Goal: Task Accomplishment & Management: Manage account settings

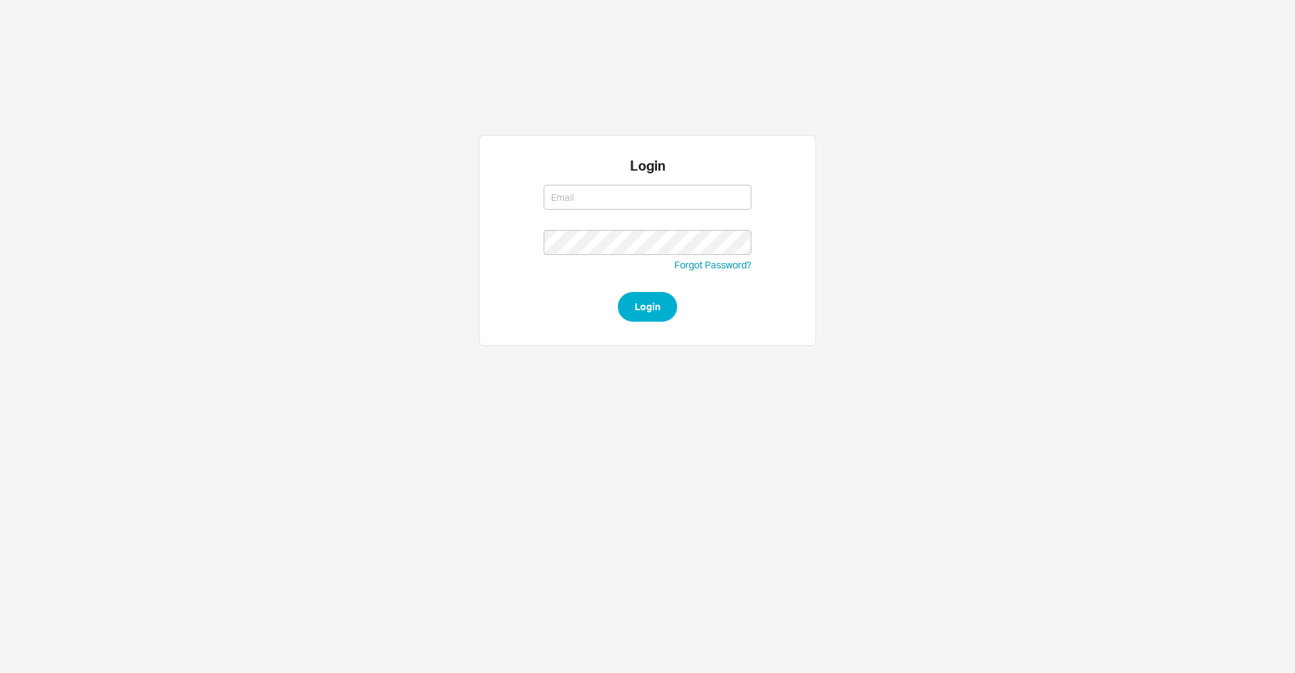
type input "[EMAIL_ADDRESS][DOMAIN_NAME]"
click at [636, 315] on button "Login" at bounding box center [647, 307] width 59 height 30
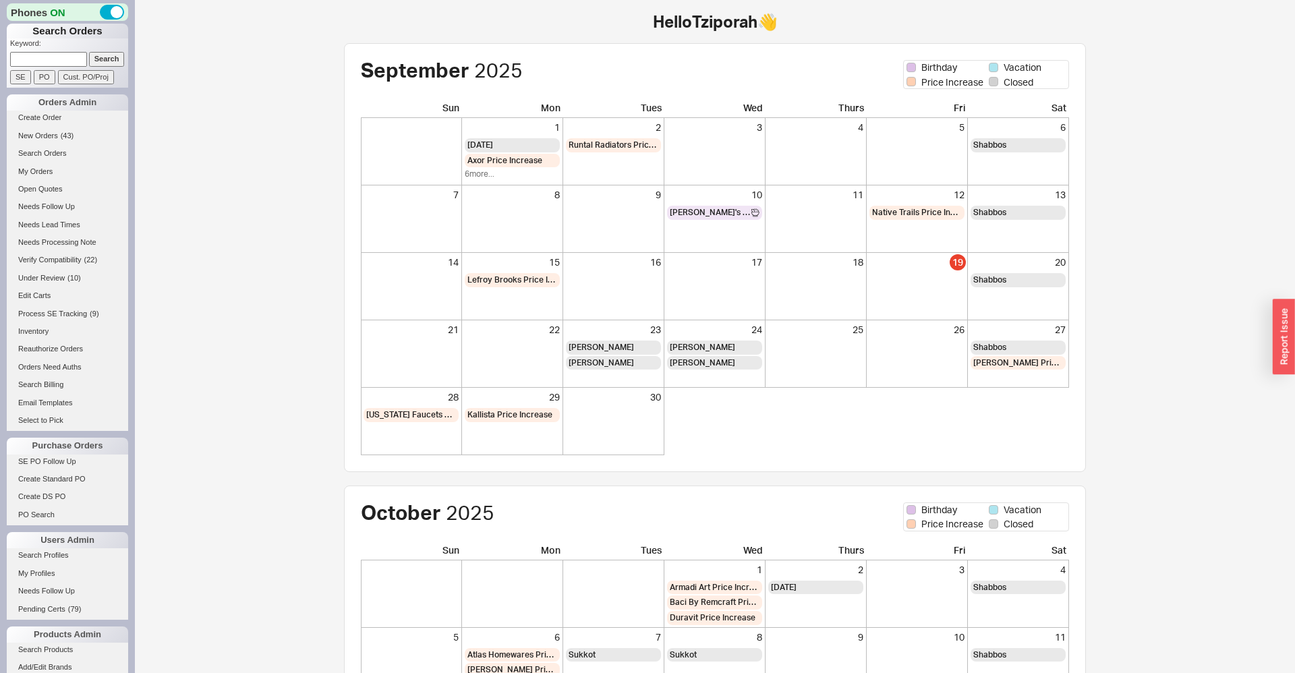
click at [46, 59] on input at bounding box center [48, 59] width 77 height 14
paste input "937841"
type input "937841"
click at [111, 61] on input "Search" at bounding box center [107, 59] width 36 height 14
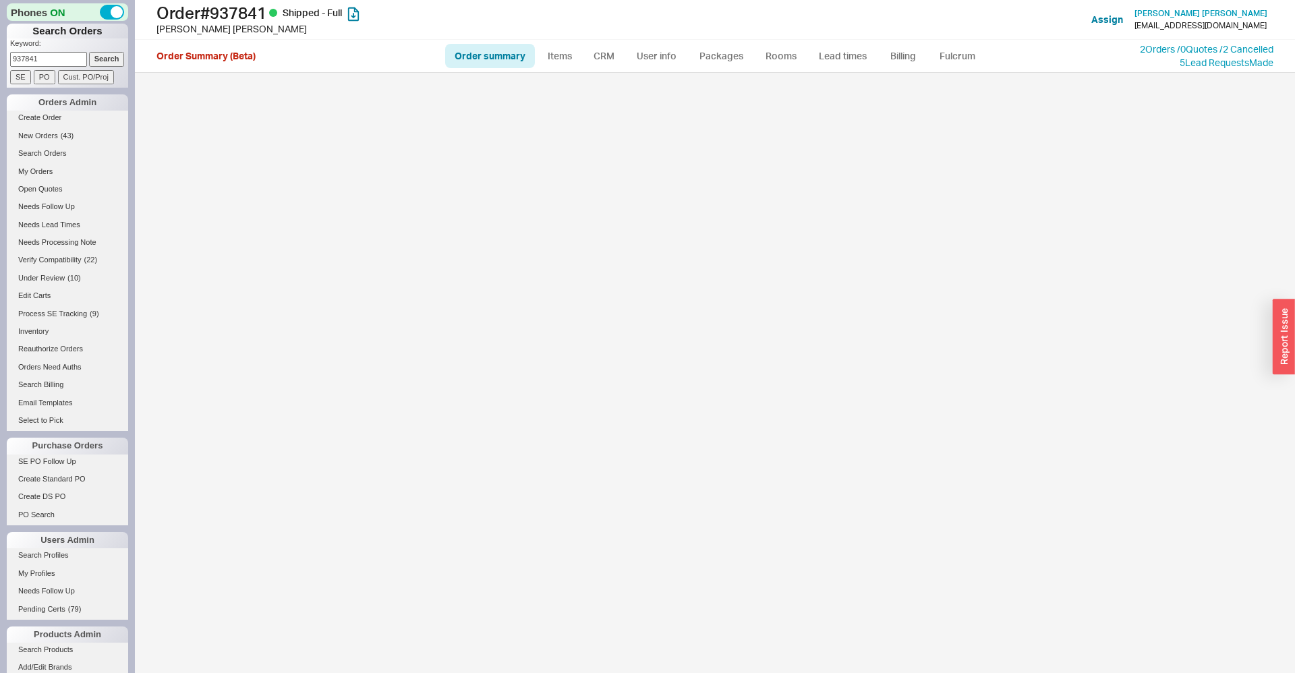
select select "*"
select select "LOW"
select select "3"
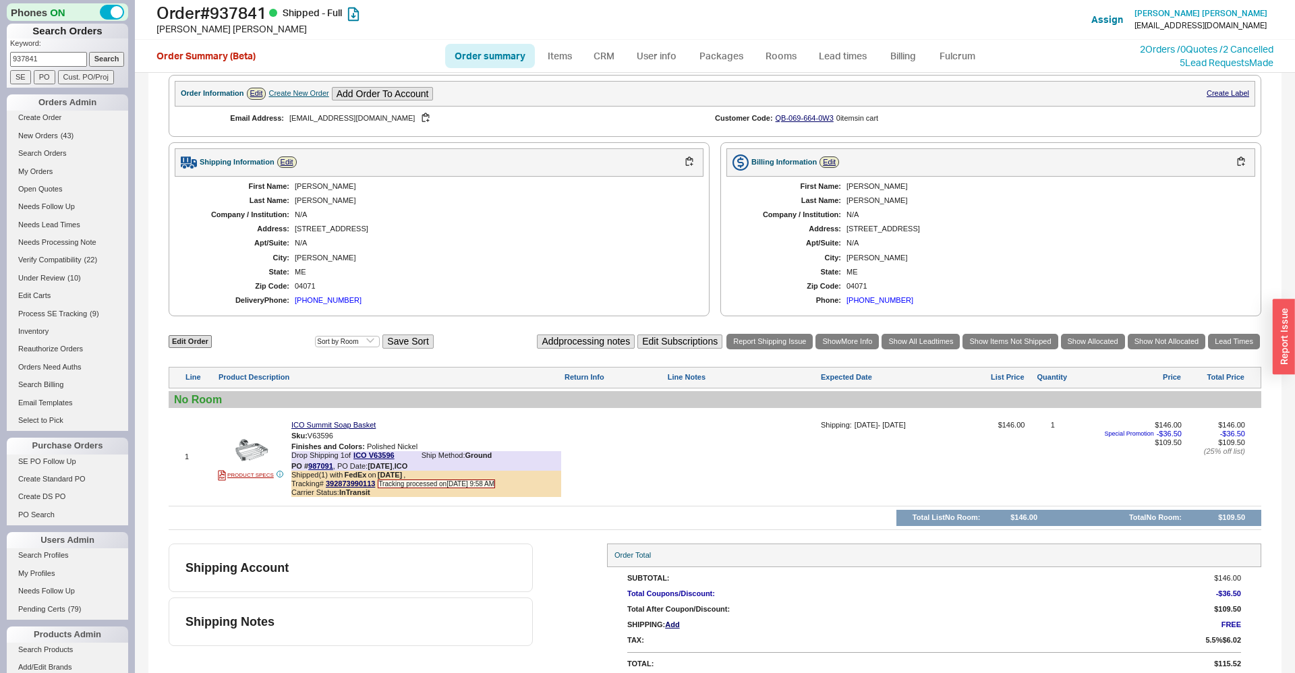
scroll to position [432, 0]
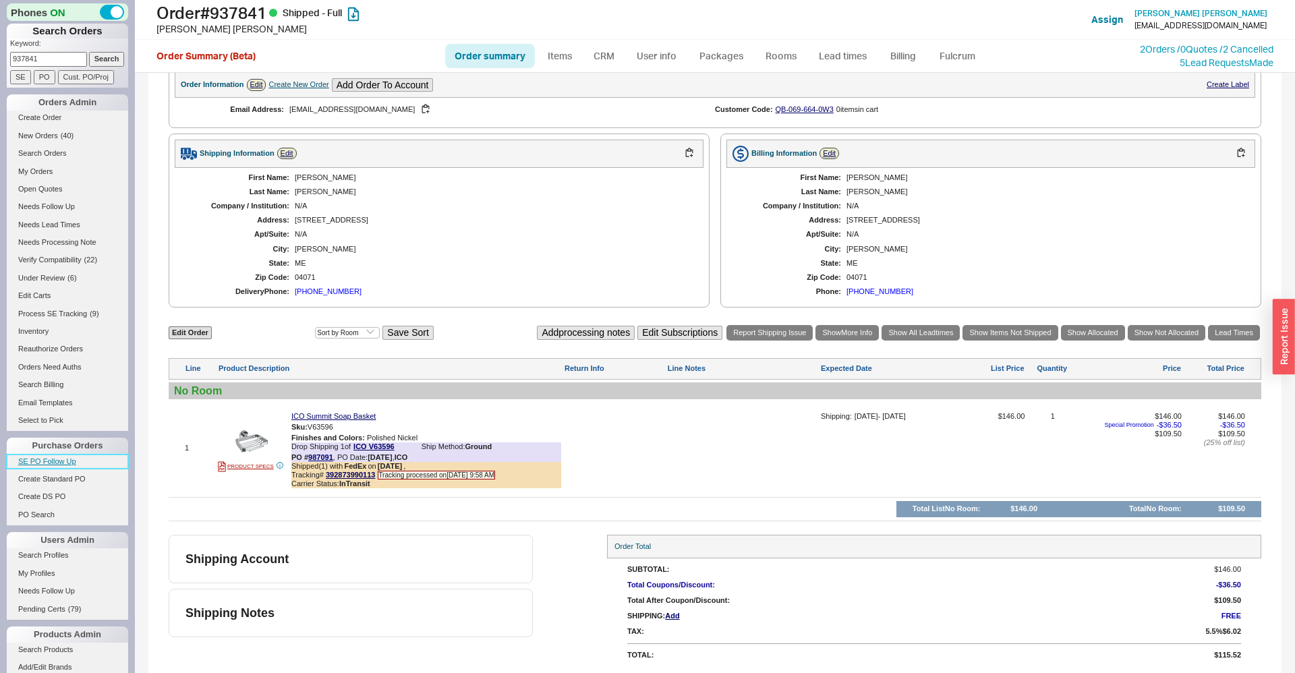
click at [26, 464] on link "SE PO Follow Up" at bounding box center [67, 461] width 121 height 14
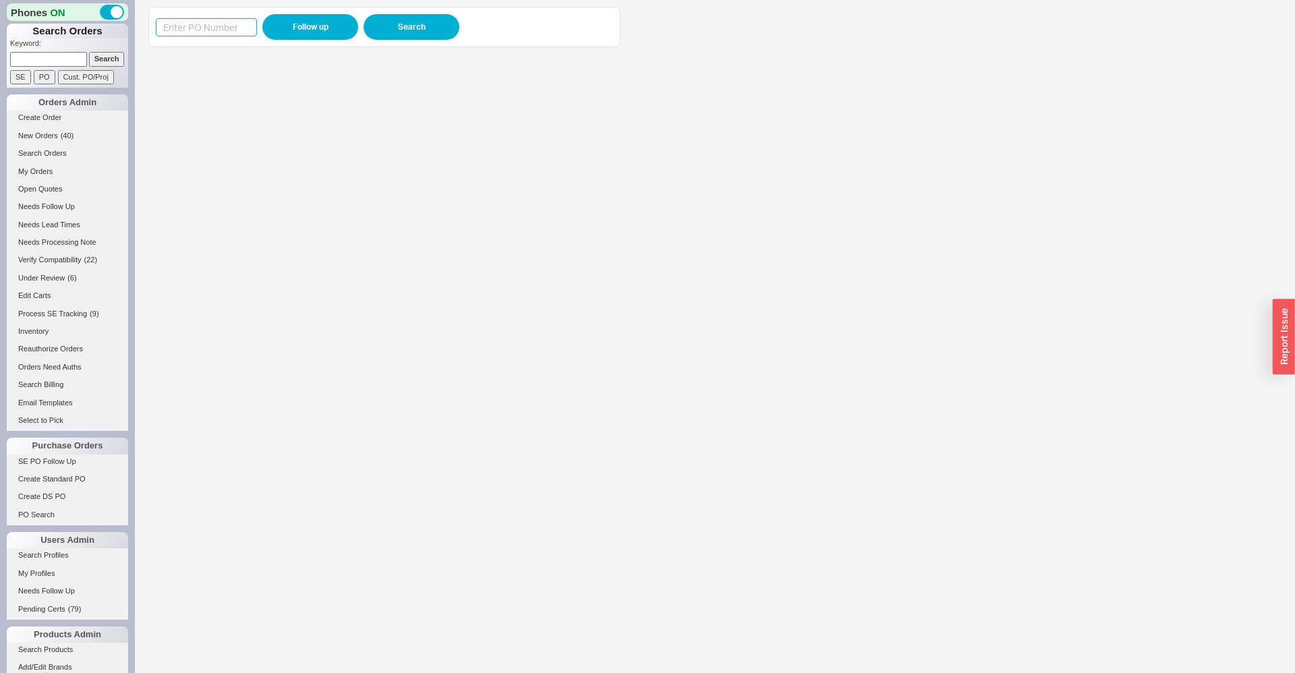
click at [246, 27] on input at bounding box center [206, 27] width 101 height 18
paste input "977577"
type input "977577"
click at [297, 21] on button "Follow up" at bounding box center [310, 27] width 96 height 26
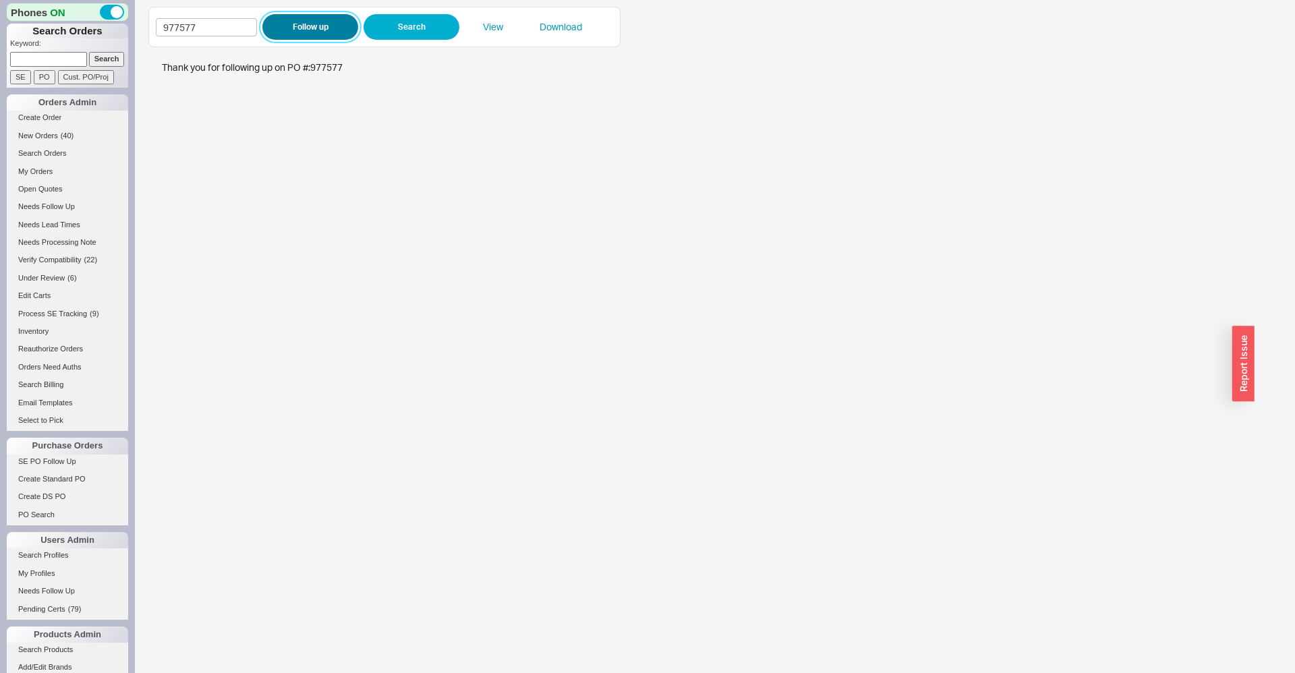
click at [270, 24] on button "Follow up" at bounding box center [310, 27] width 96 height 26
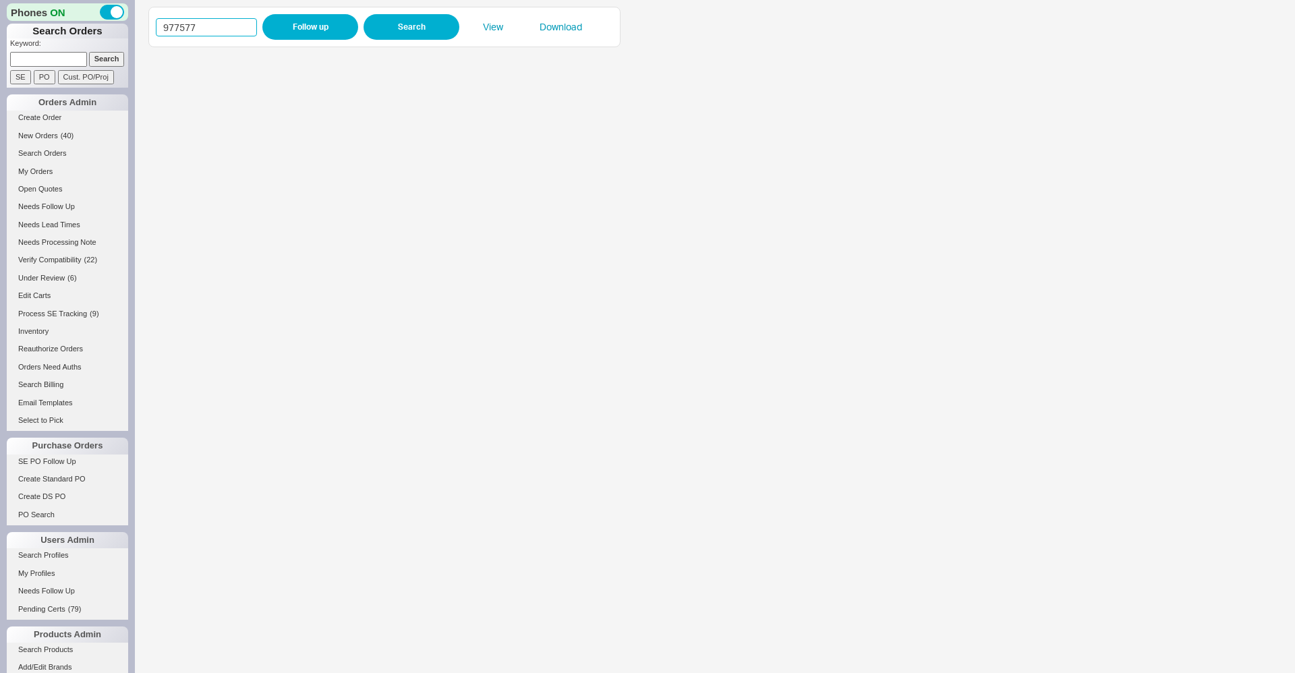
click at [196, 24] on input "977577" at bounding box center [206, 27] width 101 height 18
paste input "8858"
type input "988587"
click at [311, 25] on button "Follow up" at bounding box center [310, 27] width 96 height 26
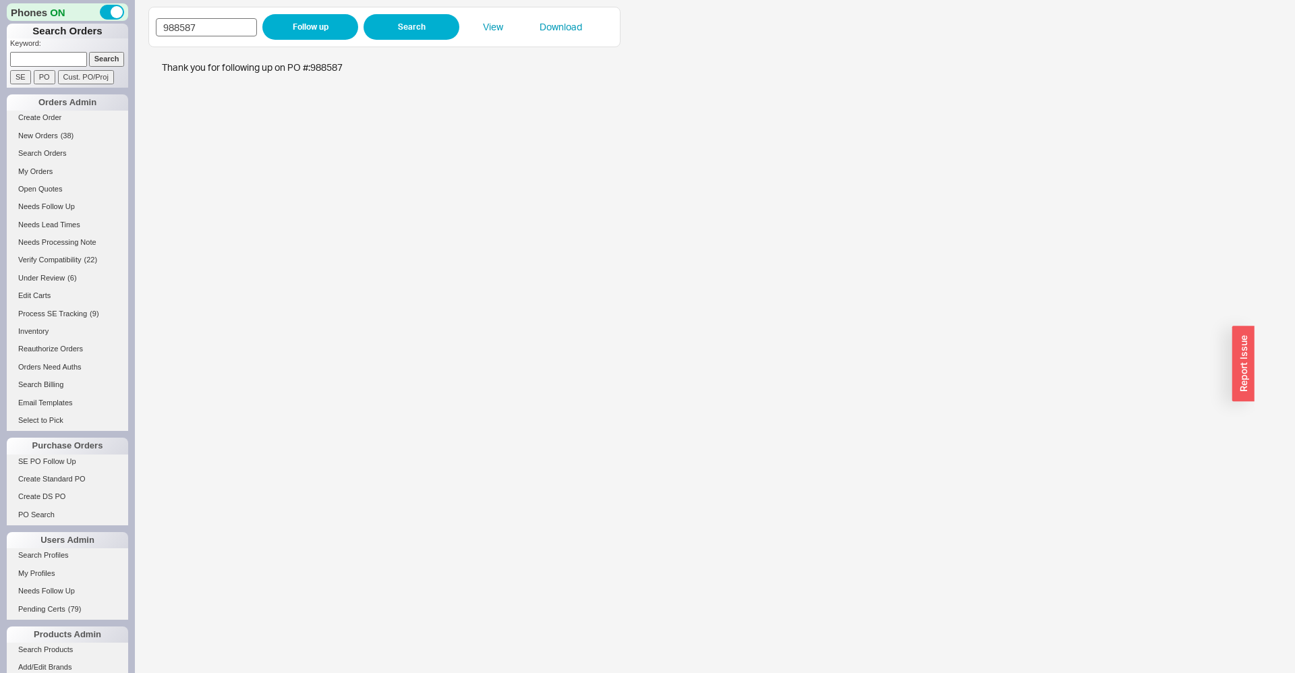
click at [198, 24] on input "988587" at bounding box center [206, 27] width 101 height 18
type input "988678"
click at [296, 34] on button "Follow up" at bounding box center [310, 27] width 96 height 26
click at [330, 19] on button "Follow up" at bounding box center [310, 27] width 96 height 26
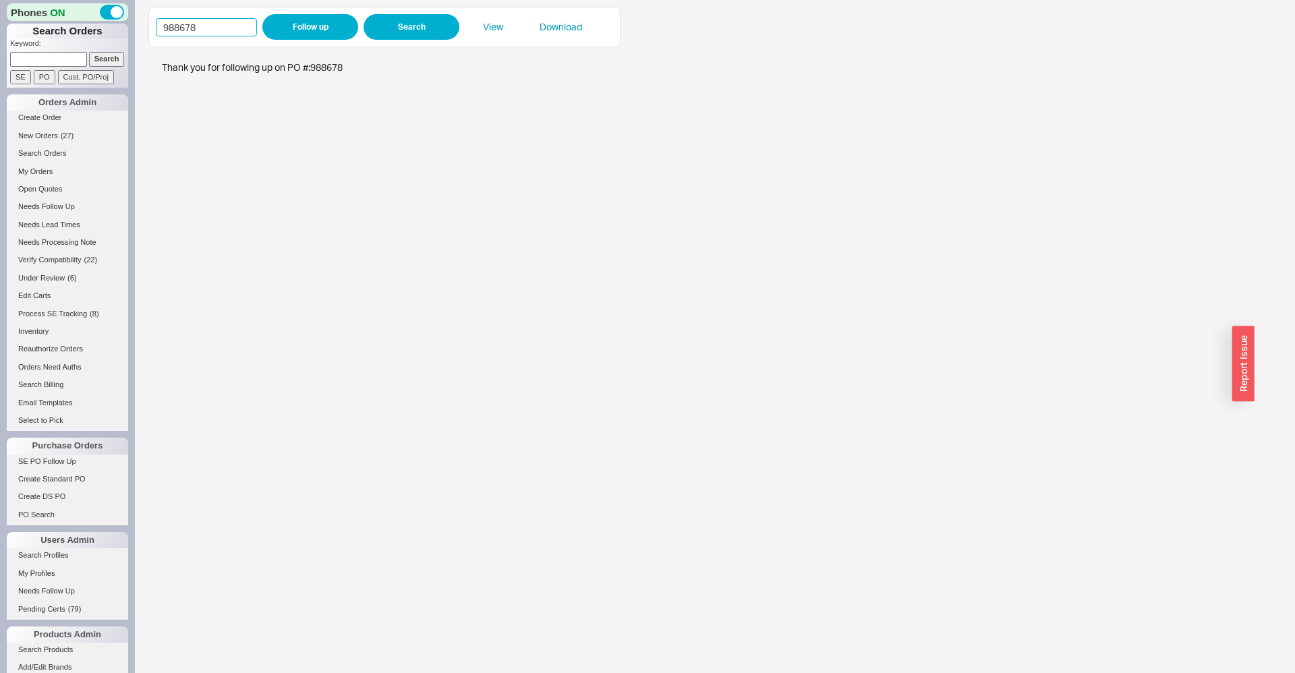
click at [231, 25] on input "988678" at bounding box center [206, 27] width 101 height 18
type input "988544"
click at [293, 22] on button "Follow up" at bounding box center [310, 27] width 96 height 26
click at [476, 258] on iframe at bounding box center [701, 363] width 1106 height 619
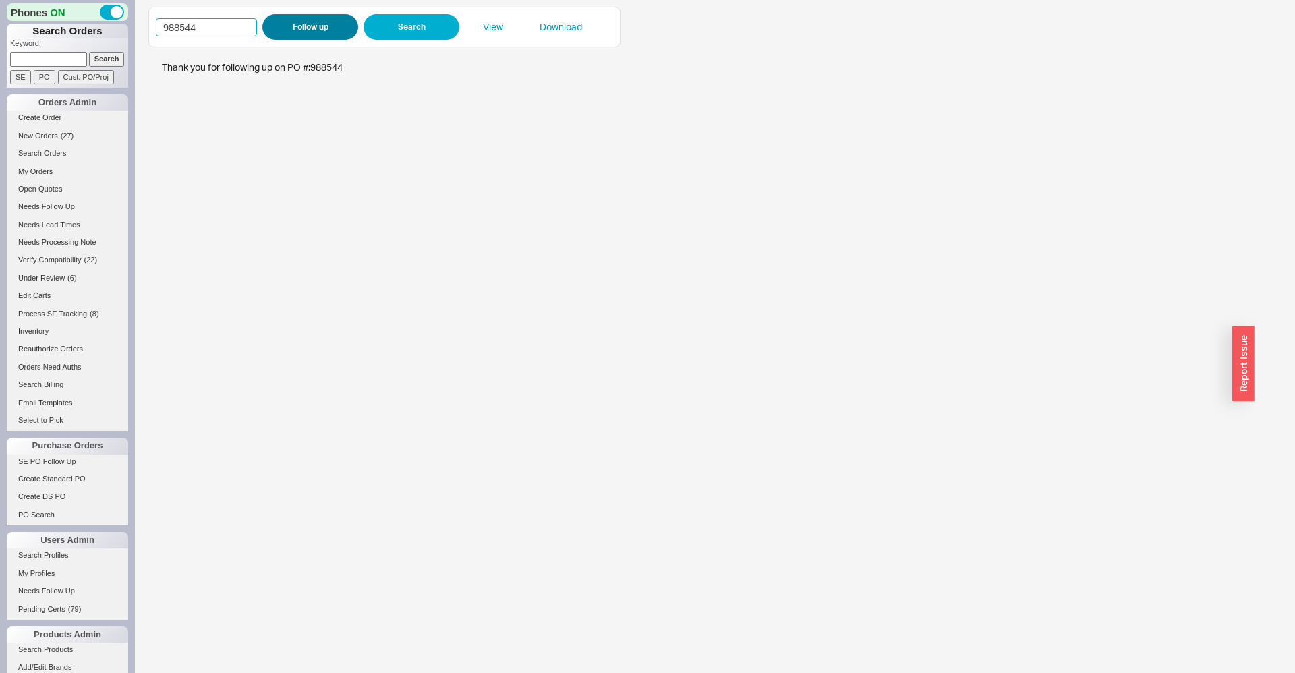
drag, startPoint x: 175, startPoint y: 27, endPoint x: 289, endPoint y: 22, distance: 114.1
click at [257, 23] on input "988544" at bounding box center [206, 27] width 101 height 18
type input "987625"
click button "Follow up" at bounding box center [310, 27] width 96 height 26
drag, startPoint x: 172, startPoint y: 24, endPoint x: 299, endPoint y: 35, distance: 127.9
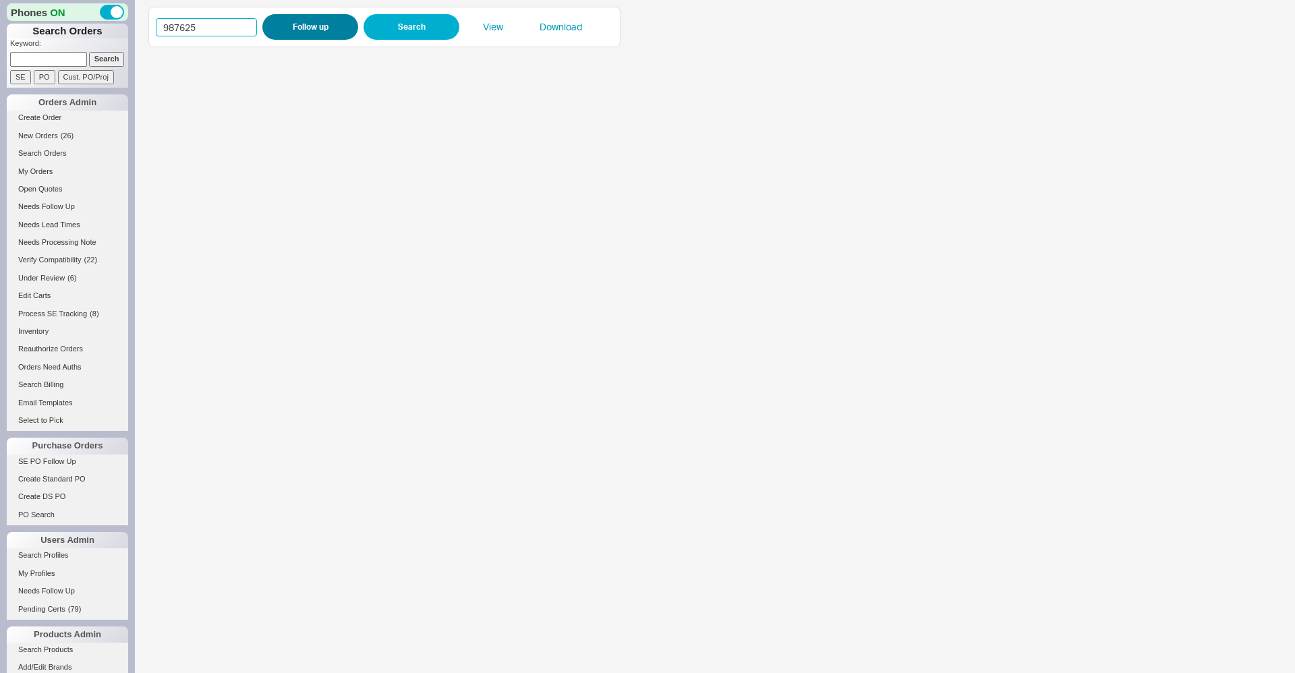
click at [257, 34] on input "987625" at bounding box center [206, 27] width 101 height 18
type input "988474"
click button "Follow up" at bounding box center [310, 27] width 96 height 26
drag, startPoint x: 296, startPoint y: 24, endPoint x: 556, endPoint y: 231, distance: 332.5
click at [556, 231] on div "987625 Follow up Search View Download" at bounding box center [701, 340] width 1106 height 666
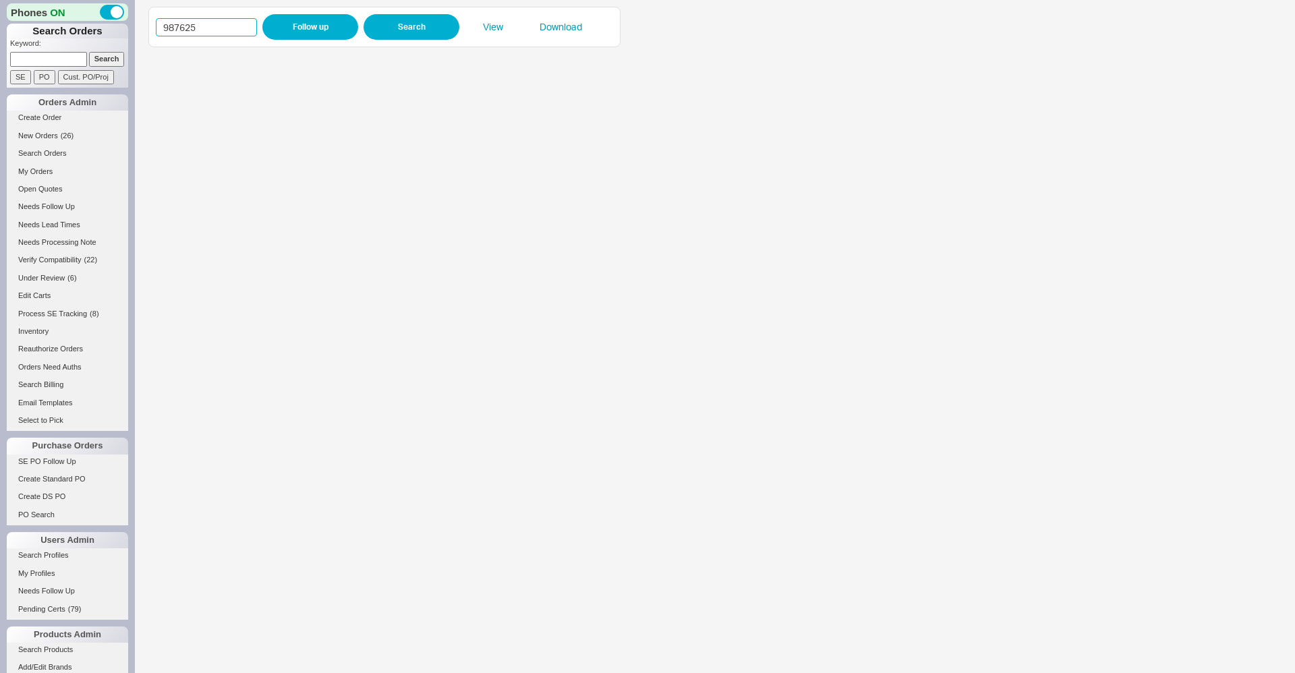
click at [172, 26] on input "987625" at bounding box center [206, 27] width 101 height 18
click at [175, 26] on input "987625" at bounding box center [206, 27] width 101 height 18
drag, startPoint x: 173, startPoint y: 26, endPoint x: 343, endPoint y: 32, distance: 170.0
click at [257, 32] on input "987625" at bounding box center [206, 27] width 101 height 18
type input "988474"
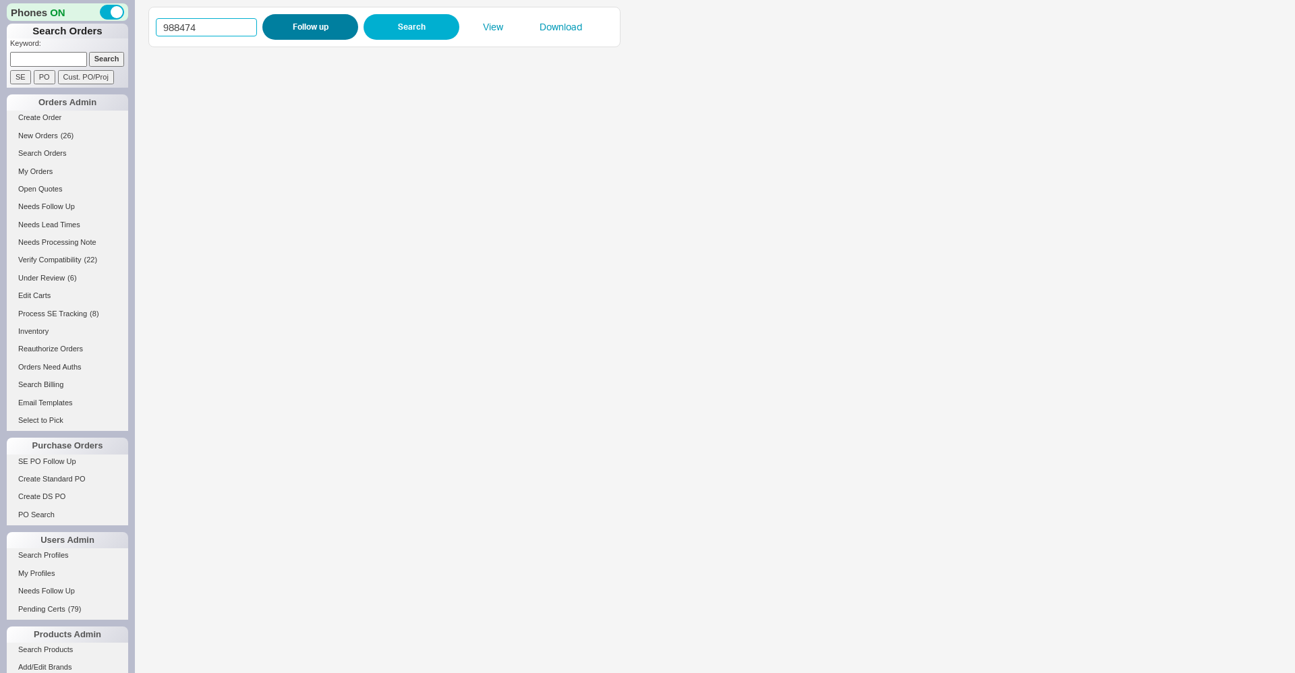
click button "Follow up" at bounding box center [310, 27] width 96 height 26
drag, startPoint x: 188, startPoint y: 26, endPoint x: 256, endPoint y: 21, distance: 68.3
click at [256, 21] on input "988474" at bounding box center [206, 27] width 101 height 18
type input "988468"
click button "Follow up" at bounding box center [310, 27] width 96 height 26
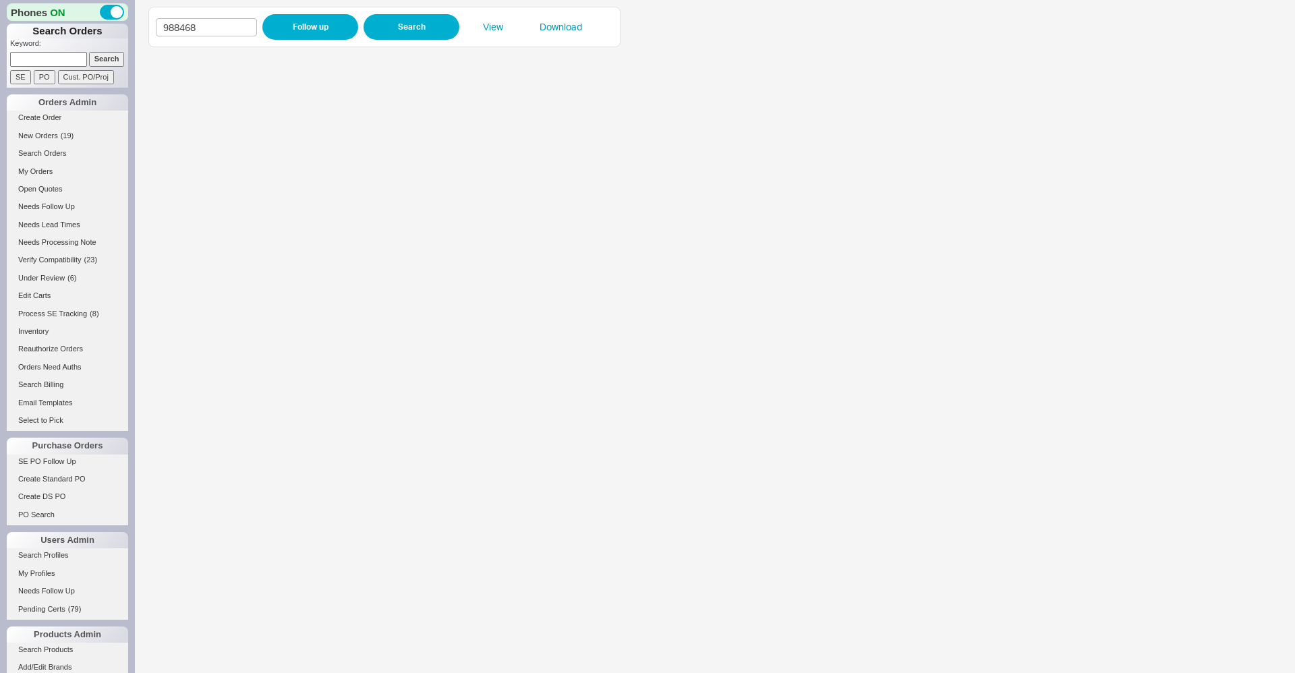
drag, startPoint x: 1285, startPoint y: 455, endPoint x: 614, endPoint y: 336, distance: 682.1
click at [614, 336] on iframe at bounding box center [701, 363] width 1106 height 619
click at [203, 22] on input "988468" at bounding box center [206, 27] width 101 height 18
paste input "7843"
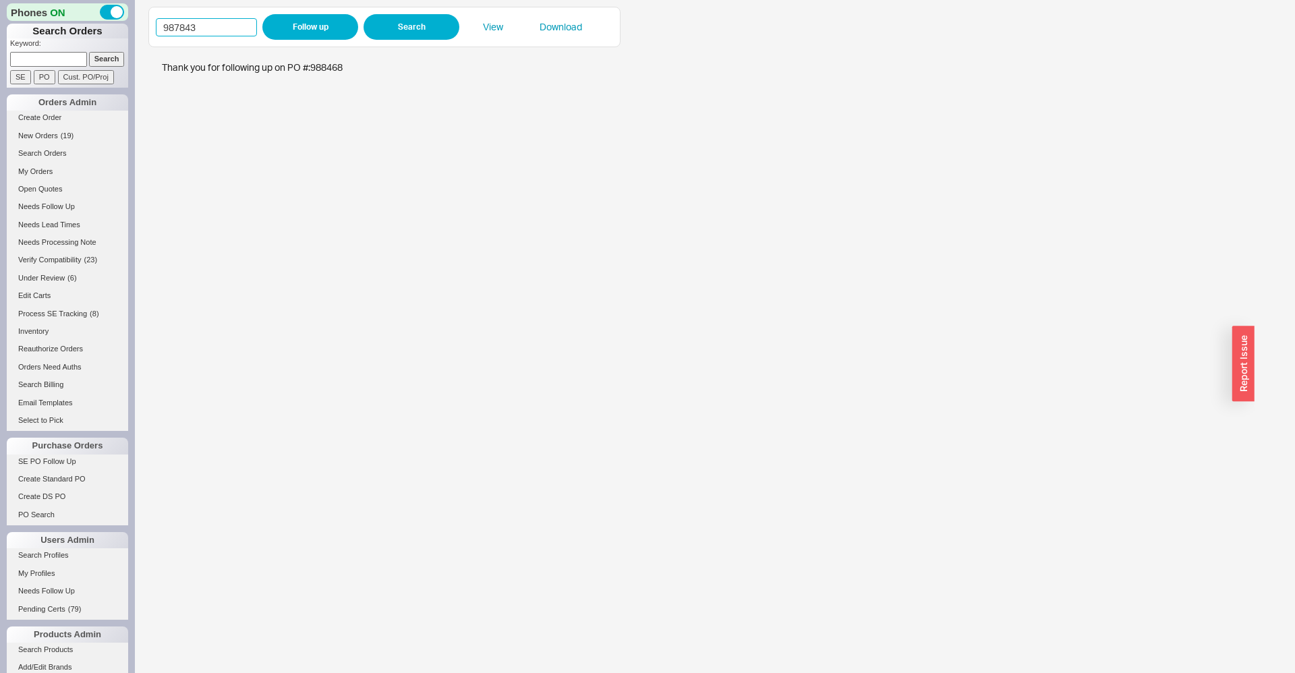
type input "987843"
click at [258, 28] on div "987843 Follow up Search View Download" at bounding box center [384, 27] width 457 height 26
click at [291, 29] on button "Follow up" at bounding box center [310, 27] width 96 height 26
click at [471, 328] on iframe at bounding box center [701, 363] width 1106 height 619
click at [216, 25] on input "987843" at bounding box center [206, 27] width 101 height 18
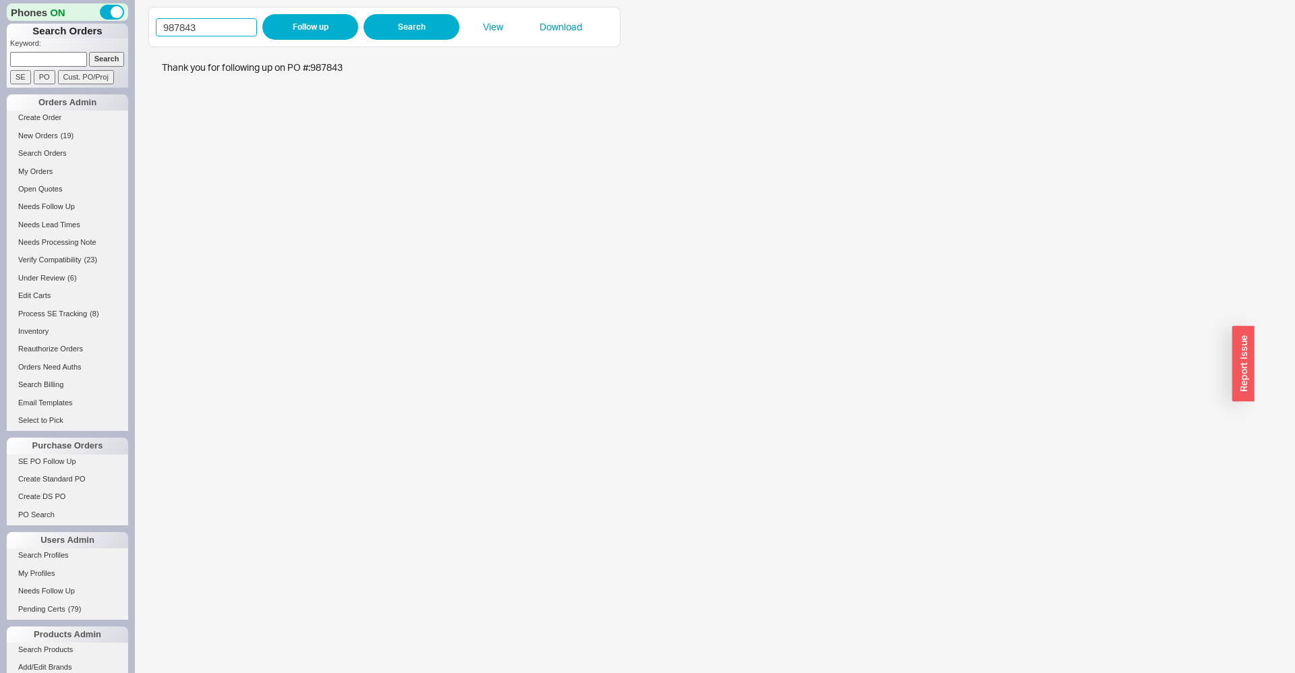
click at [216, 25] on input "987843" at bounding box center [206, 27] width 101 height 18
type input "988547"
click at [309, 25] on button "Follow up" at bounding box center [310, 27] width 96 height 26
click at [212, 26] on input "988547" at bounding box center [206, 27] width 101 height 18
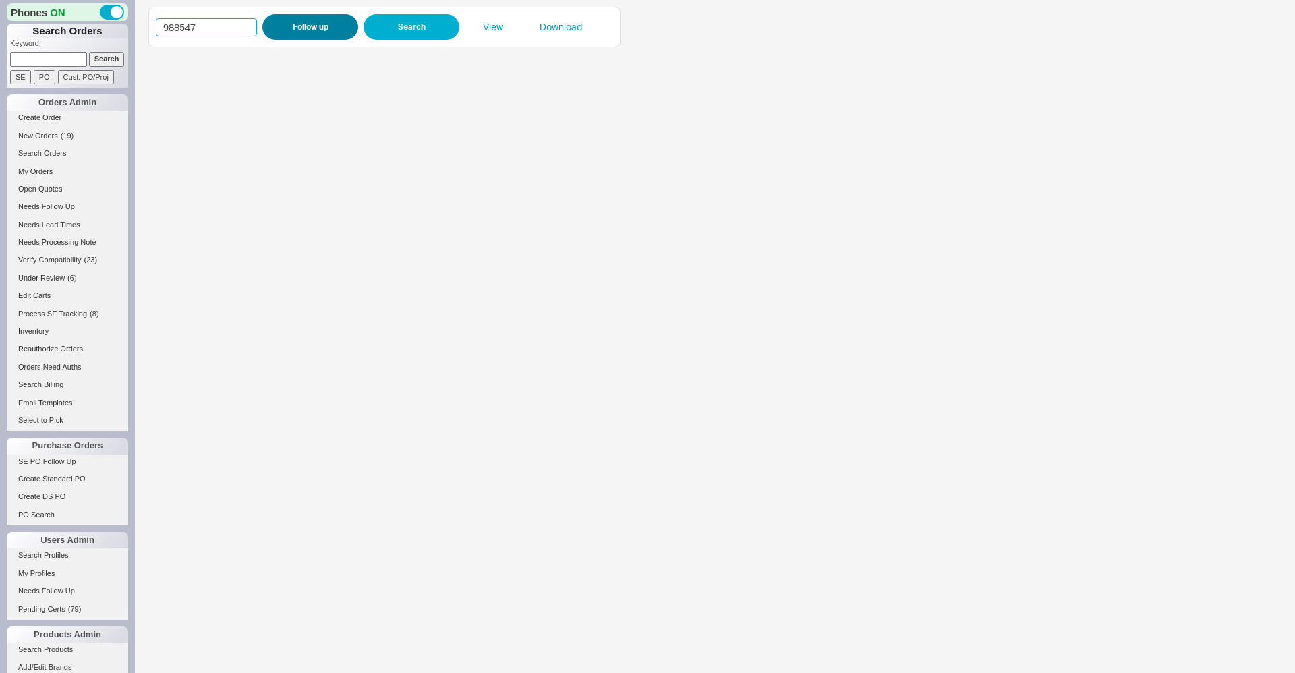
paste input "624"
type input "988624"
click at [276, 32] on button "Follow up" at bounding box center [310, 27] width 96 height 26
drag, startPoint x: 1273, startPoint y: 506, endPoint x: 463, endPoint y: 255, distance: 847.7
click at [463, 255] on iframe at bounding box center [701, 363] width 1106 height 619
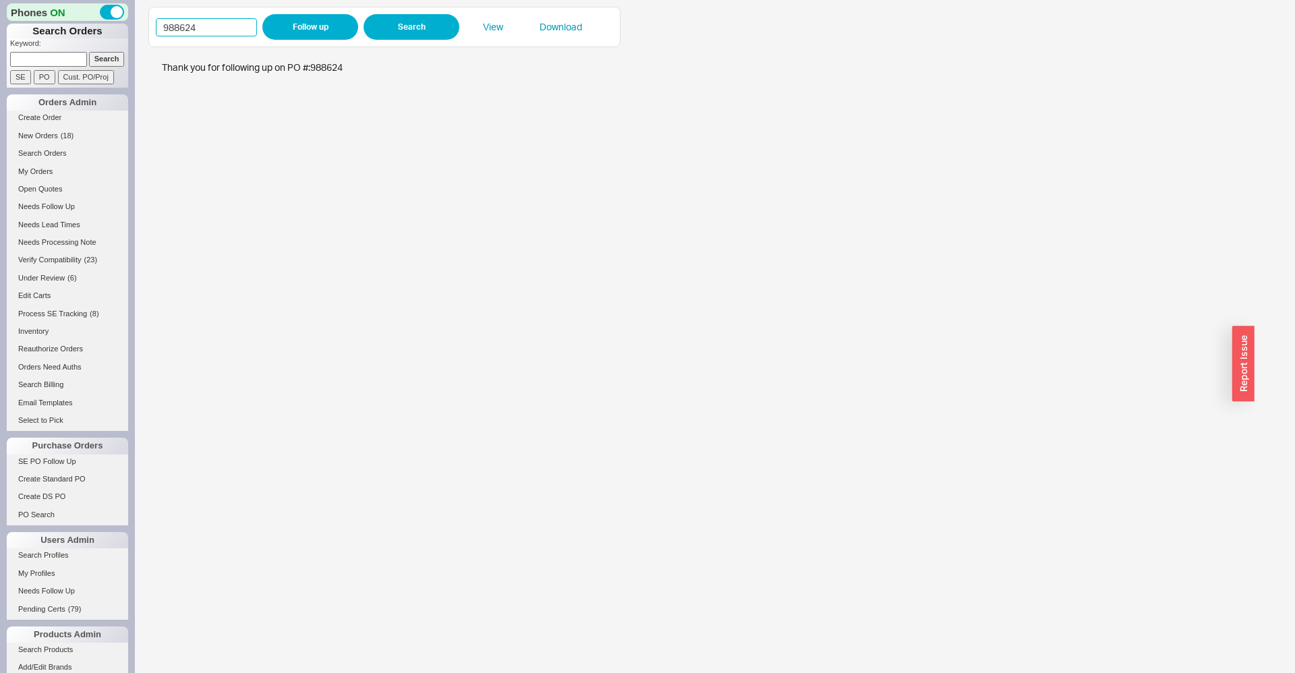
click at [203, 25] on input "988624" at bounding box center [206, 27] width 101 height 18
type input "988622"
click at [280, 16] on button "Follow up" at bounding box center [310, 27] width 96 height 26
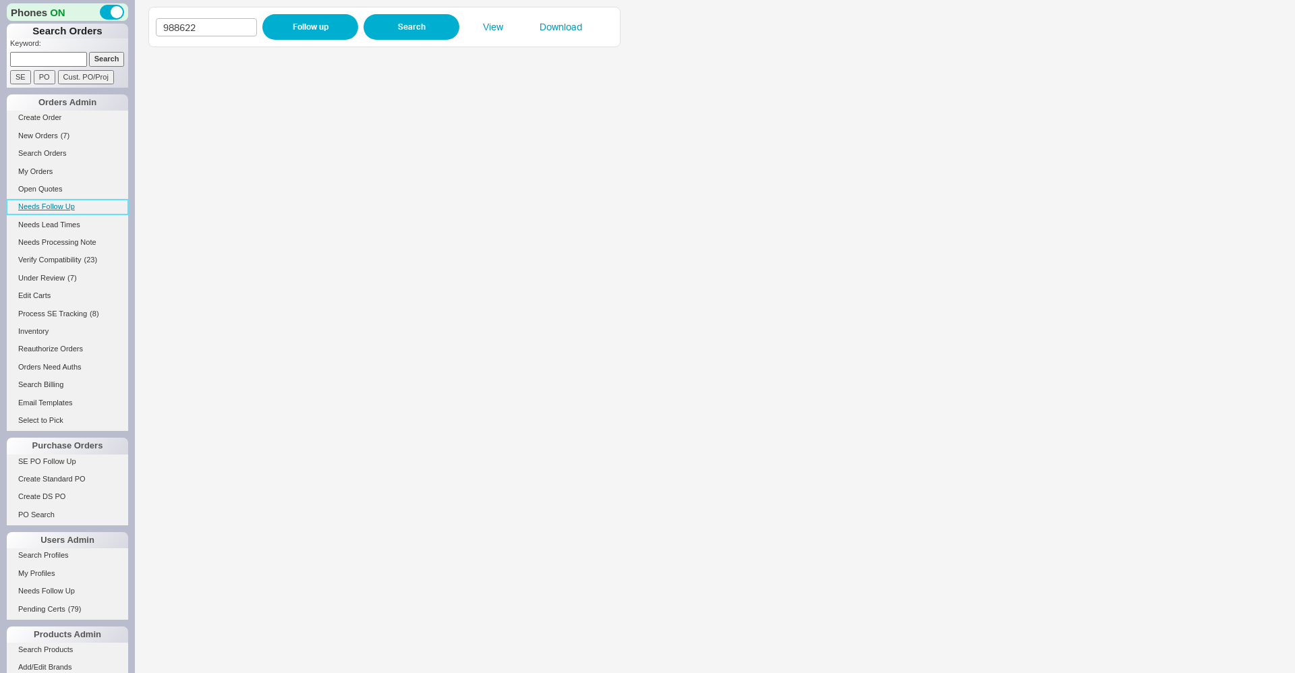
click at [44, 206] on span "Needs Follow Up" at bounding box center [46, 206] width 57 height 8
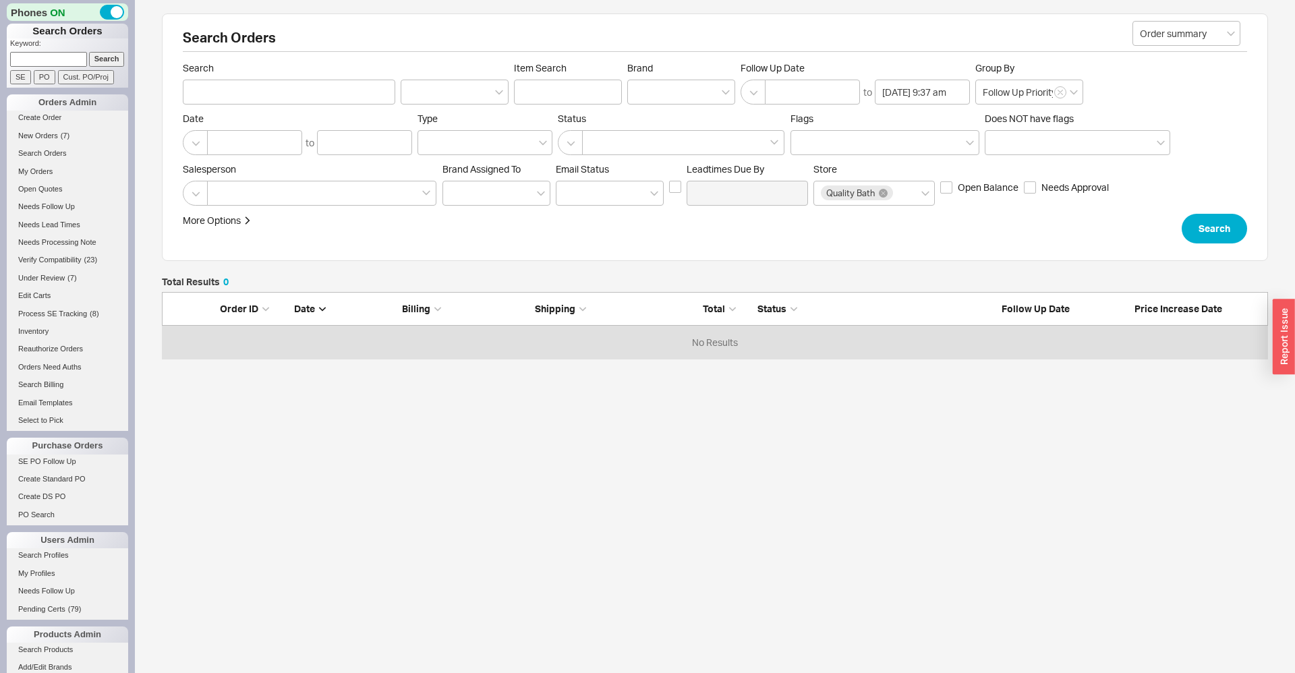
scroll to position [67, 1106]
click at [64, 225] on link "Needs Lead Times" at bounding box center [67, 225] width 121 height 14
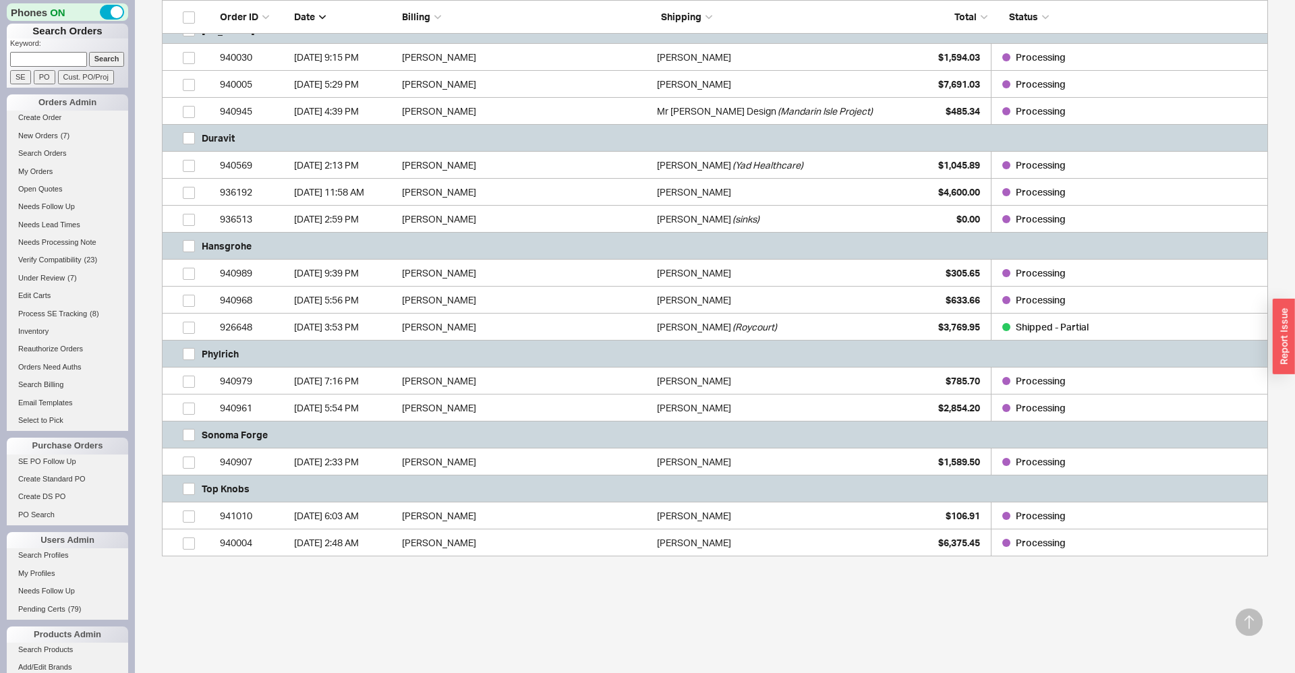
scroll to position [564, 0]
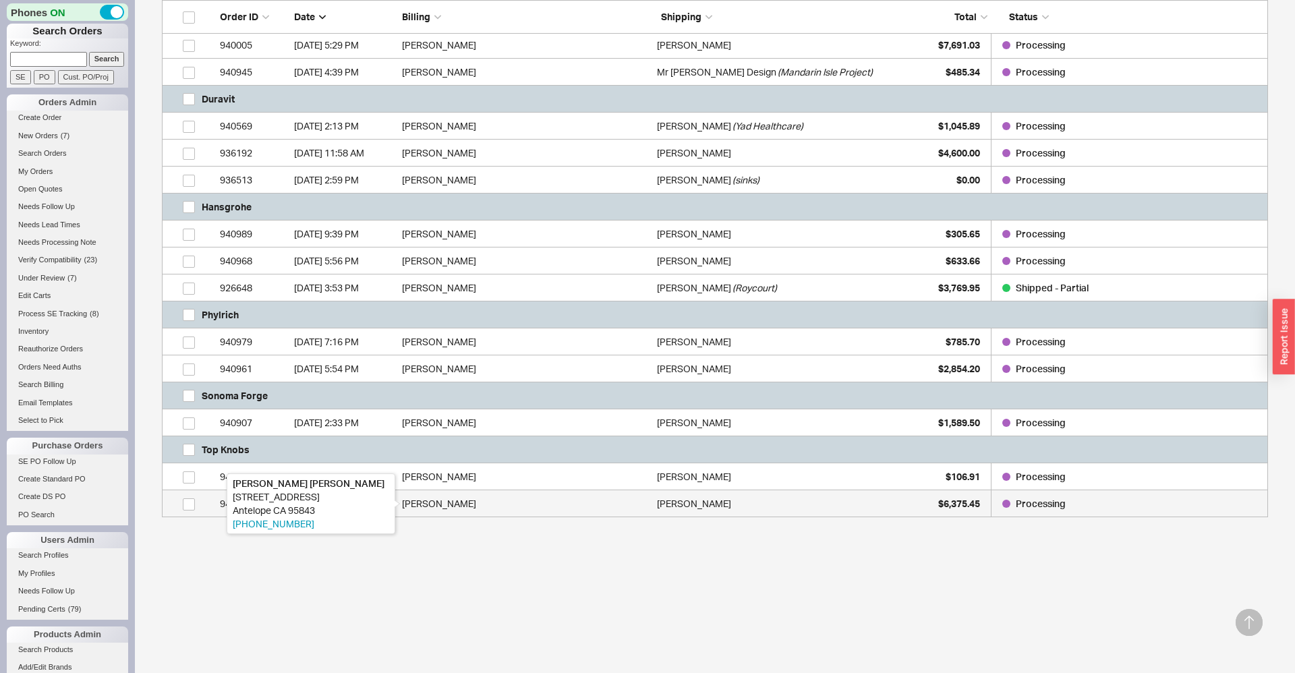
click at [460, 498] on div "Nikolay Pugach" at bounding box center [526, 503] width 248 height 27
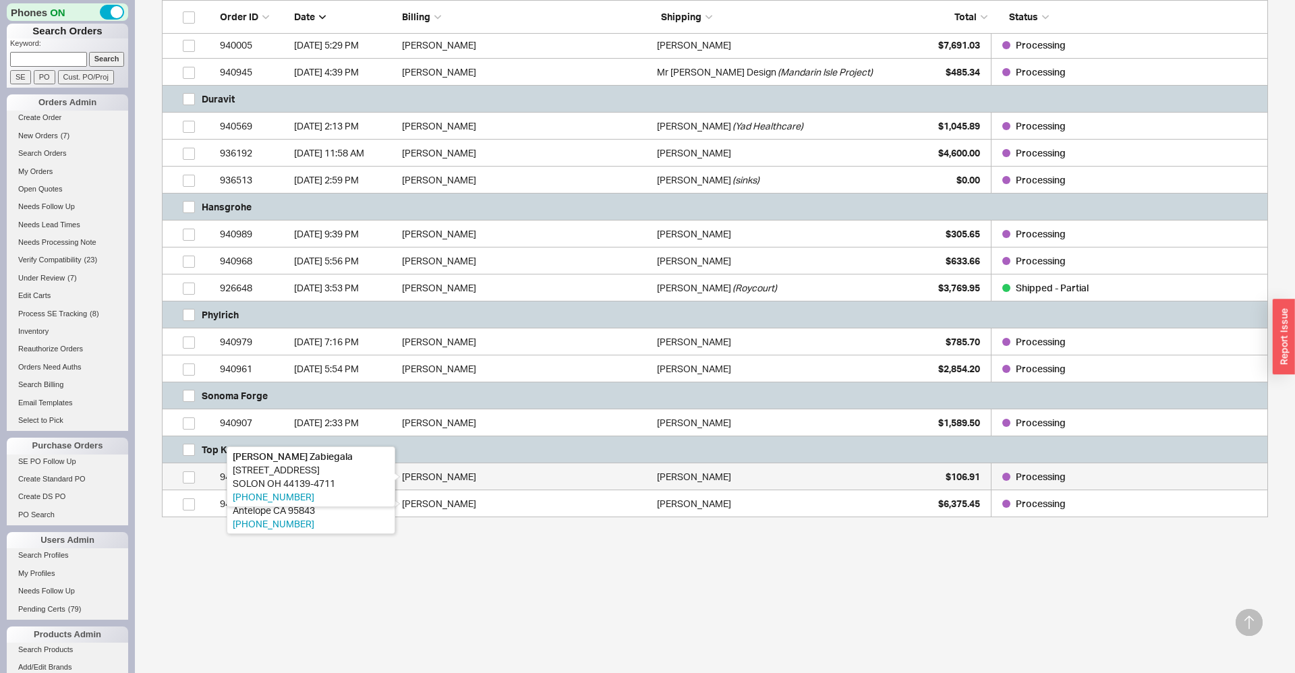
click at [460, 475] on div "Shirley Zabiegala" at bounding box center [526, 476] width 248 height 27
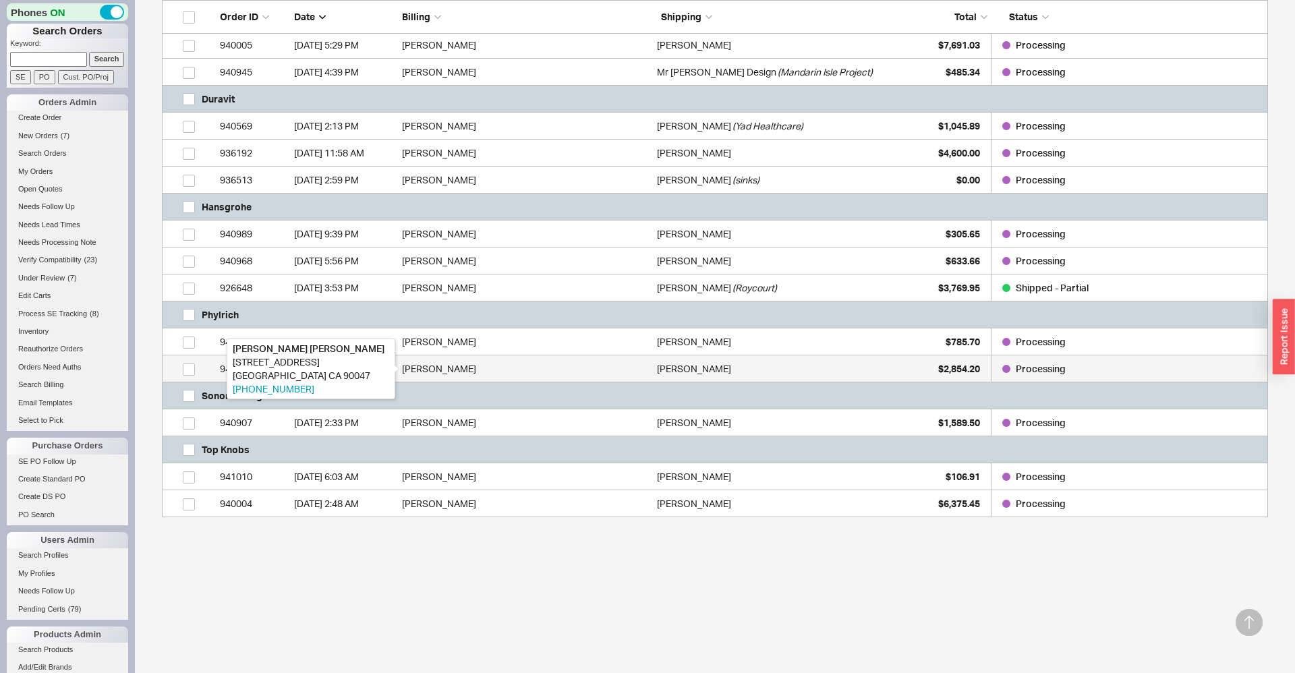
click at [448, 377] on div "Cirilo Rosas" at bounding box center [526, 368] width 248 height 27
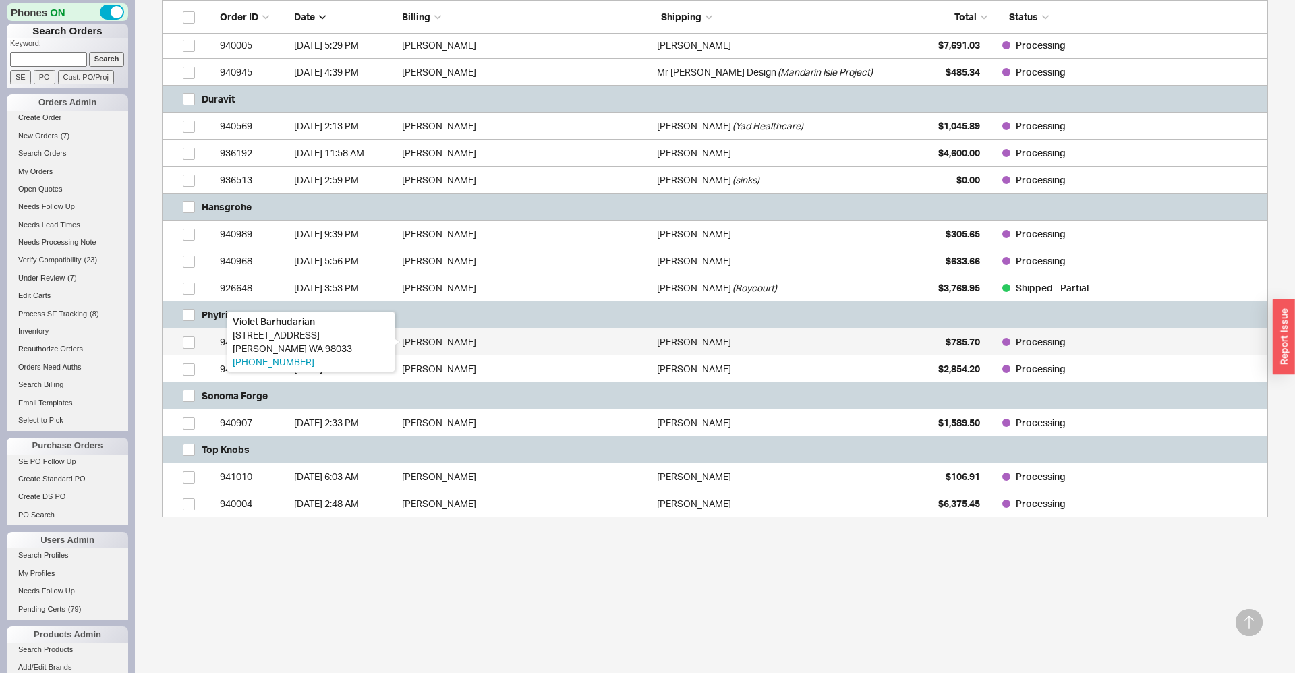
click at [448, 341] on div "Violet Barhudarian" at bounding box center [526, 341] width 248 height 27
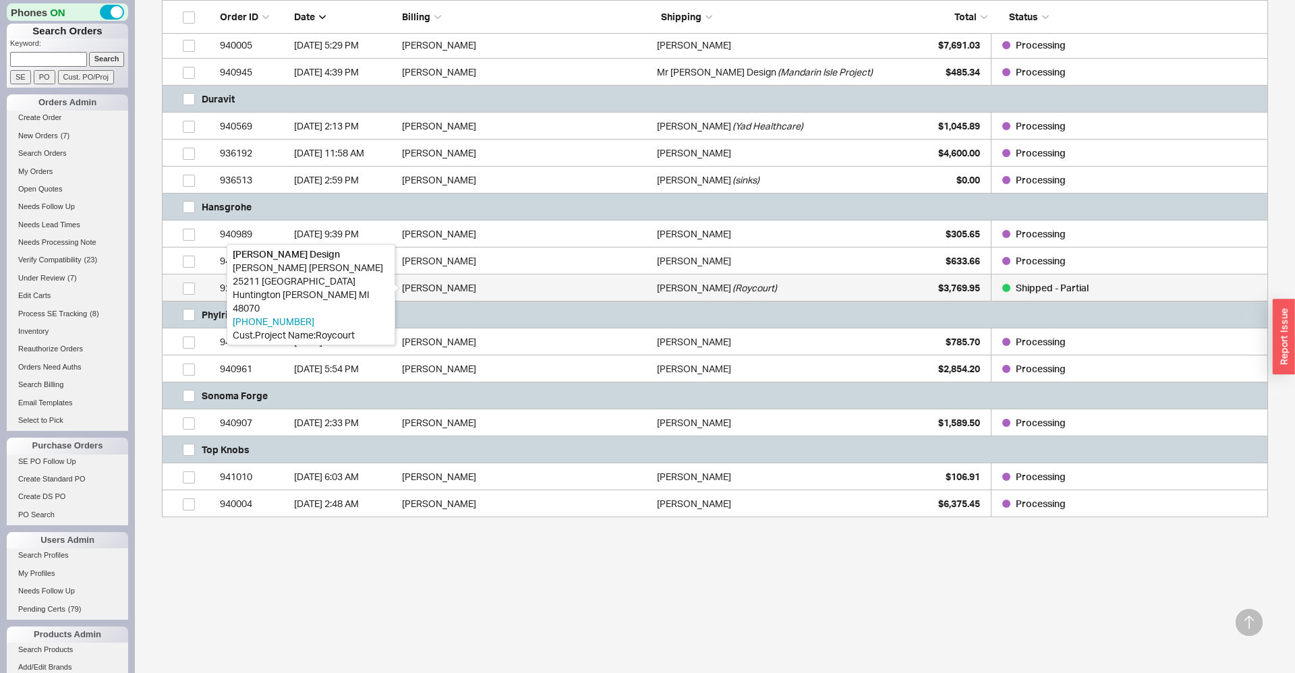
click at [448, 293] on div "Miriam Horwitz" at bounding box center [526, 287] width 248 height 27
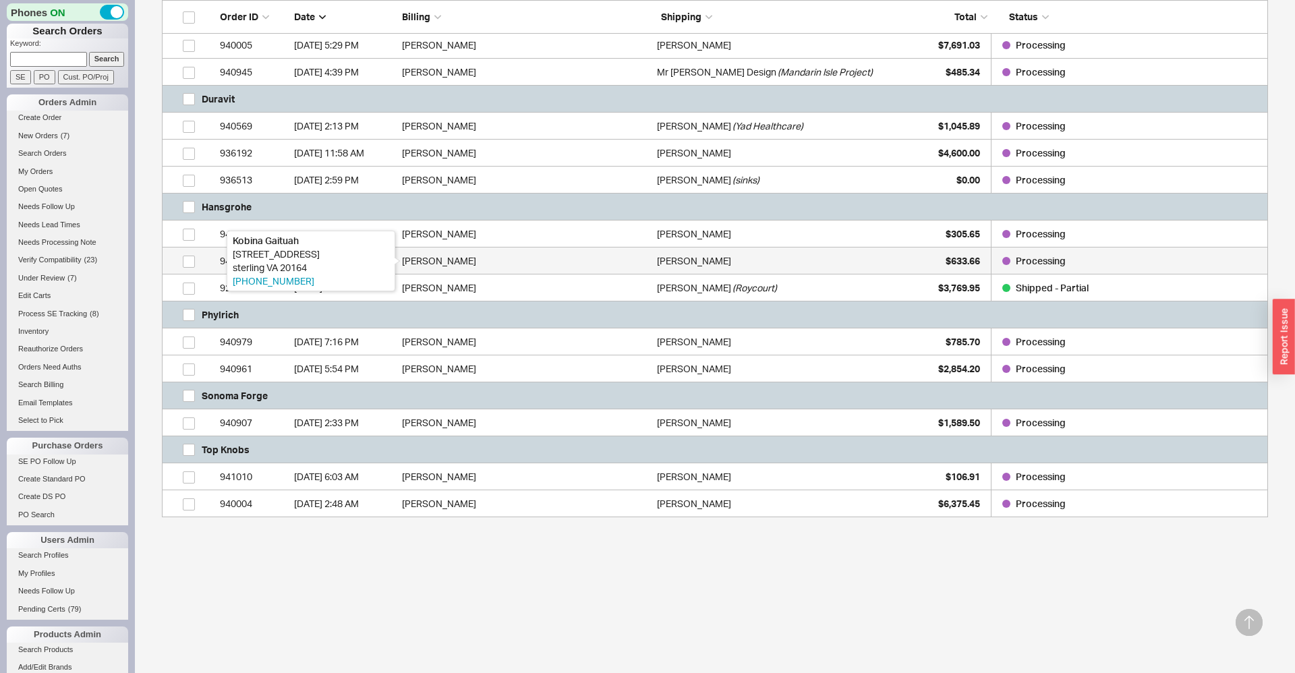
click at [452, 268] on div "Kobina Gaituah" at bounding box center [526, 260] width 248 height 27
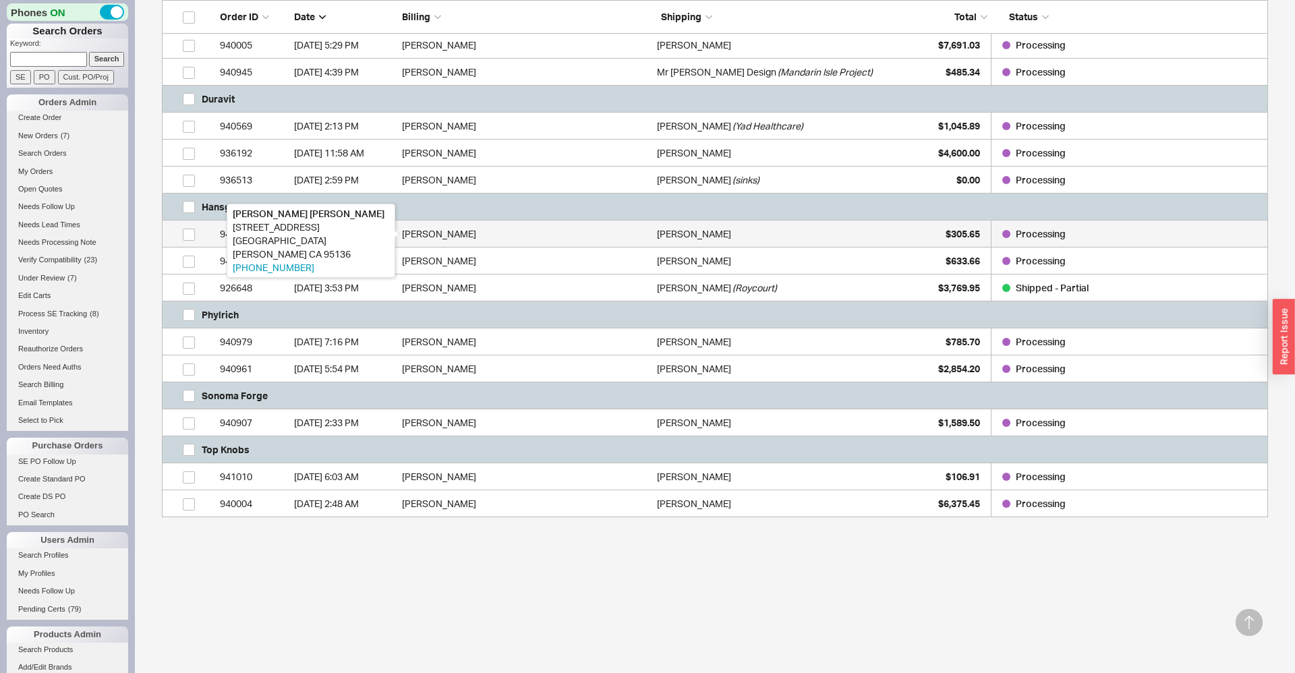
click at [454, 236] on div "Anthony Buccellato" at bounding box center [526, 233] width 248 height 27
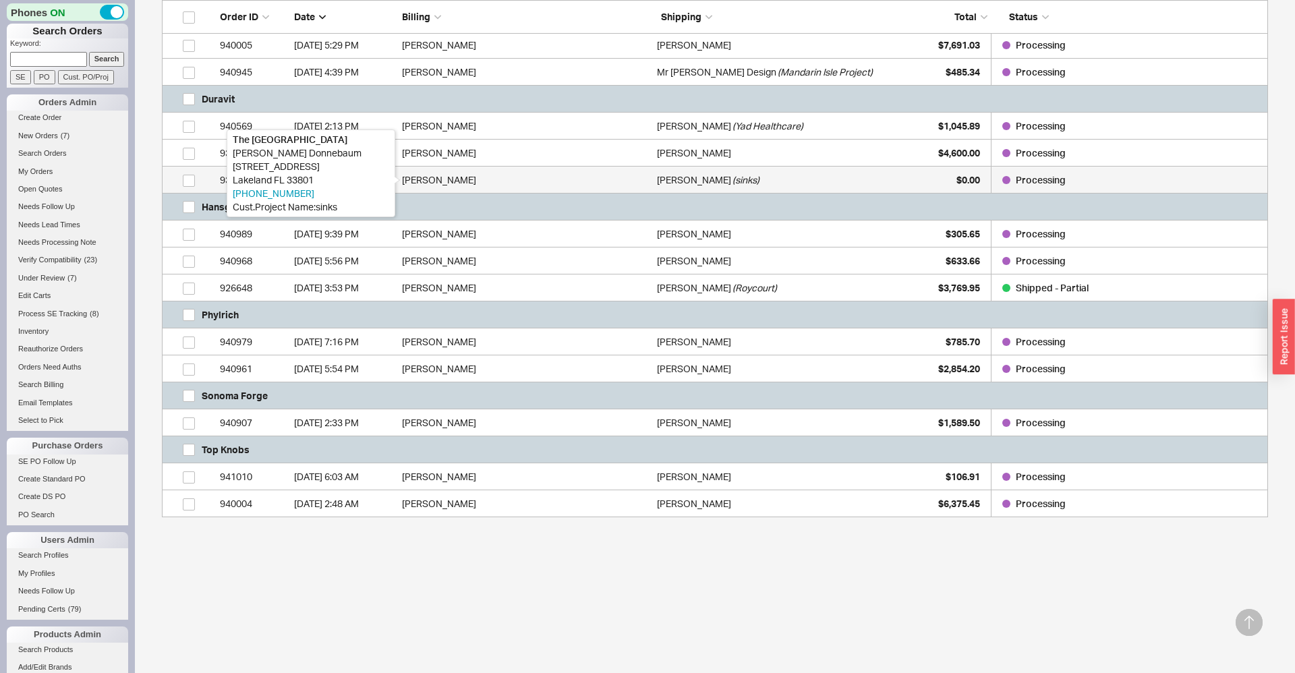
click at [499, 181] on div "Donny Donnebaum" at bounding box center [526, 180] width 248 height 27
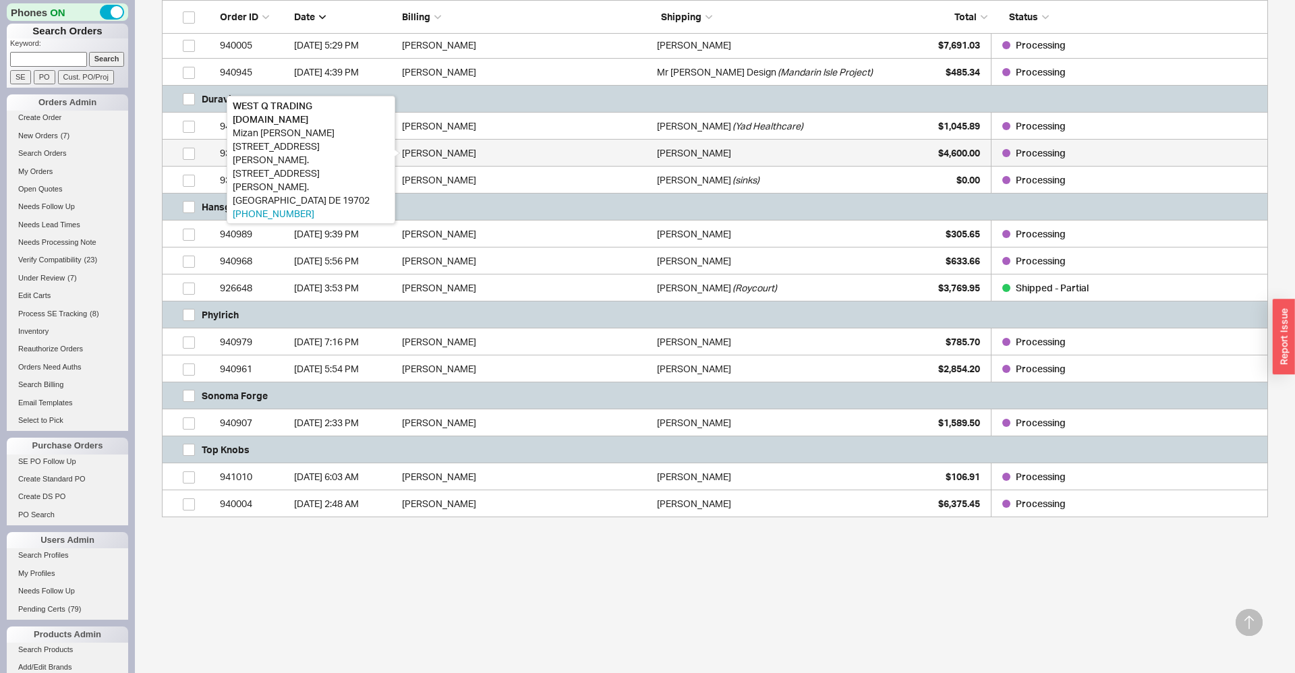
click at [498, 154] on div "Mizan Rahman" at bounding box center [526, 153] width 248 height 27
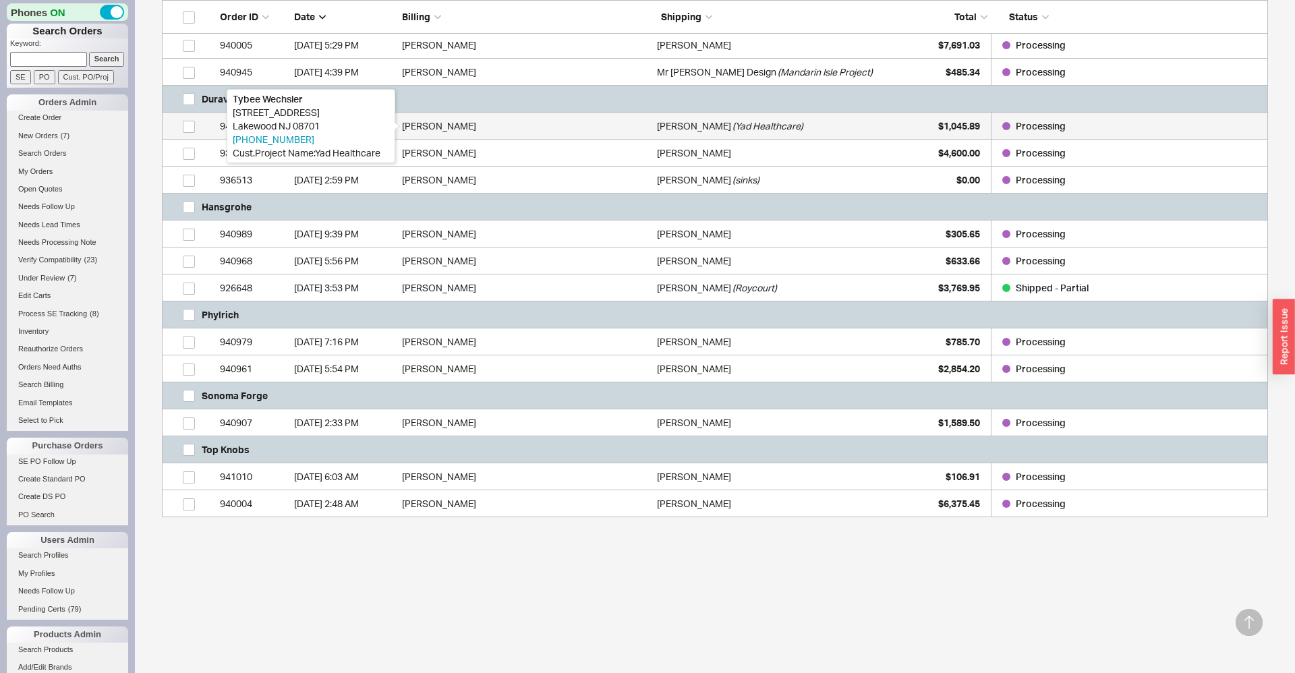
click at [503, 127] on div "Tybee Wechsler" at bounding box center [526, 126] width 248 height 27
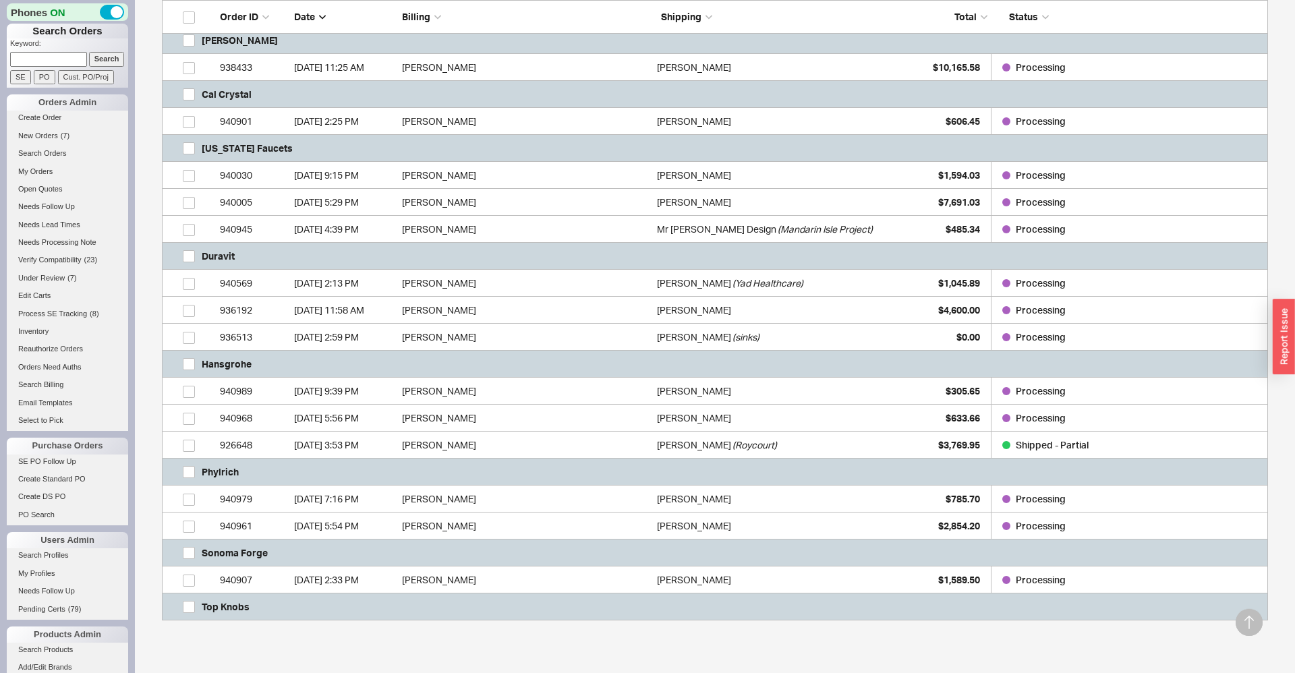
scroll to position [266, 0]
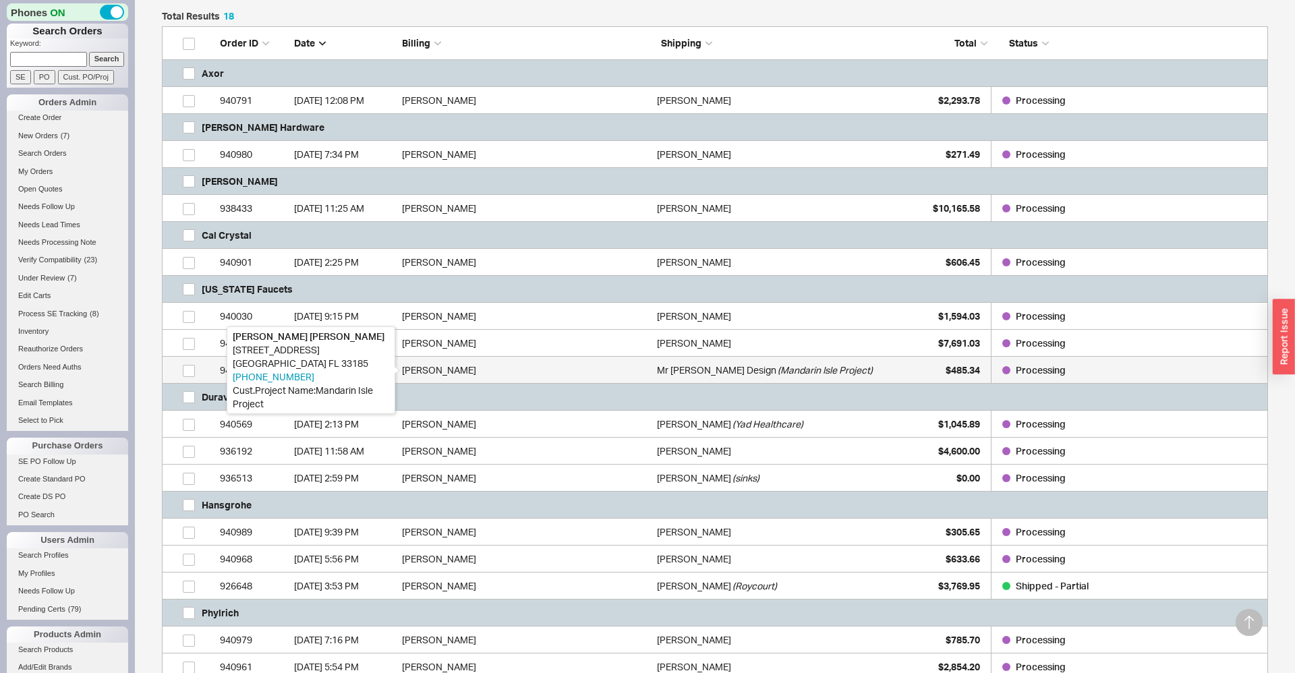
click at [402, 378] on div "Paul Hansen" at bounding box center [526, 370] width 248 height 27
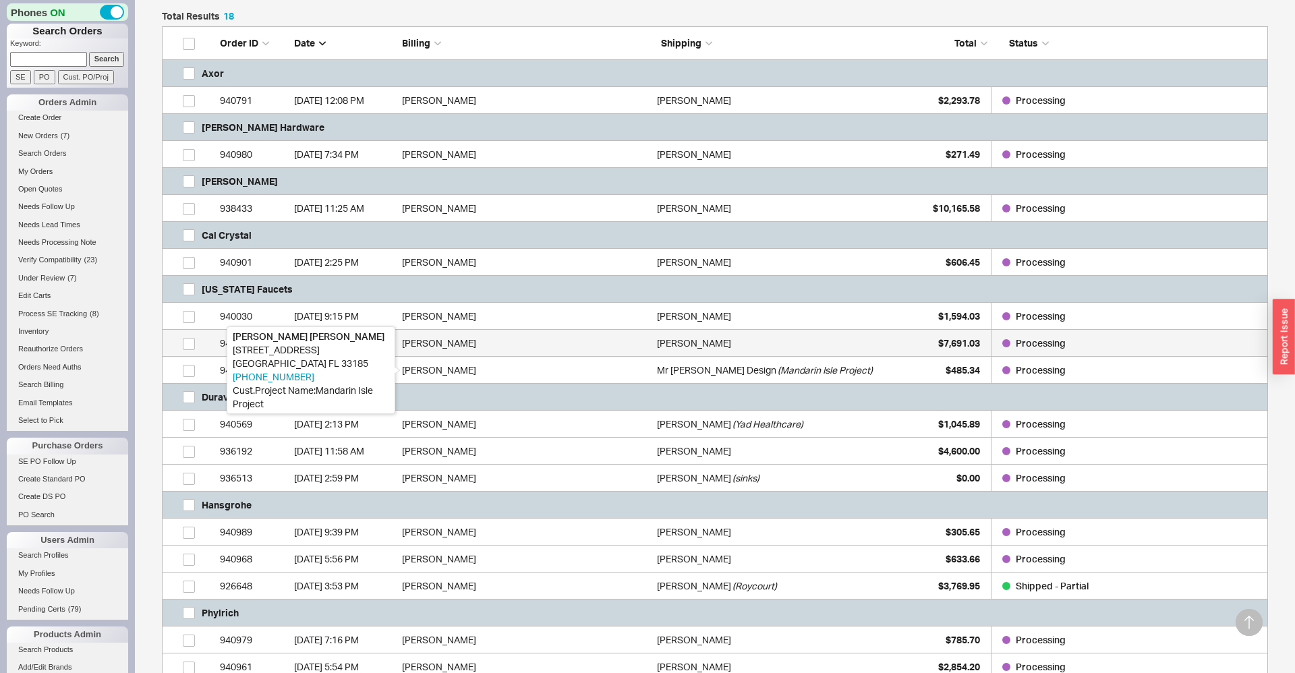
click at [415, 343] on div "Alison Powell" at bounding box center [526, 343] width 248 height 27
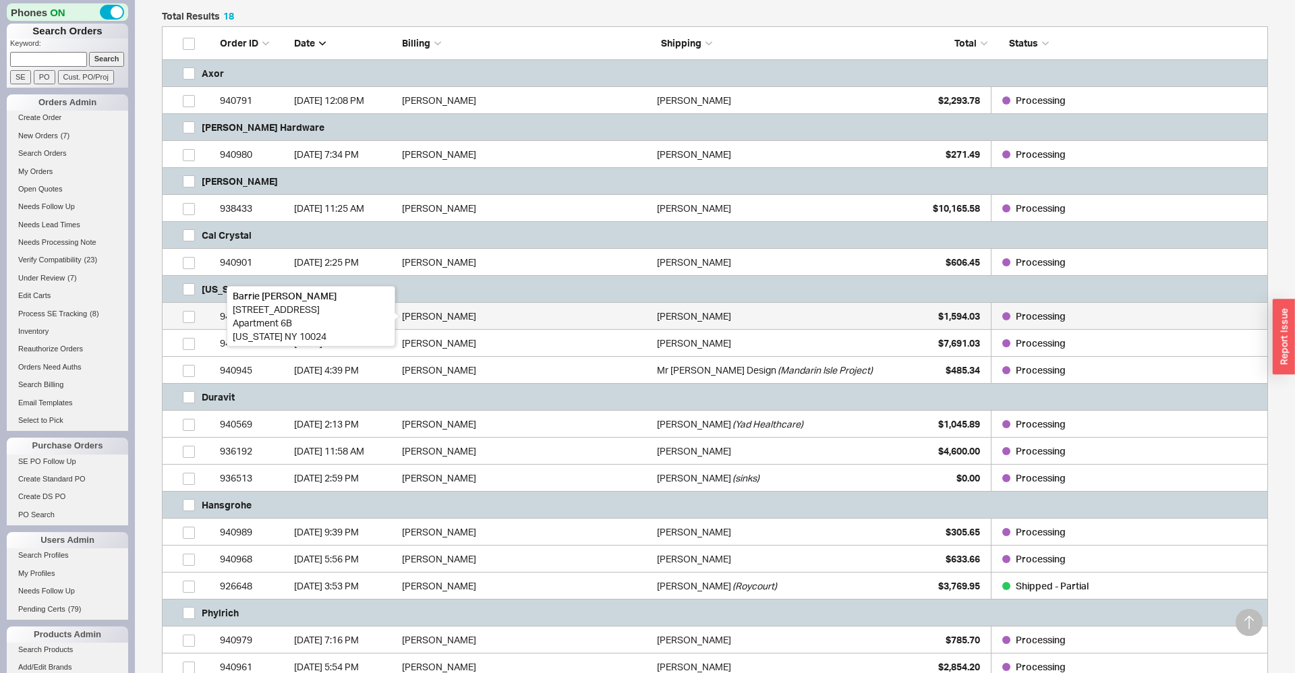
click at [424, 316] on div "Barrie Kay" at bounding box center [526, 316] width 248 height 27
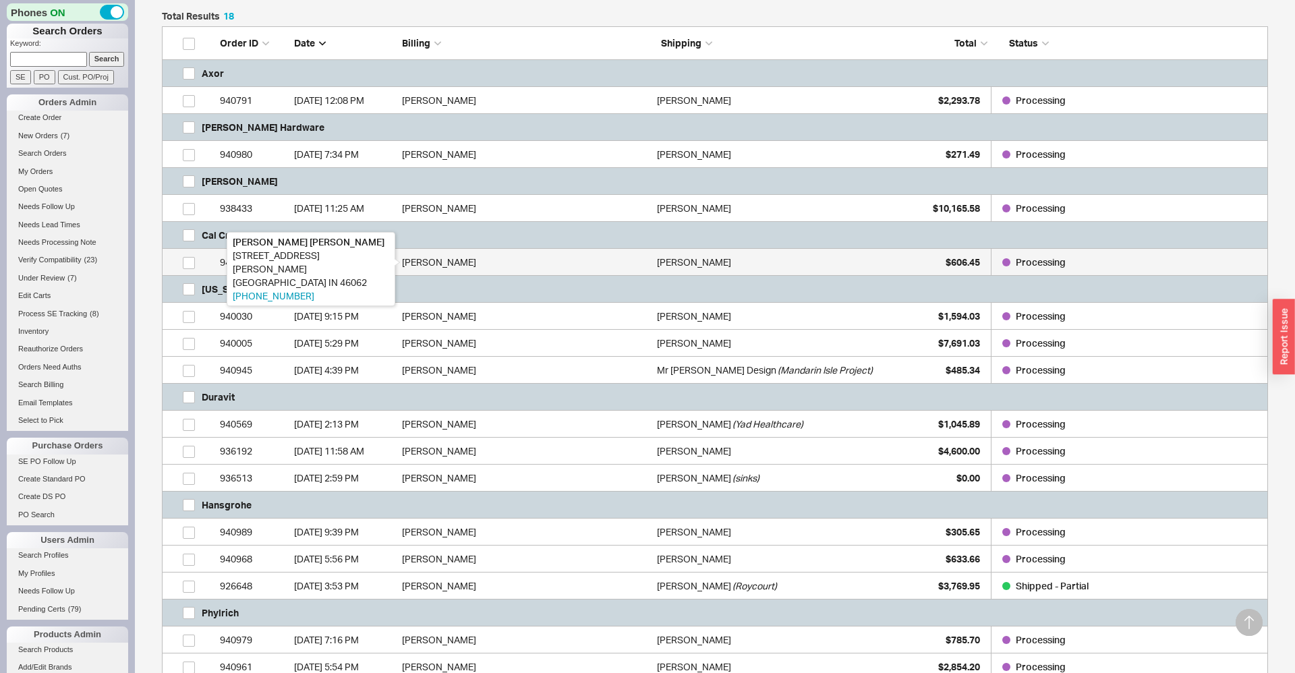
click at [432, 264] on div "Terry Snell" at bounding box center [526, 262] width 248 height 27
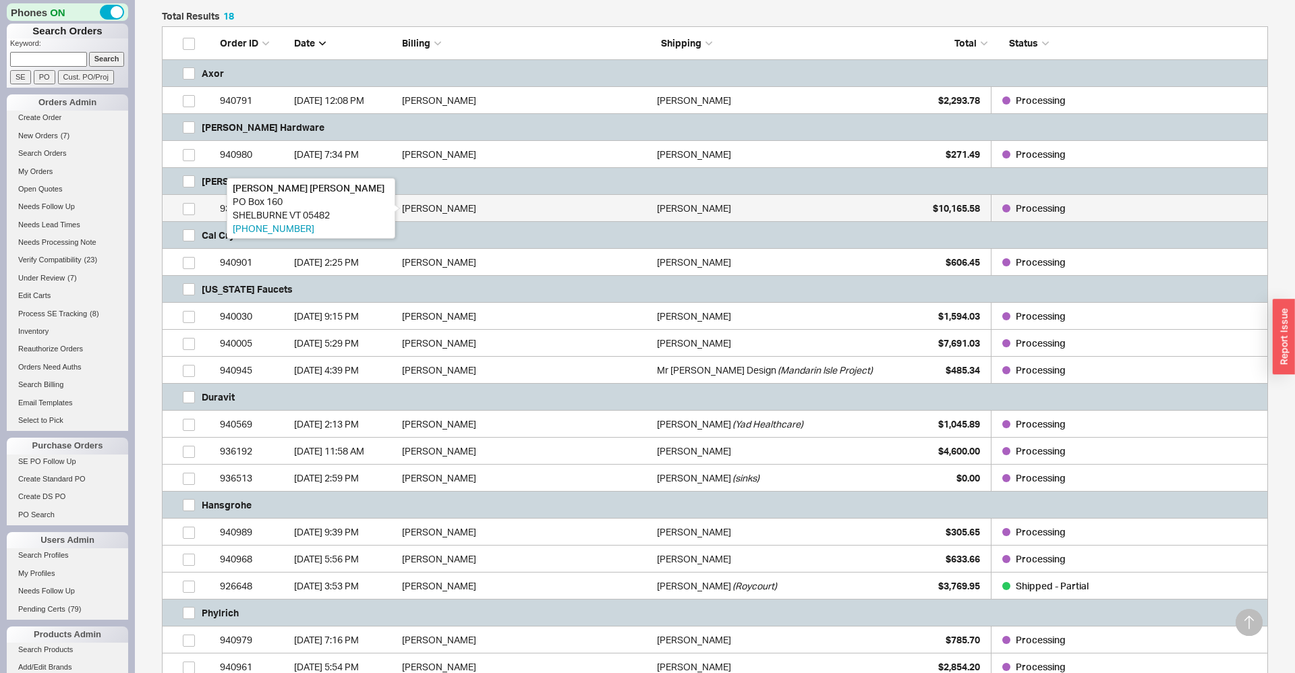
click at [435, 216] on div "Sarena Stern" at bounding box center [526, 208] width 248 height 27
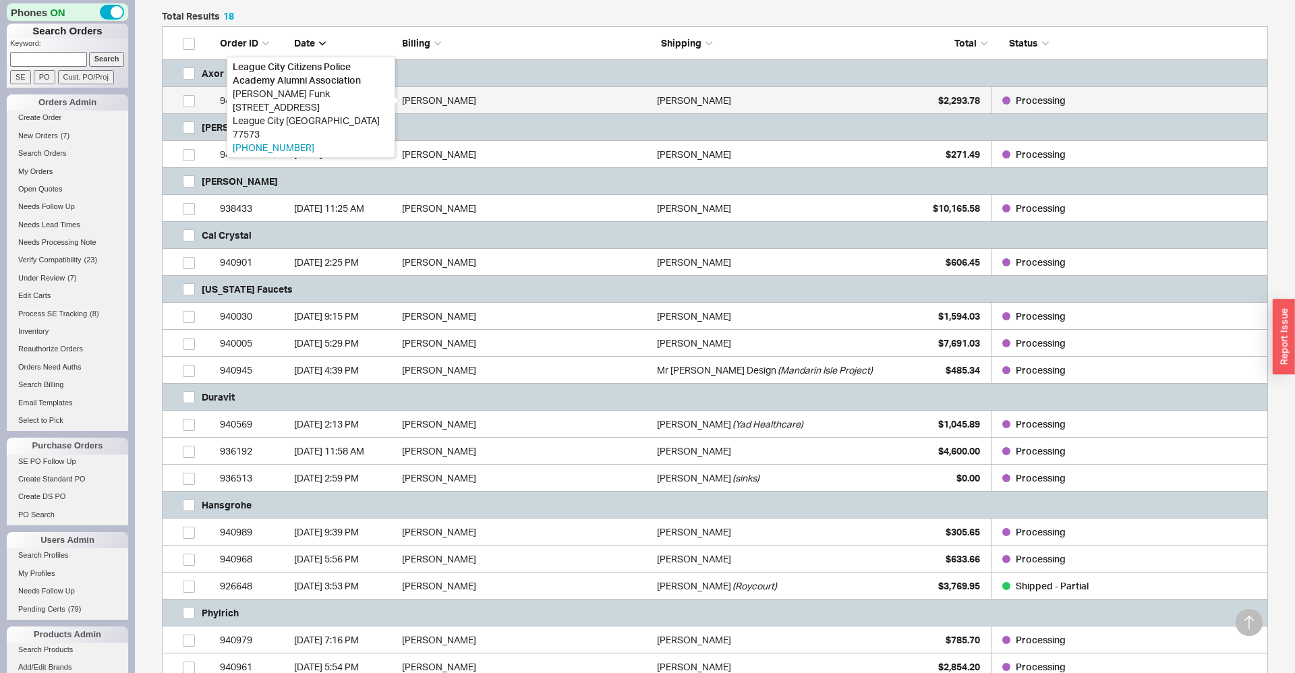
click at [456, 100] on div "Vicki Funk" at bounding box center [526, 100] width 248 height 27
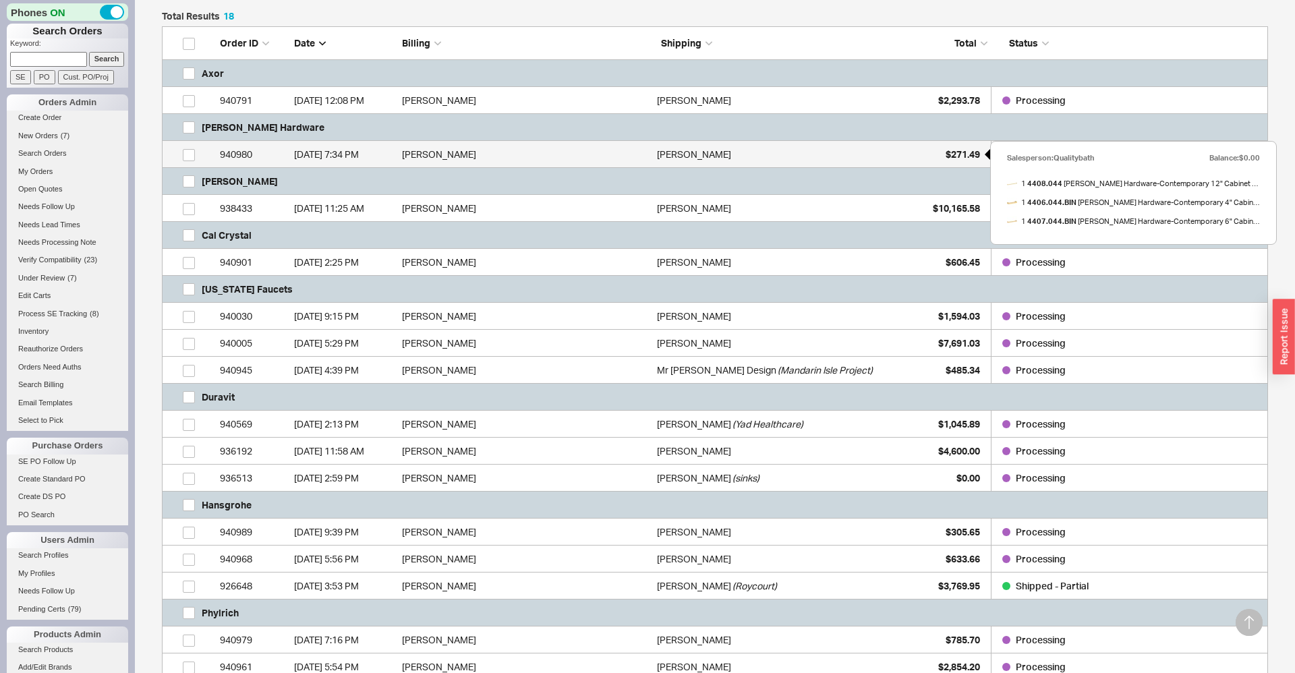
click at [976, 152] on span "$271.49" at bounding box center [962, 153] width 34 height 11
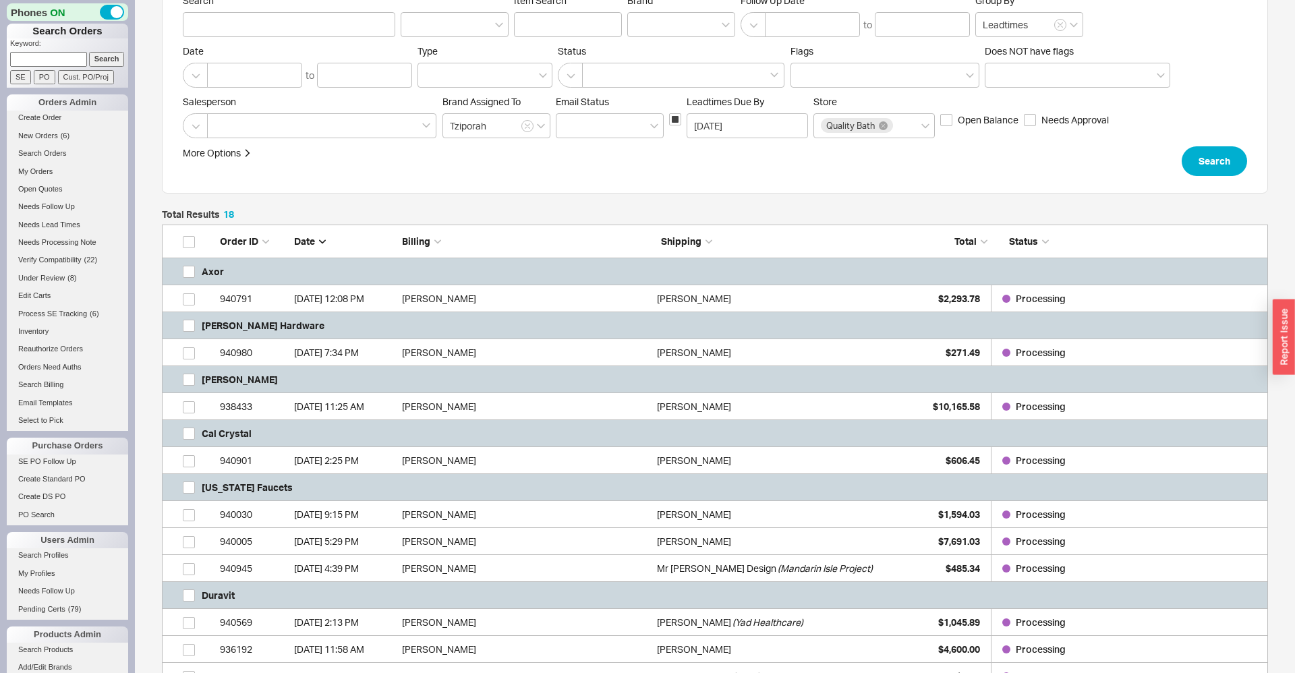
scroll to position [0, 0]
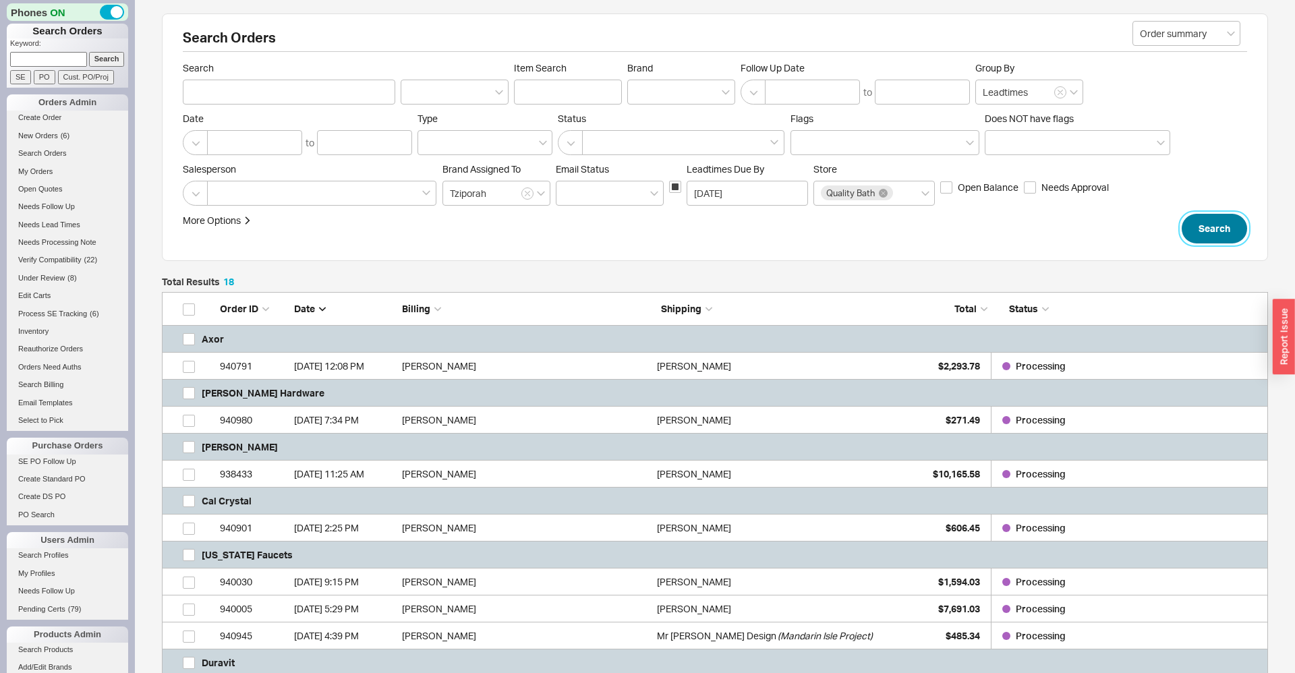
click at [1234, 234] on button "Search" at bounding box center [1213, 229] width 65 height 30
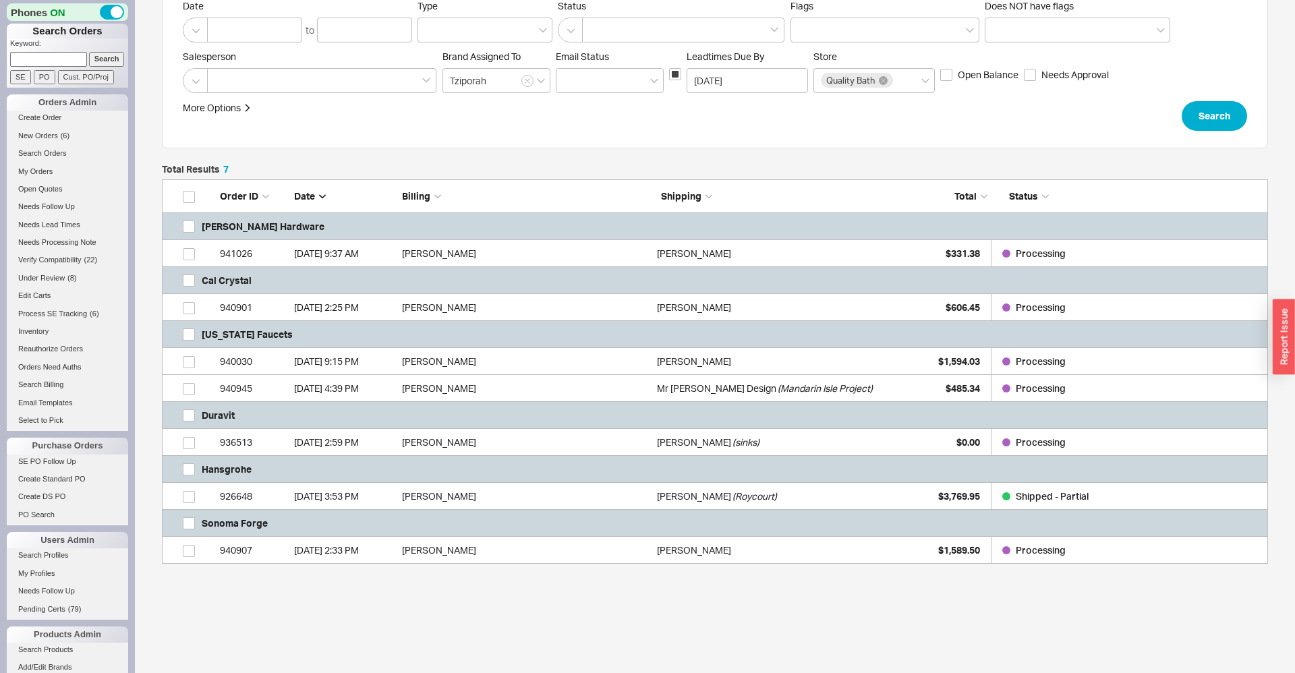
scroll to position [159, 0]
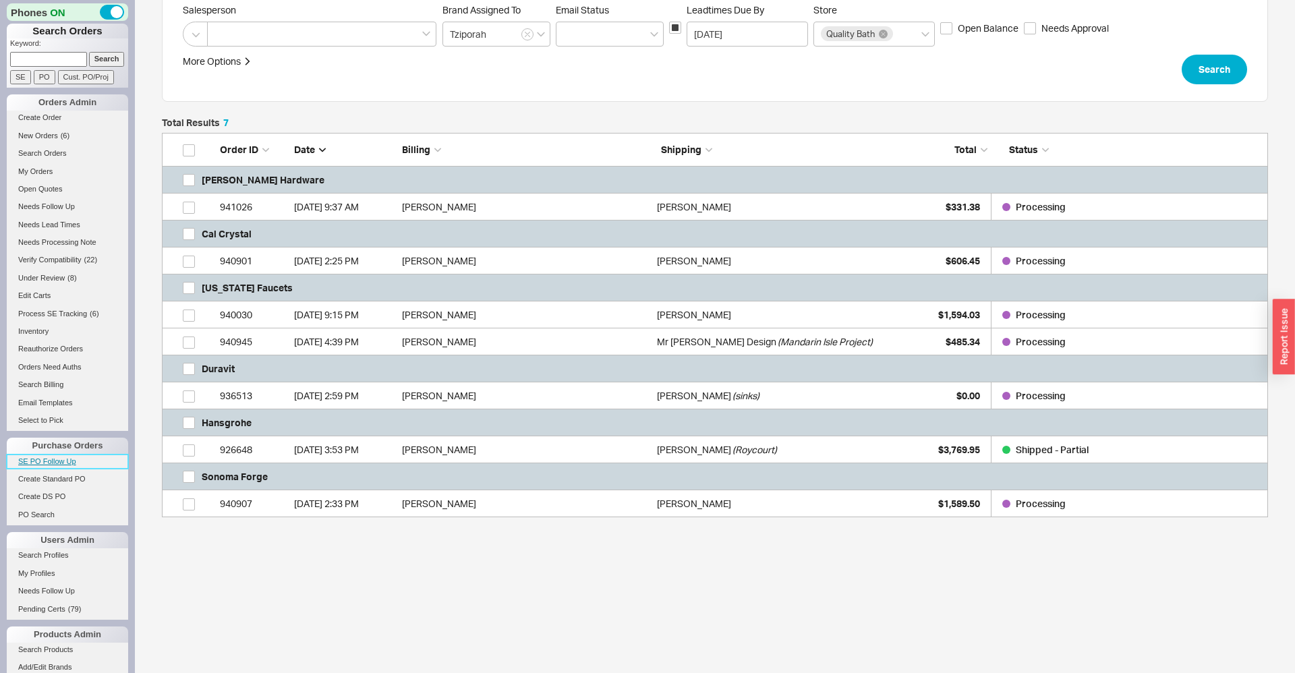
click at [32, 465] on link "SE PO Follow Up" at bounding box center [67, 461] width 121 height 14
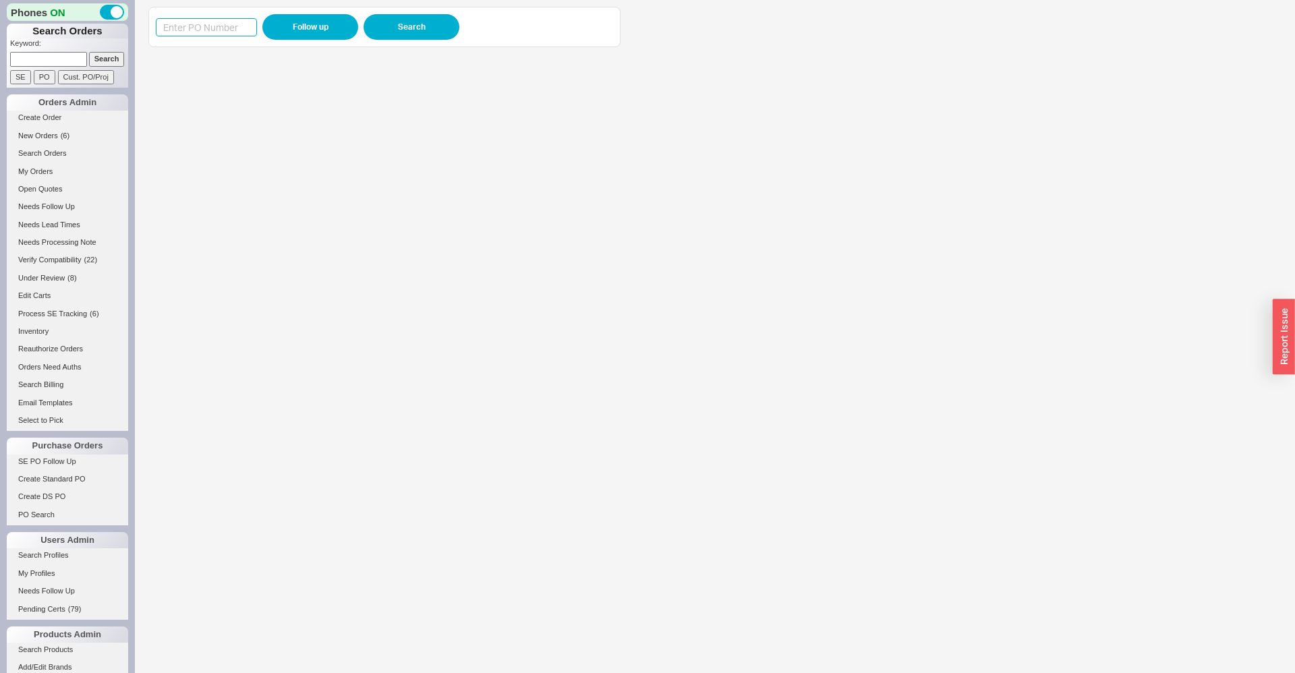
click at [189, 28] on input at bounding box center [206, 27] width 101 height 18
type input "6"
type input "983705"
click button "Follow up" at bounding box center [310, 27] width 96 height 26
click at [190, 30] on input "983705" at bounding box center [206, 27] width 101 height 18
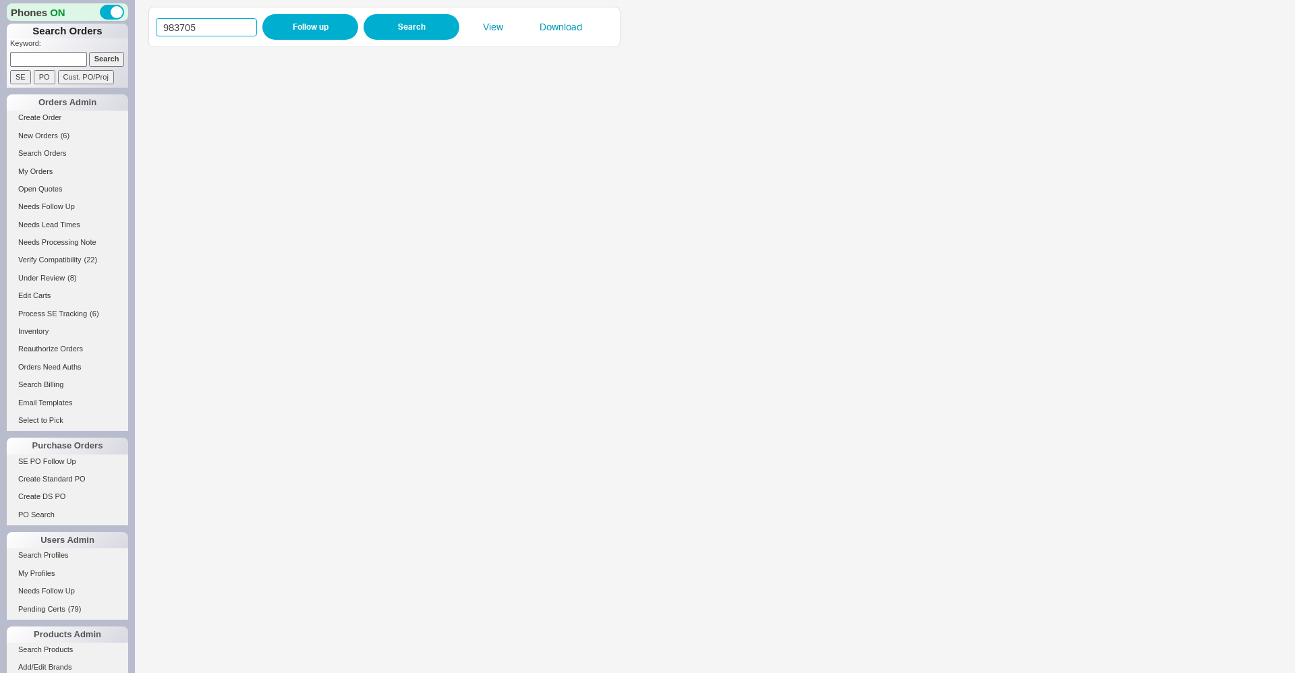
click at [190, 30] on input "983705" at bounding box center [206, 27] width 101 height 18
paste input "8622"
type input "988622"
click at [309, 24] on button "Follow up" at bounding box center [310, 27] width 96 height 26
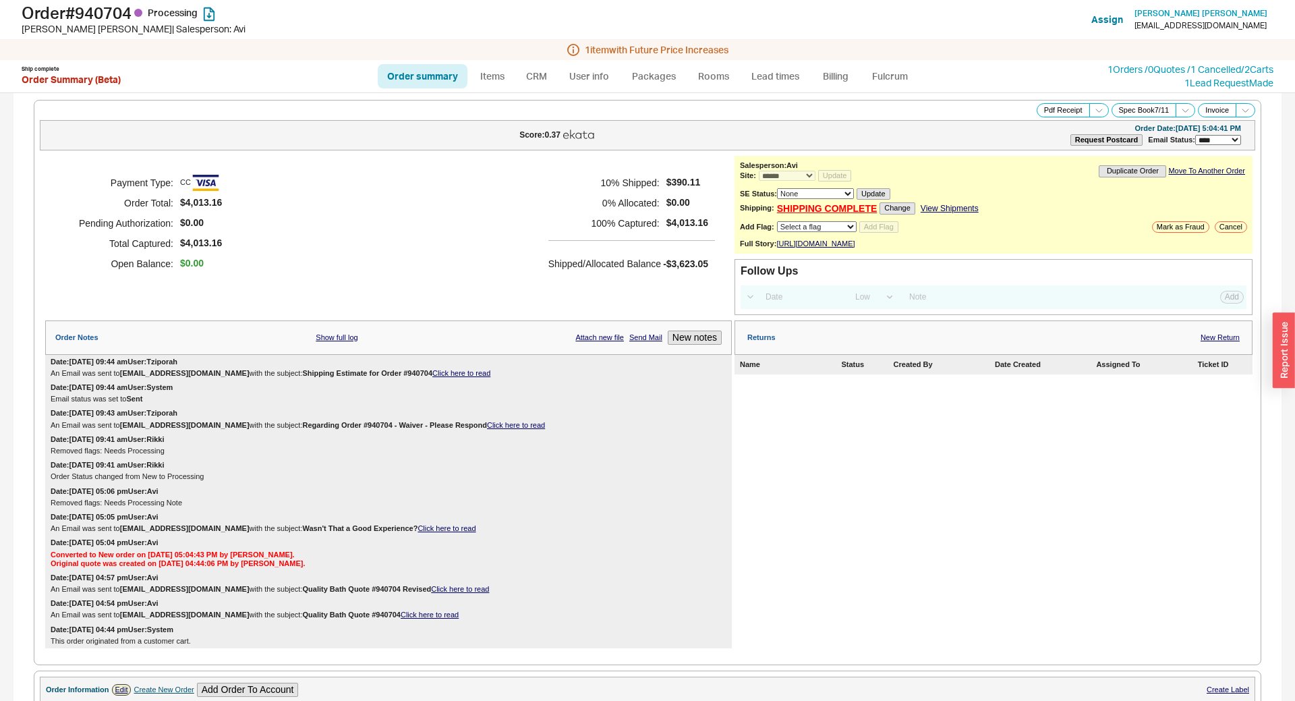
select select "*"
select select "LOW"
select select "3"
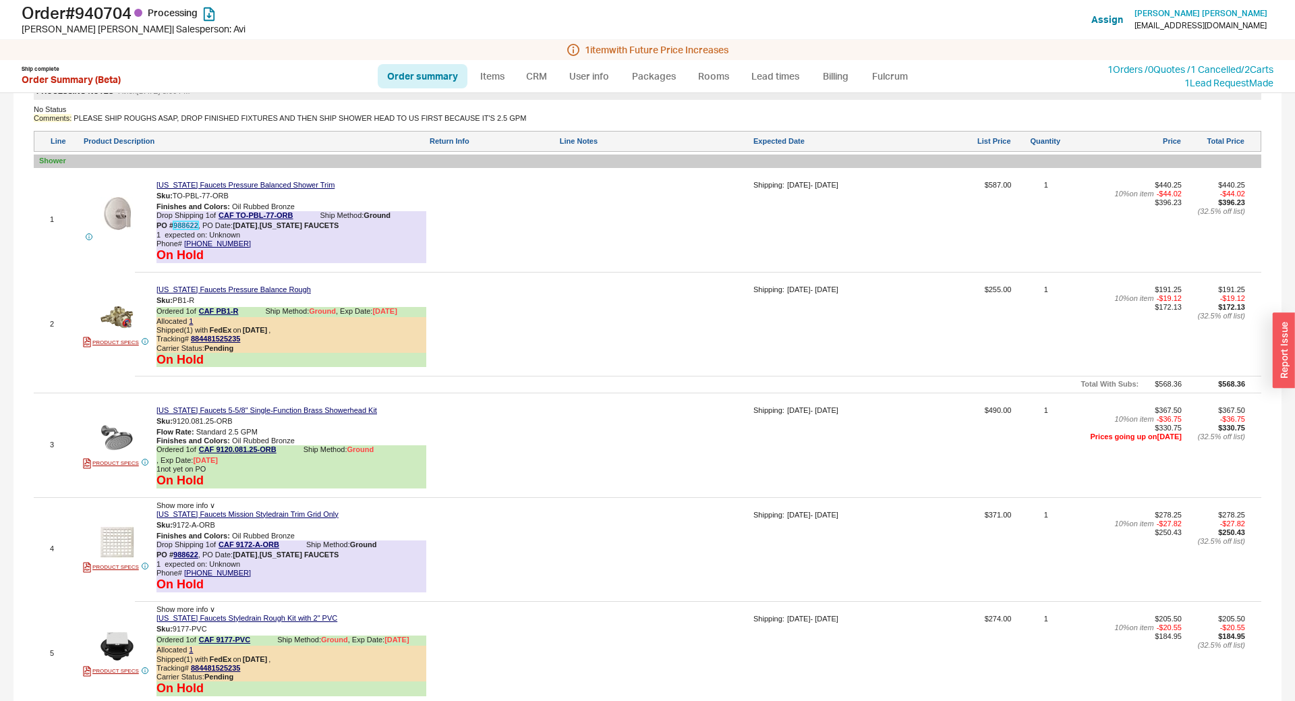
scroll to position [883, 0]
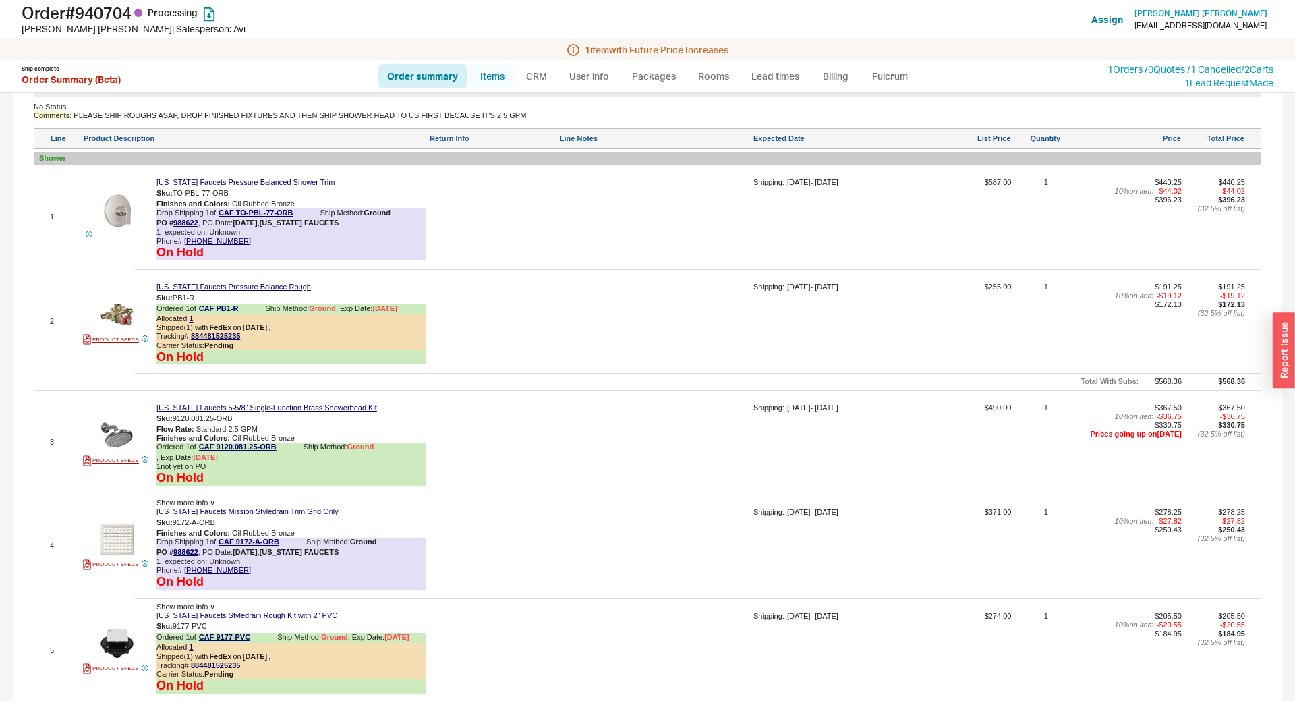
click at [485, 75] on link "Items" at bounding box center [492, 76] width 44 height 24
select select "3"
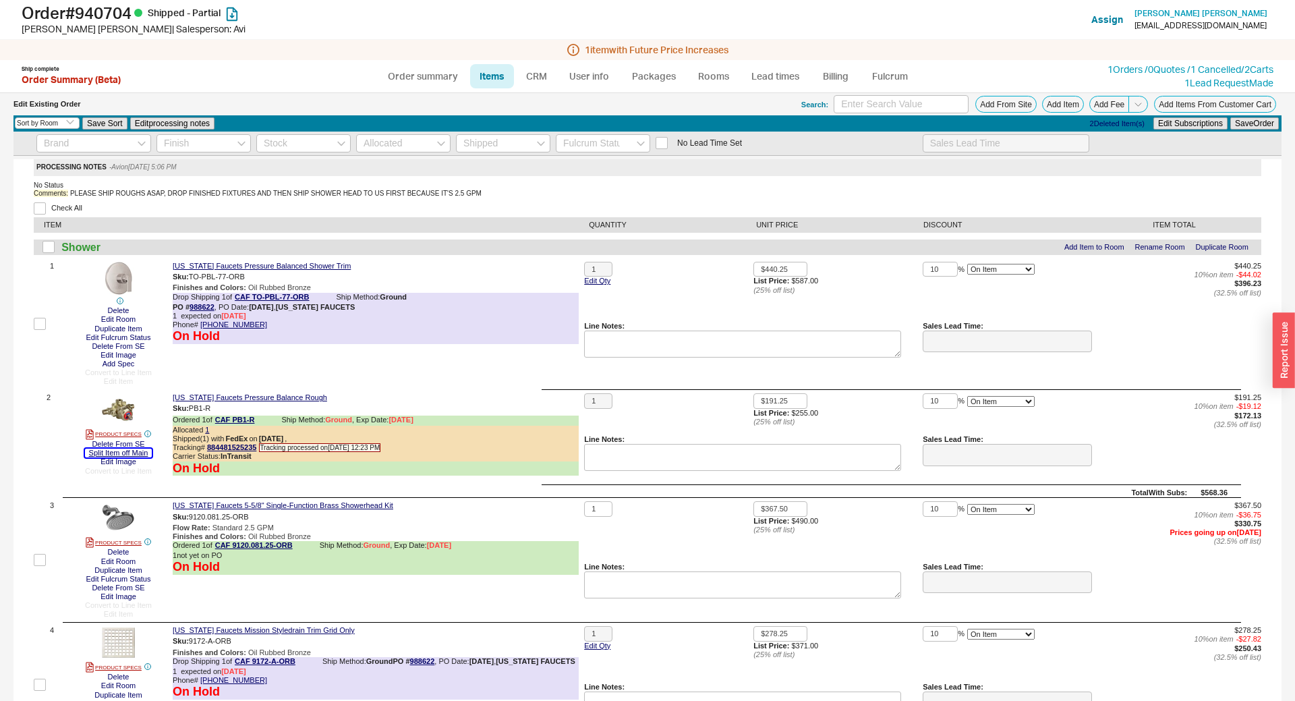
click at [127, 455] on button "Split Item off Main" at bounding box center [118, 452] width 67 height 9
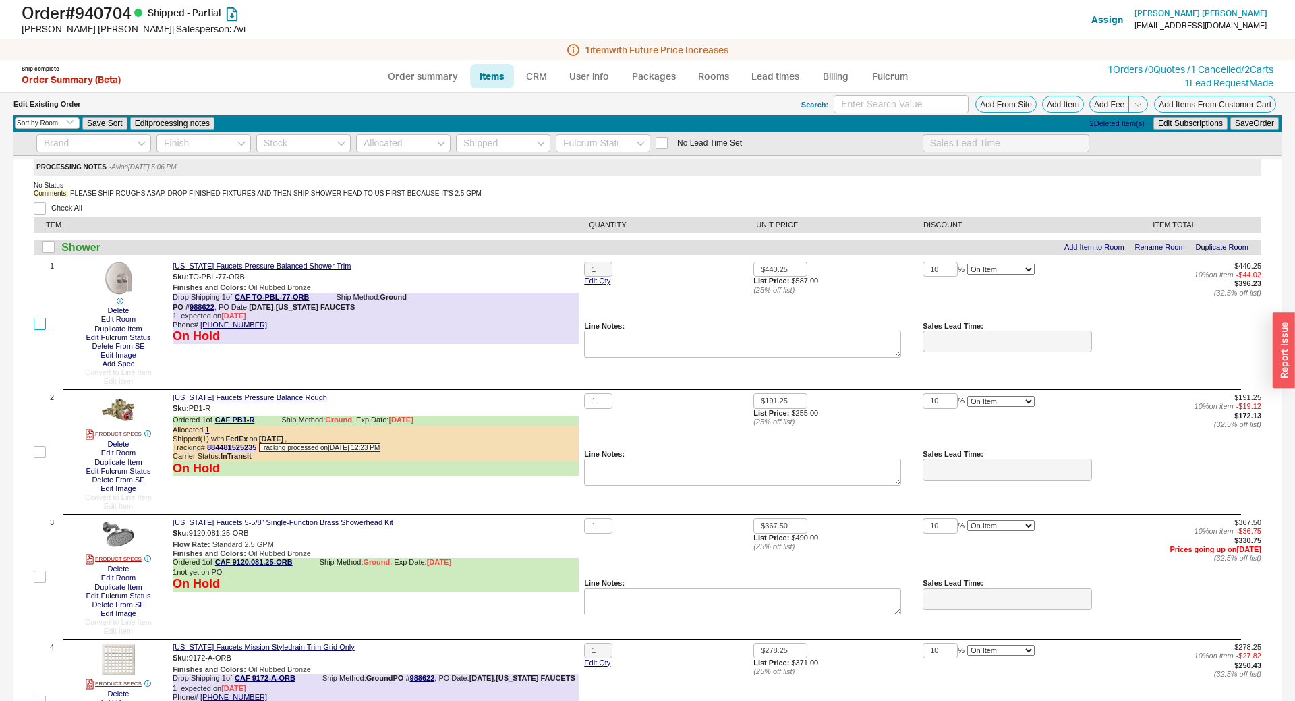
click at [42, 327] on input "checkbox" at bounding box center [40, 324] width 12 height 12
checkbox input "true"
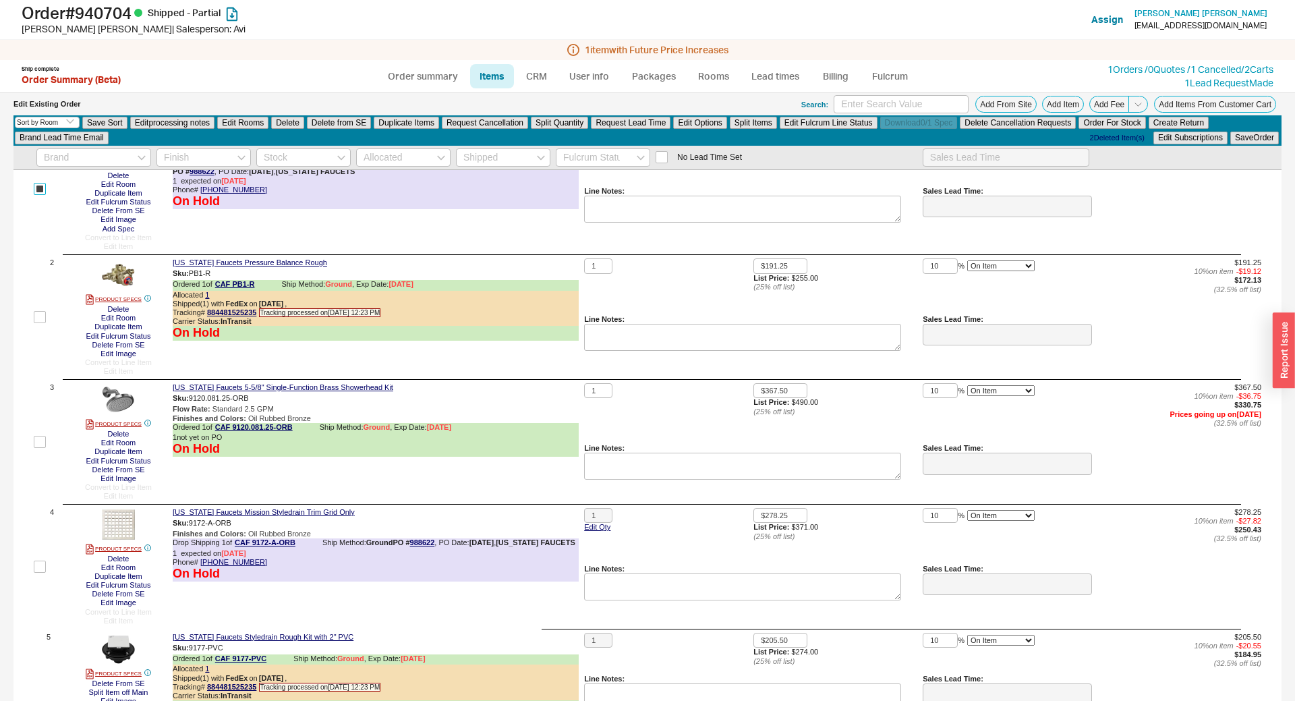
scroll to position [298, 0]
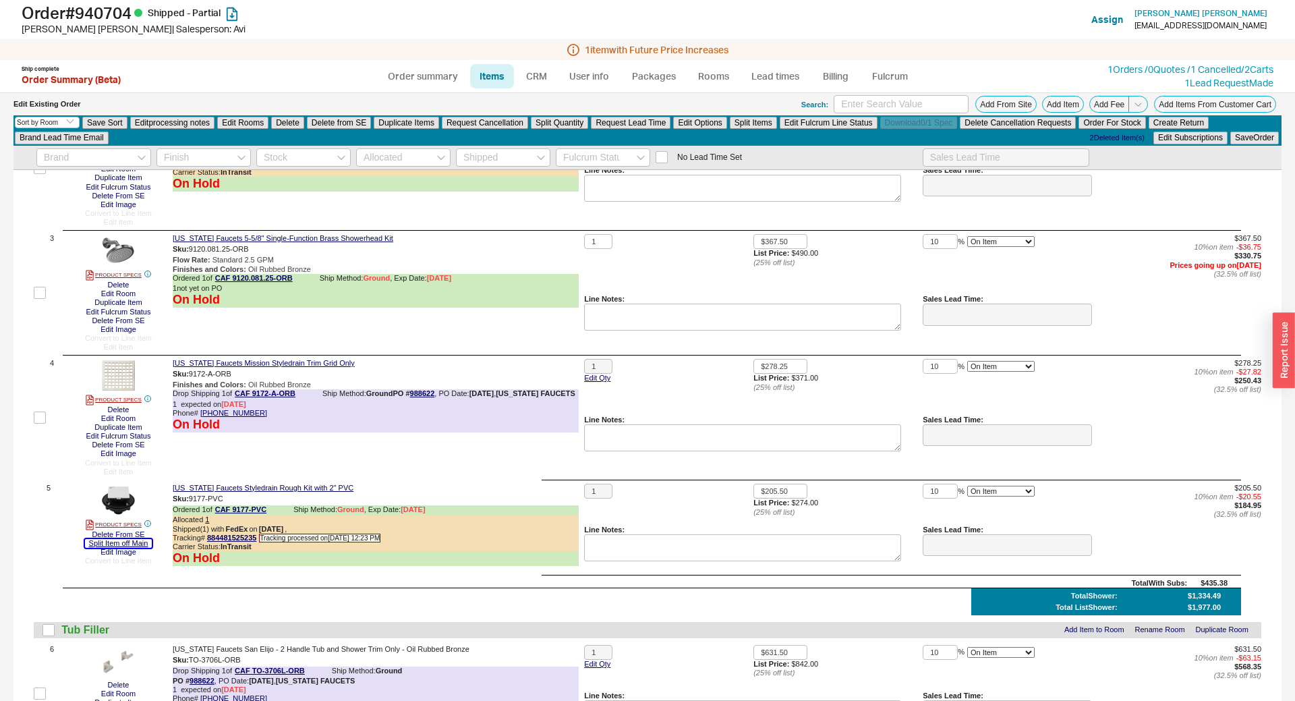
click at [105, 546] on button "Split Item off Main" at bounding box center [118, 543] width 67 height 9
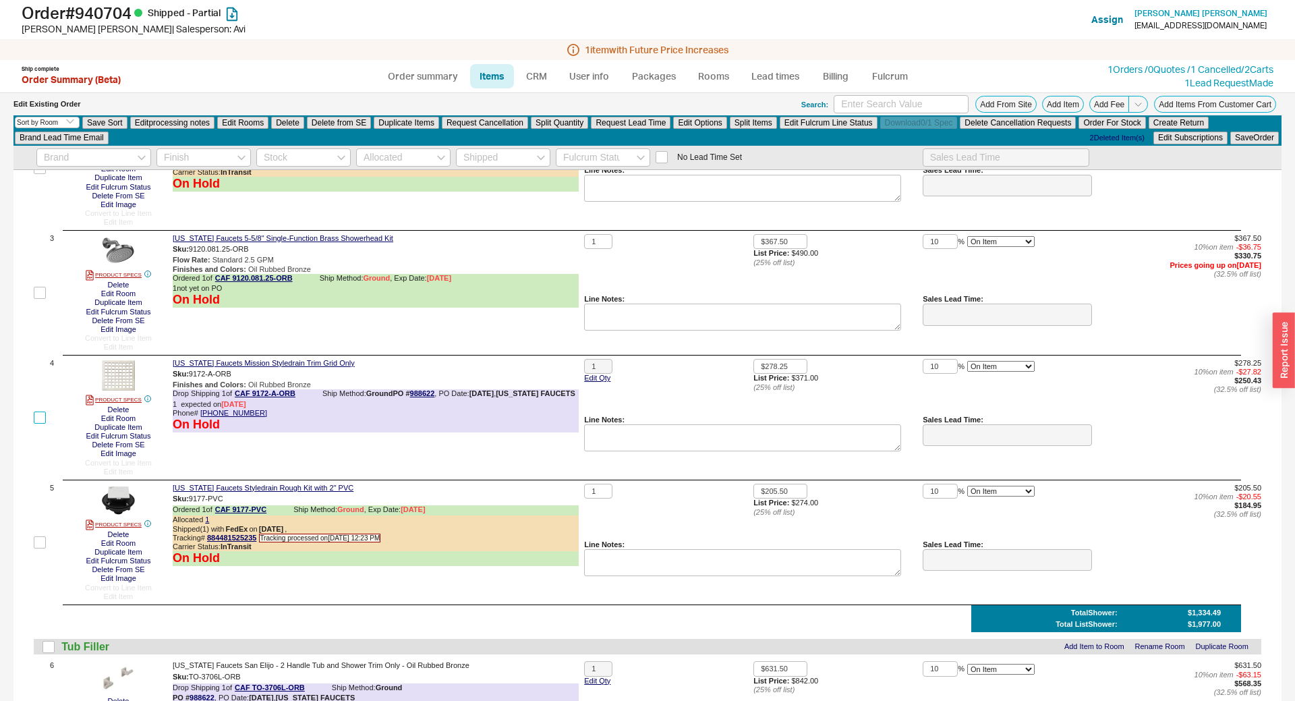
click at [38, 420] on input "checkbox" at bounding box center [40, 417] width 12 height 12
checkbox input "true"
click at [44, 291] on input "checkbox" at bounding box center [40, 293] width 12 height 12
checkbox input "true"
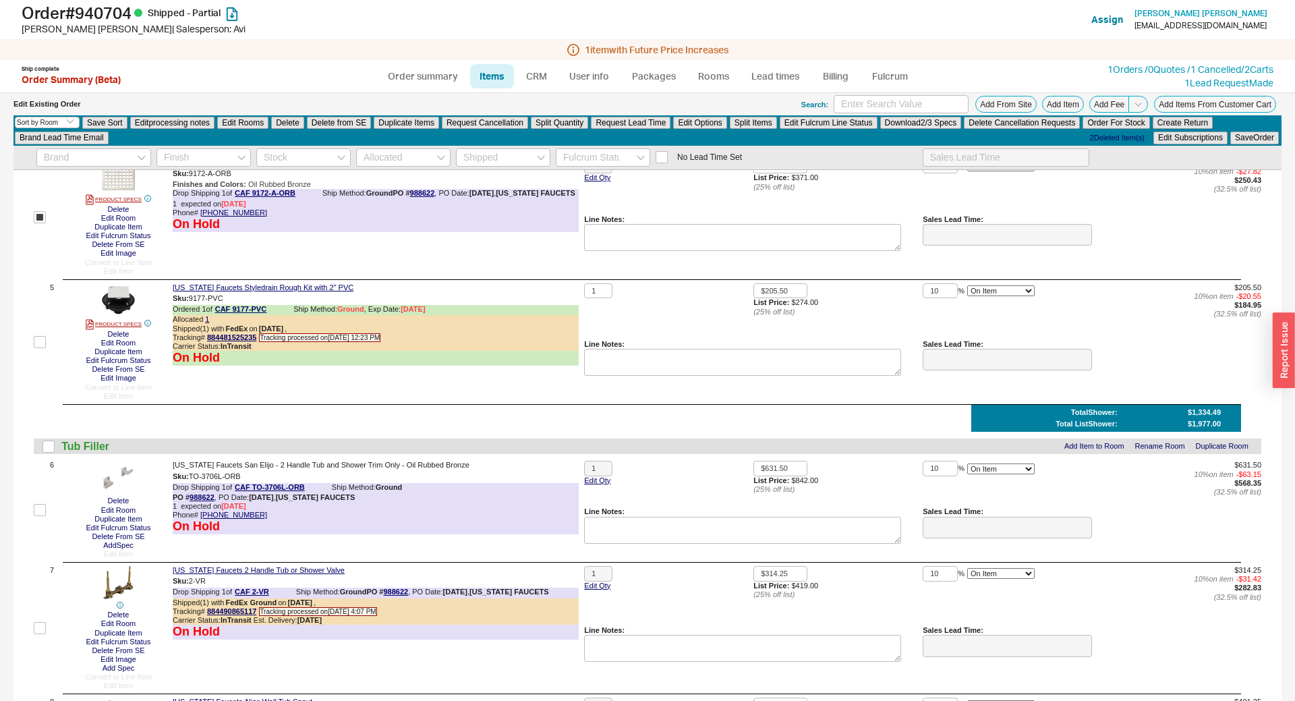
scroll to position [596, 0]
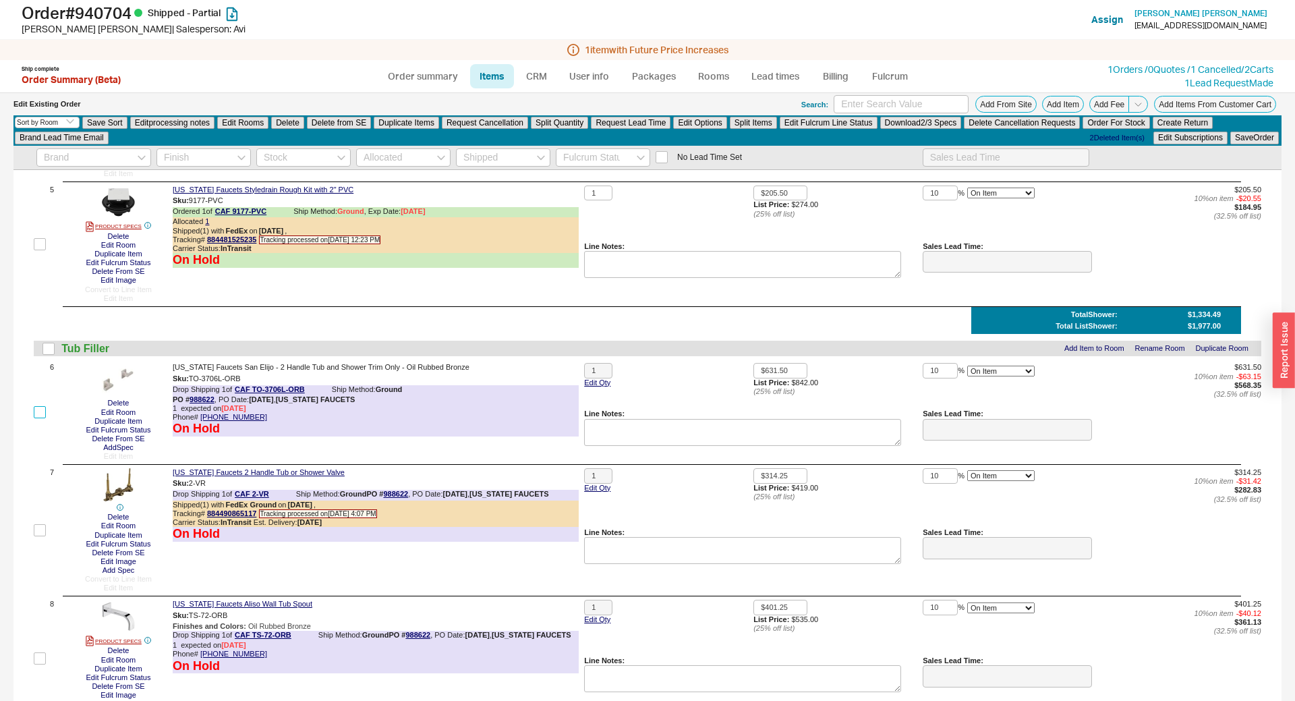
click at [44, 413] on input "checkbox" at bounding box center [40, 412] width 12 height 12
checkbox input "true"
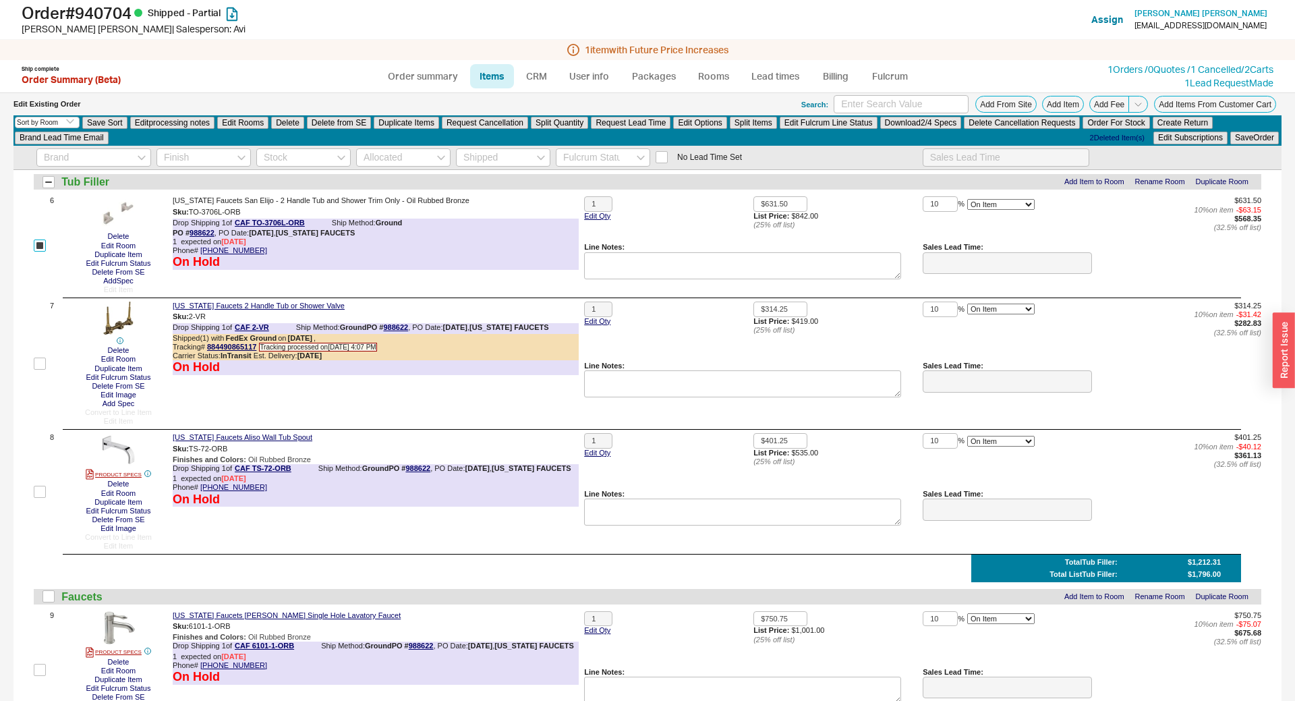
scroll to position [894, 0]
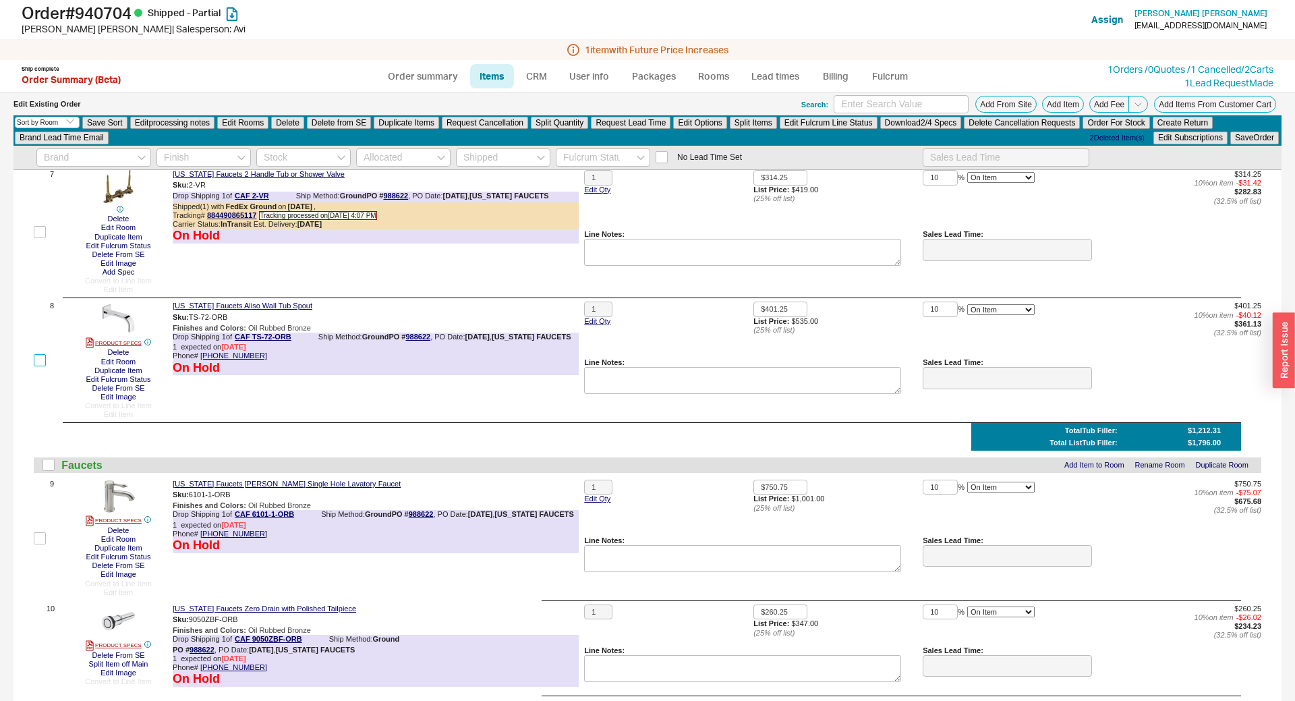
click at [37, 365] on input "checkbox" at bounding box center [40, 360] width 12 height 12
checkbox input "true"
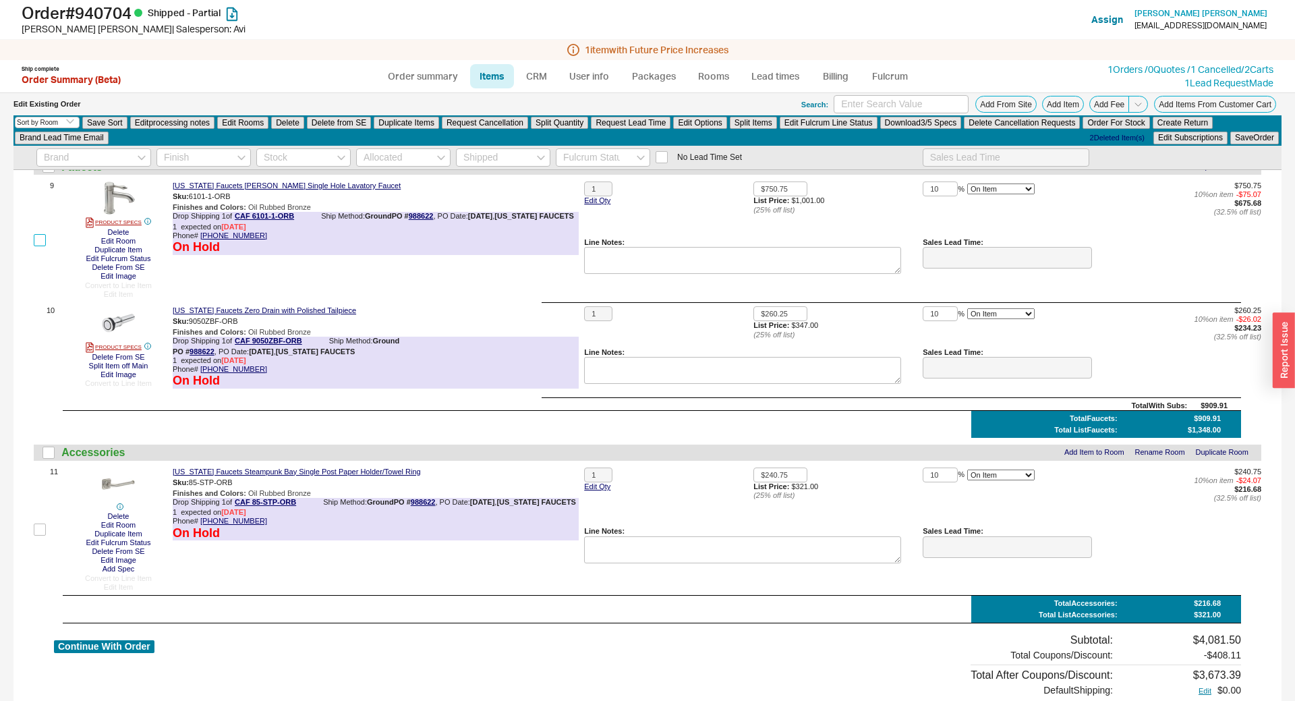
click at [36, 241] on input "checkbox" at bounding box center [40, 240] width 12 height 12
checkbox input "true"
click at [37, 525] on input "checkbox" at bounding box center [40, 529] width 12 height 12
checkbox input "true"
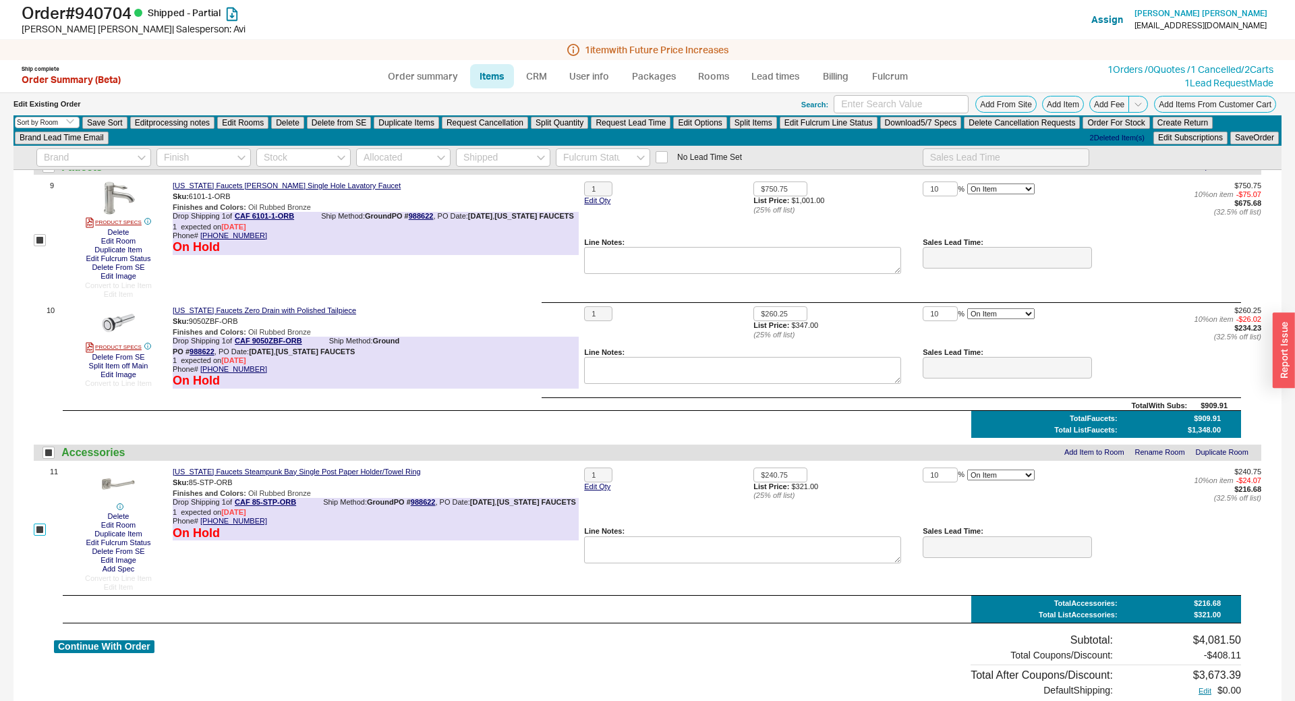
checkbox input "true"
click at [289, 131] on div "Select an option Sort by Brand Sort by Room Save Sort Edit processing notes Edi…" at bounding box center [647, 130] width 1268 height 30
click at [290, 125] on button "Delete" at bounding box center [287, 123] width 33 height 12
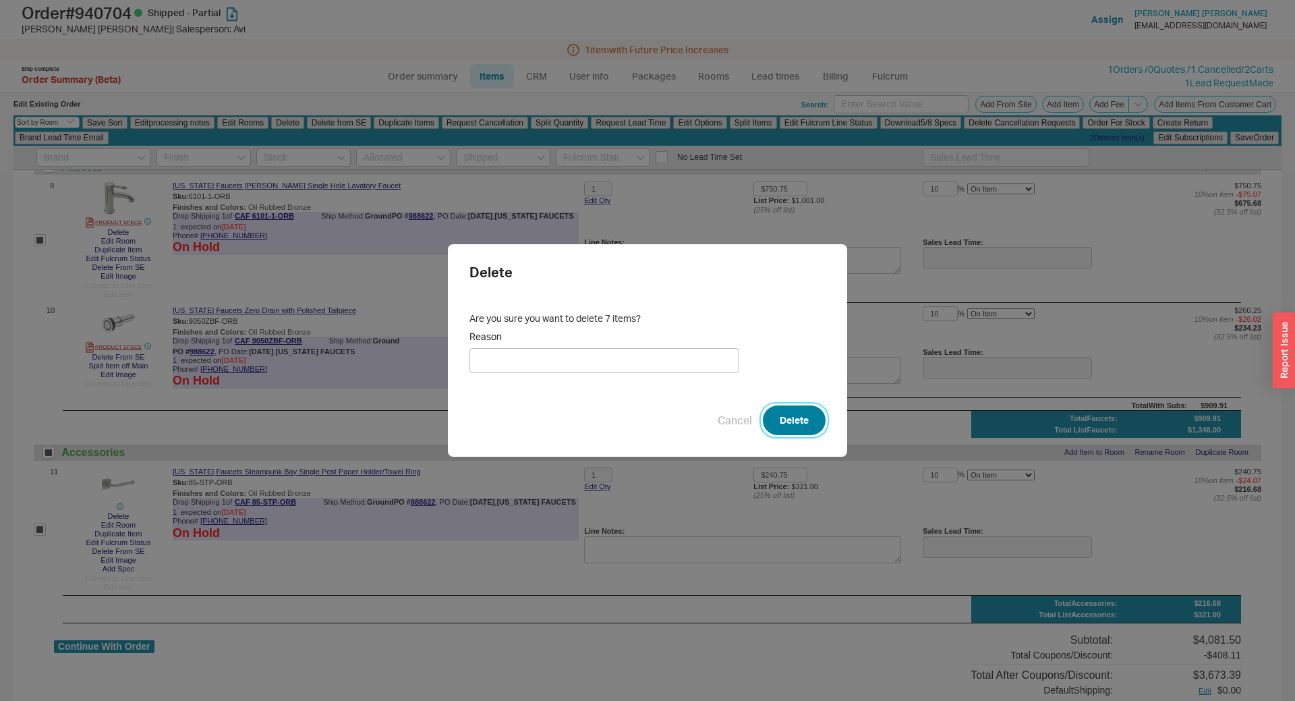
click at [790, 424] on button "Delete" at bounding box center [794, 420] width 63 height 30
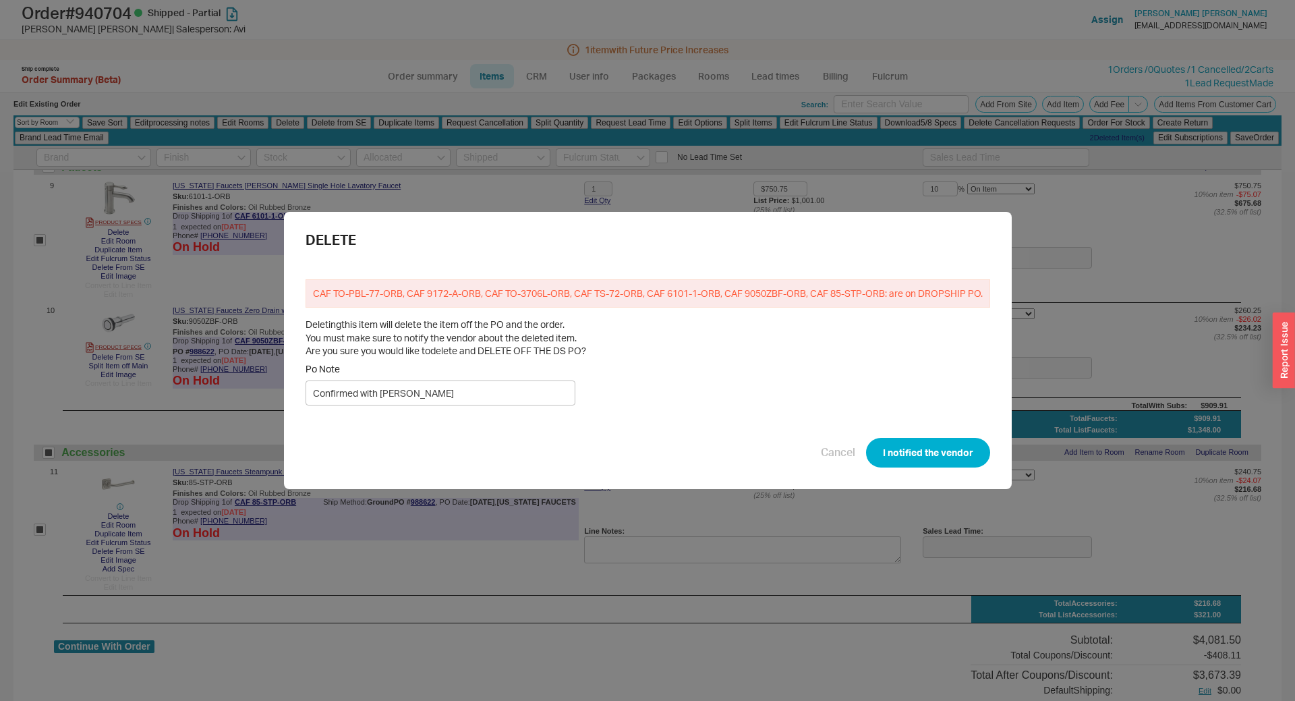
type input "Confirmed with Danny"
click at [910, 447] on button "I notified the vendor" at bounding box center [928, 453] width 124 height 30
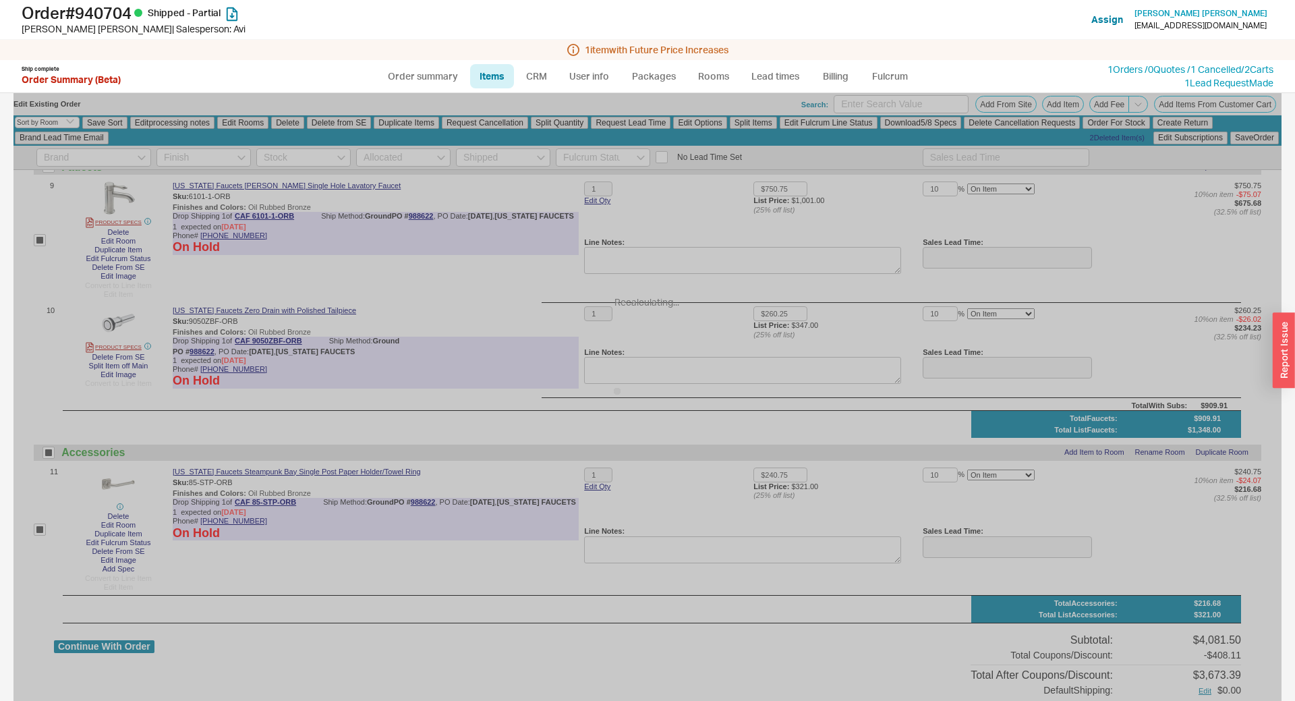
checkbox input "false"
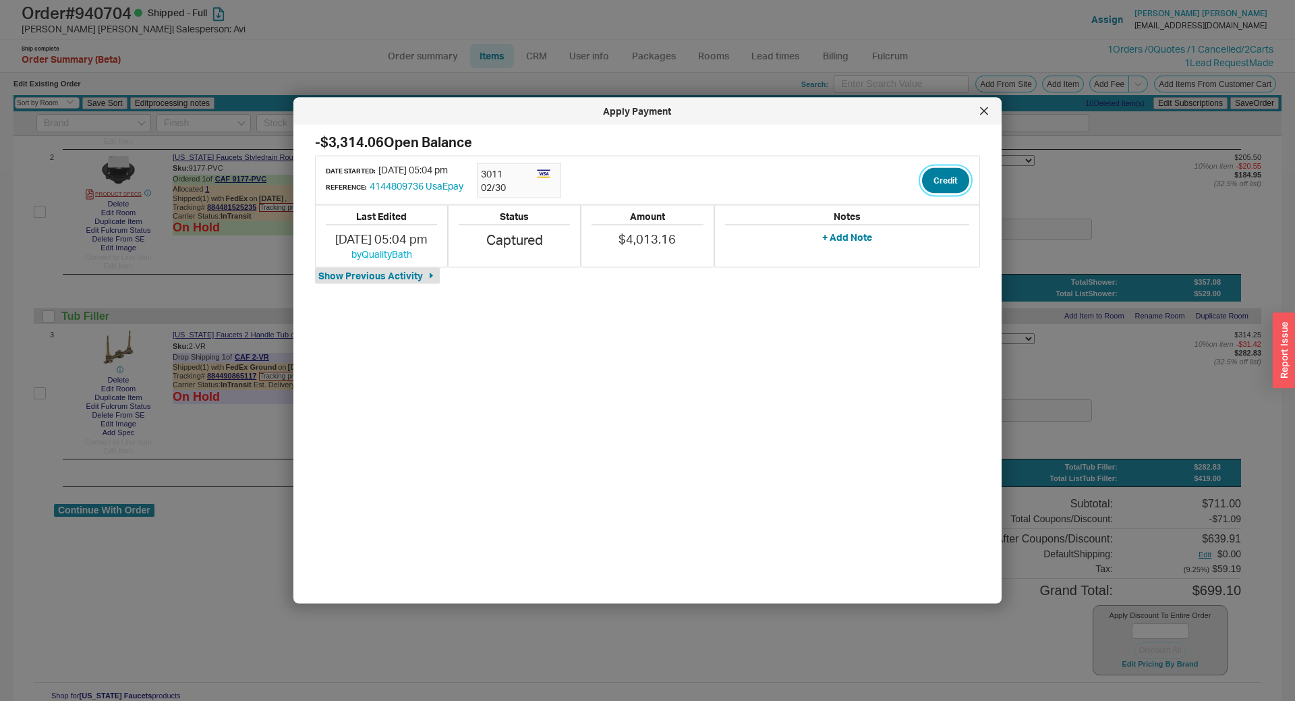
click at [945, 184] on button "Credit" at bounding box center [945, 180] width 47 height 26
click at [928, 242] on button "Credit" at bounding box center [944, 244] width 46 height 26
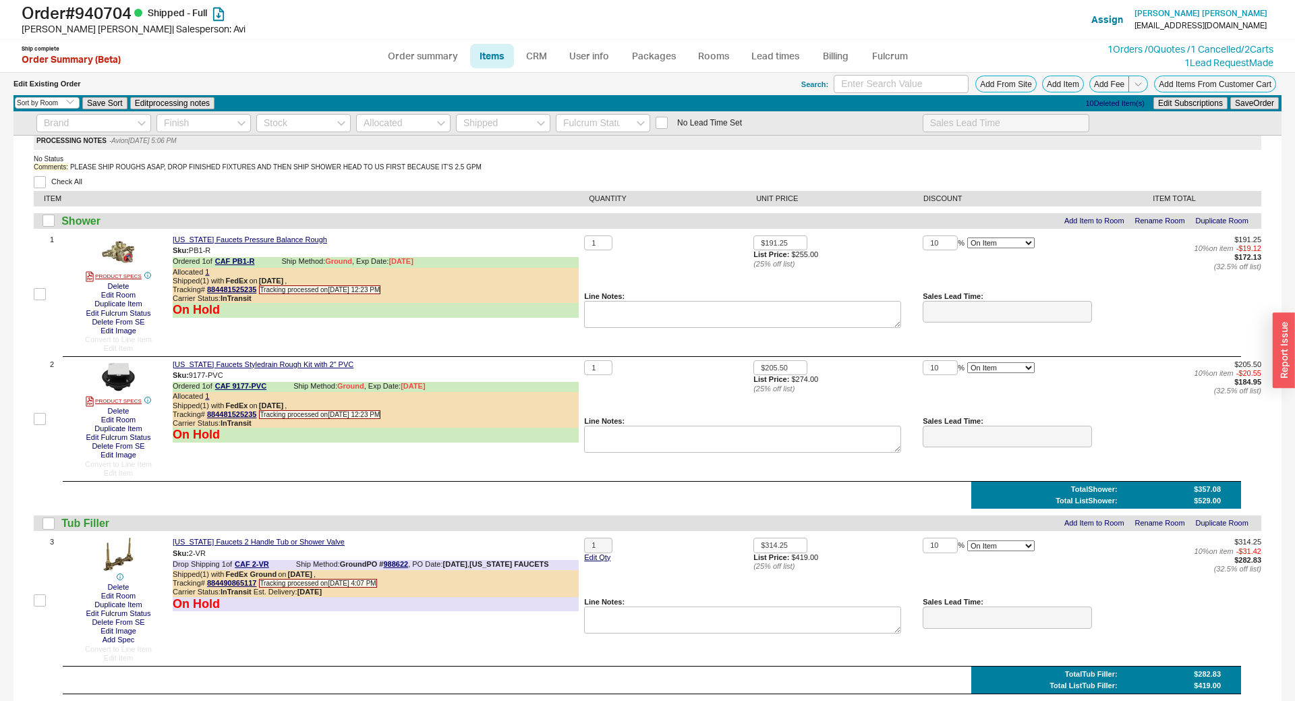
scroll to position [0, 0]
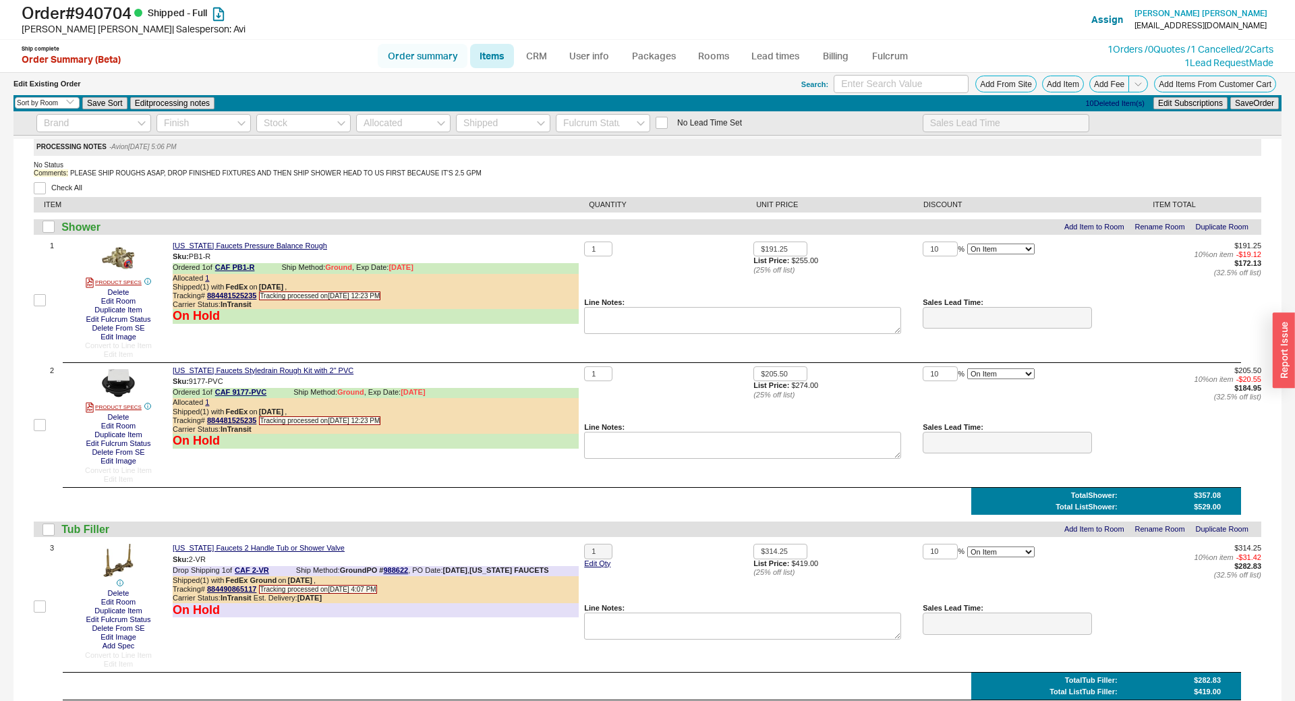
click at [420, 64] on link "Order summary" at bounding box center [423, 56] width 90 height 24
select select "*"
select select "LOW"
select select "3"
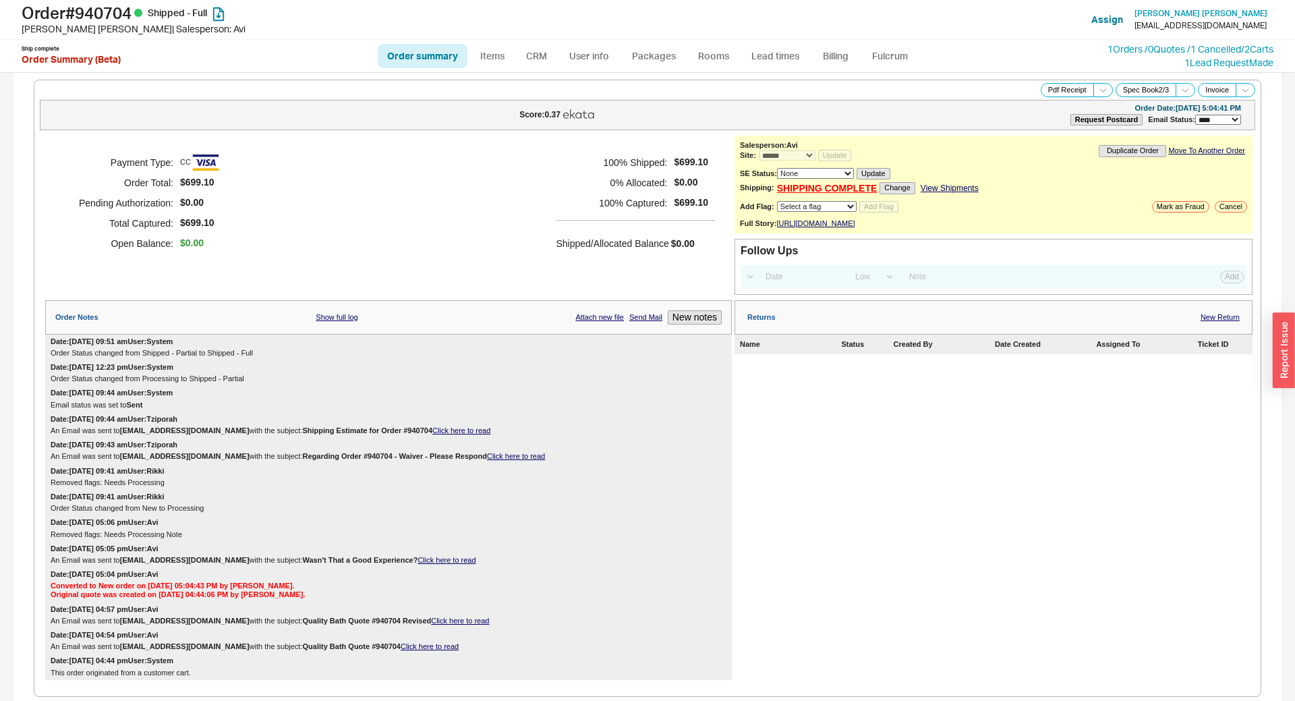
scroll to position [905, 0]
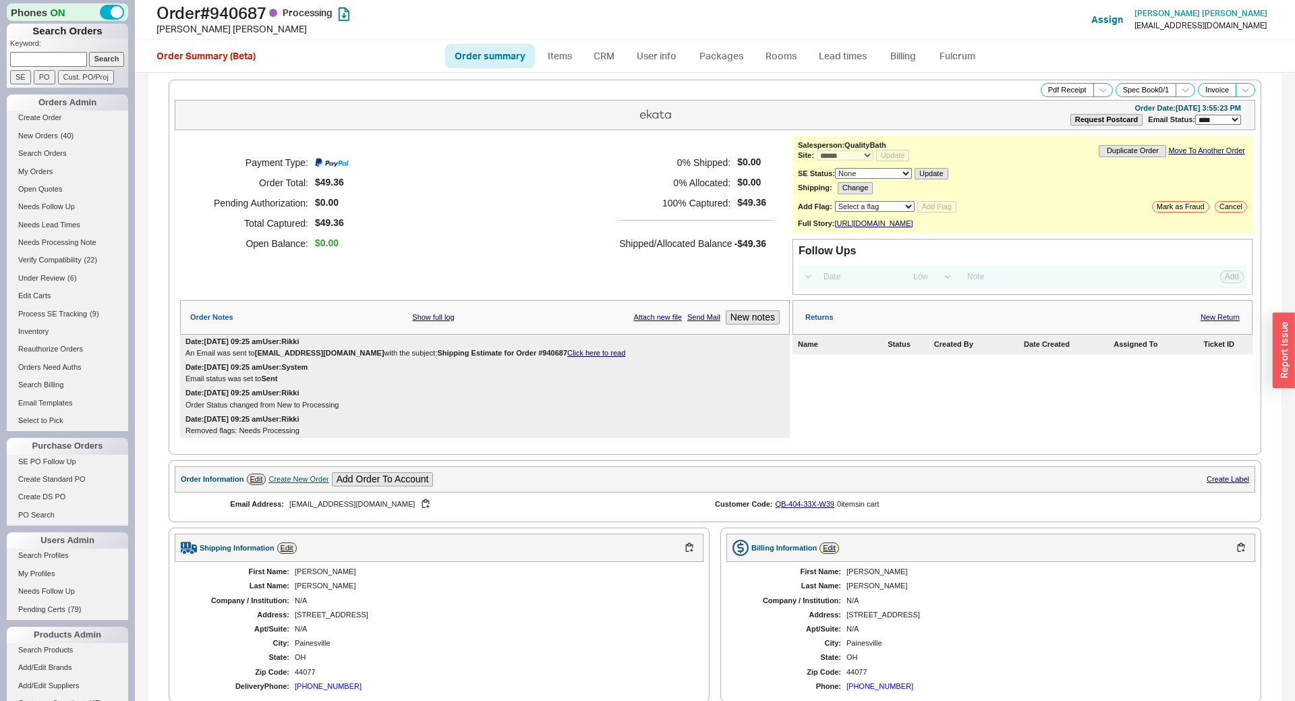
select select "*"
select select "LOW"
select select "3"
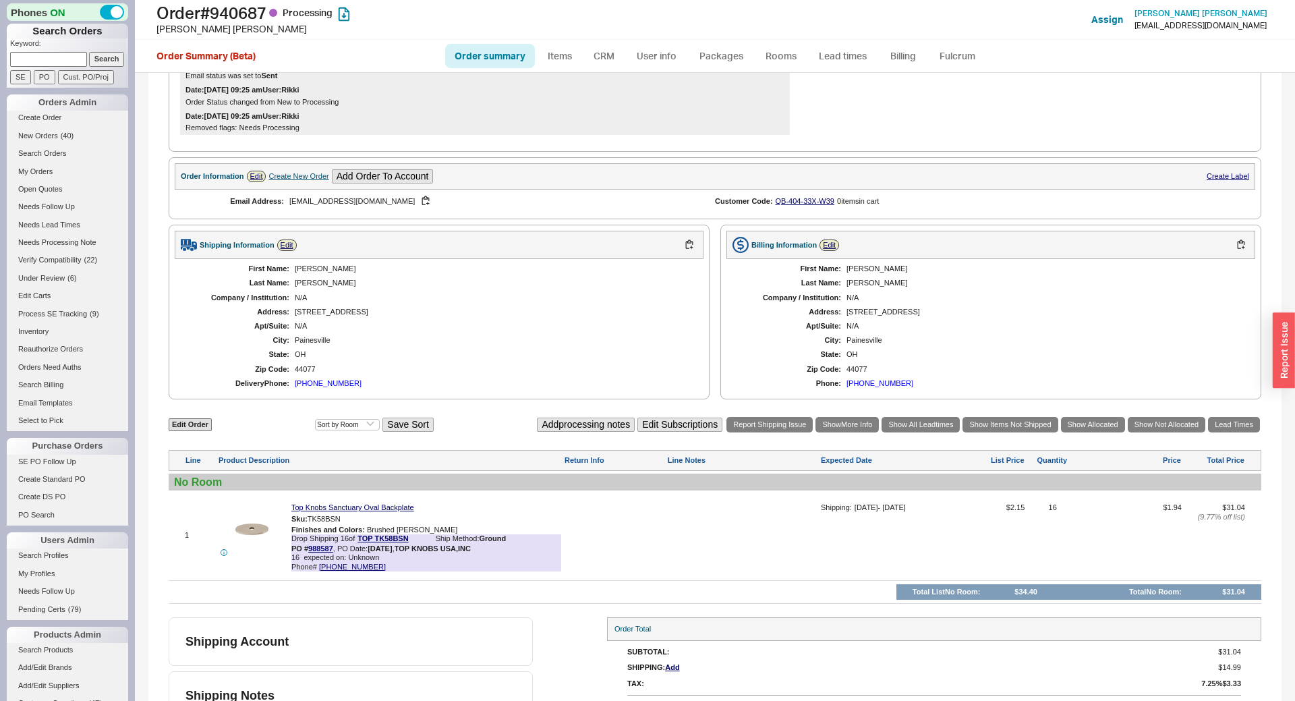
scroll to position [340, 0]
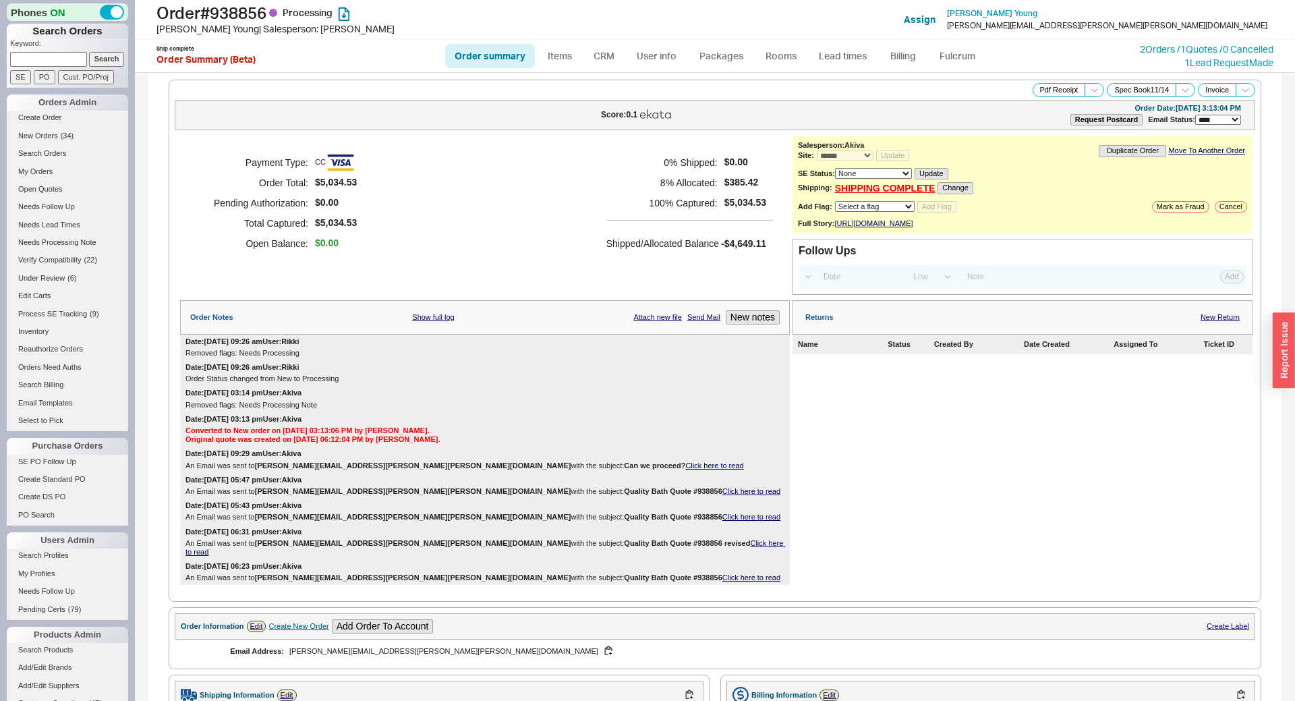
select select "*"
select select "LOW"
select select "3"
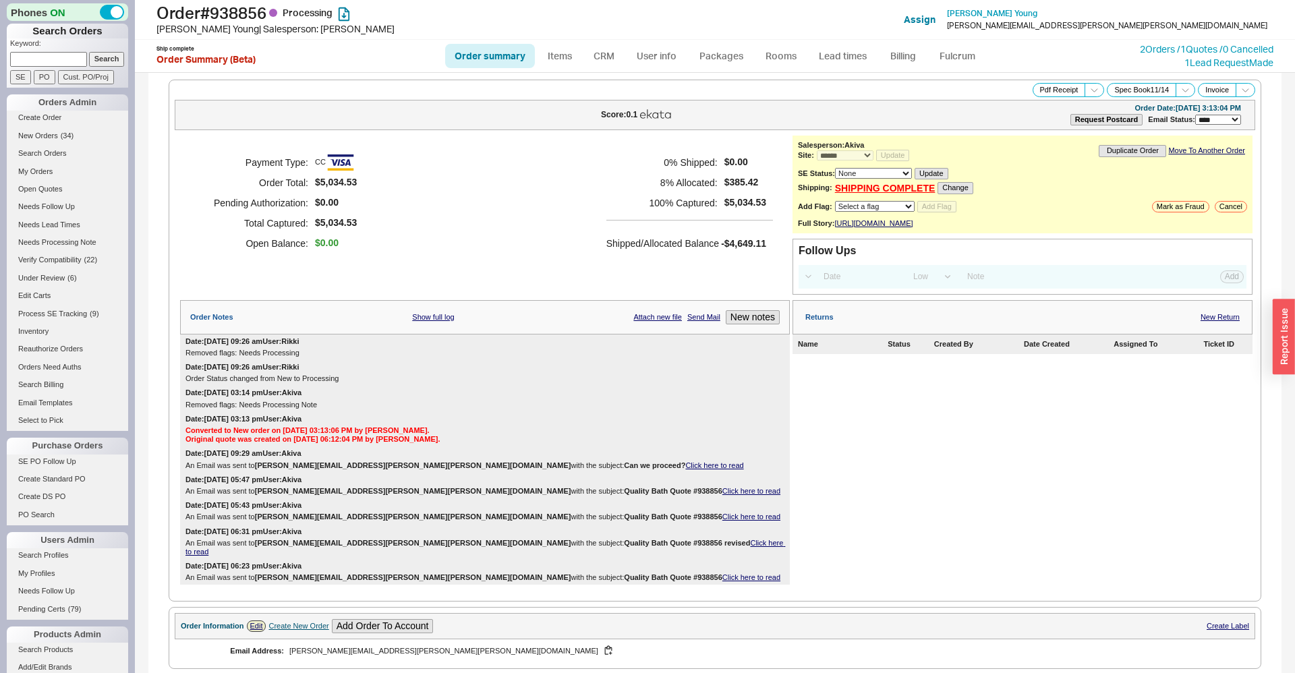
scroll to position [1380, 0]
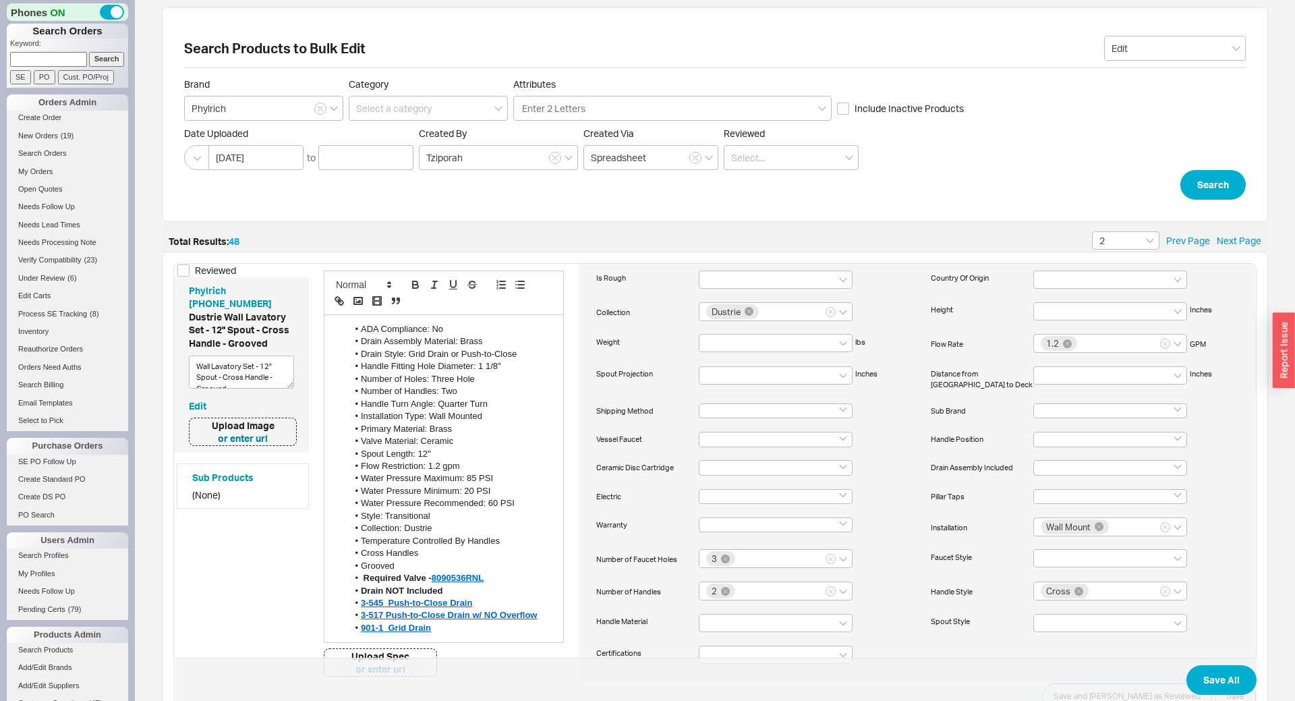
scroll to position [449, 0]
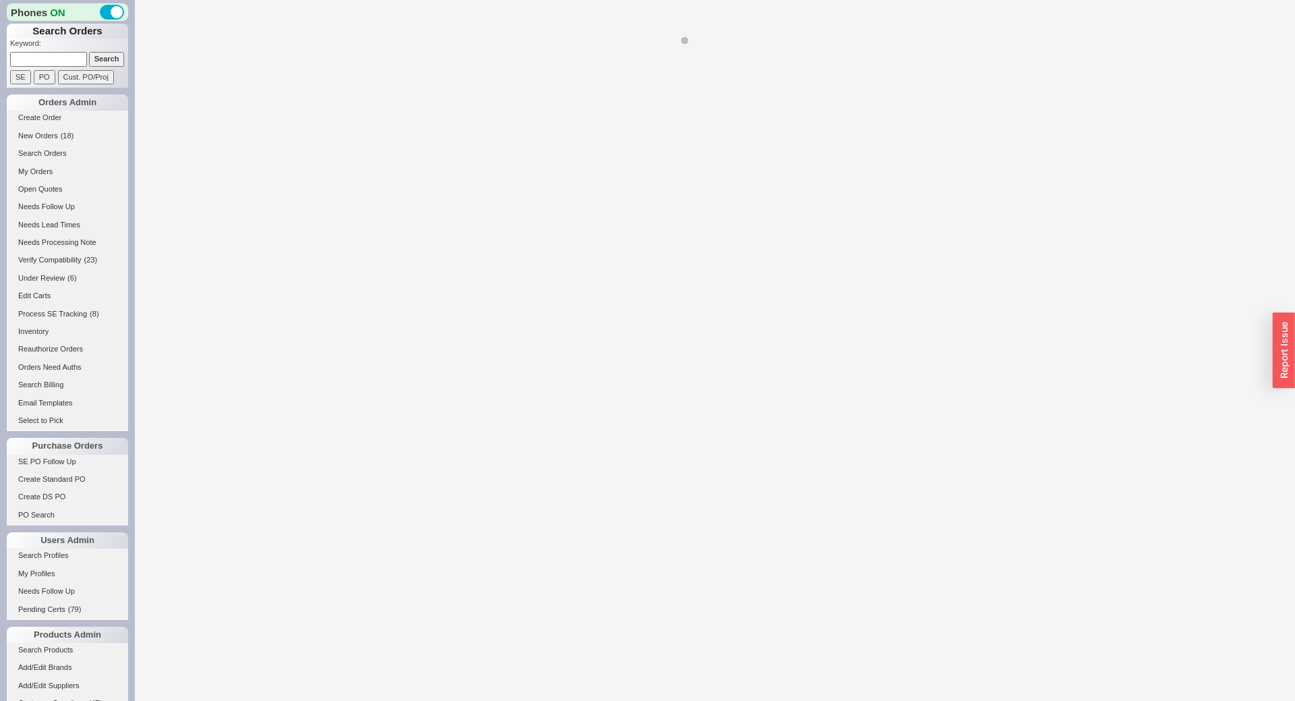
select select "*"
select select "LOW"
select select "3"
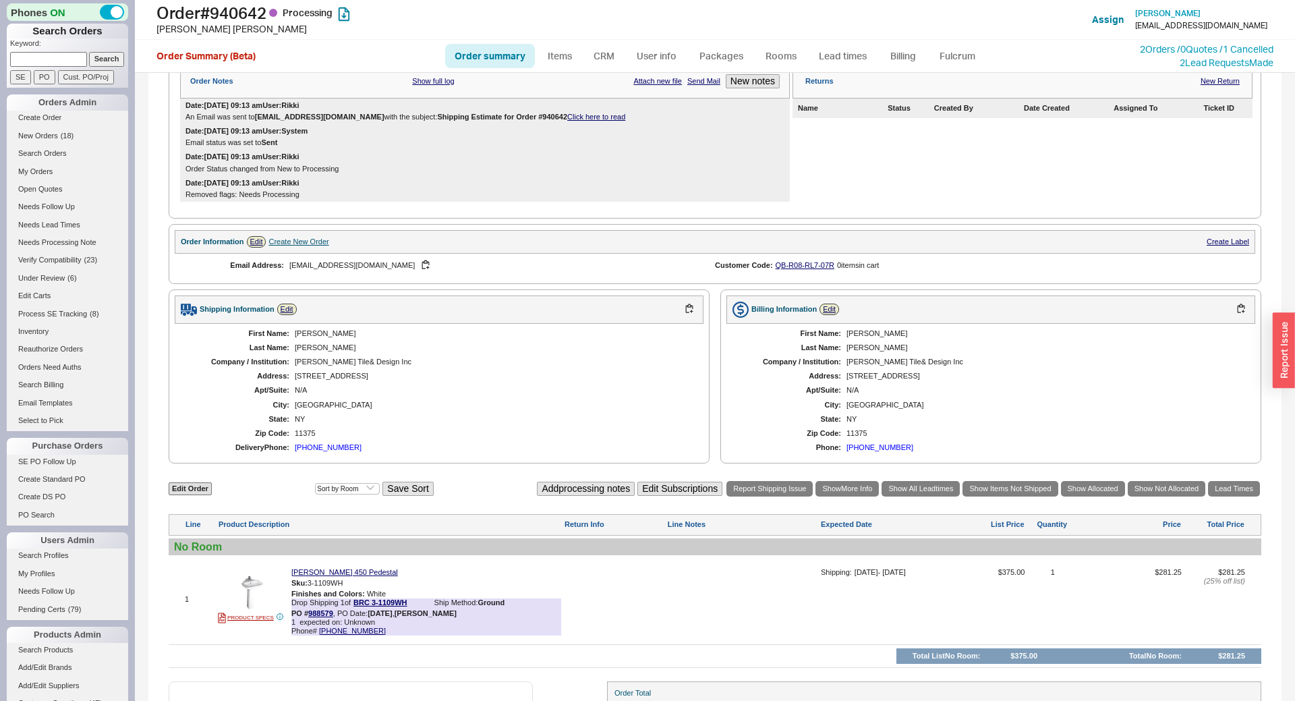
scroll to position [338, 0]
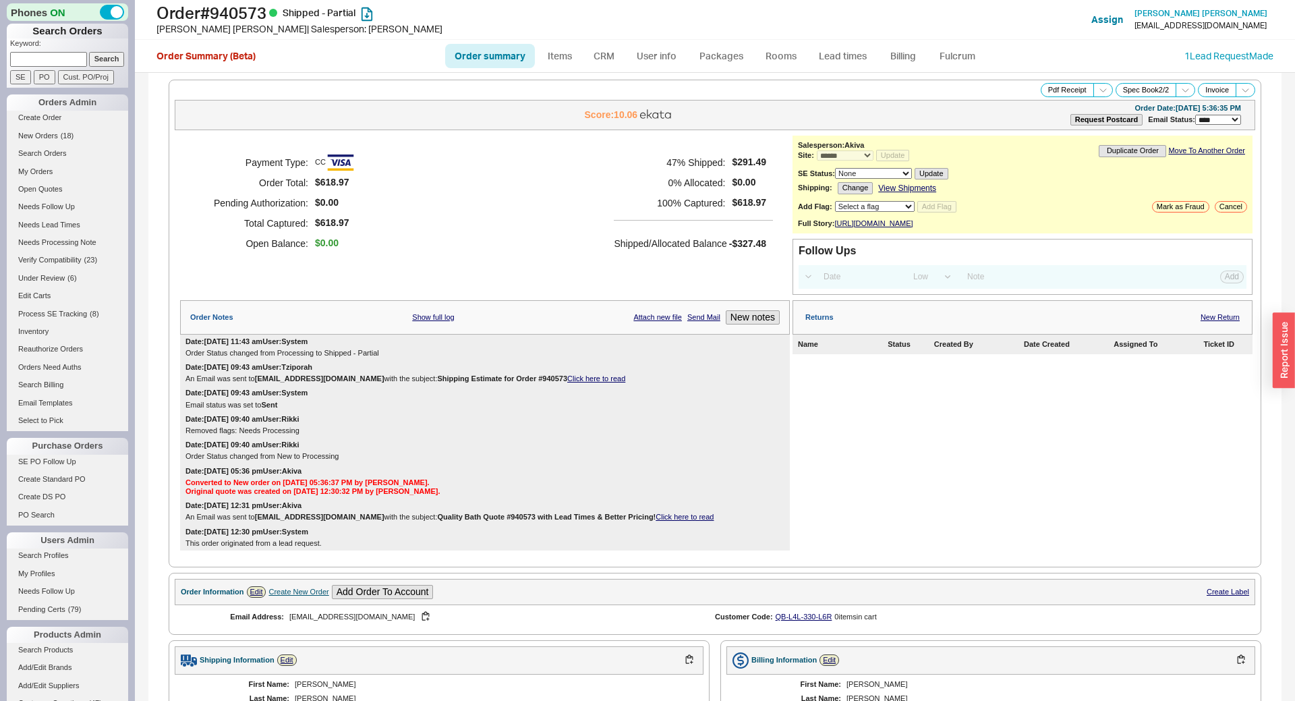
select select "*"
select select "LOW"
select select "3"
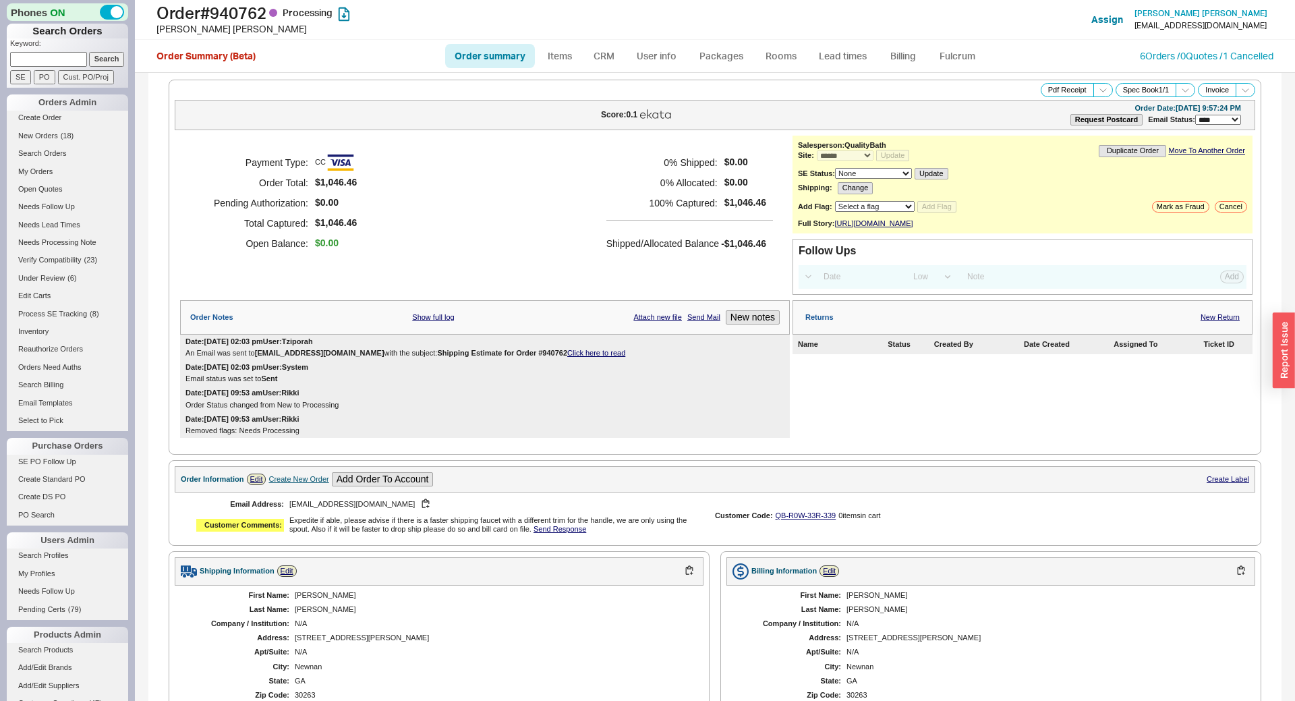
select select "*"
select select "LOW"
select select "3"
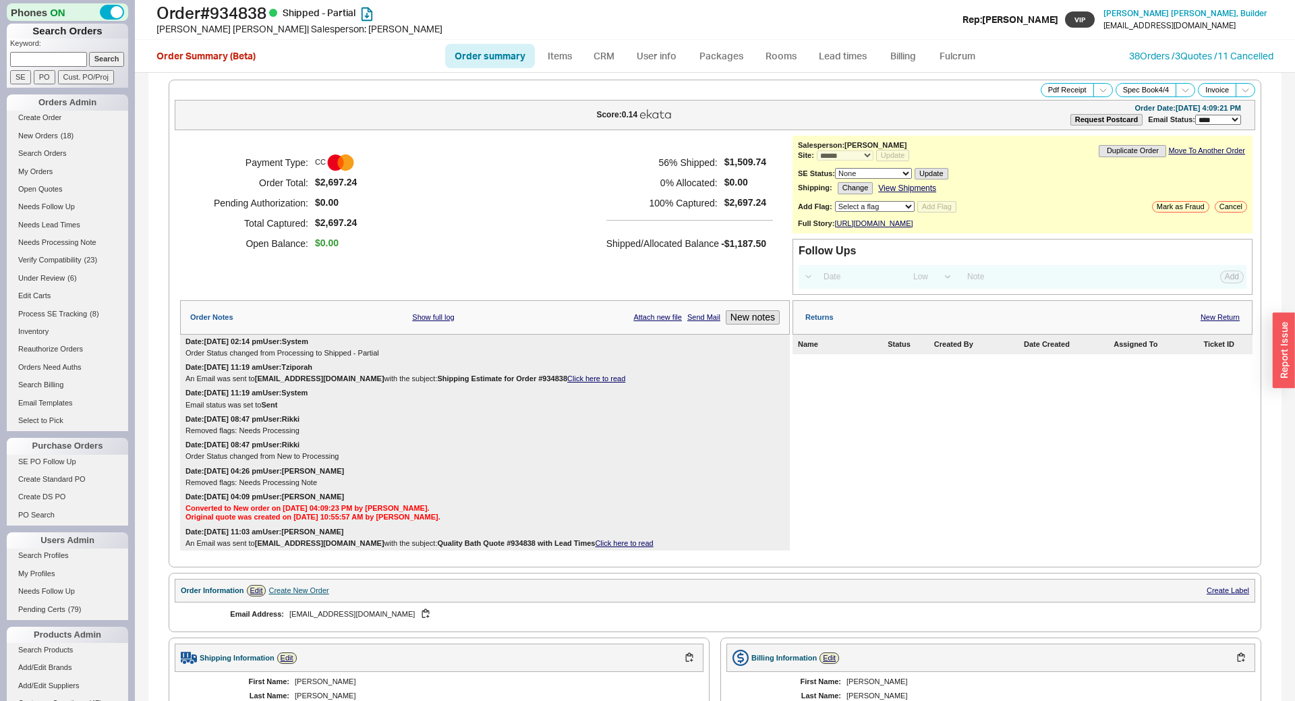
select select "*"
select select "LOW"
select select "3"
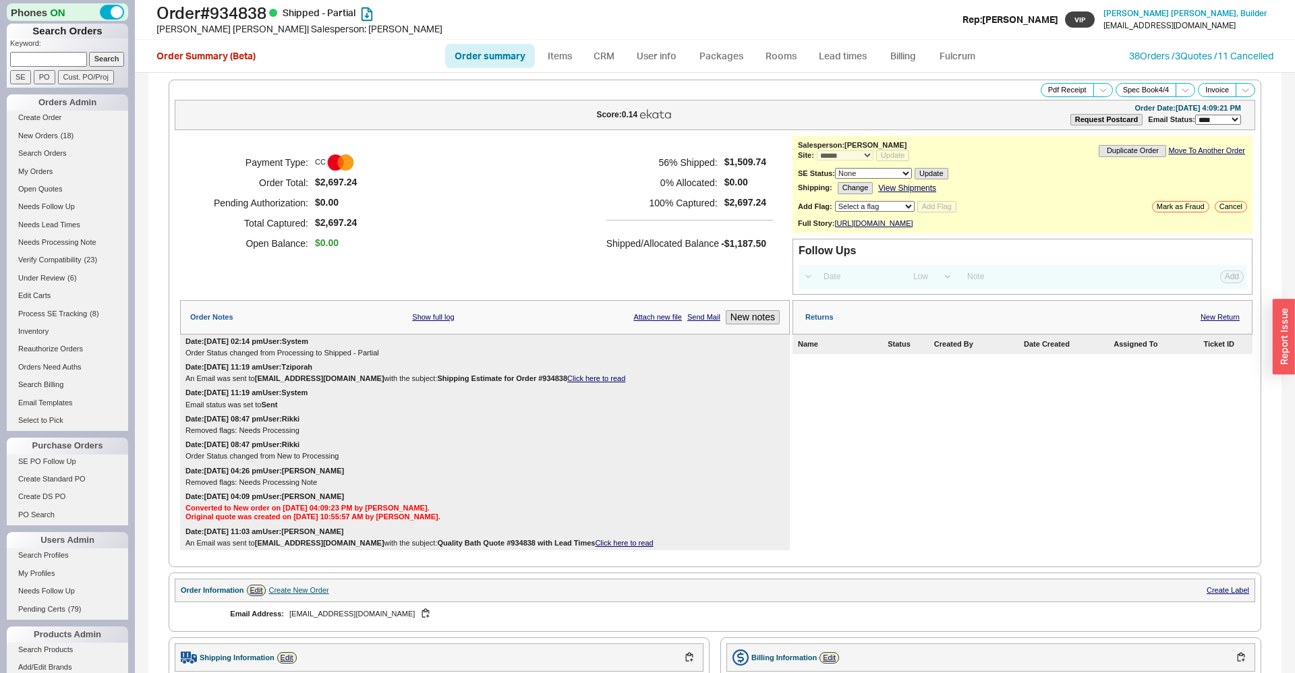
scroll to position [716, 0]
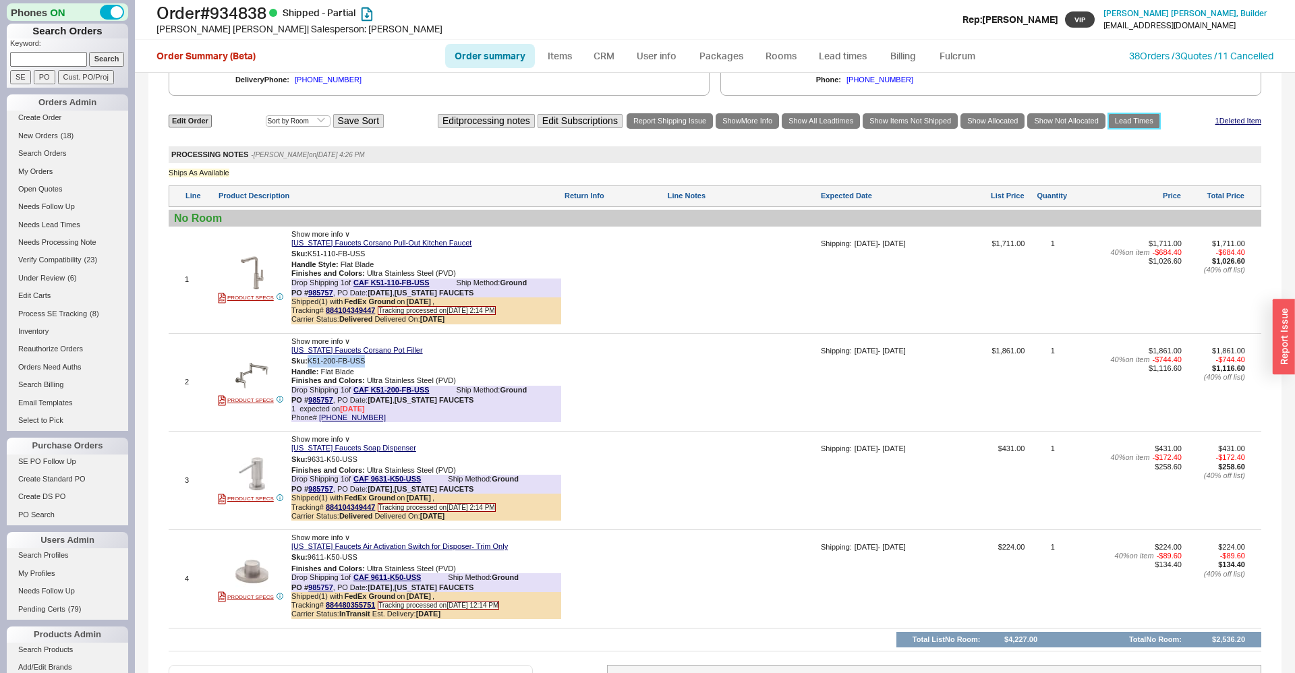
click at [1152, 129] on link "Lead Times" at bounding box center [1134, 121] width 52 height 16
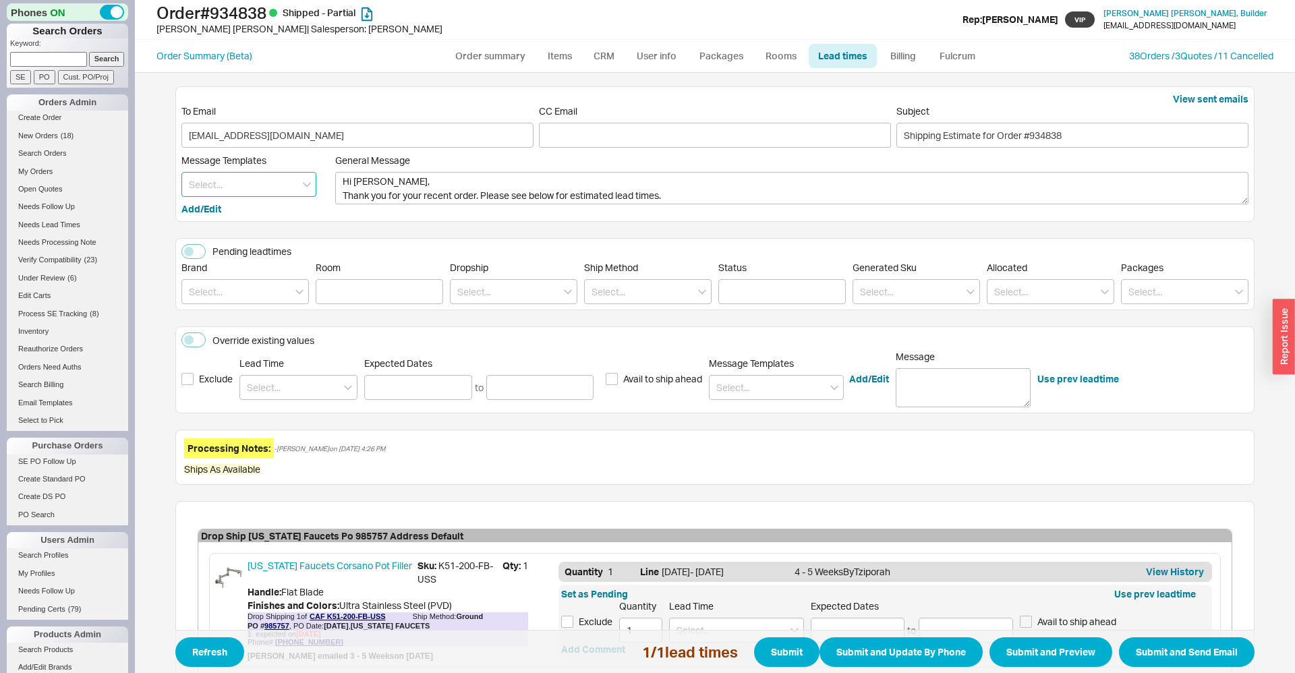
click at [200, 181] on input at bounding box center [248, 184] width 135 height 25
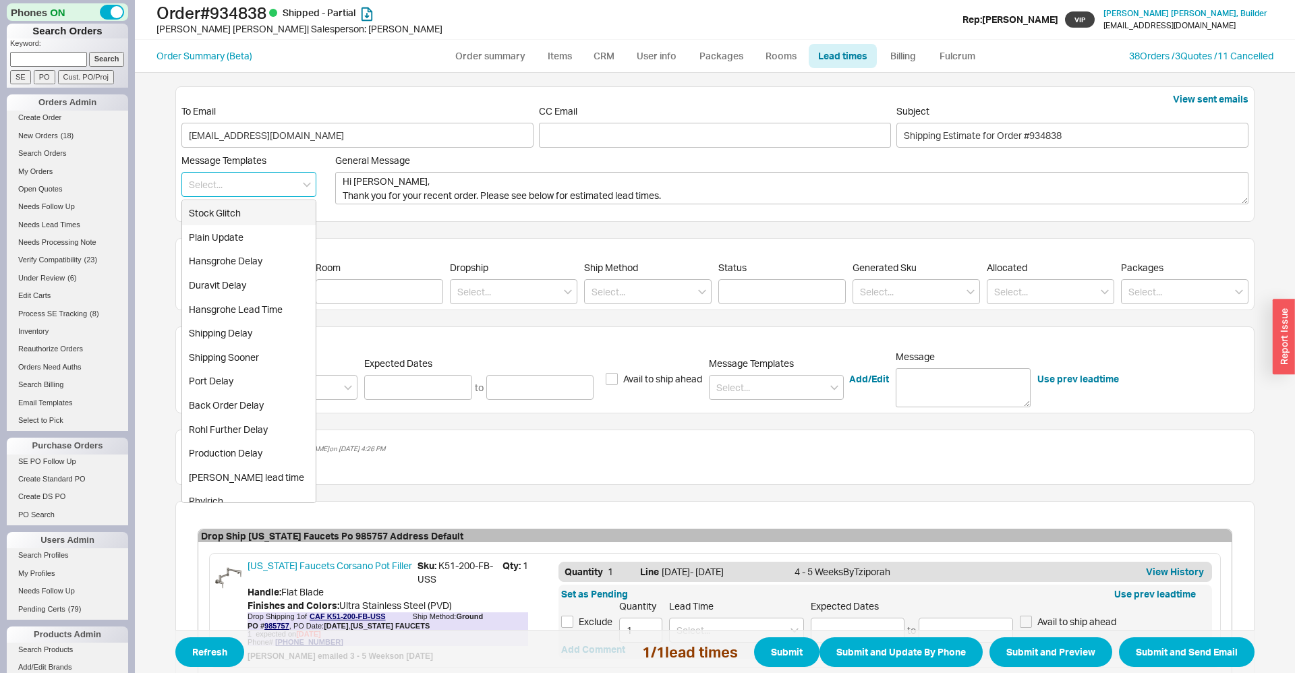
scroll to position [167, 0]
click at [245, 401] on div "Production Delay" at bounding box center [248, 405] width 133 height 24
type textarea "Hi Marc, We regret to inform you that your item has unfortunately been delayed …"
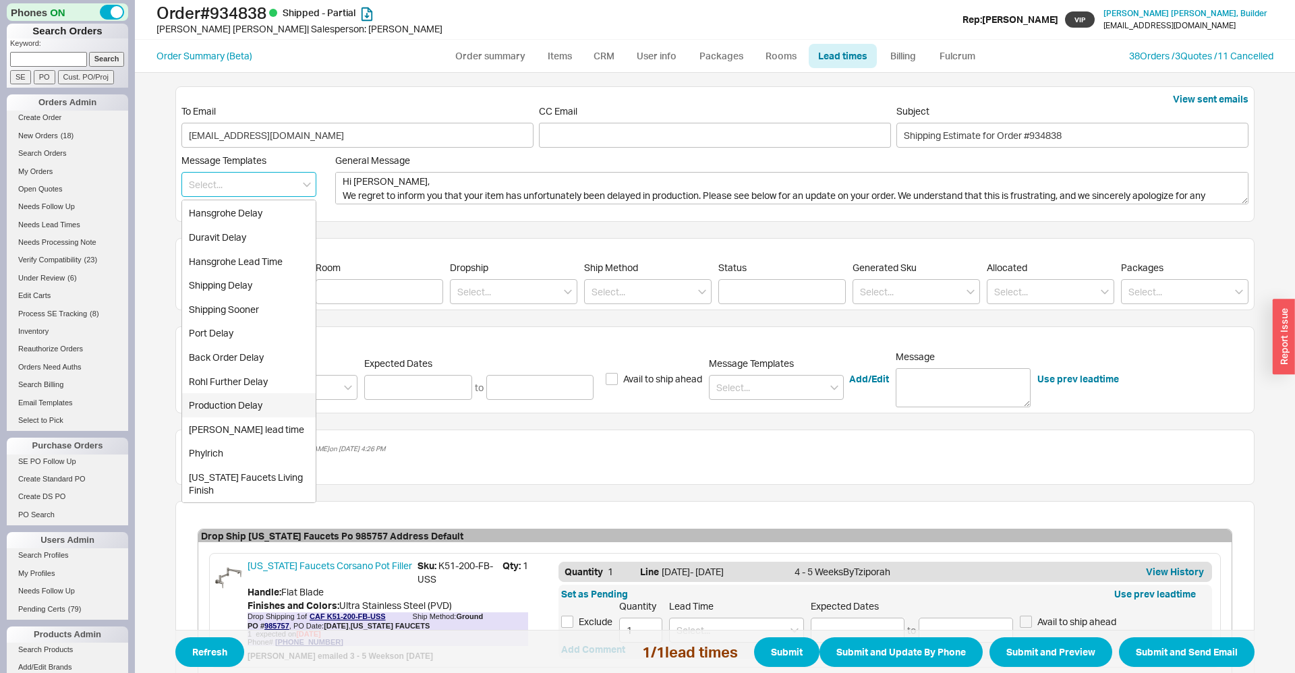
type input "Production Delay"
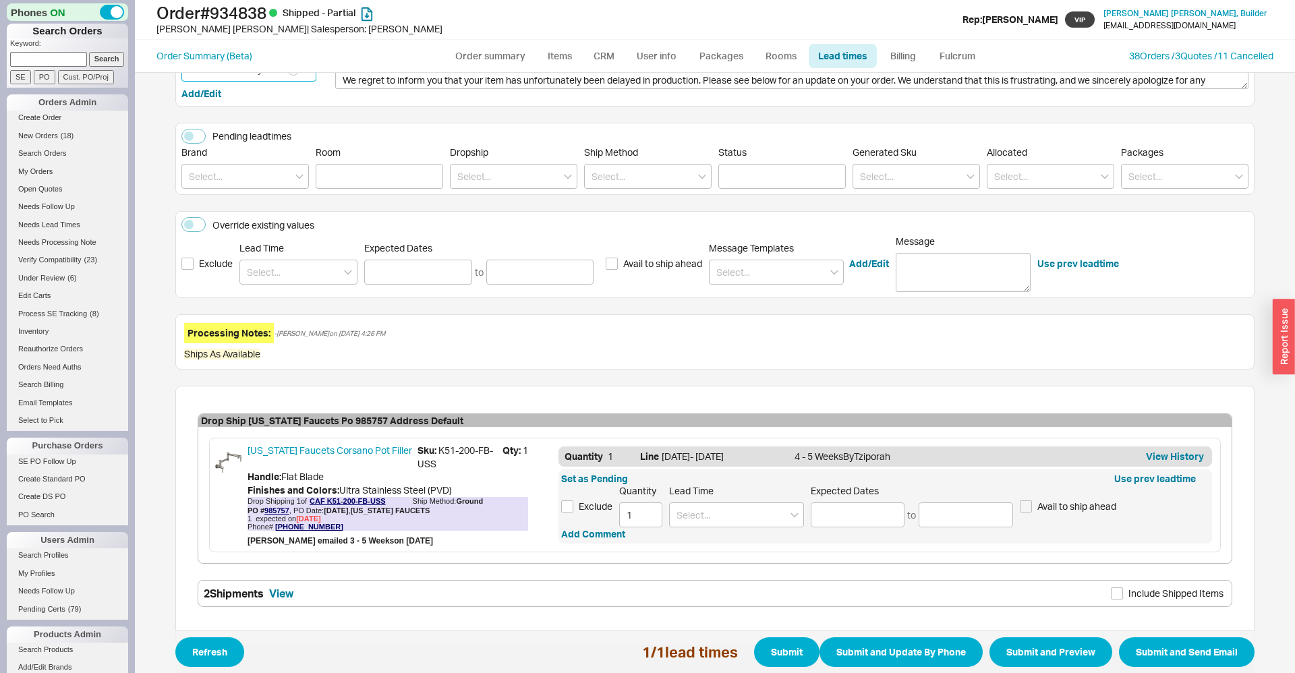
scroll to position [163, 0]
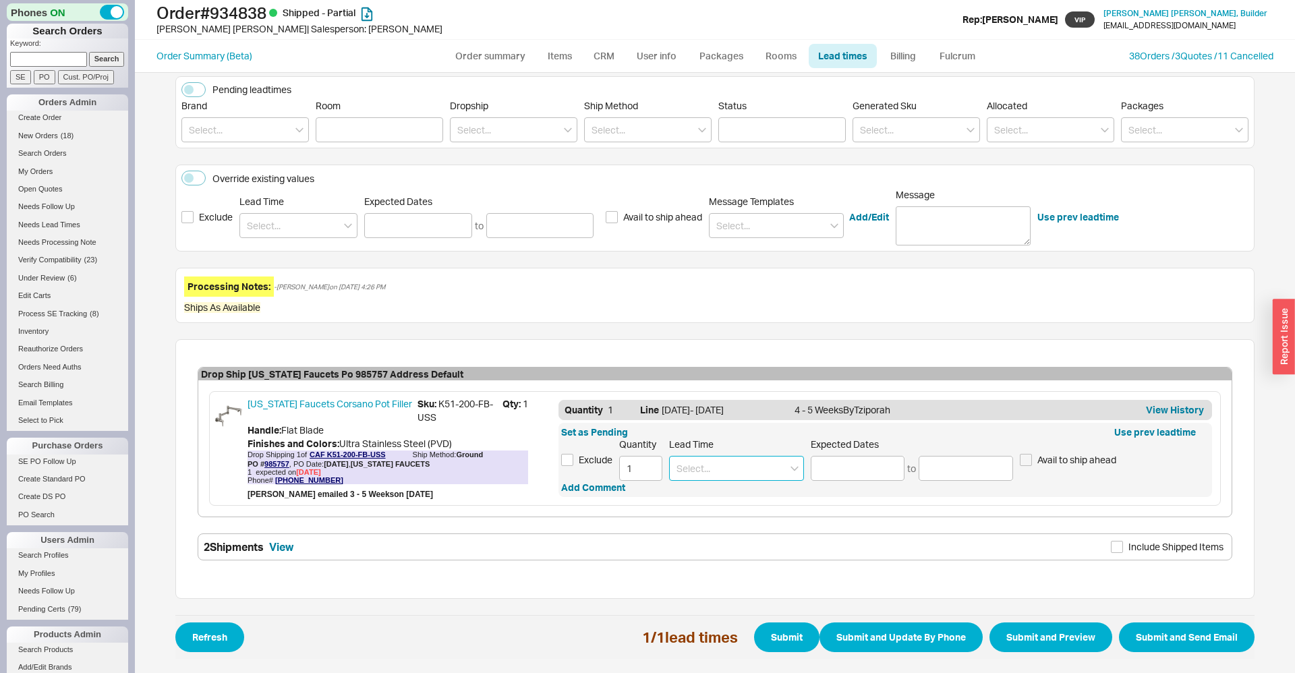
click at [738, 465] on input at bounding box center [736, 468] width 135 height 25
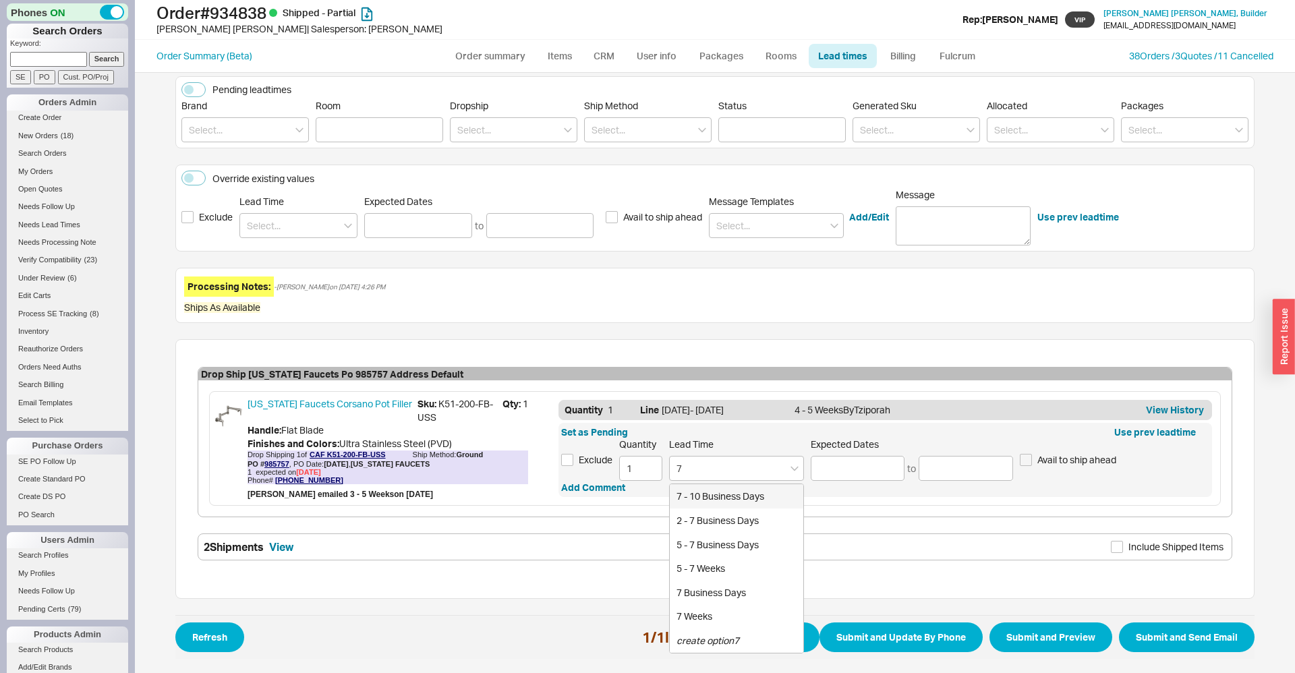
click at [730, 480] on div "Set as Pending Use prev leadtime Exclude Quantity 1 Lead Time 7 7 - 10 Business…" at bounding box center [884, 460] width 653 height 74
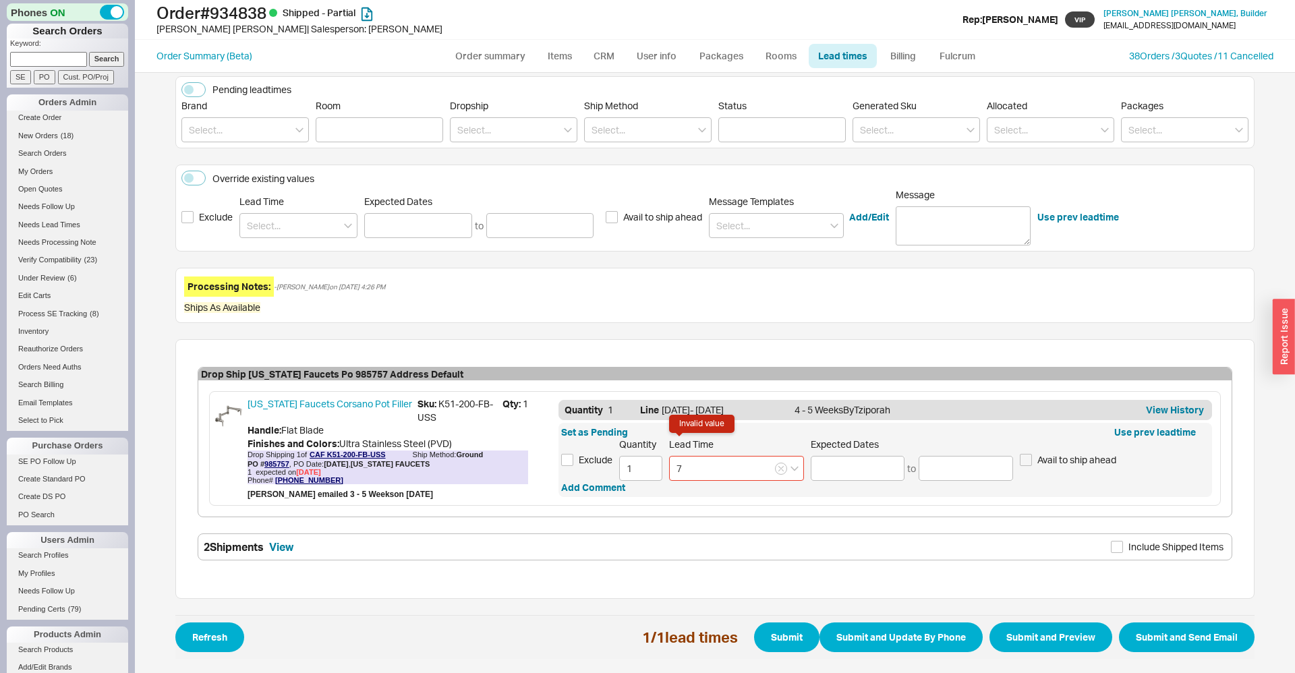
click at [726, 471] on input "7" at bounding box center [736, 468] width 135 height 25
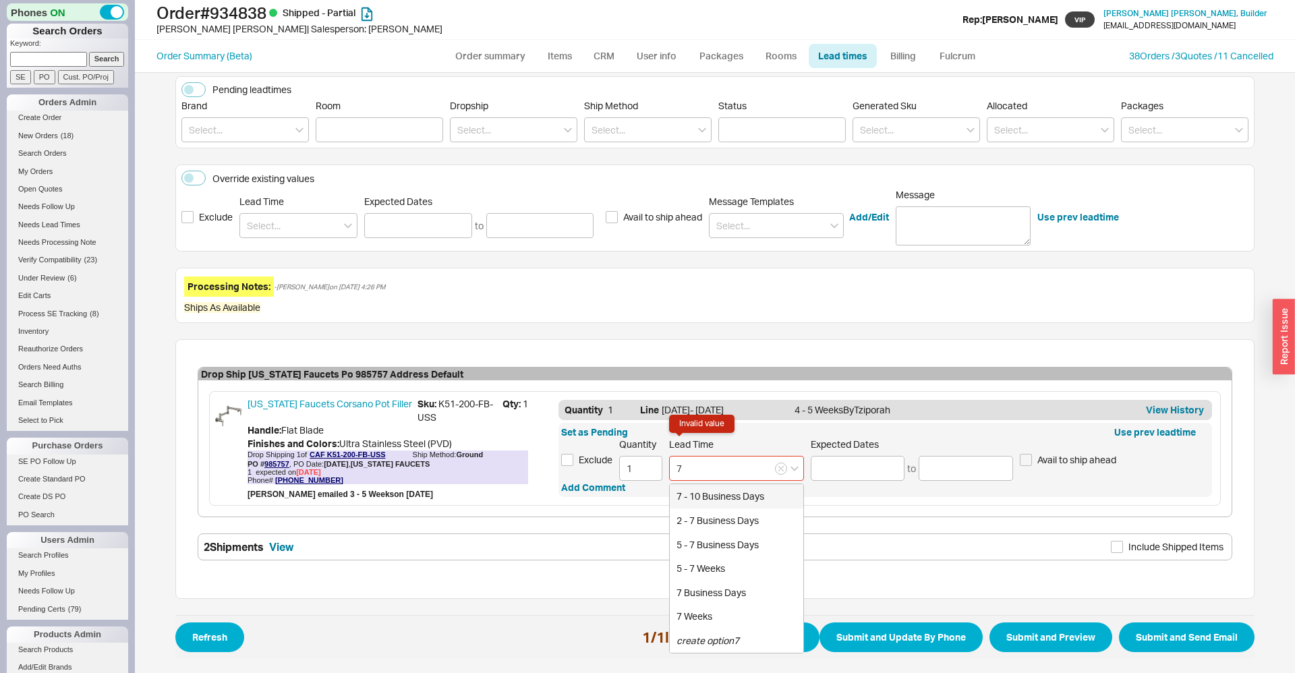
click at [717, 495] on div "7 - 10 Business Days" at bounding box center [736, 496] width 133 height 24
type input "7 - 10 Business Days"
type input "09/30/2025"
type input "10/03/2025"
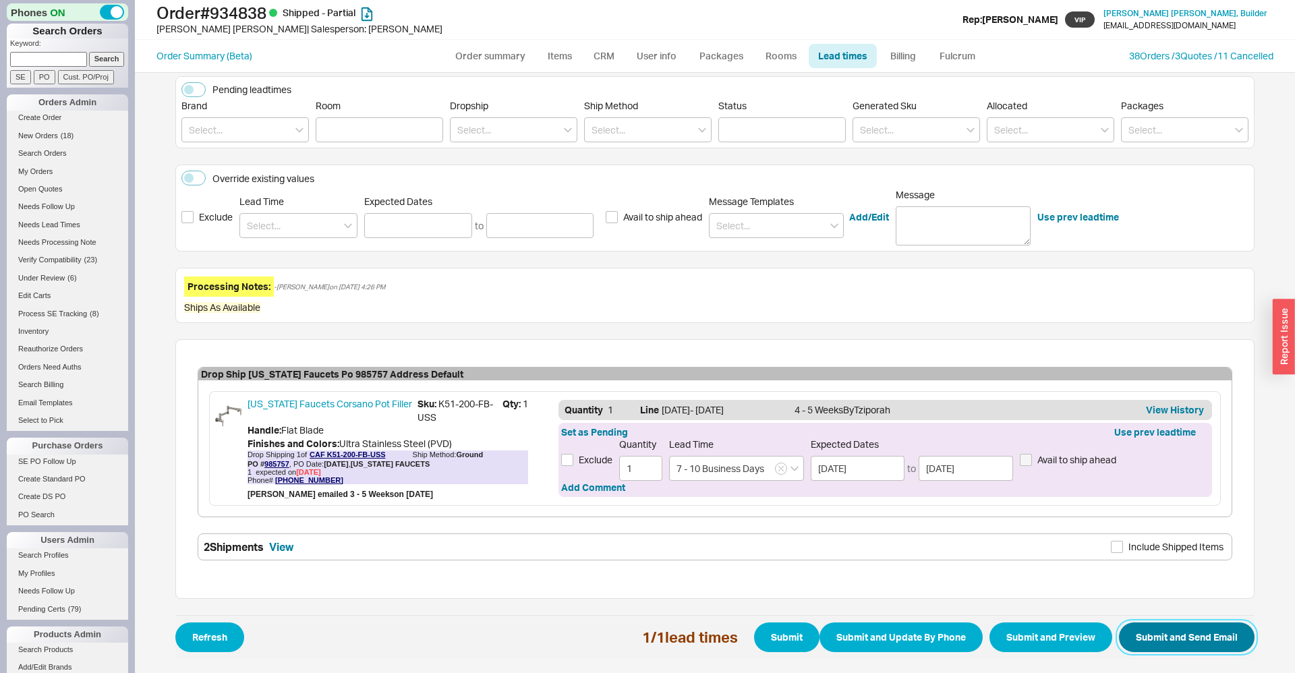
click at [1168, 635] on button "Submit and Send Email" at bounding box center [1187, 637] width 136 height 30
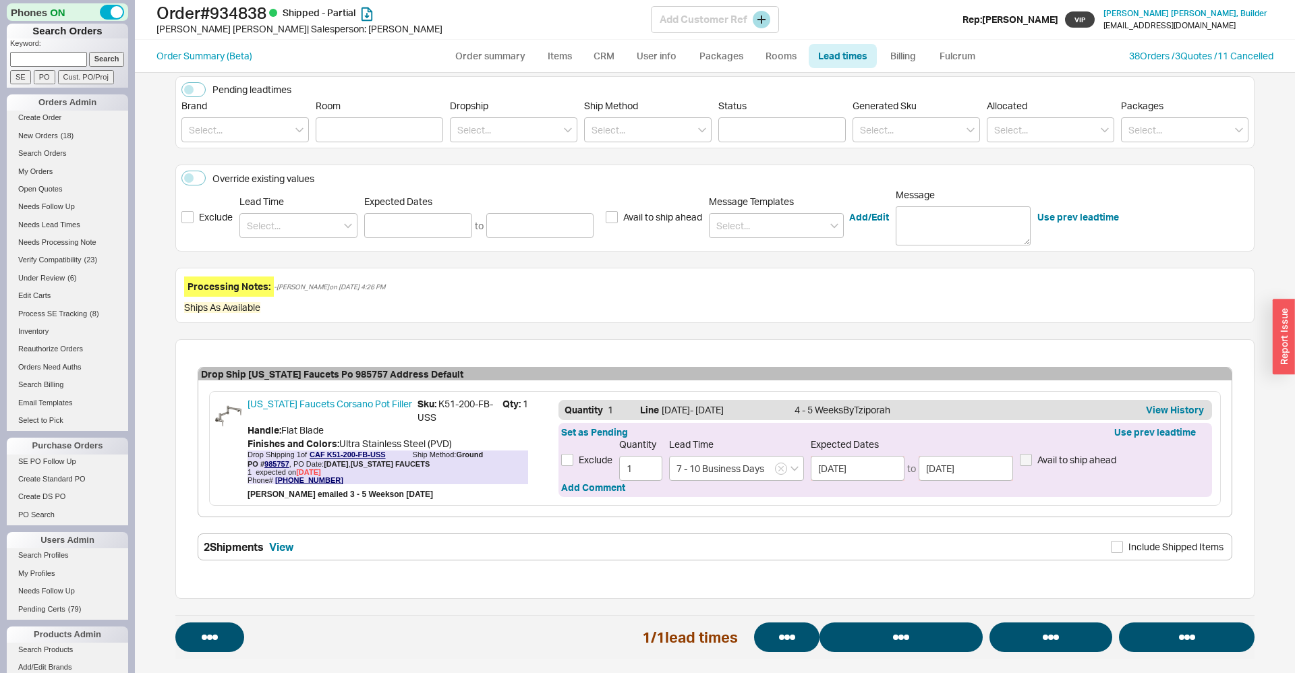
select select "*"
select select "LOW"
select select "3"
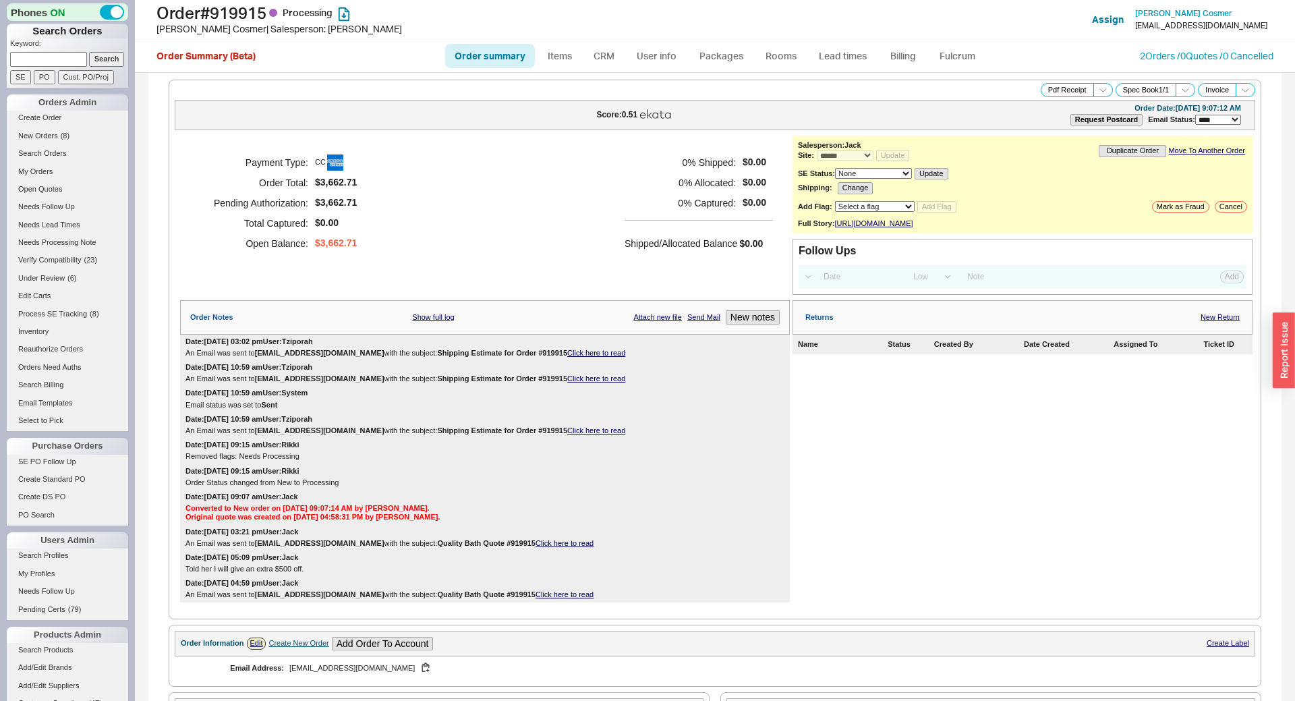
select select "*"
select select "LOW"
select select "3"
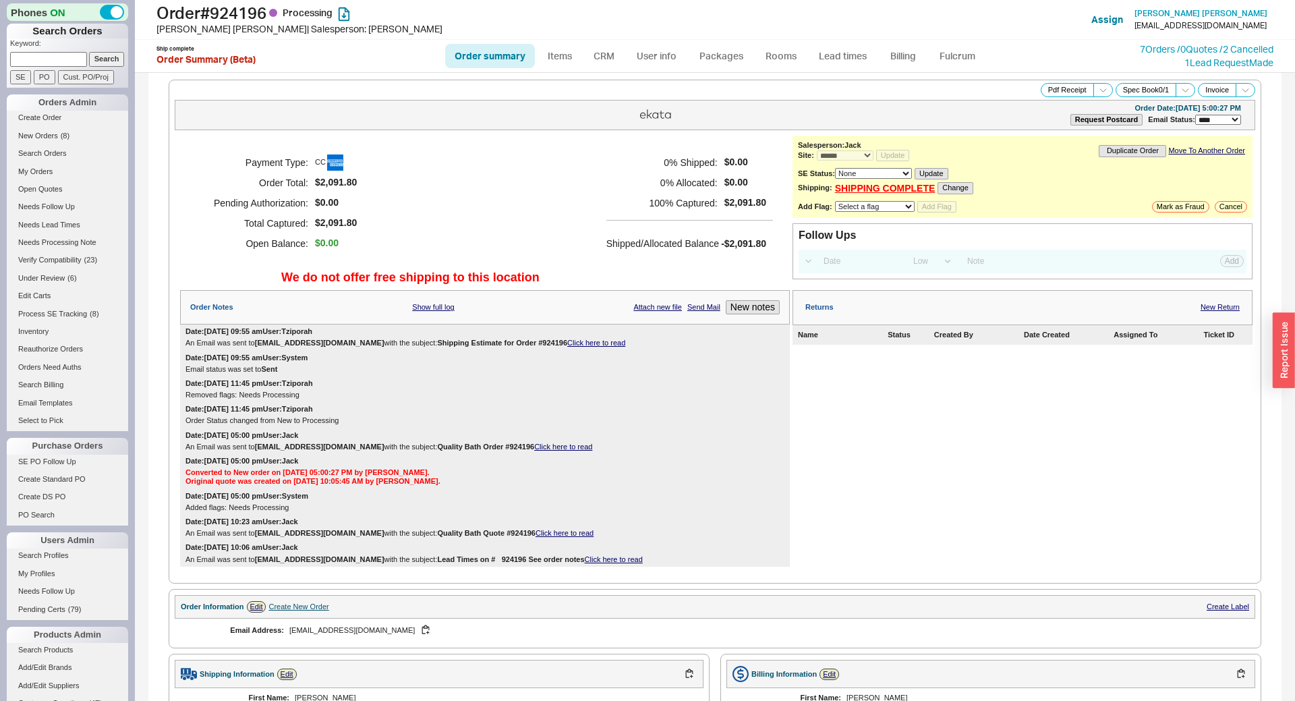
select select "*"
select select "LOW"
select select "3"
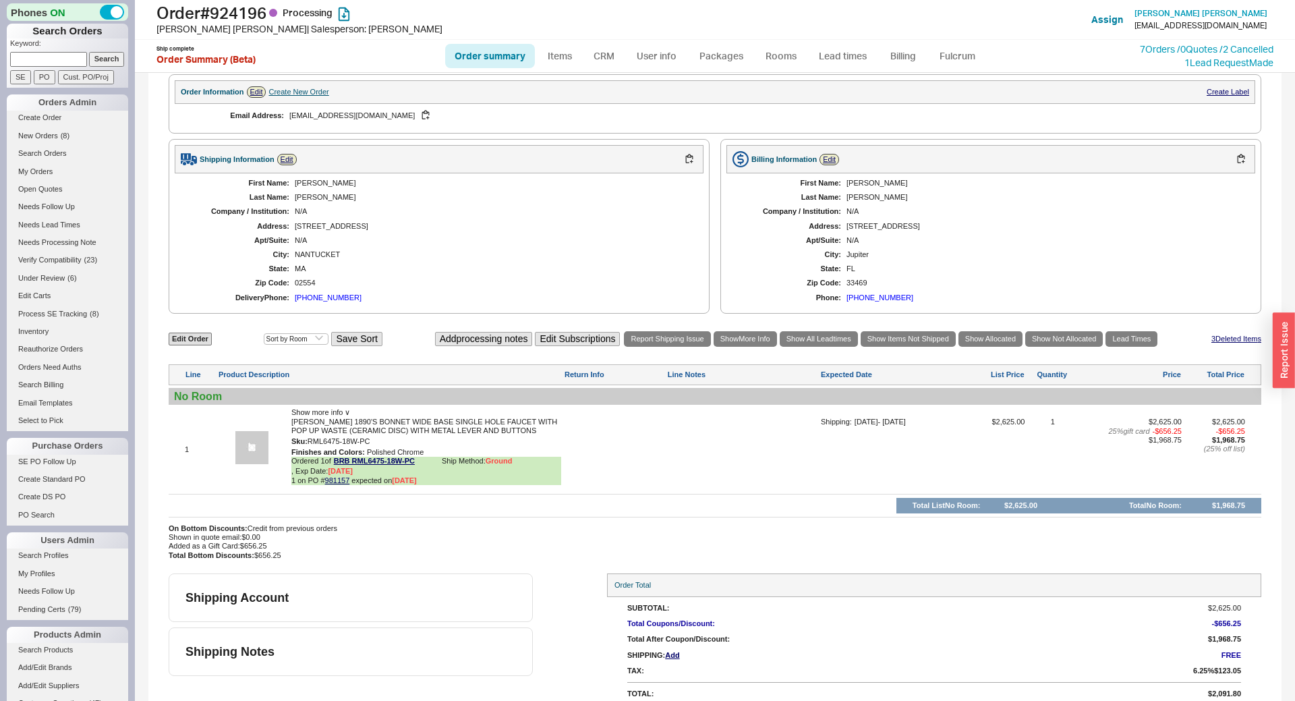
scroll to position [525, 0]
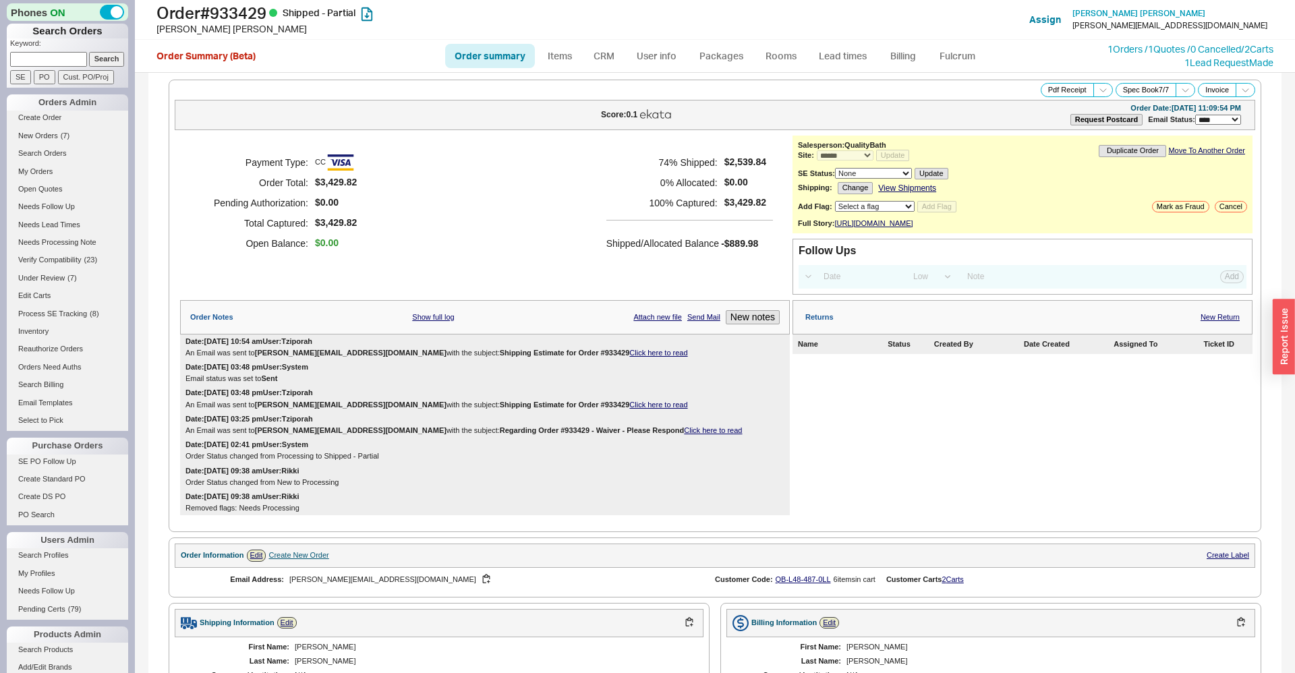
select select "*"
select select "LOW"
select select "3"
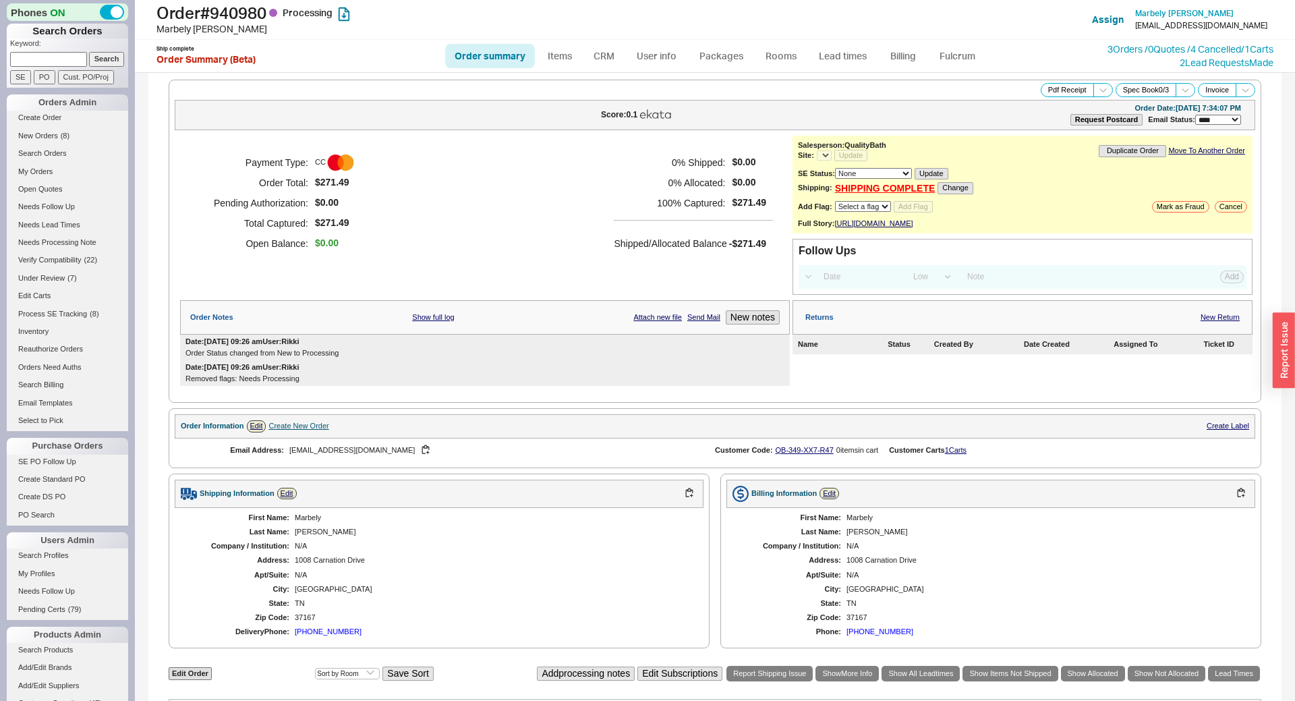
select select "*"
select select "LOW"
select select "3"
select select "*"
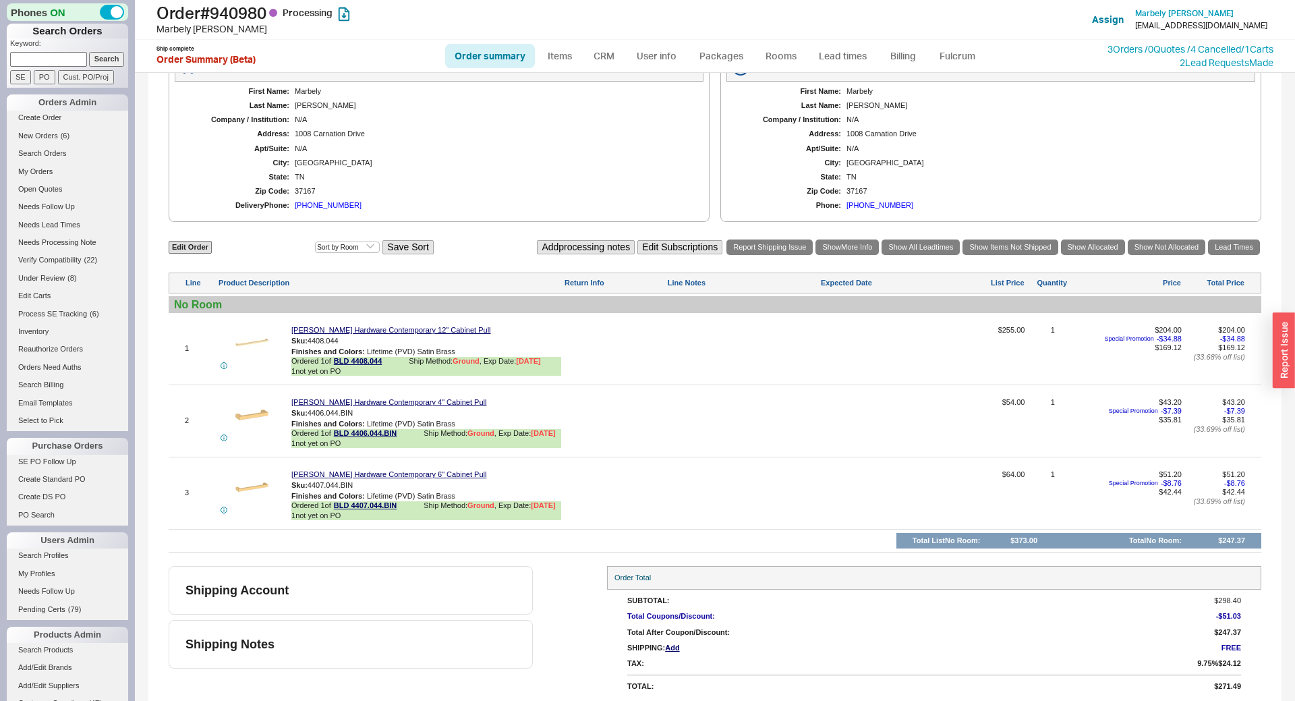
scroll to position [458, 0]
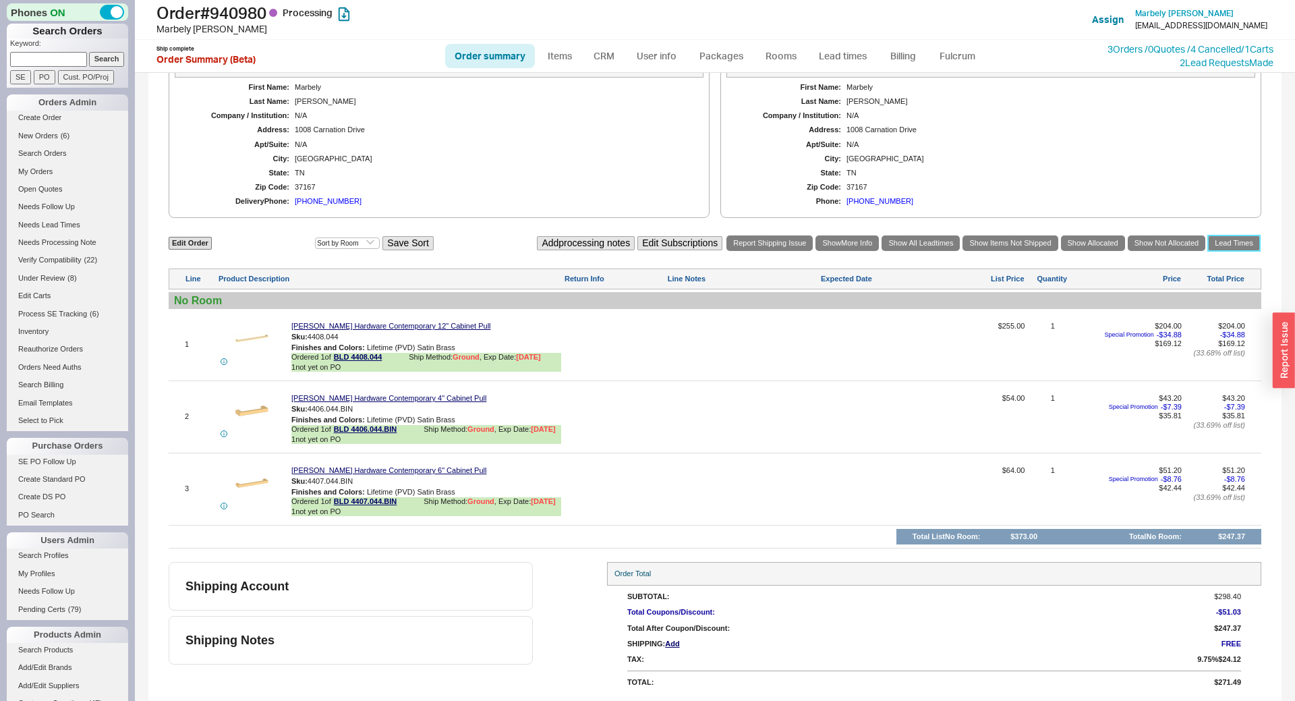
click at [1223, 235] on link "Lead Times" at bounding box center [1234, 243] width 52 height 16
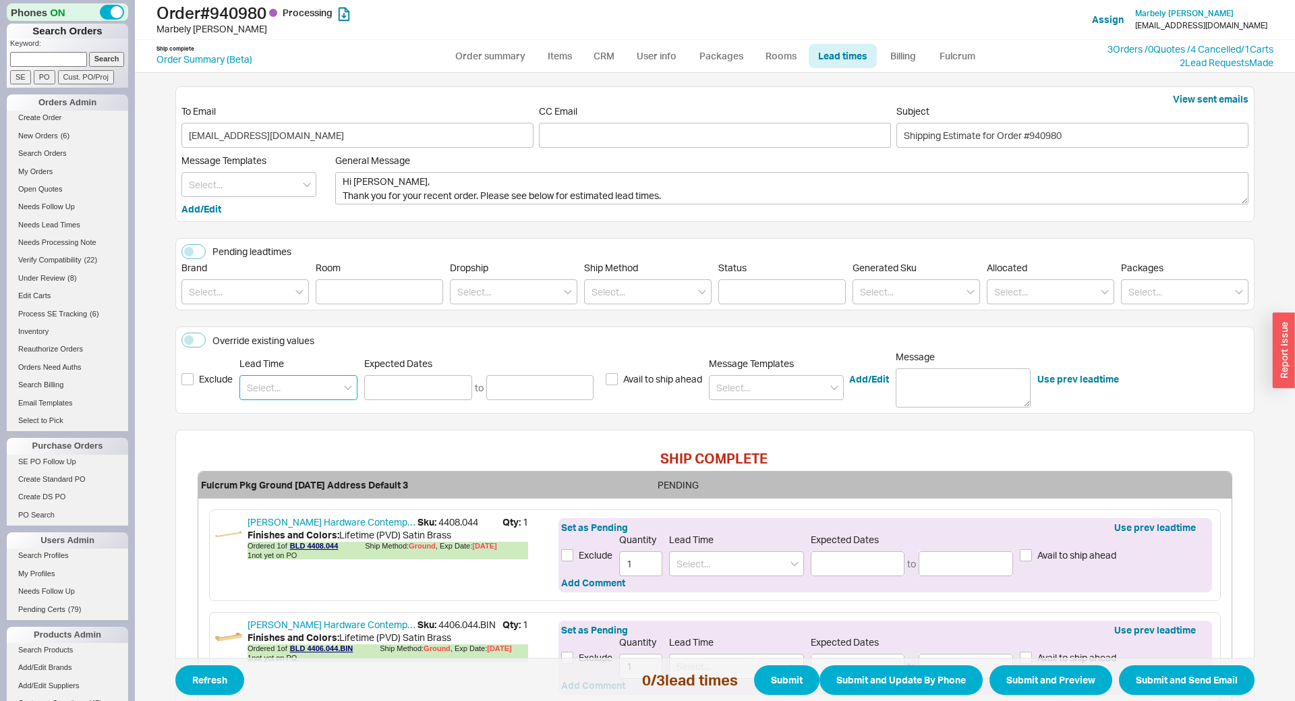
click at [263, 381] on input at bounding box center [298, 387] width 118 height 25
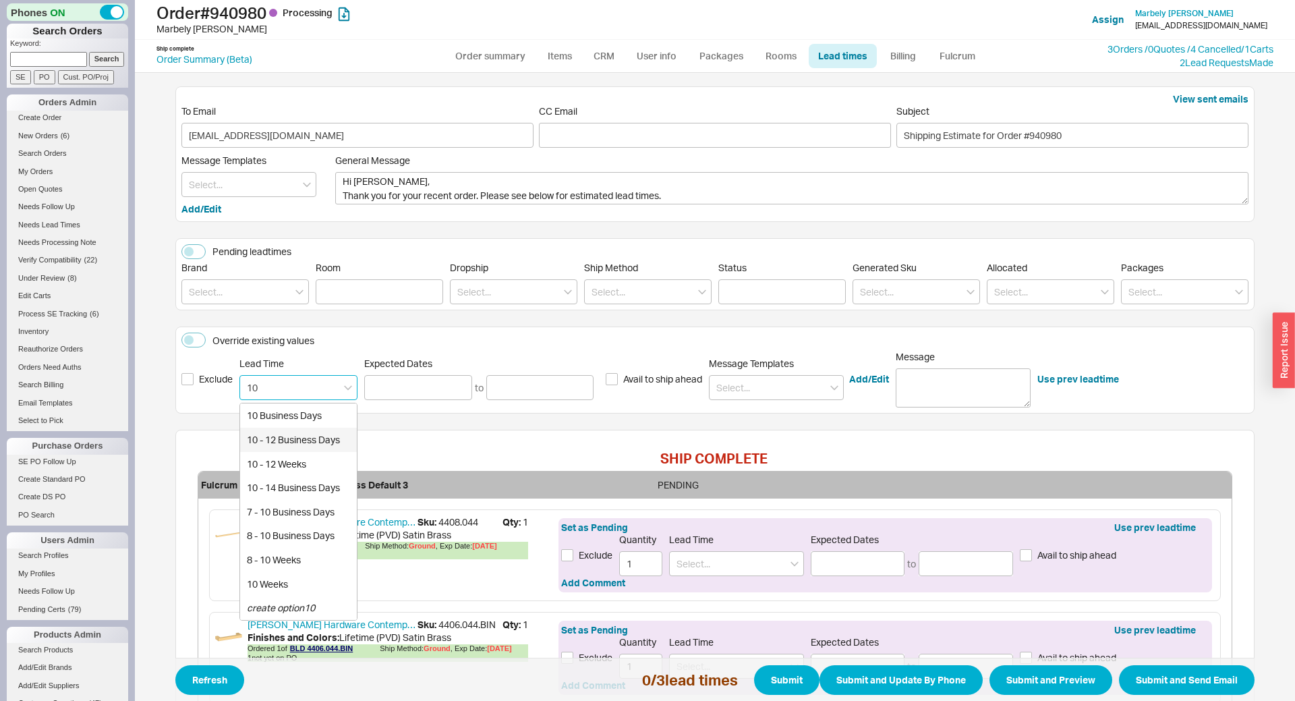
click at [274, 440] on div "10 - 12 Business Days" at bounding box center [298, 439] width 117 height 24
type input "10 - 12 Business Days"
type input "10/03/2025"
type input "10/07/2025"
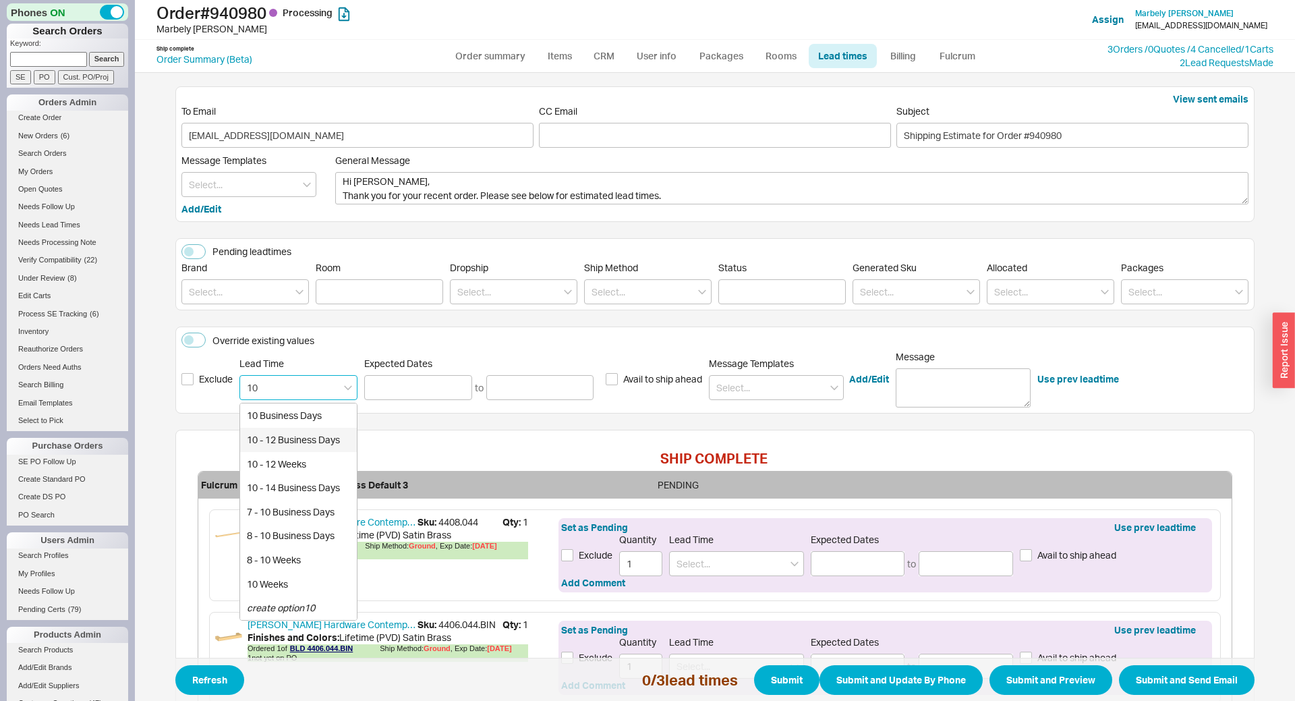
type input "10 - 12 Business Days"
type input "10/03/2025"
type input "10/07/2025"
type input "10 - 12 Business Days"
type input "10/03/2025"
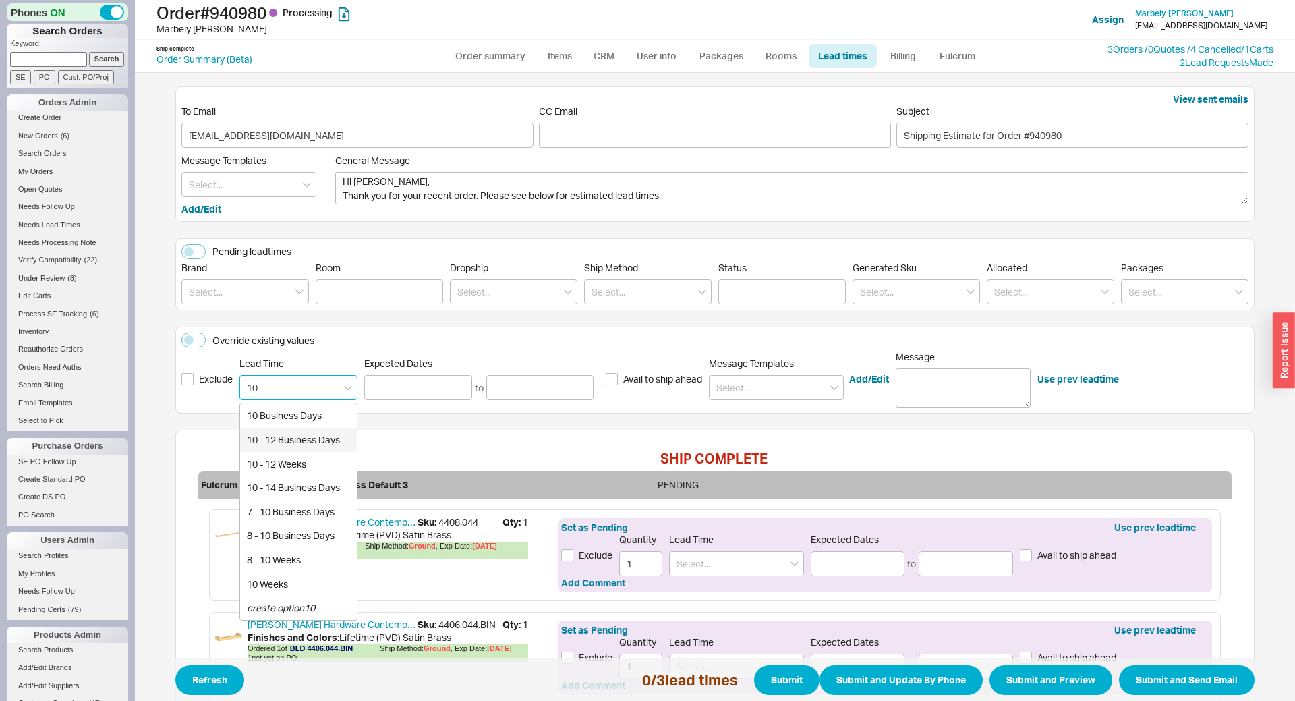
type input "10/07/2025"
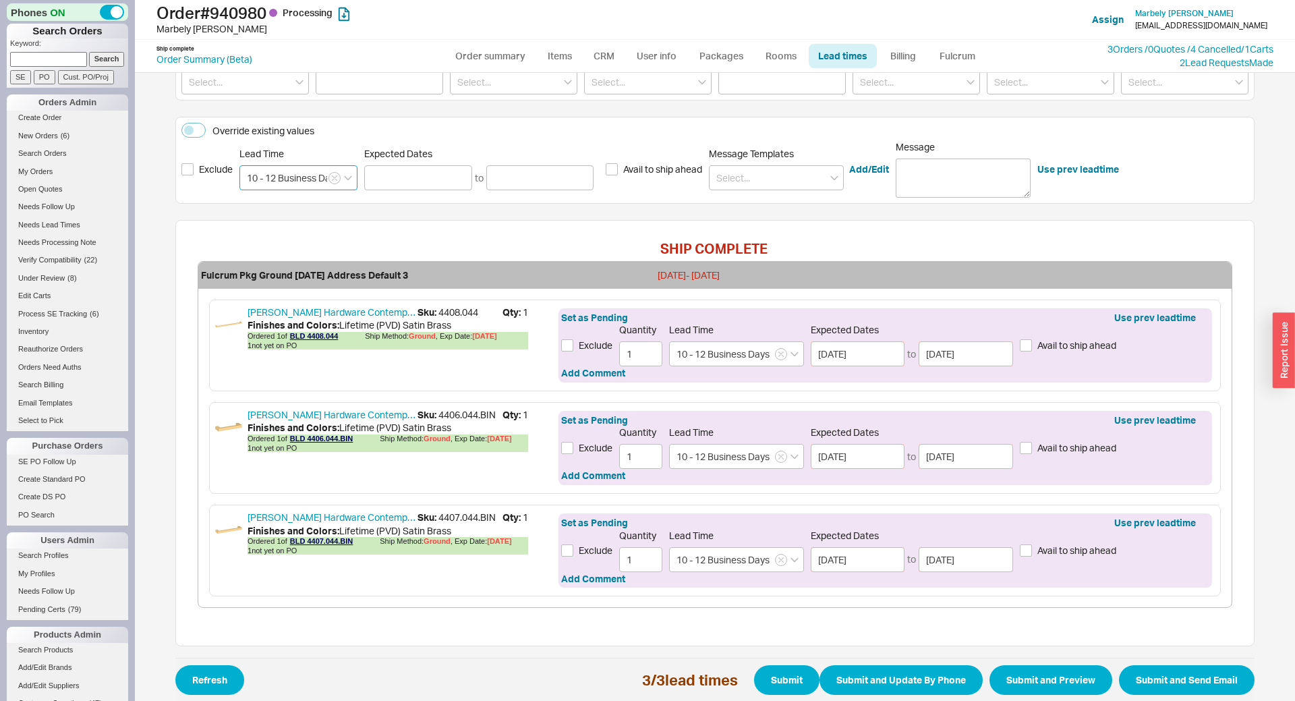
scroll to position [229, 0]
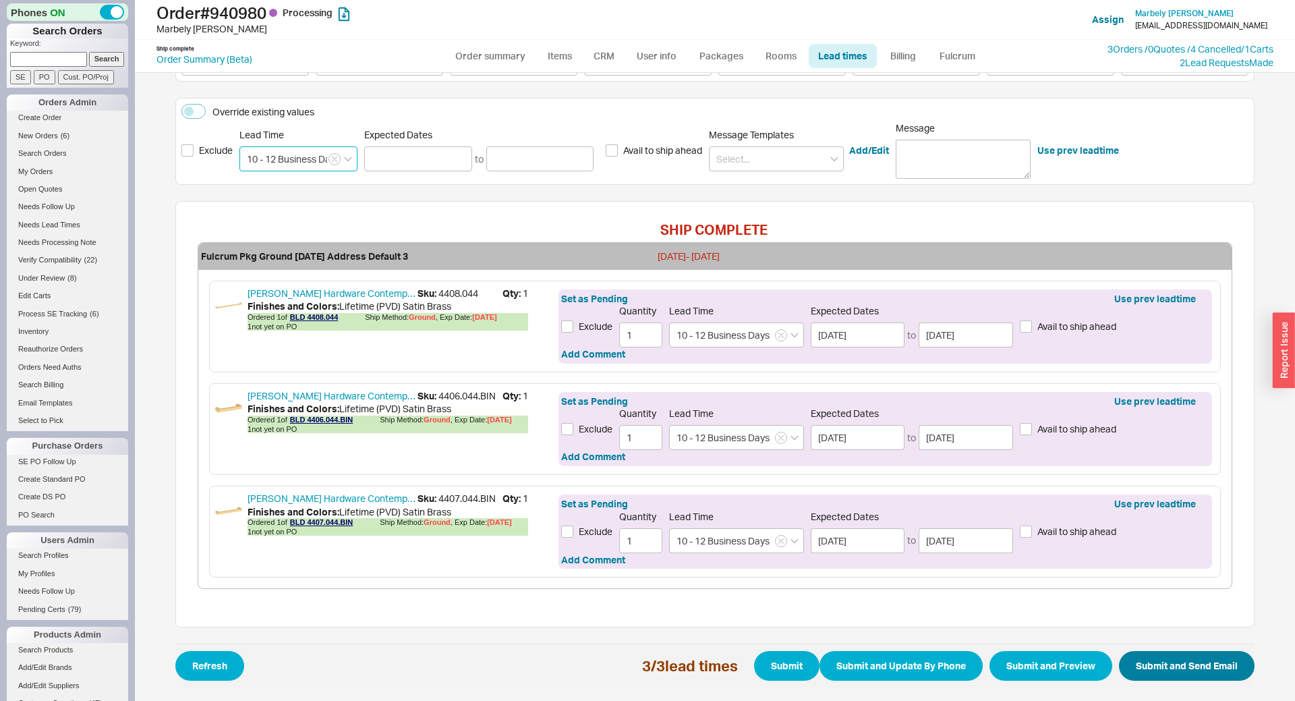
type input "10 - 12 Business Days"
click at [1168, 659] on button "Submit and Send Email" at bounding box center [1187, 666] width 136 height 30
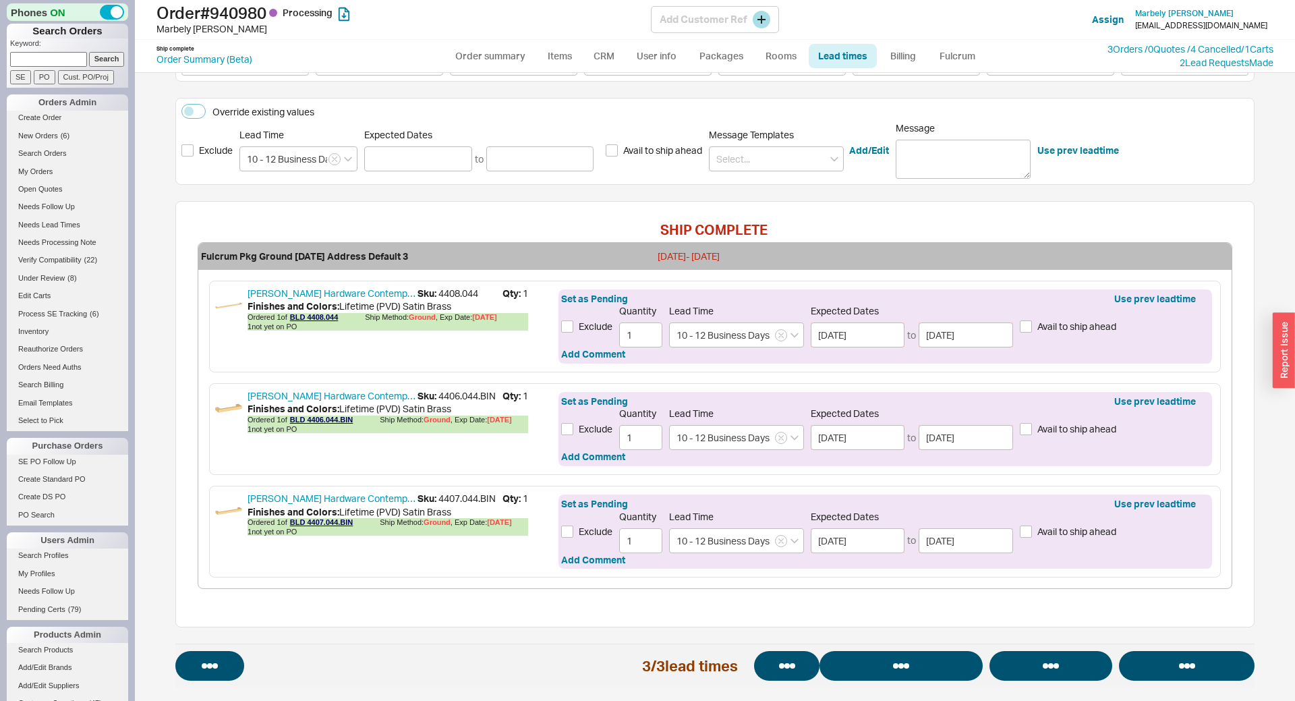
select select "*"
select select "LOW"
select select "3"
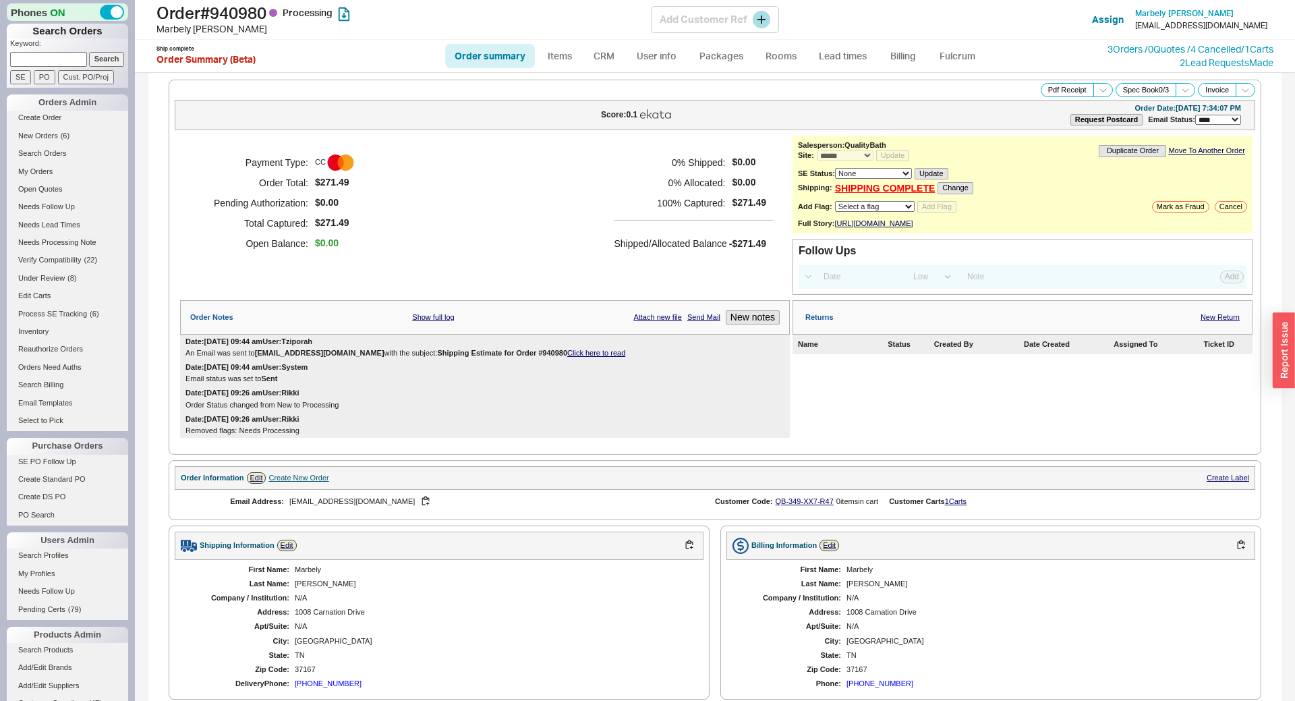
select select "*"
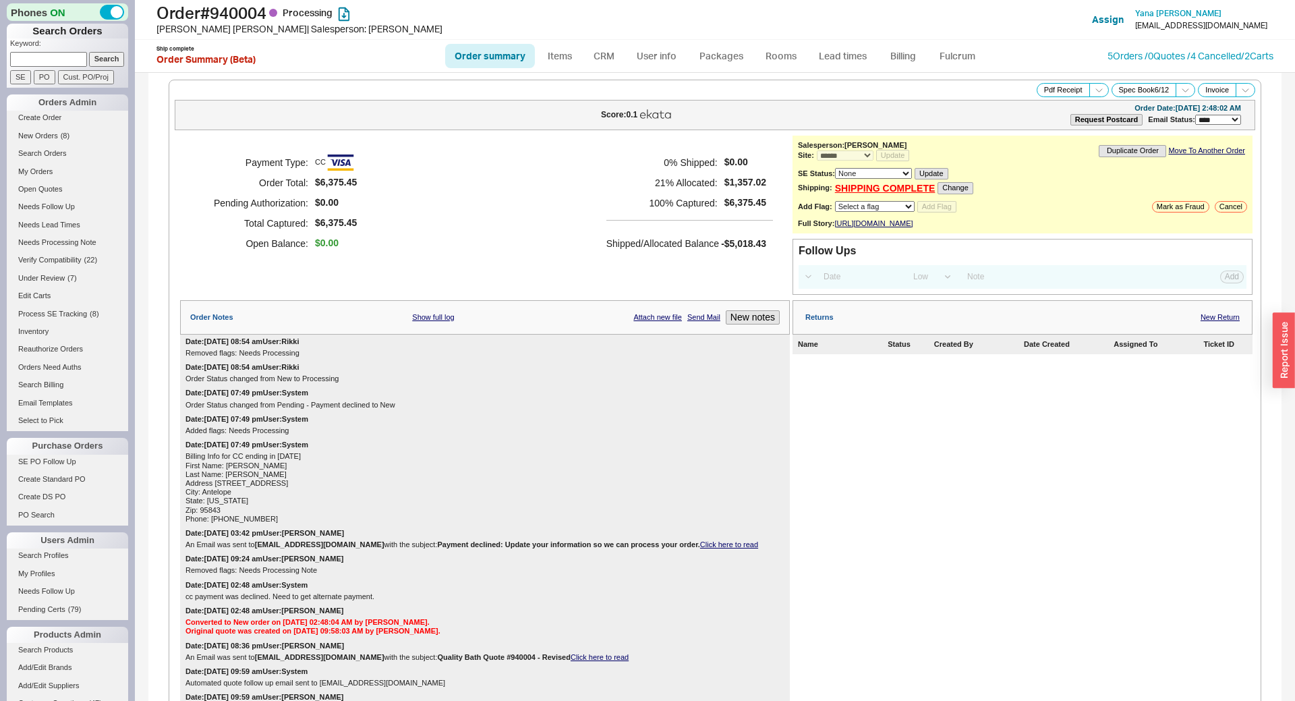
select select "*"
select select "LOW"
select select "3"
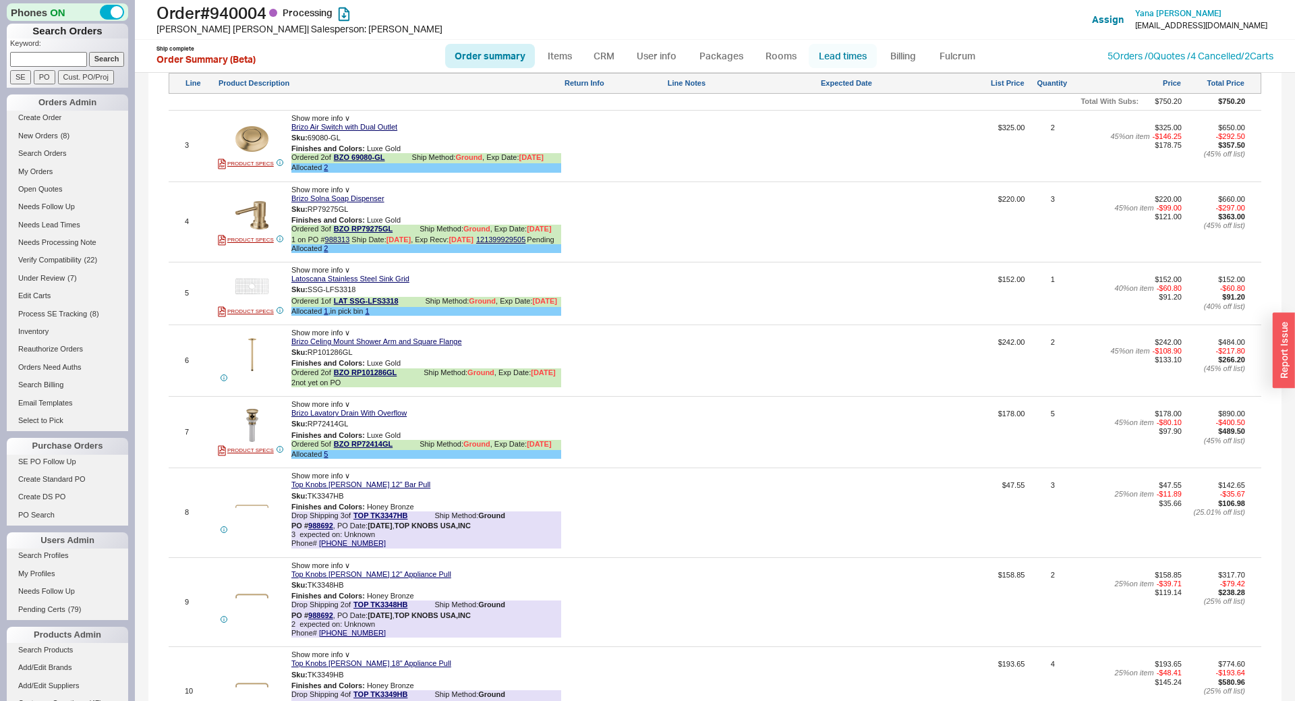
click at [816, 53] on link "Lead times" at bounding box center [842, 56] width 68 height 24
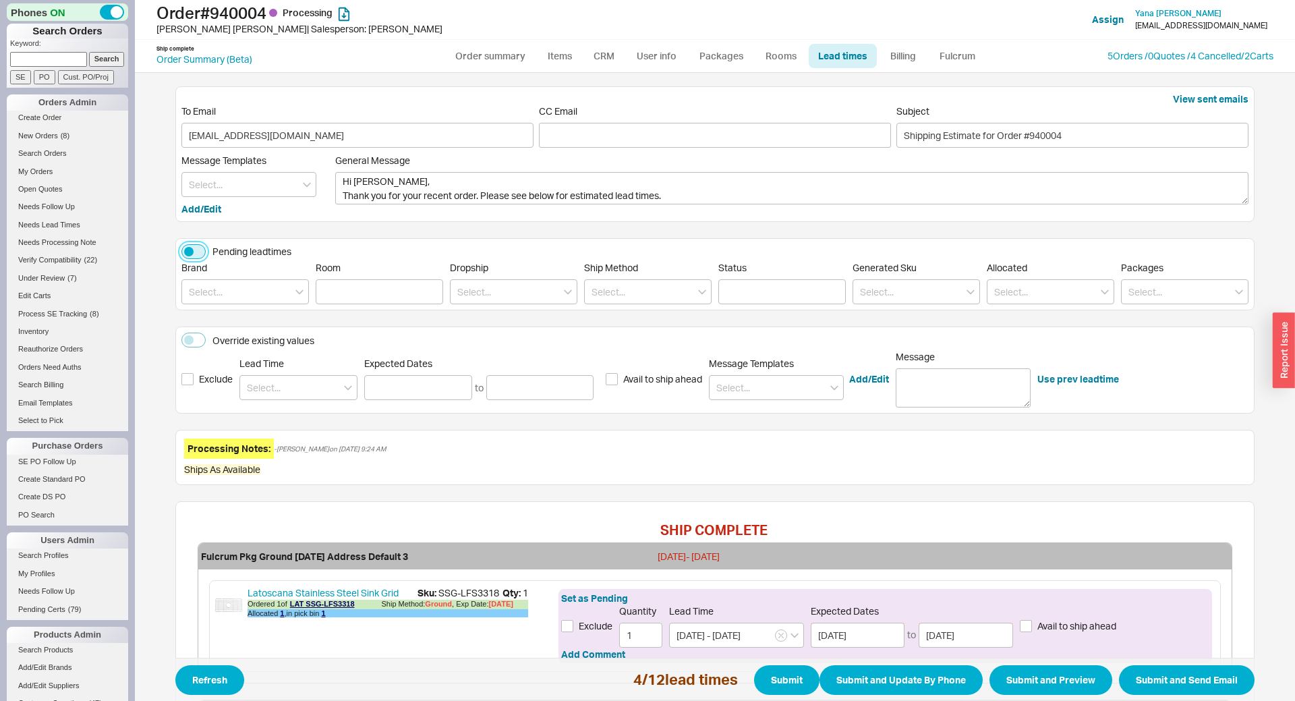
click at [195, 256] on button "Pending leadtimes" at bounding box center [193, 251] width 24 height 15
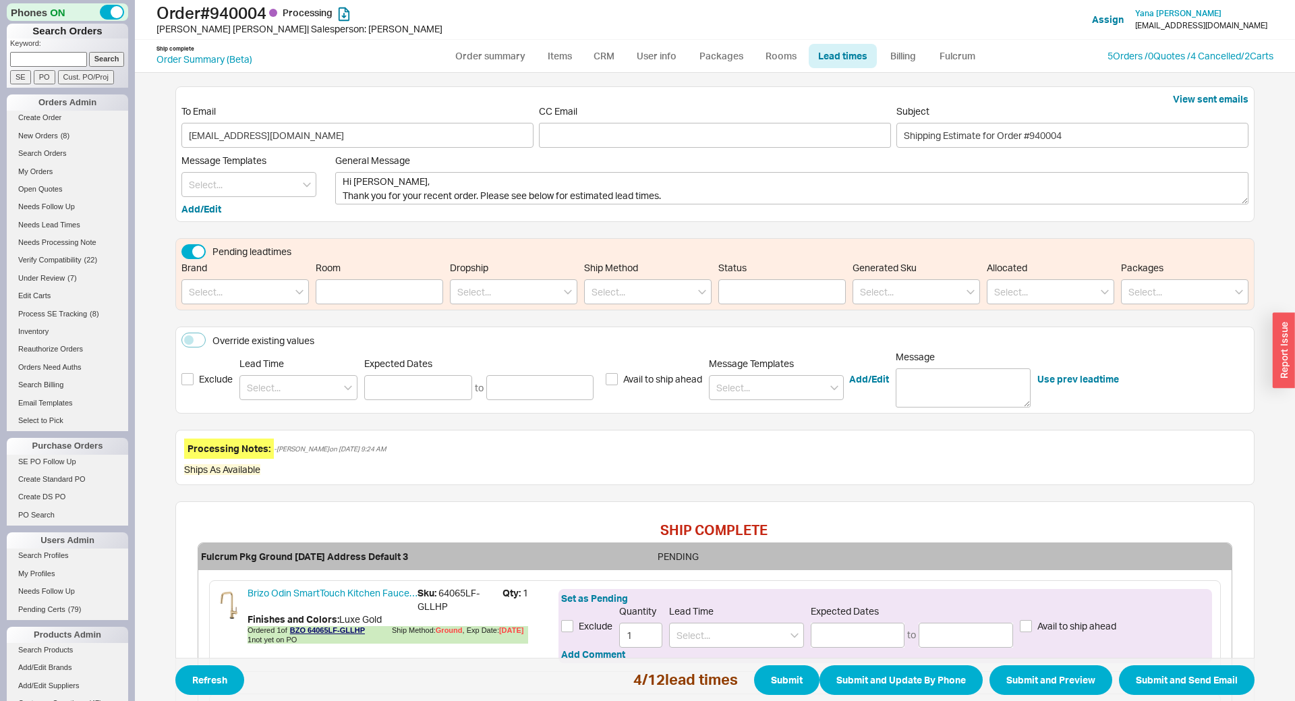
click at [204, 276] on div "Brand" at bounding box center [244, 283] width 127 height 42
click at [233, 288] on input at bounding box center [244, 291] width 127 height 25
click at [232, 371] on div "Top Knobs" at bounding box center [245, 368] width 126 height 24
type input "Top Knobs"
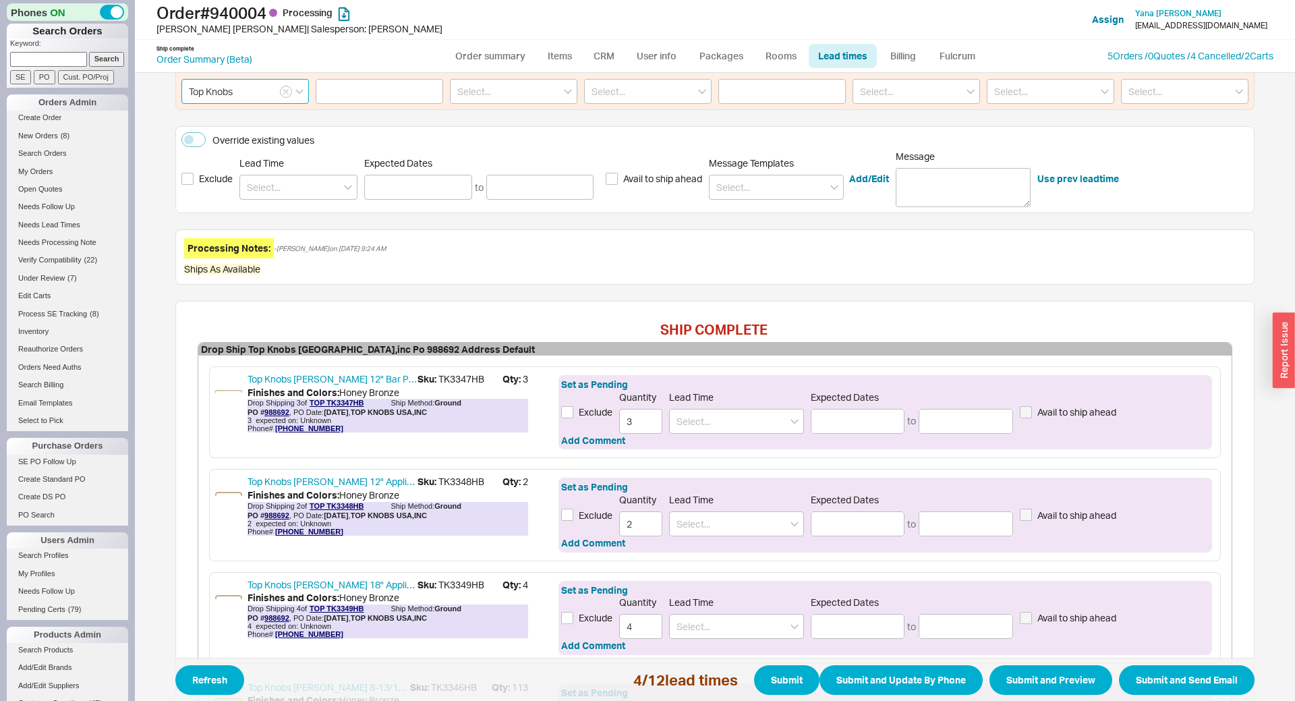
scroll to position [194, 0]
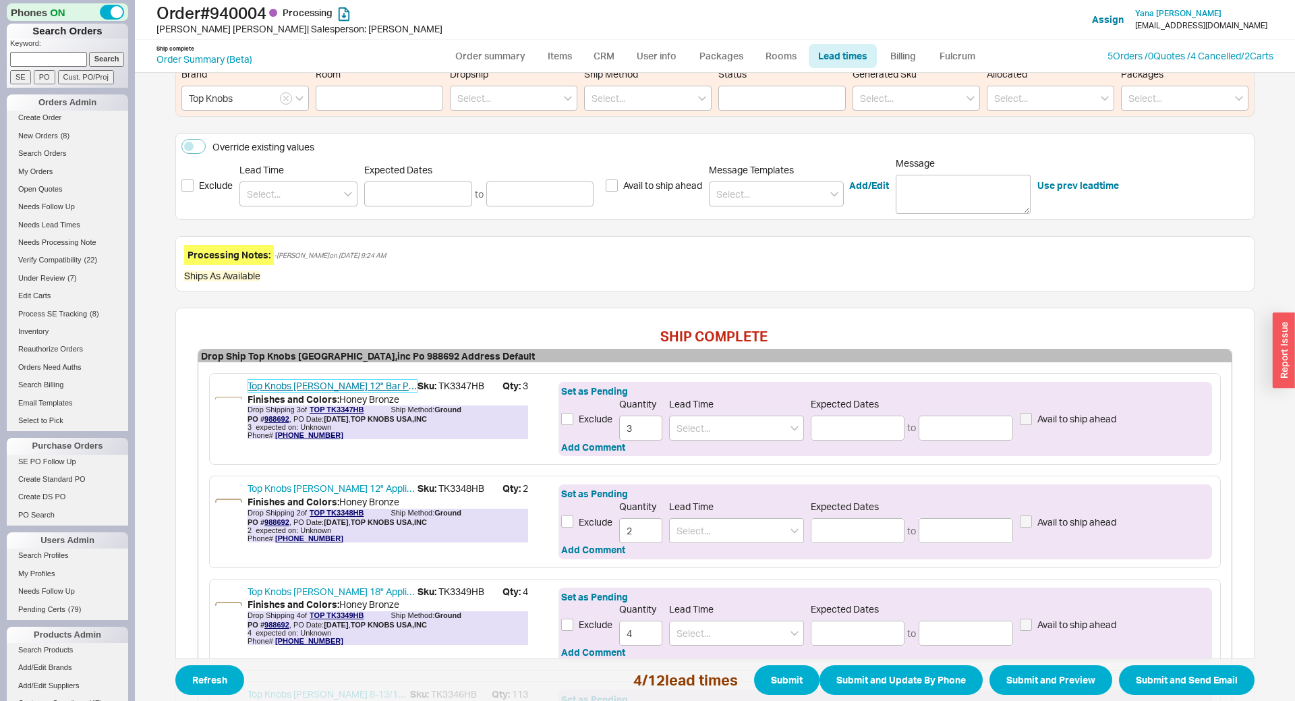
click at [336, 380] on link "Top Knobs Brockwell 12" Bar Pull" at bounding box center [332, 385] width 170 height 13
click at [355, 485] on link "Top Knobs Brockwell 12" Appliance Pull" at bounding box center [332, 487] width 170 height 13
click at [353, 593] on link "Top Knobs Brockwell 18" Appliance Pull" at bounding box center [332, 591] width 170 height 13
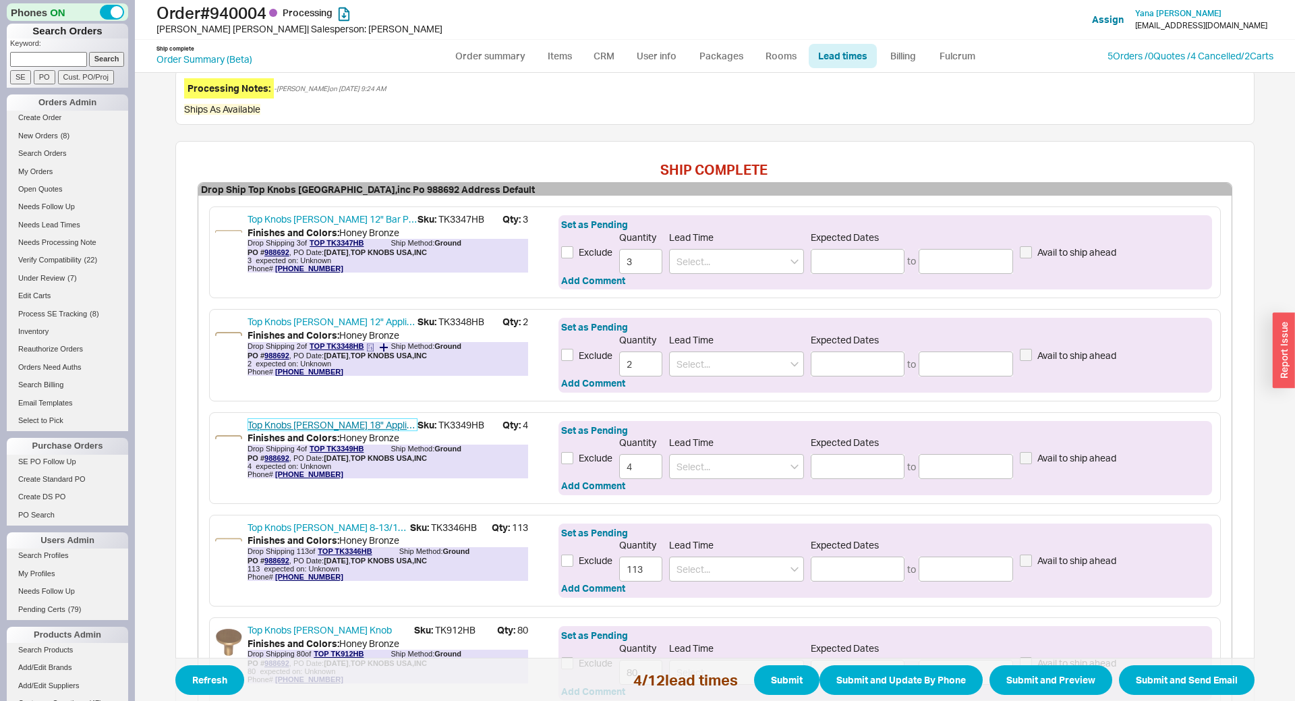
scroll to position [492, 0]
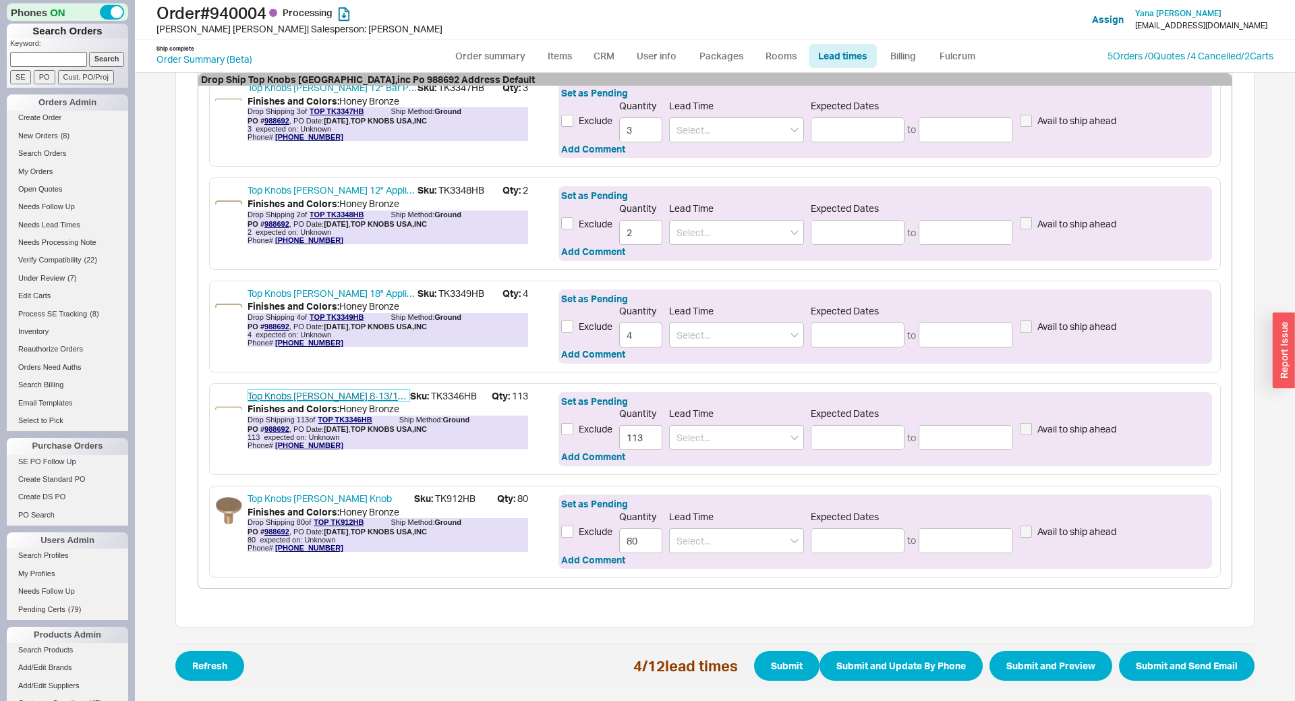
click at [376, 399] on link "Top Knobs Brockwell 8-13/16" Bar Pull" at bounding box center [328, 395] width 162 height 13
click at [373, 498] on link "Top Knobs Lynwood Marion Knob" at bounding box center [330, 498] width 167 height 13
click at [434, 611] on div "SHIP COMPLETE Fulcrum Pkg Ground 08/31/2025 Address Default 3 09/19/25 - 09/22/…" at bounding box center [714, 318] width 1079 height 618
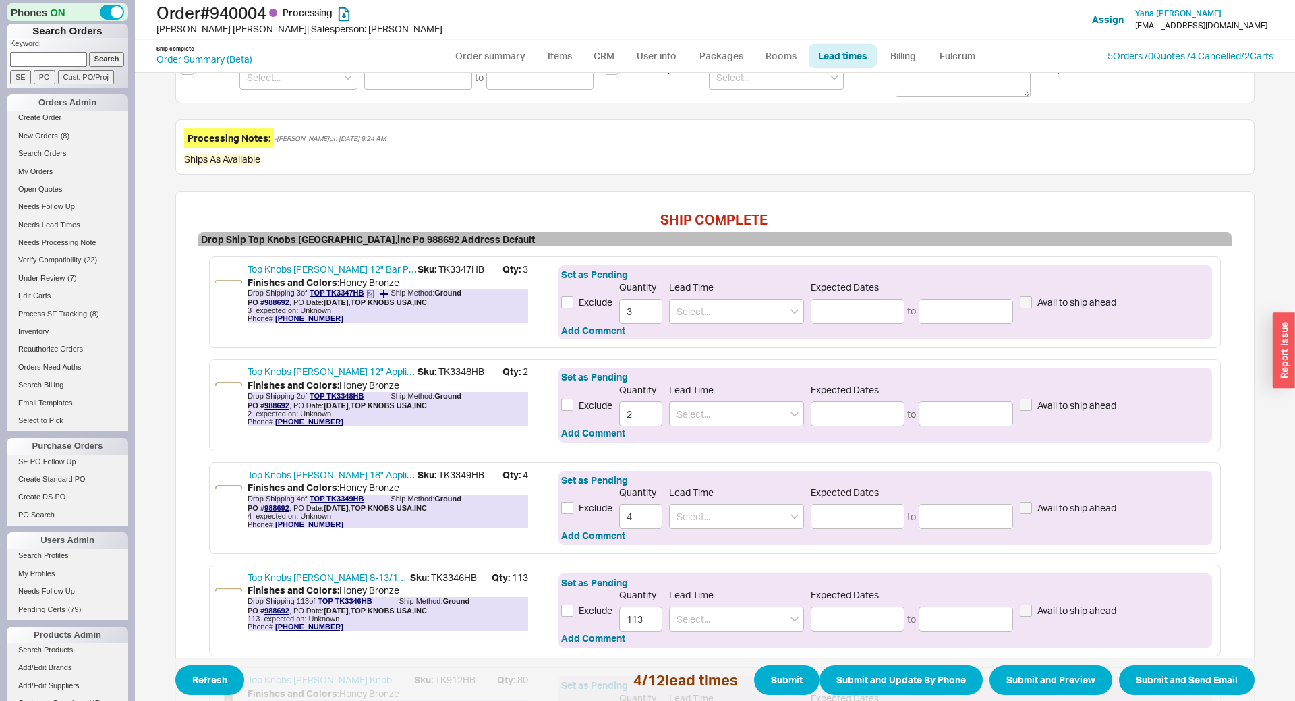
scroll to position [194, 0]
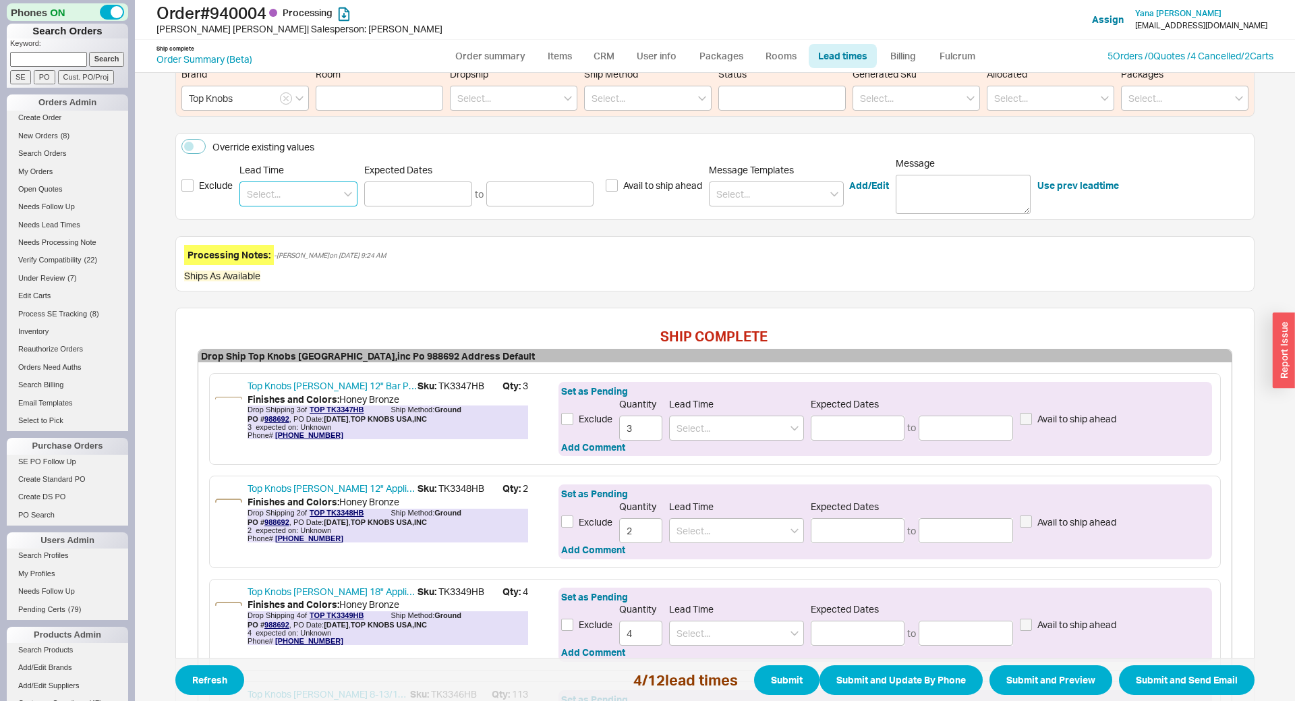
click at [284, 189] on input at bounding box center [298, 193] width 118 height 25
drag, startPoint x: 283, startPoint y: 197, endPoint x: 253, endPoint y: 194, distance: 29.8
click at [253, 194] on input "23" at bounding box center [298, 193] width 118 height 25
drag, startPoint x: 240, startPoint y: 191, endPoint x: 208, endPoint y: 191, distance: 32.4
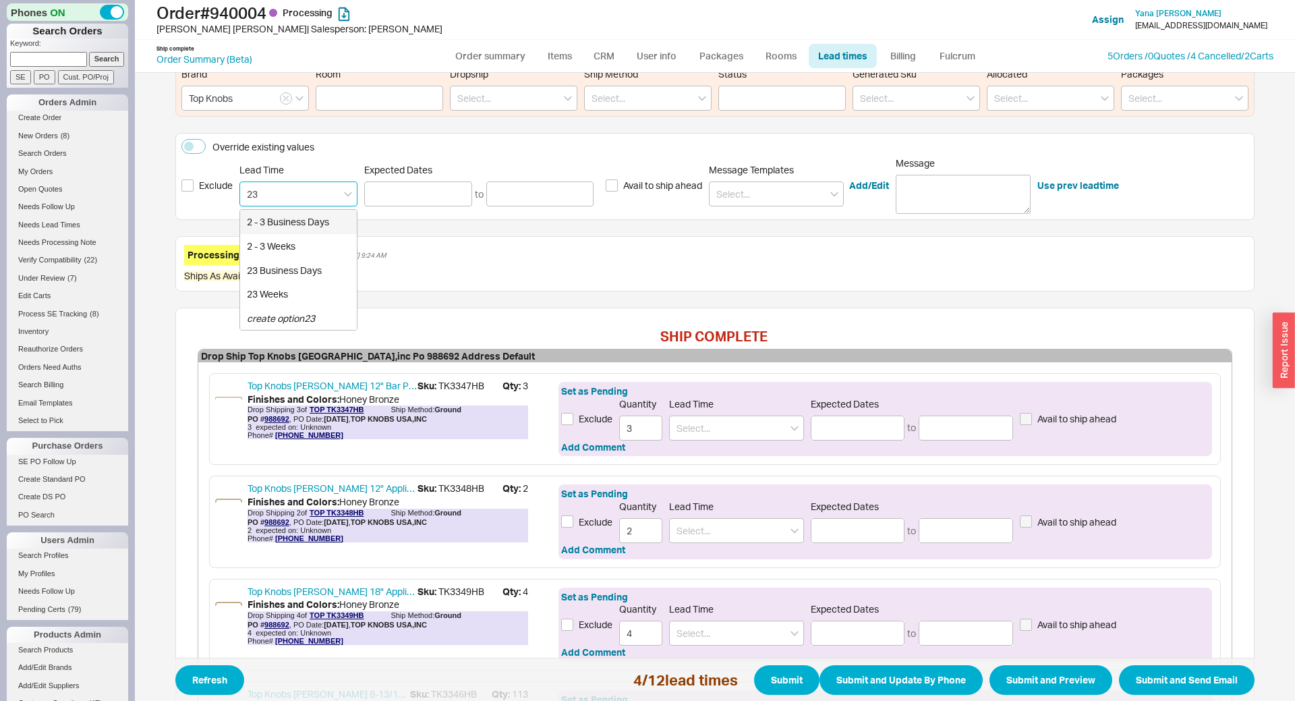
click at [239, 191] on input "23" at bounding box center [298, 193] width 118 height 25
click at [283, 226] on div "2 - 4 Business Days" at bounding box center [298, 222] width 117 height 24
type input "2 - 4 Business Days"
type input "[DATE]"
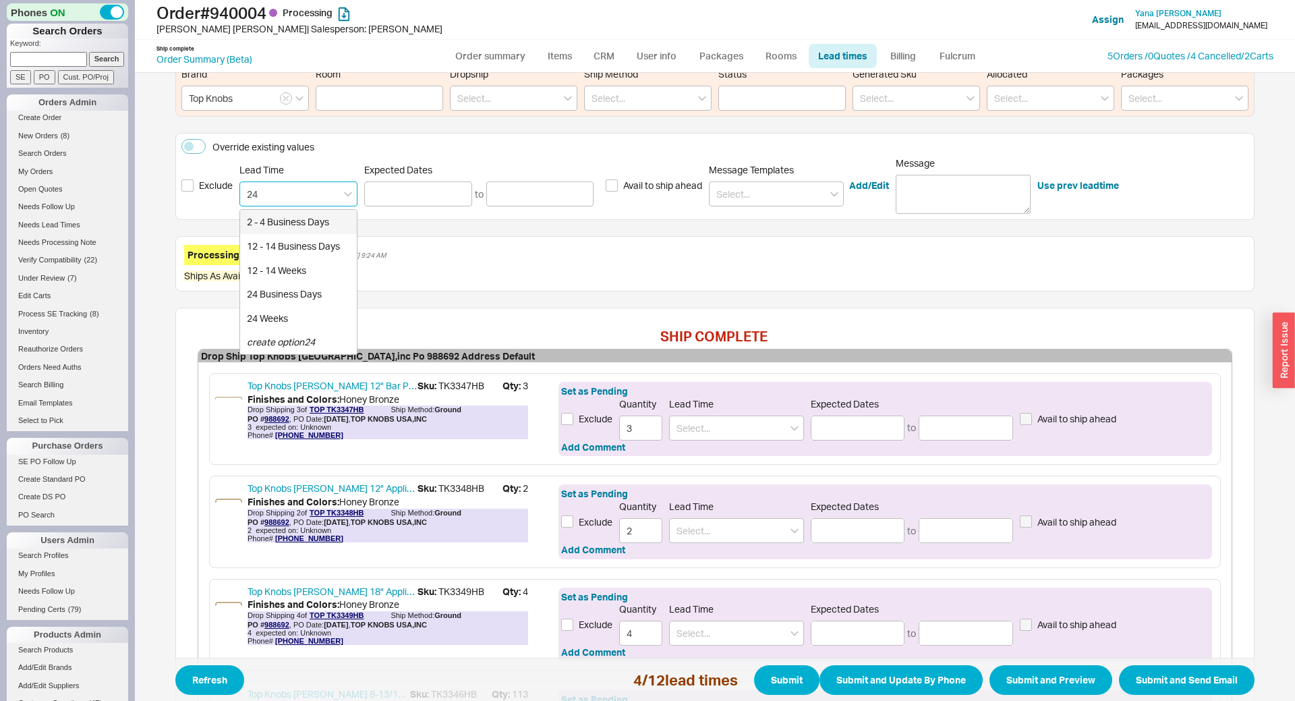
type input "[DATE]"
type input "2 - 4 Business Days"
type input "[DATE]"
type input "2 - 4 Business Days"
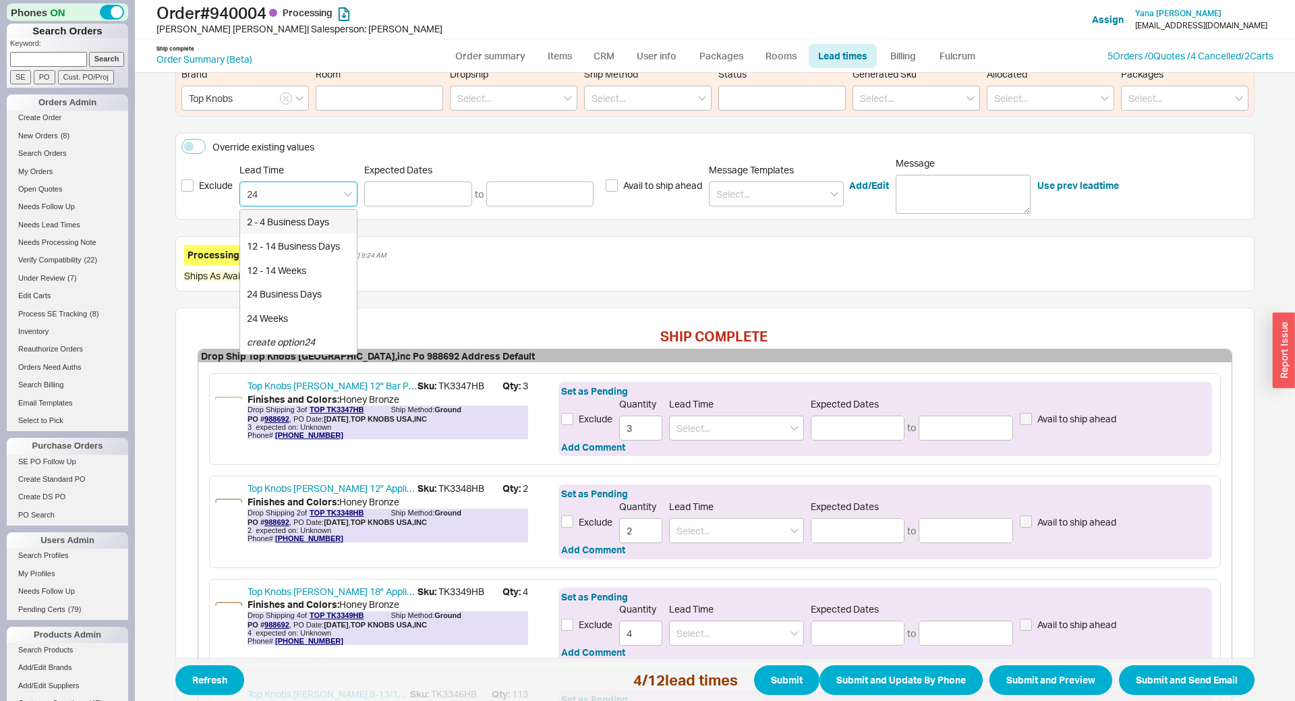
type input "09/23/2025"
type input "09/25/2025"
type input "2 - 4 Business Days"
type input "09/23/2025"
type input "09/25/2025"
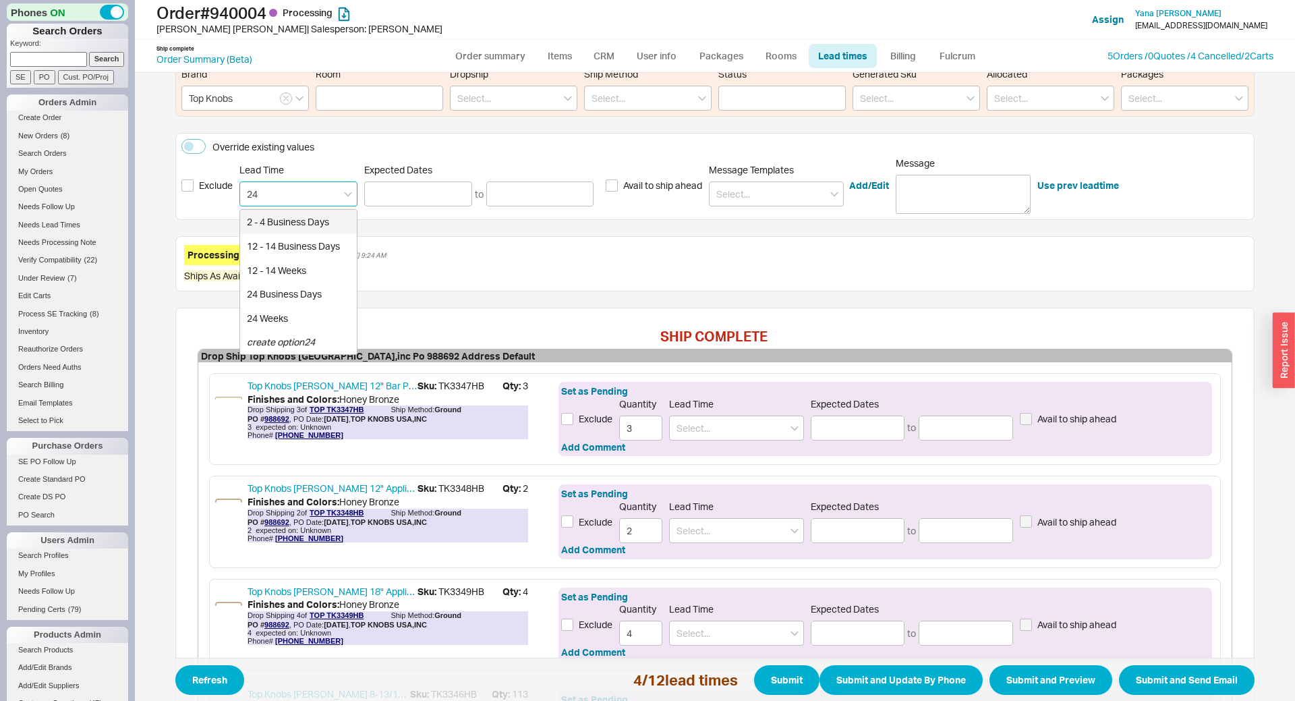
type input "2 - 4 Business Days"
type input "09/23/2025"
type input "09/25/2025"
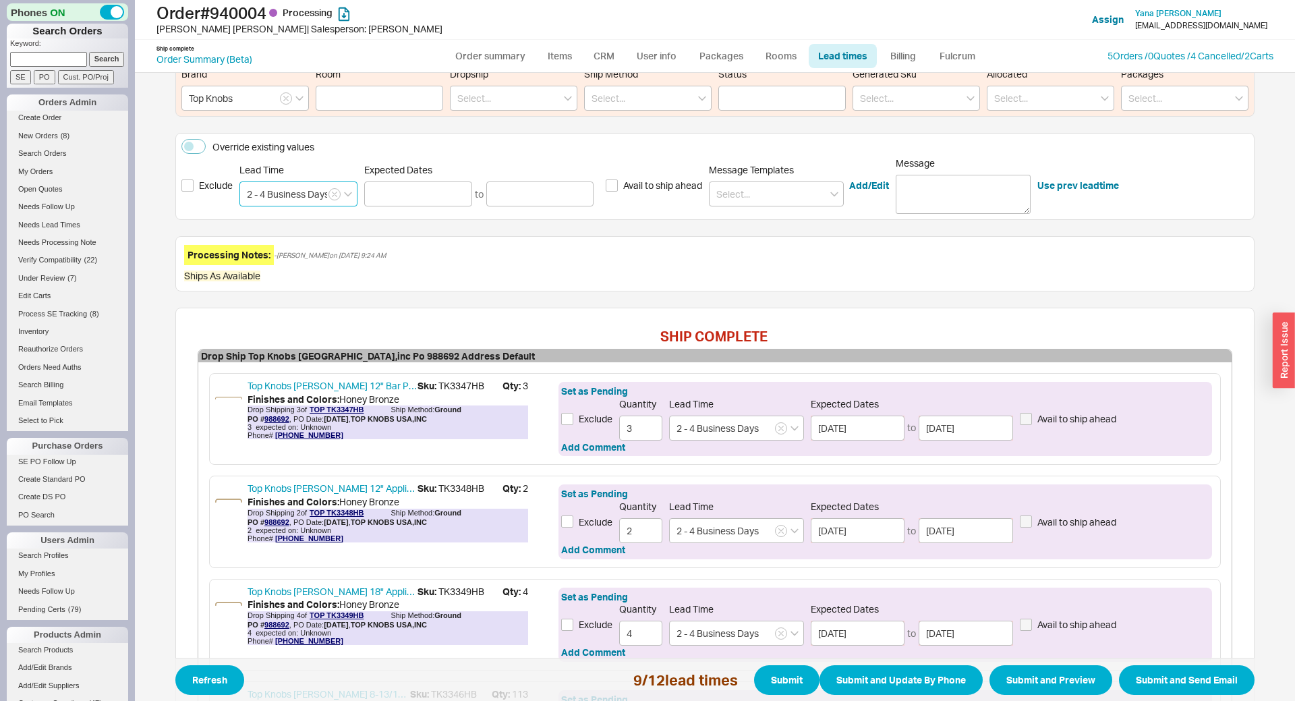
scroll to position [492, 0]
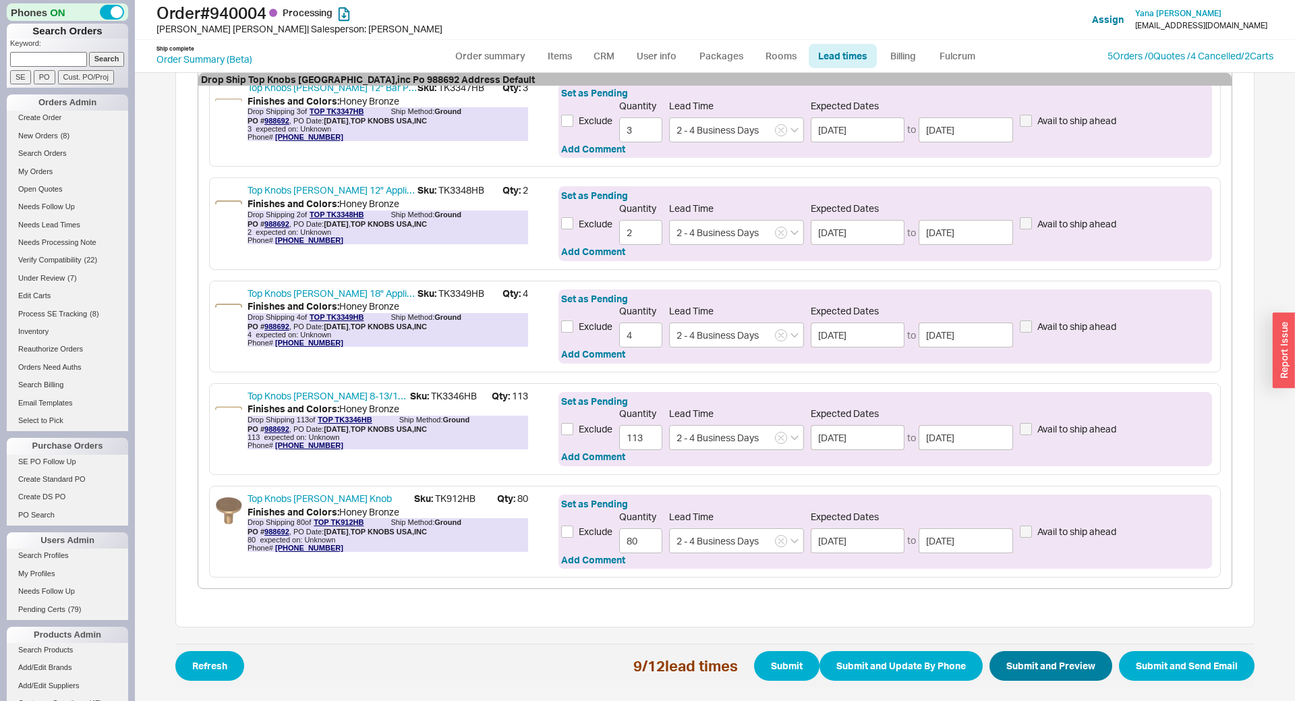
type input "2 - 4 Business Days"
drag, startPoint x: 1024, startPoint y: 665, endPoint x: 759, endPoint y: 661, distance: 265.0
click at [759, 661] on span "Refresh 9 / 12 lead times Submit Submit and Update By Phone Submit and Preview …" at bounding box center [714, 665] width 1079 height 44
drag, startPoint x: 773, startPoint y: 666, endPoint x: 668, endPoint y: 556, distance: 151.7
click at [668, 556] on form "View sent emails To Email yana_f_m@yahoo.com CC Email Subject Shipping Estimate…" at bounding box center [714, 141] width 1079 height 1093
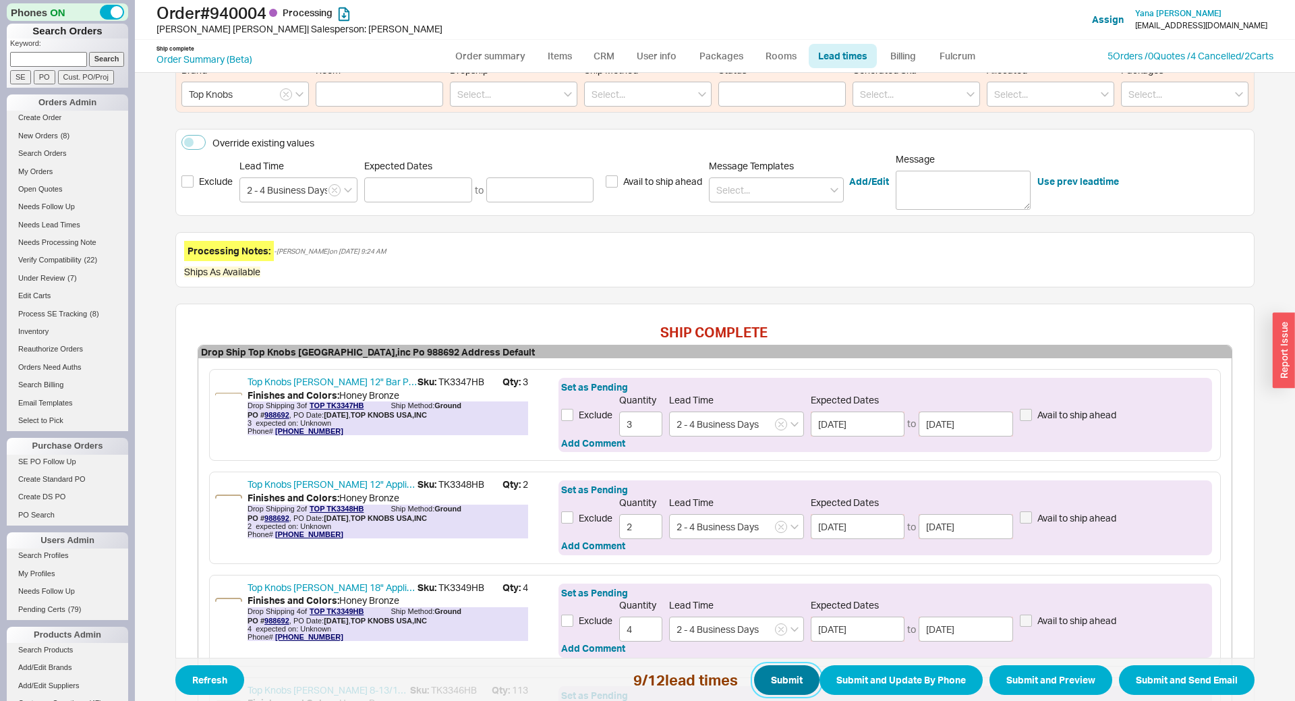
scroll to position [194, 0]
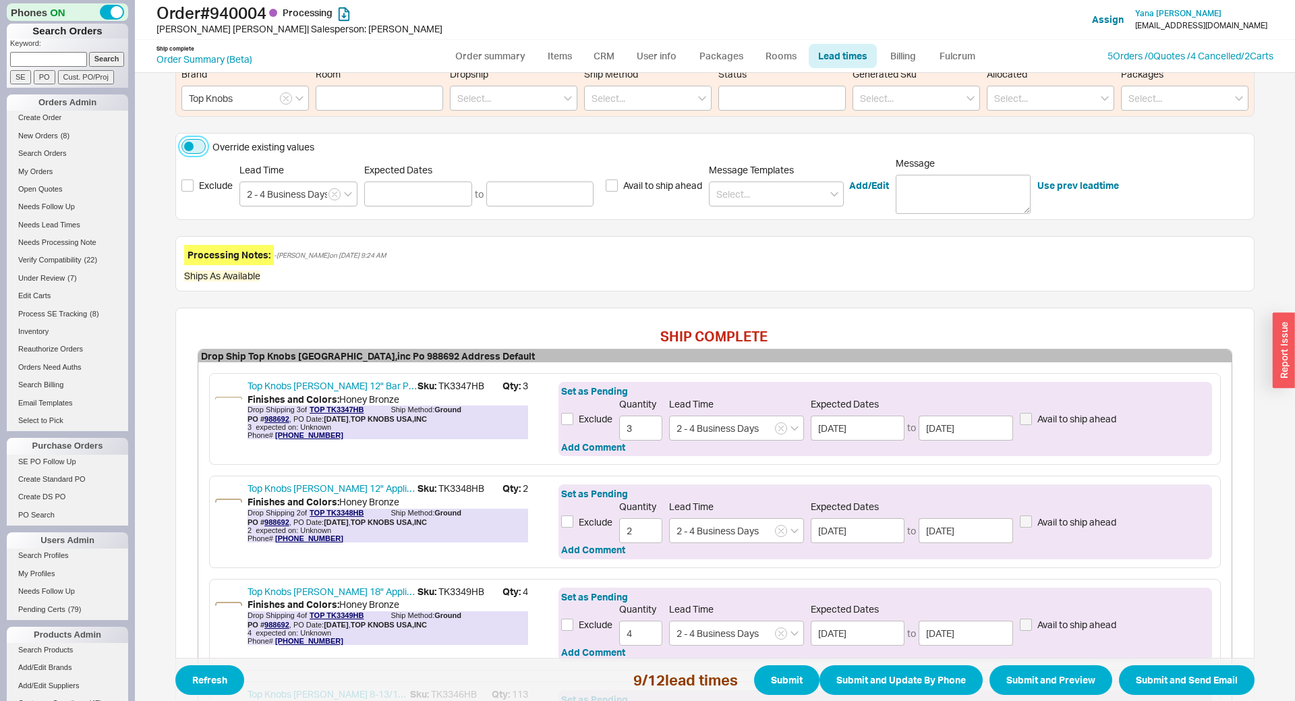
click at [198, 144] on button "Override existing values" at bounding box center [193, 146] width 24 height 15
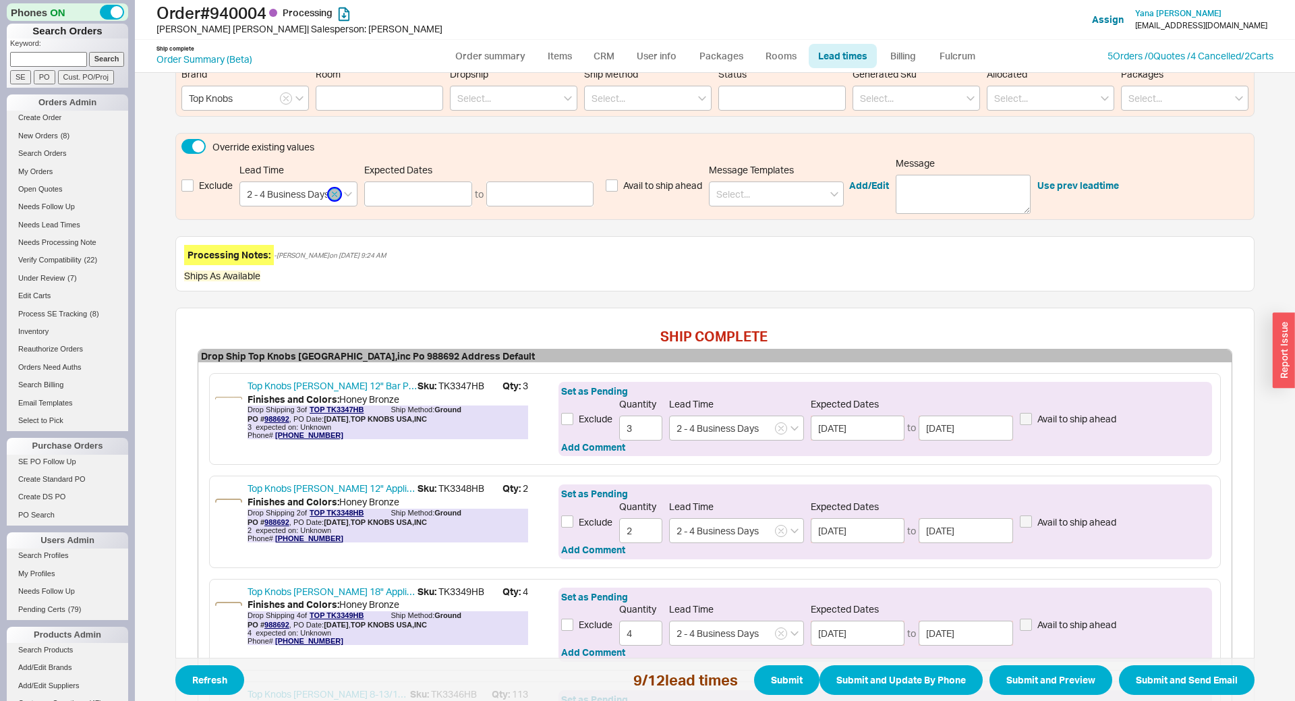
click at [332, 193] on icon "button" at bounding box center [334, 194] width 5 height 8
click at [327, 193] on input at bounding box center [298, 193] width 118 height 25
click at [304, 216] on div "2 - 5 Business Days" at bounding box center [298, 222] width 117 height 24
type input "2 - 5 Business Days"
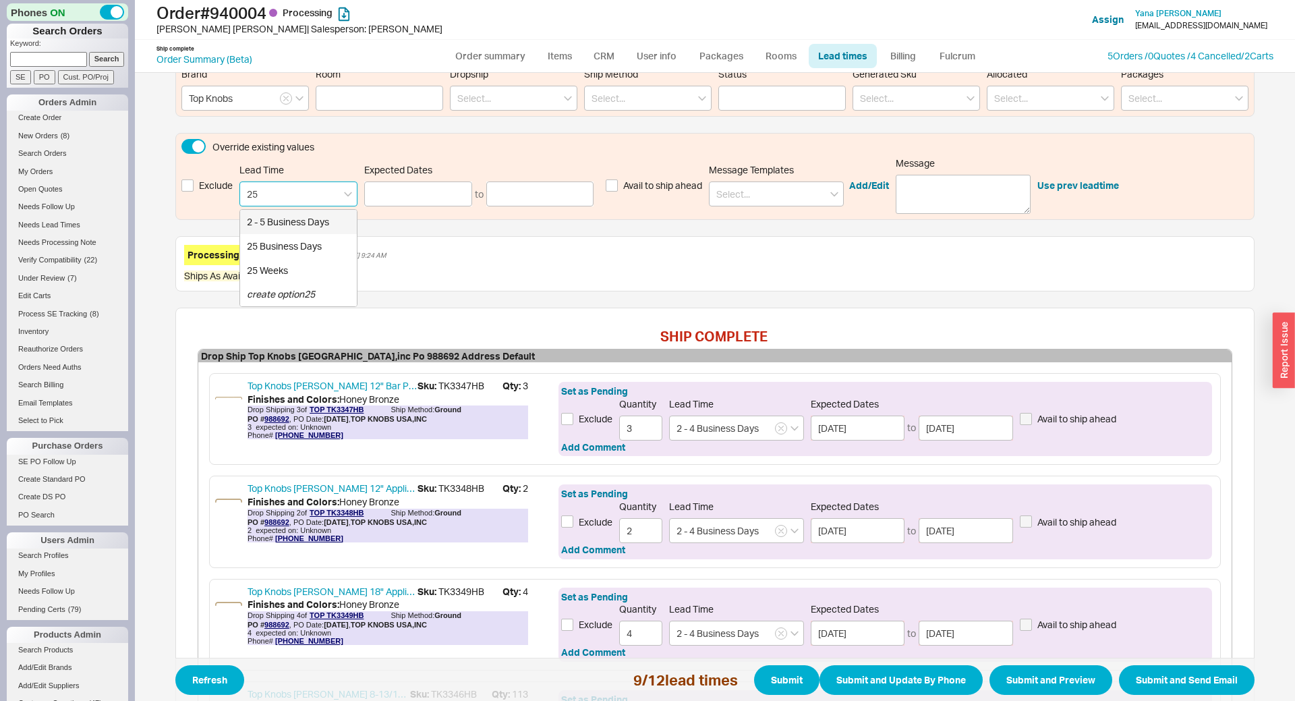
type input "09/26/2025"
type input "2 - 5 Business Days"
type input "09/26/2025"
type input "2 - 5 Business Days"
type input "09/26/2025"
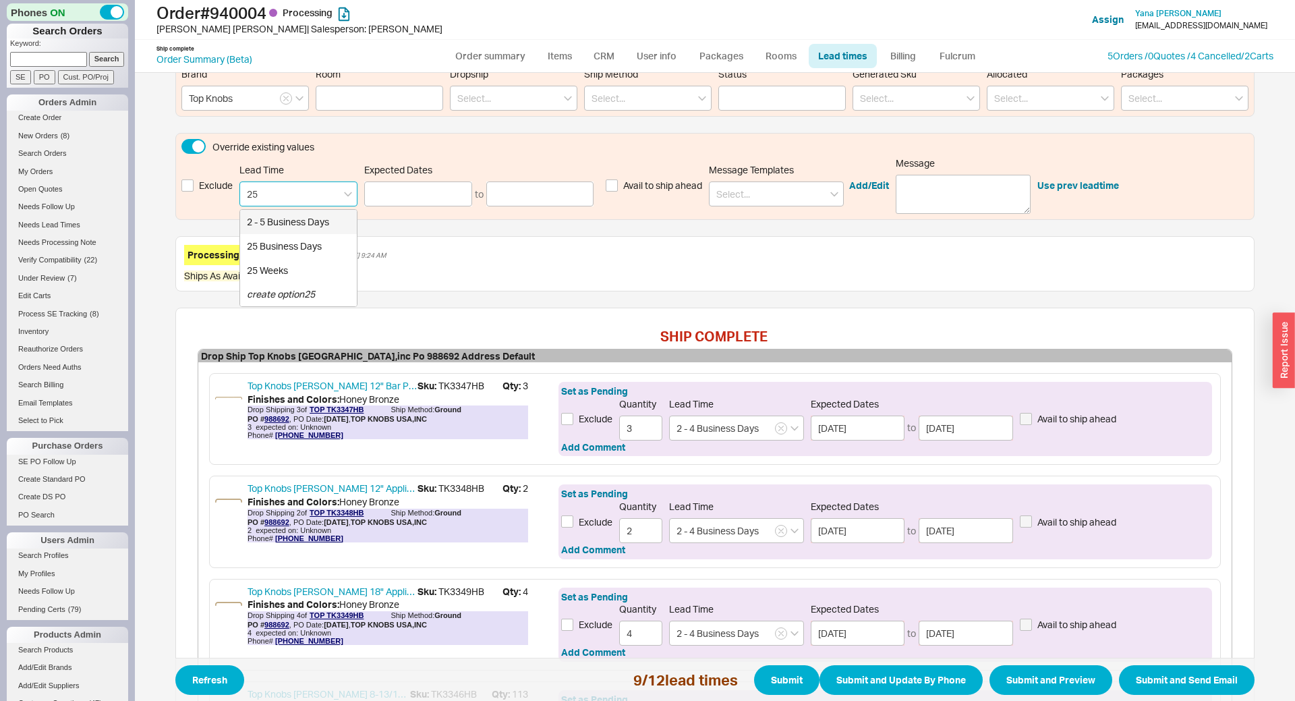
type input "2 - 5 Business Days"
type input "09/26/2025"
type input "2 - 5 Business Days"
type input "09/26/2025"
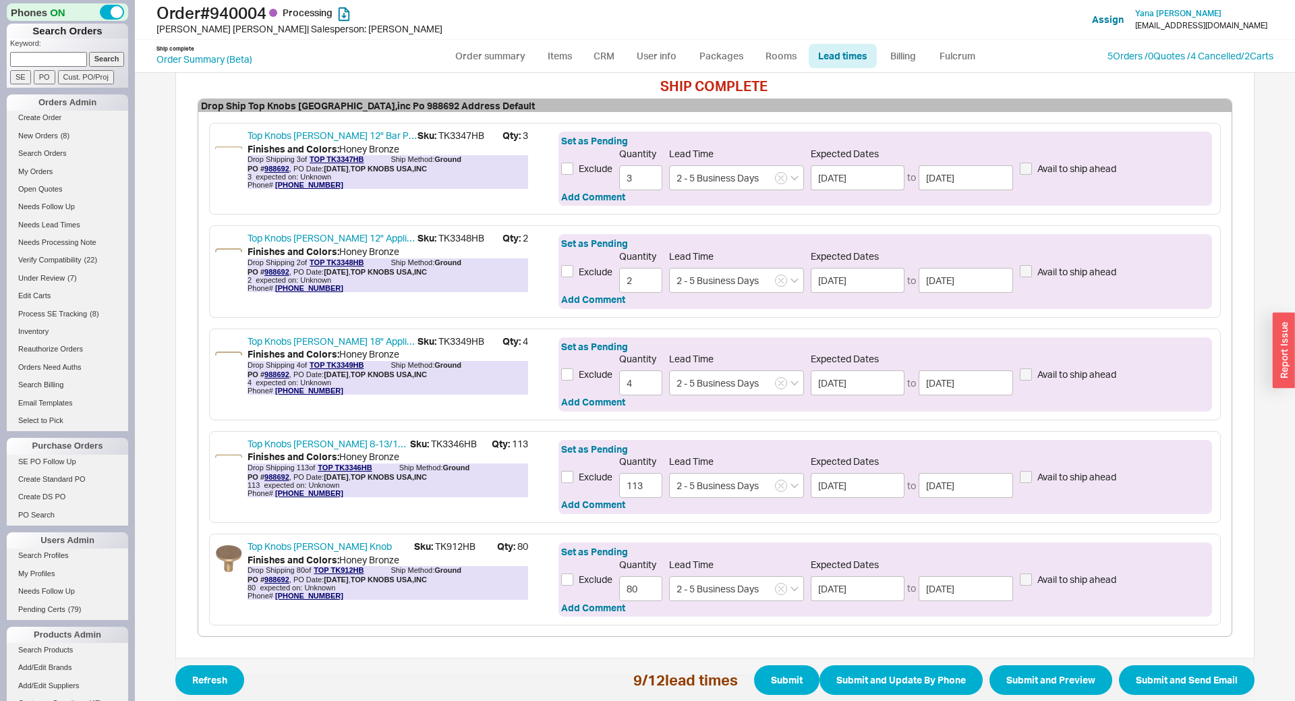
scroll to position [492, 0]
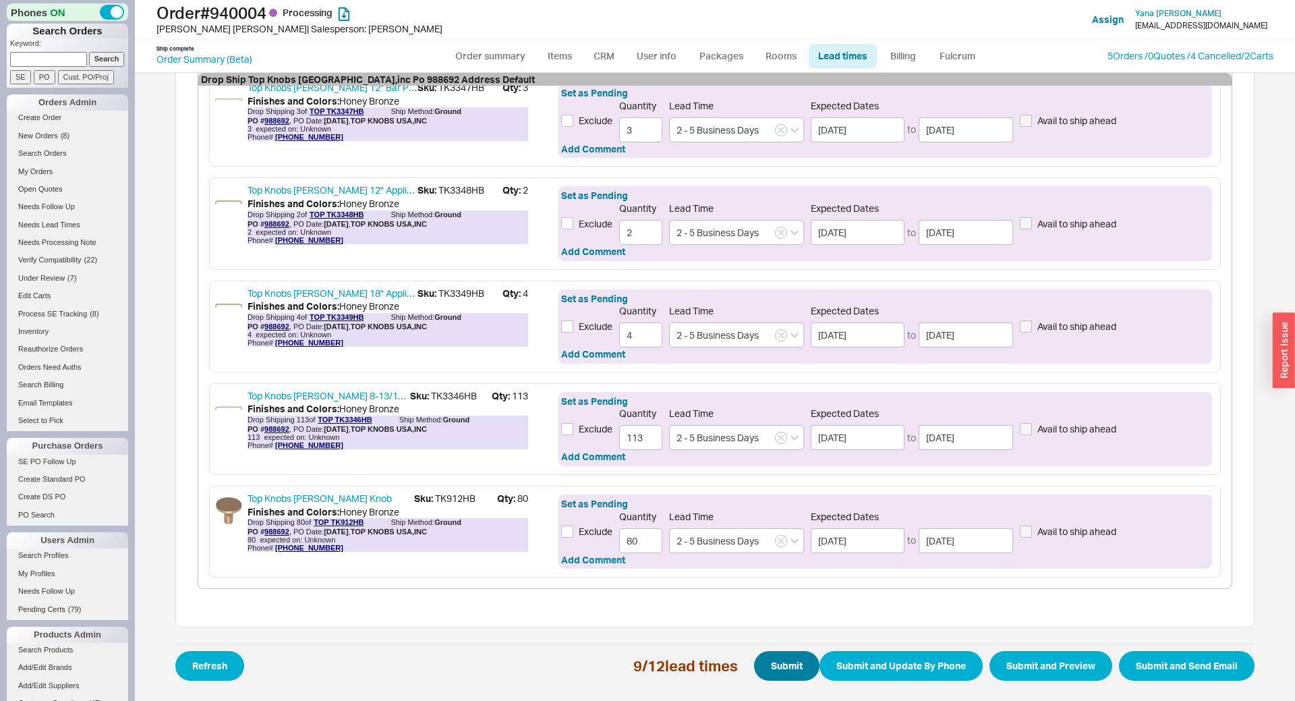
type input "2 - 5 Business Days"
click at [777, 667] on button "Submit" at bounding box center [786, 666] width 65 height 30
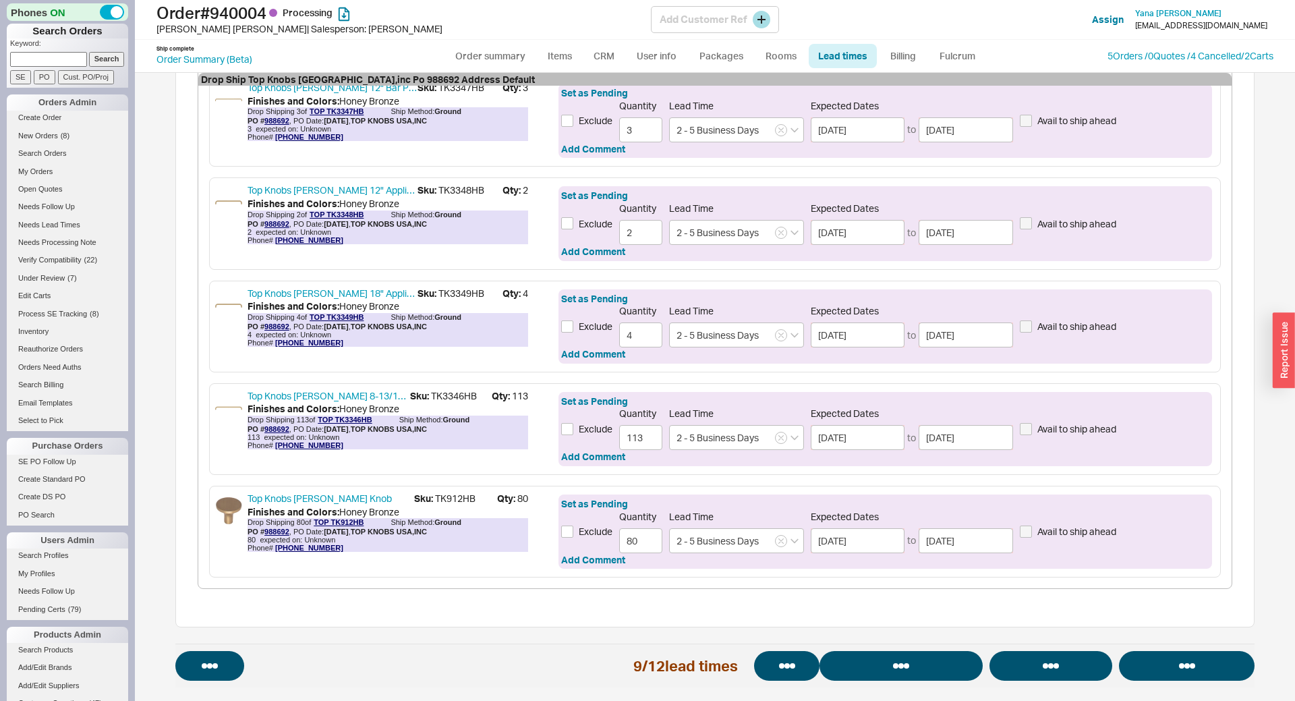
select select "*"
select select "LOW"
select select "3"
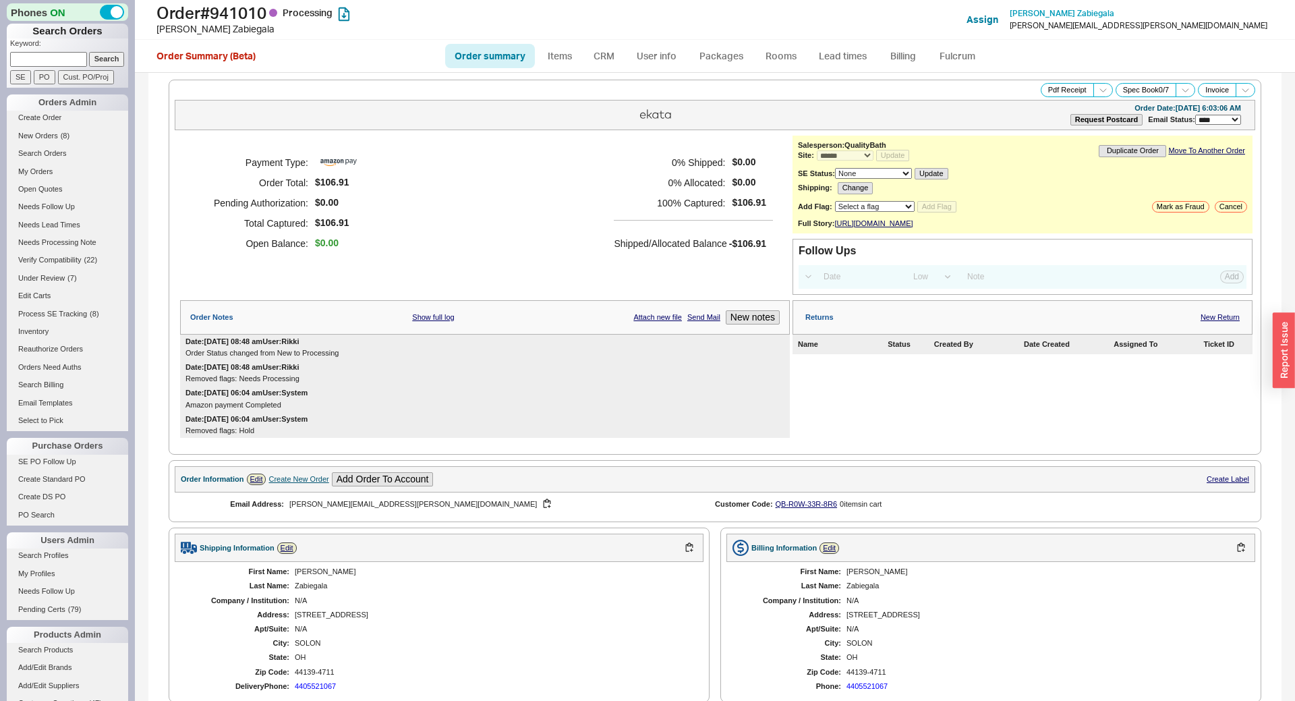
select select "*"
select select "LOW"
select select "3"
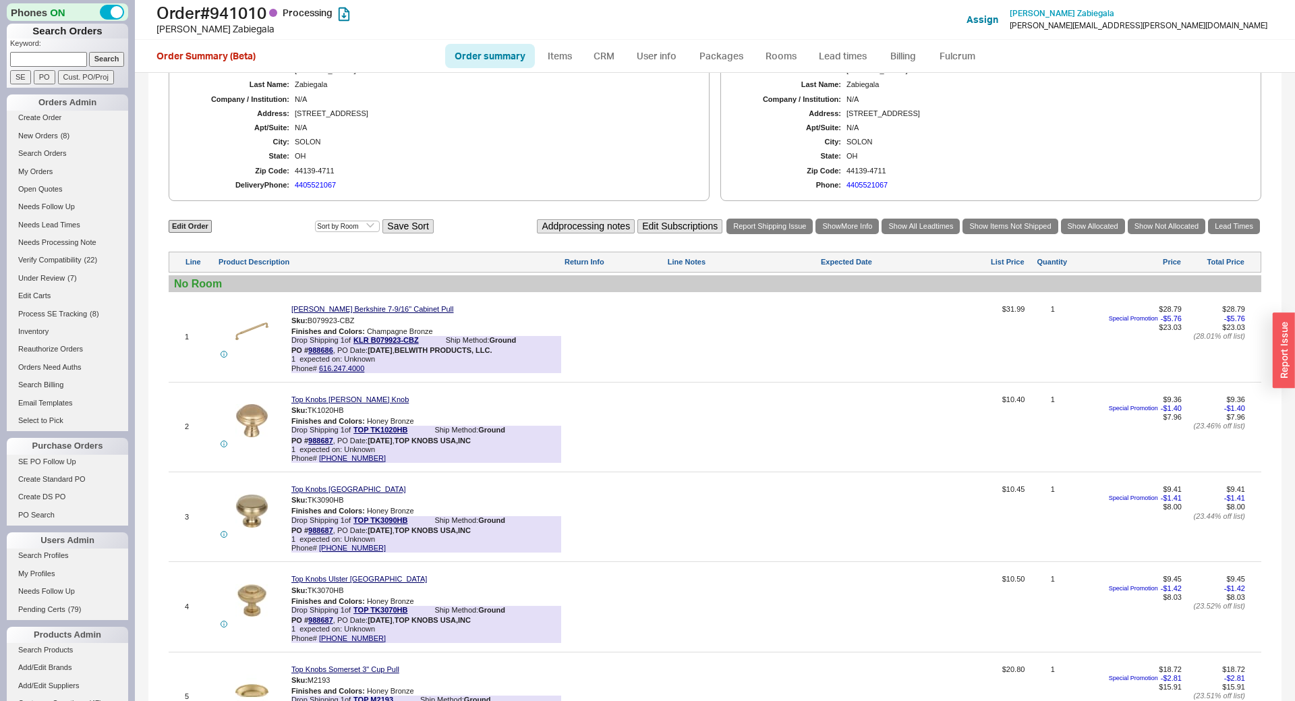
scroll to position [596, 0]
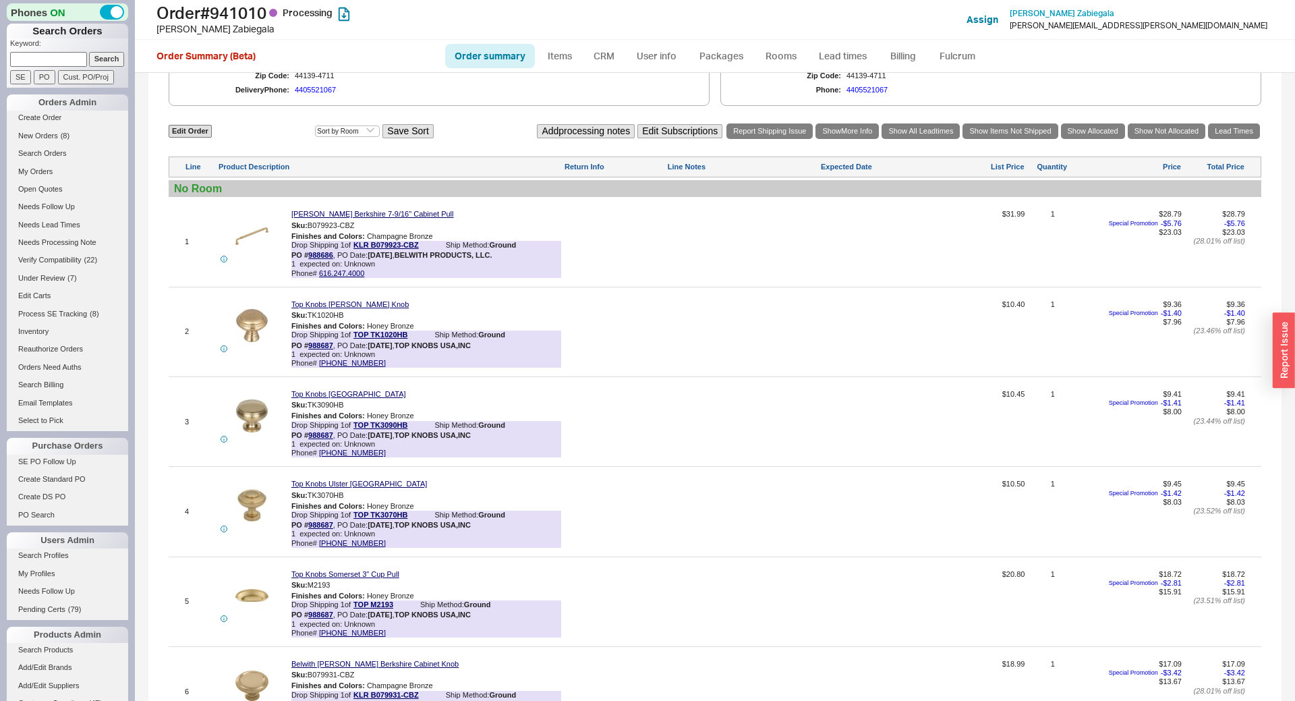
click at [1239, 136] on div "Edit Order Select an option Sort by Brand Sort by Room Save Sort Add processing…" at bounding box center [715, 131] width 1092 height 18
click at [1236, 139] on link "Lead Times" at bounding box center [1234, 131] width 52 height 16
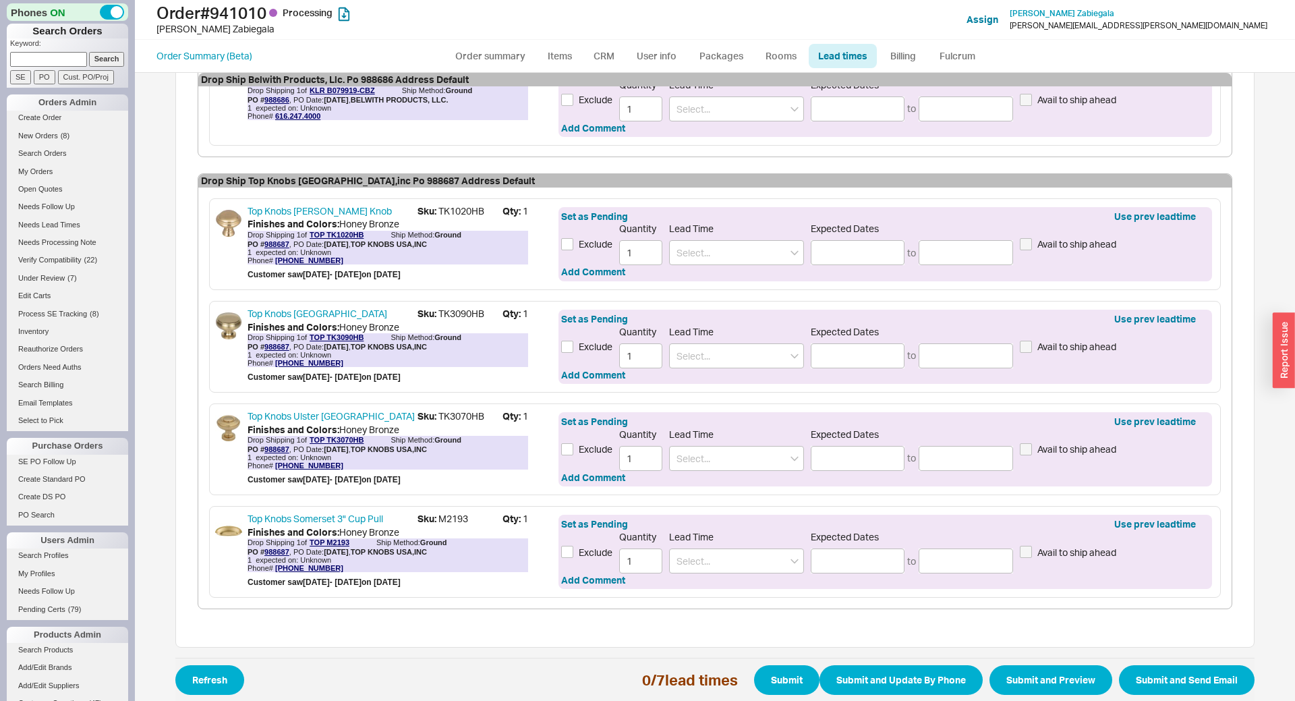
scroll to position [653, 0]
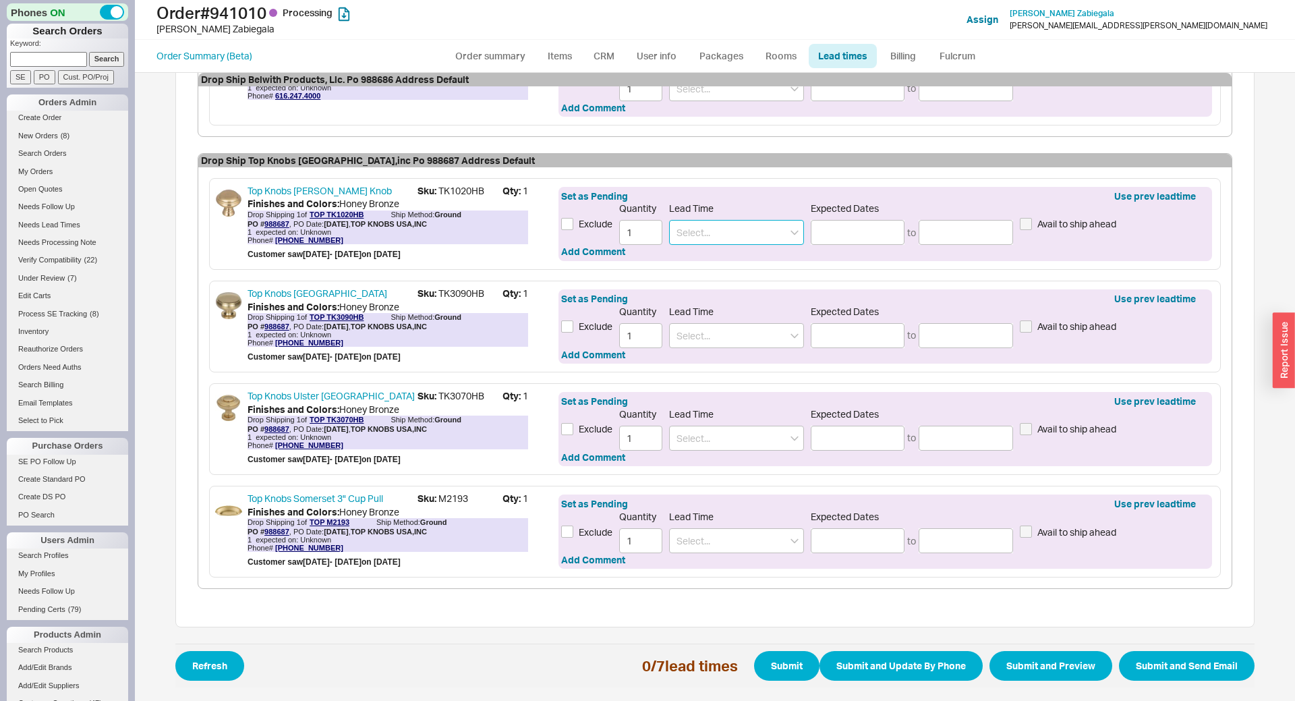
click at [703, 233] on input at bounding box center [736, 232] width 135 height 25
click at [701, 258] on div "2 - 4 Business Days" at bounding box center [736, 260] width 133 height 24
type input "2 - 4 Business Days"
type input "[DATE]"
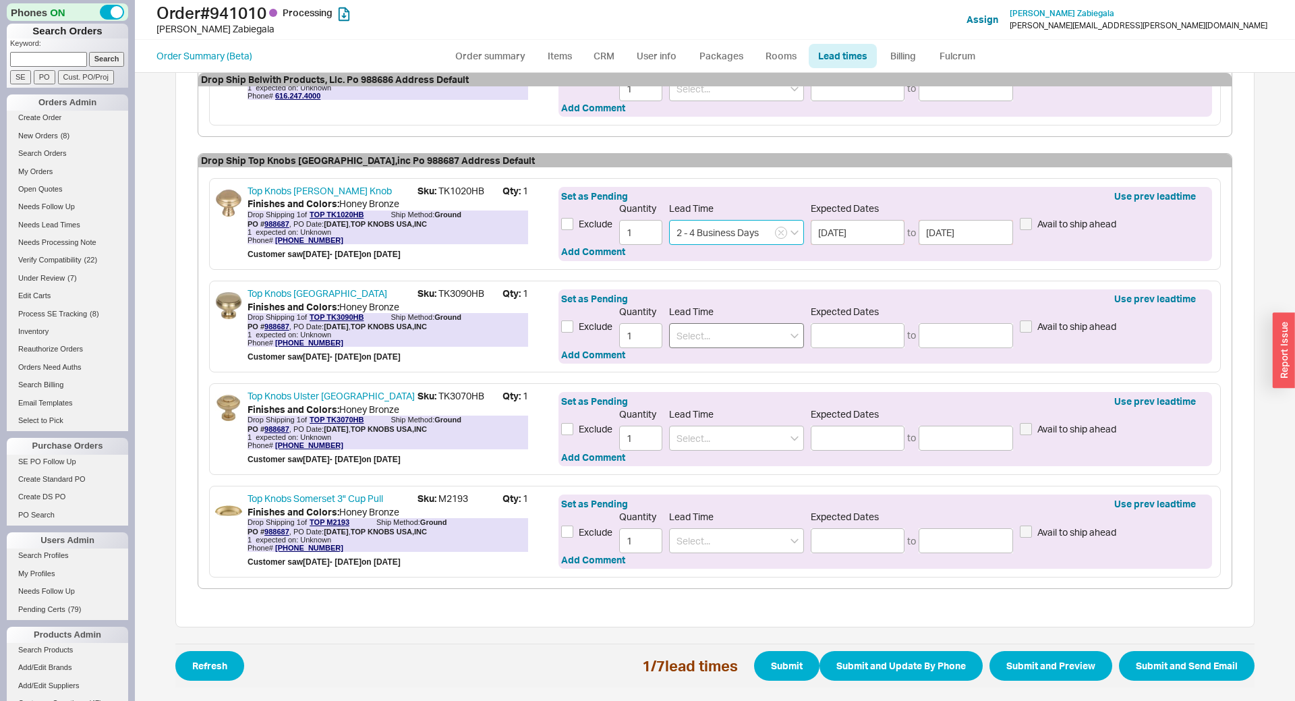
type input "2 - 4 Business Days"
drag, startPoint x: 703, startPoint y: 333, endPoint x: 704, endPoint y: 345, distance: 11.5
click at [703, 336] on input at bounding box center [736, 335] width 135 height 25
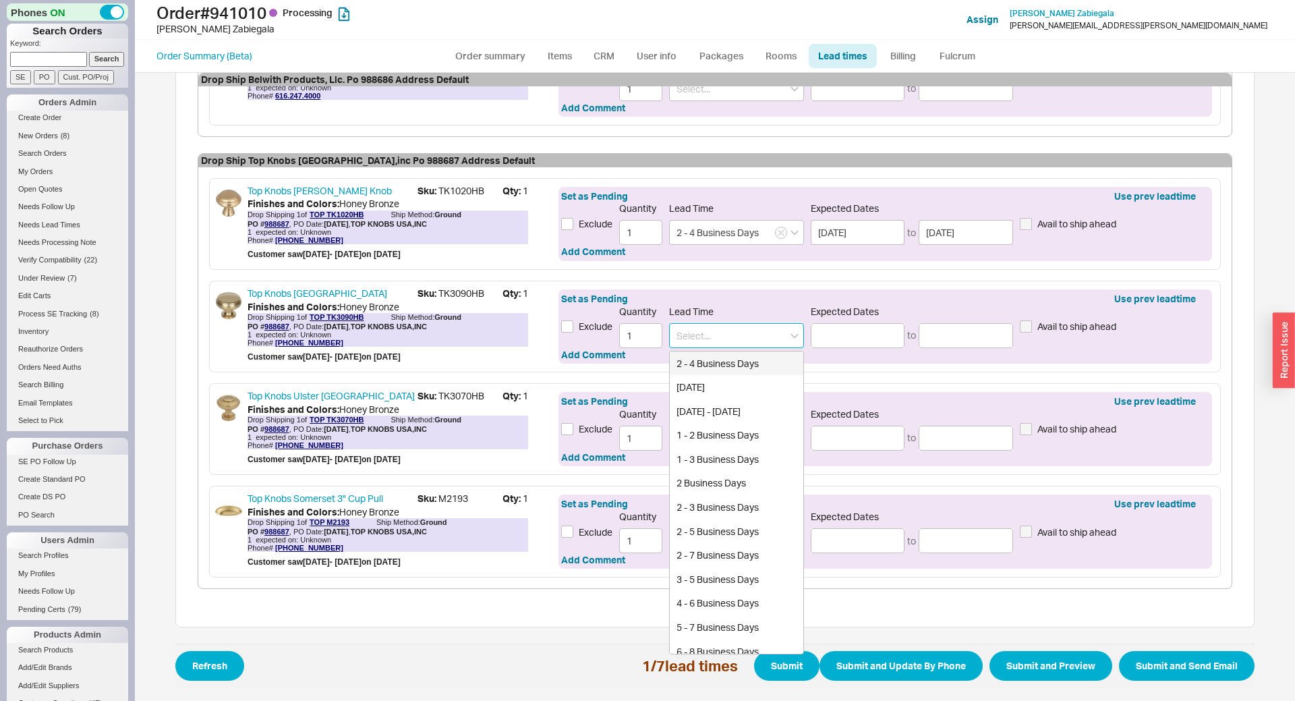
click at [707, 361] on div "2 - 4 Business Days" at bounding box center [736, 363] width 133 height 24
type input "2 - 4 Business Days"
type input "[DATE]"
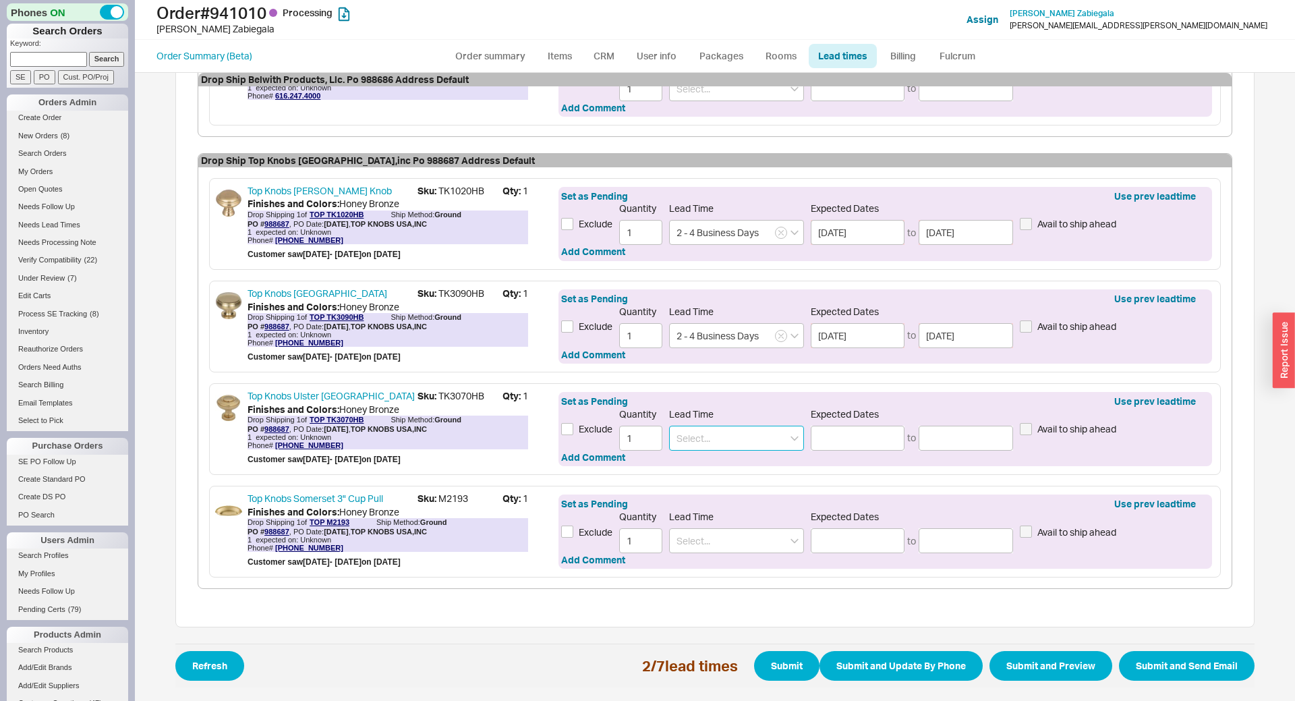
click at [720, 433] on input at bounding box center [736, 437] width 135 height 25
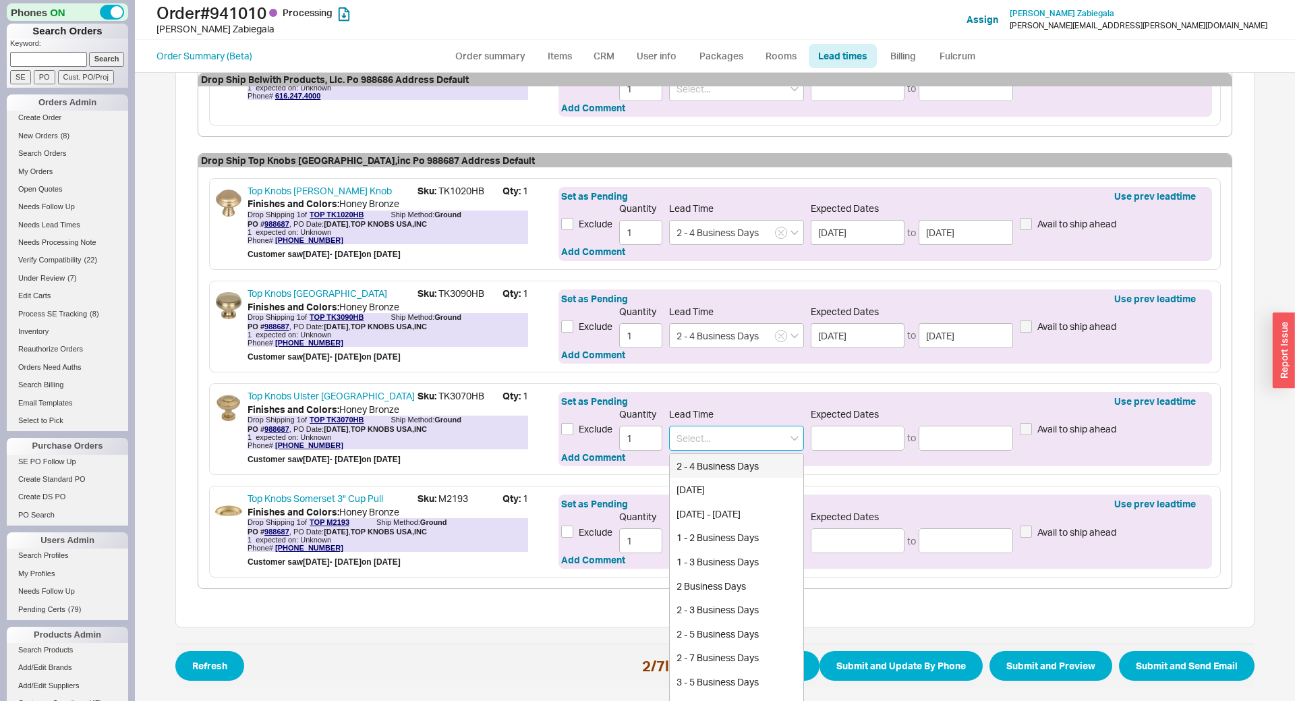
click at [725, 466] on div "2 - 4 Business Days" at bounding box center [736, 466] width 133 height 24
type input "2 - 4 Business Days"
type input "[DATE]"
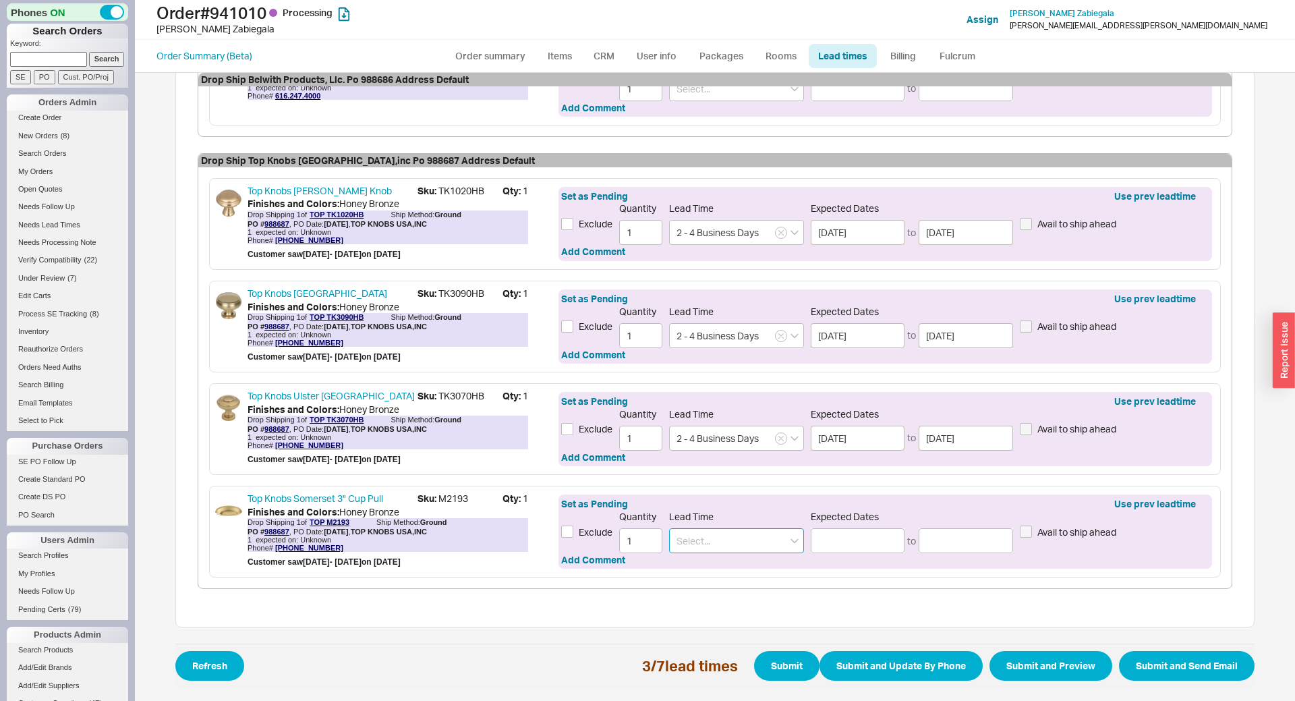
click at [736, 537] on input at bounding box center [736, 540] width 135 height 25
click at [736, 577] on div "2 - 4 Business Days" at bounding box center [736, 568] width 133 height 24
type input "2 - 4 Business Days"
type input "[DATE]"
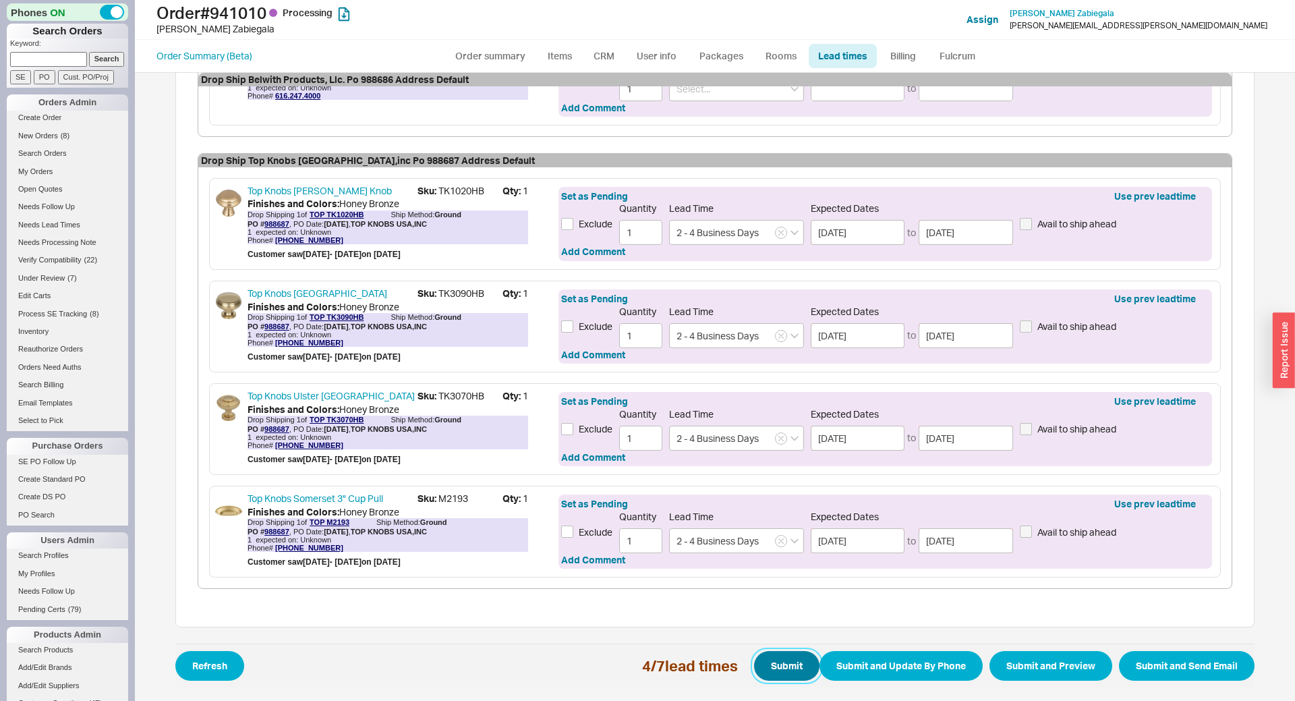
click at [770, 655] on button "Submit" at bounding box center [786, 666] width 65 height 30
select select "*"
select select "LOW"
select select "3"
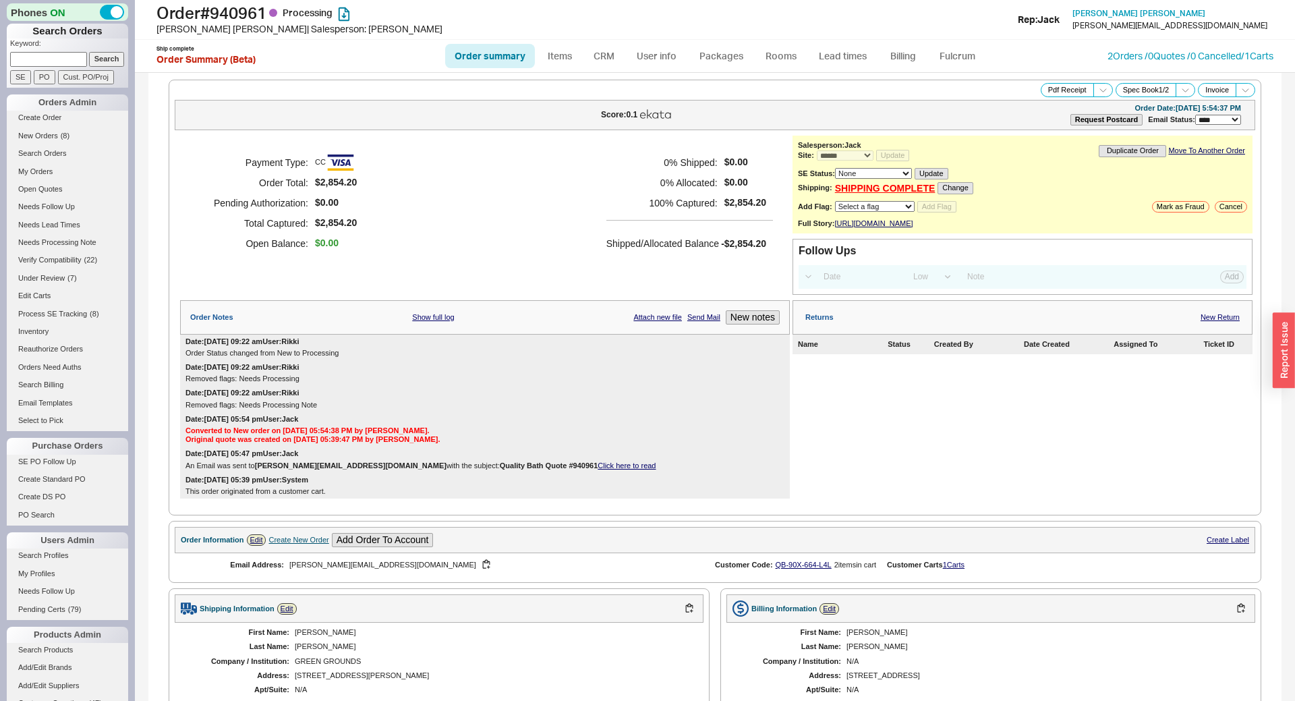
select select "*"
select select "LOW"
select select "3"
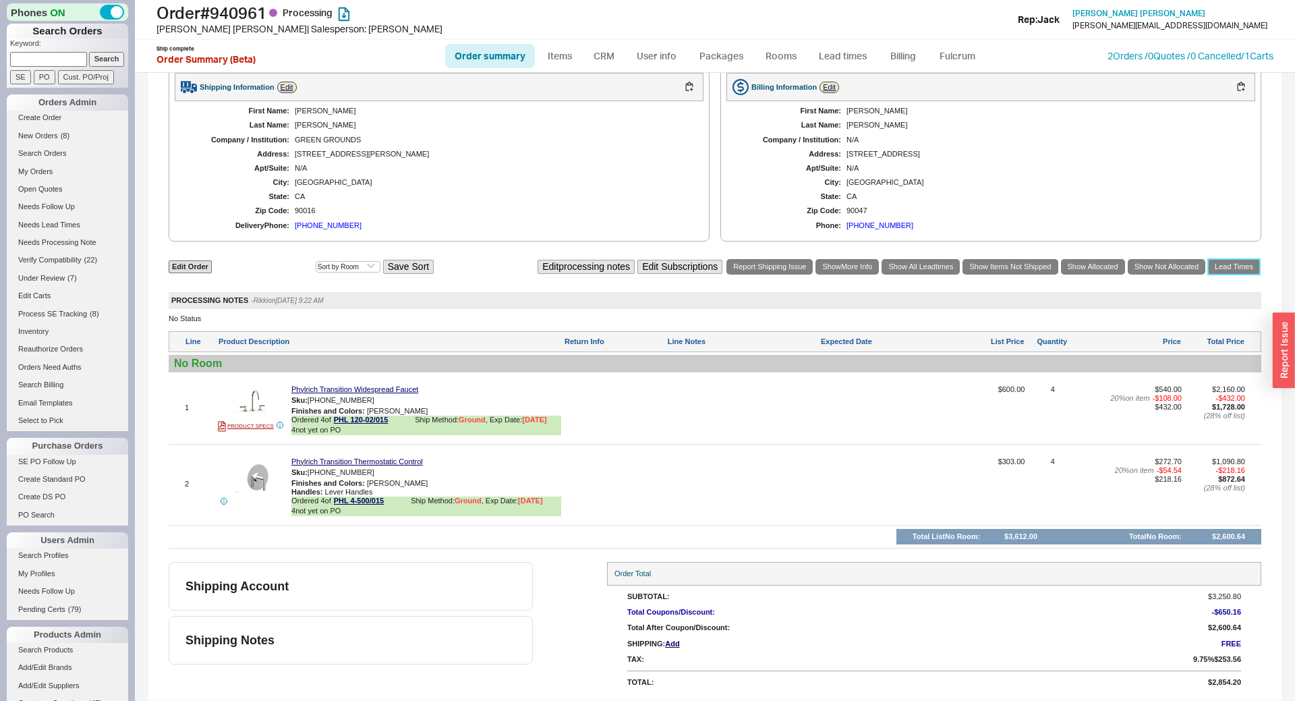
click at [1234, 269] on link "Lead Times" at bounding box center [1234, 267] width 52 height 16
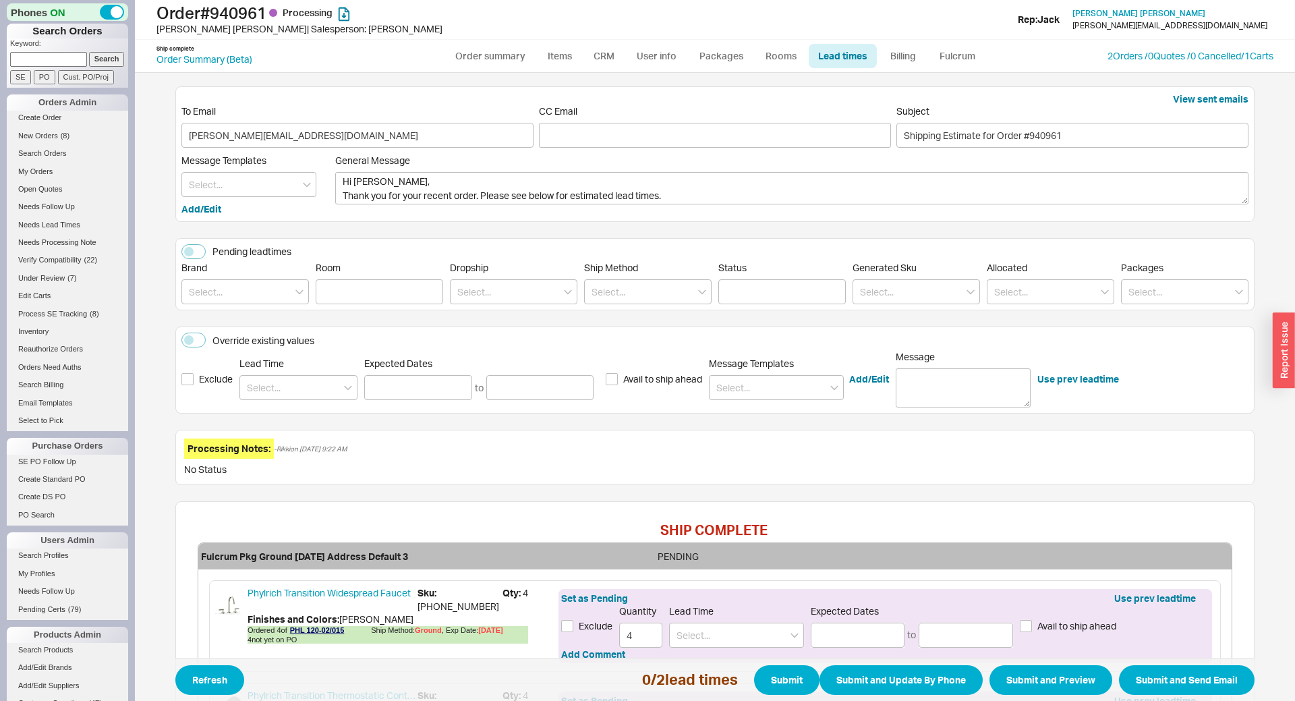
scroll to position [197, 0]
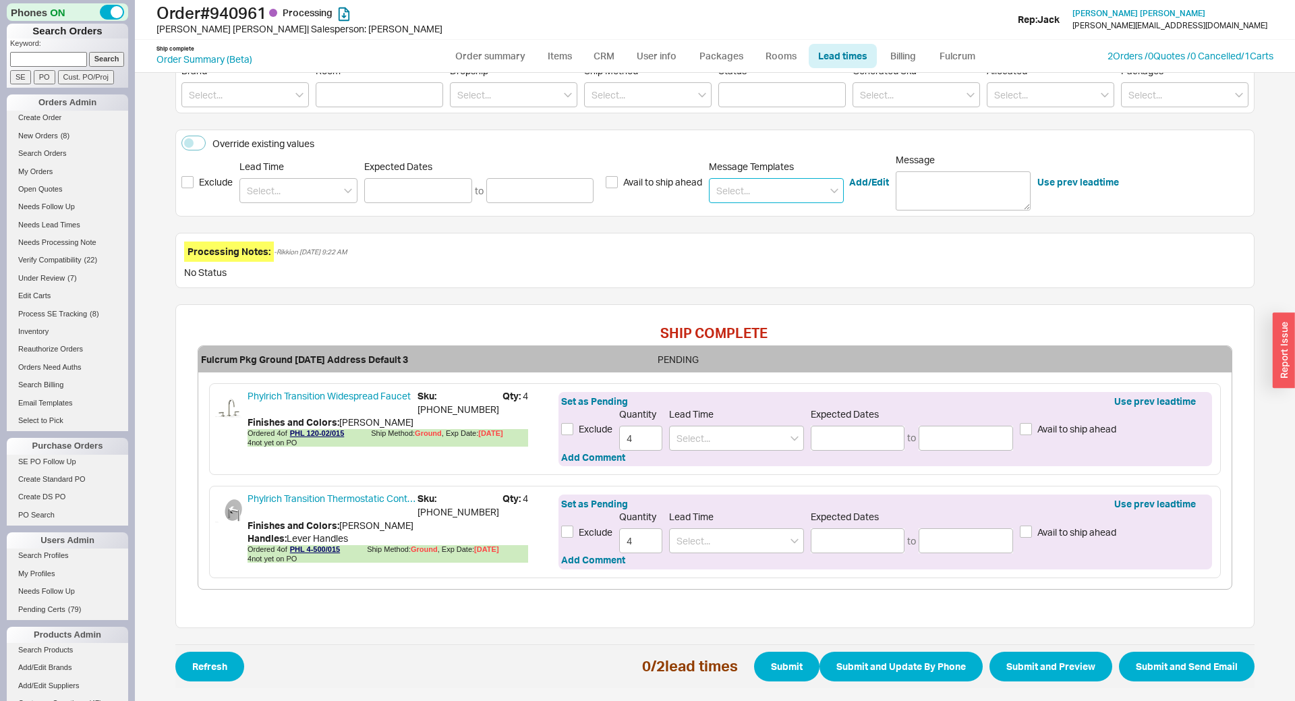
click at [748, 191] on input at bounding box center [776, 190] width 135 height 25
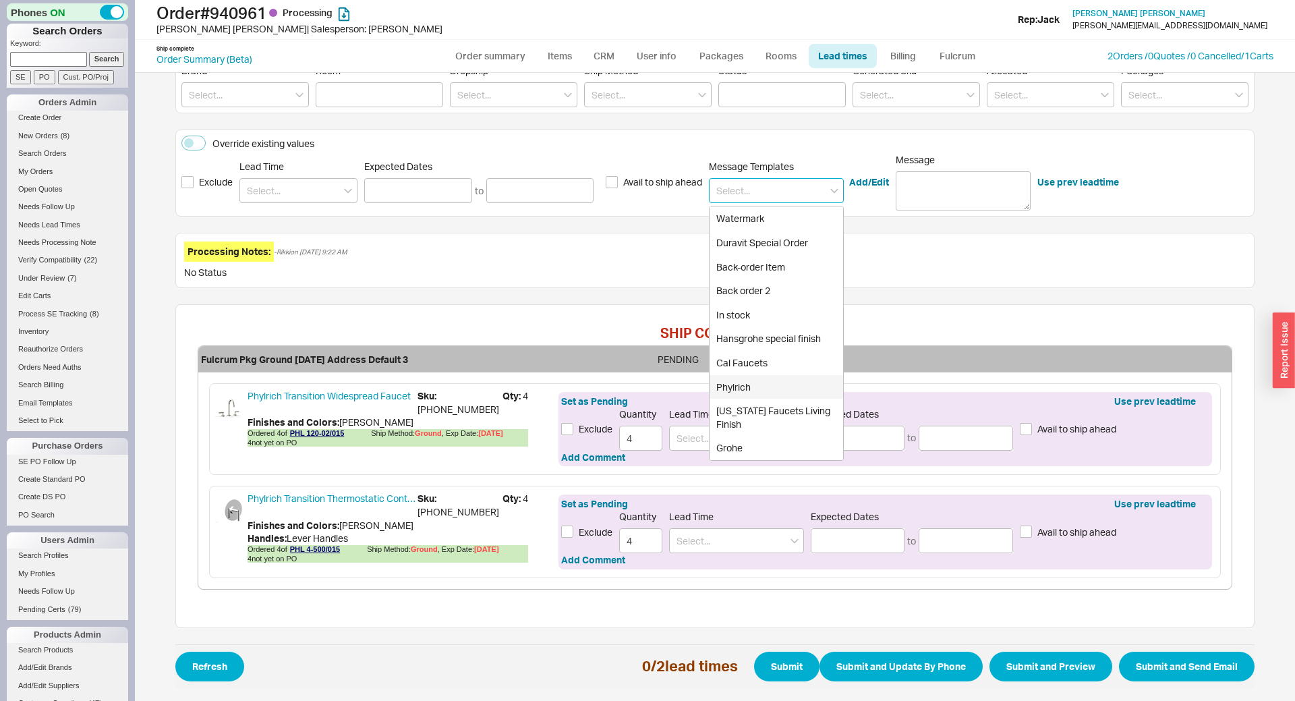
click at [748, 376] on div "Phylrich" at bounding box center [775, 387] width 133 height 24
type input "Phylrich"
type textarea "Please note, Phylrich items are special order. They cannot be cancelled once th…"
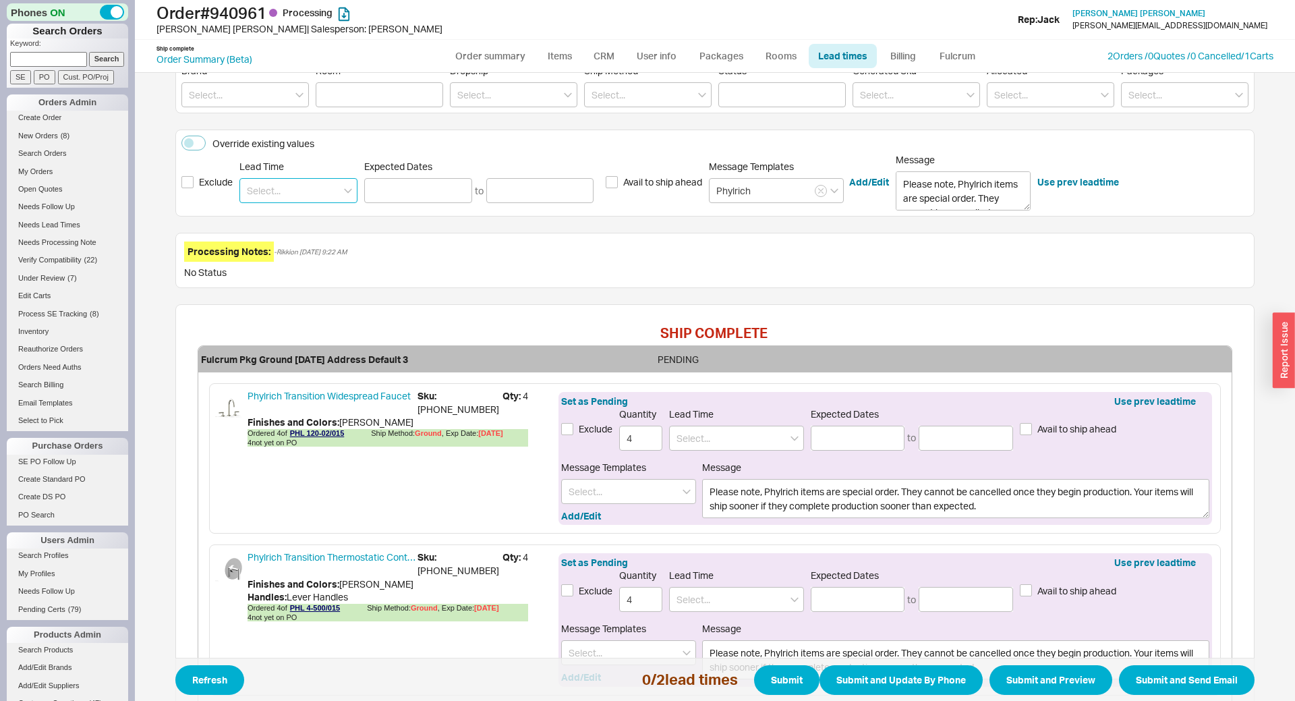
click at [303, 189] on input at bounding box center [298, 190] width 118 height 25
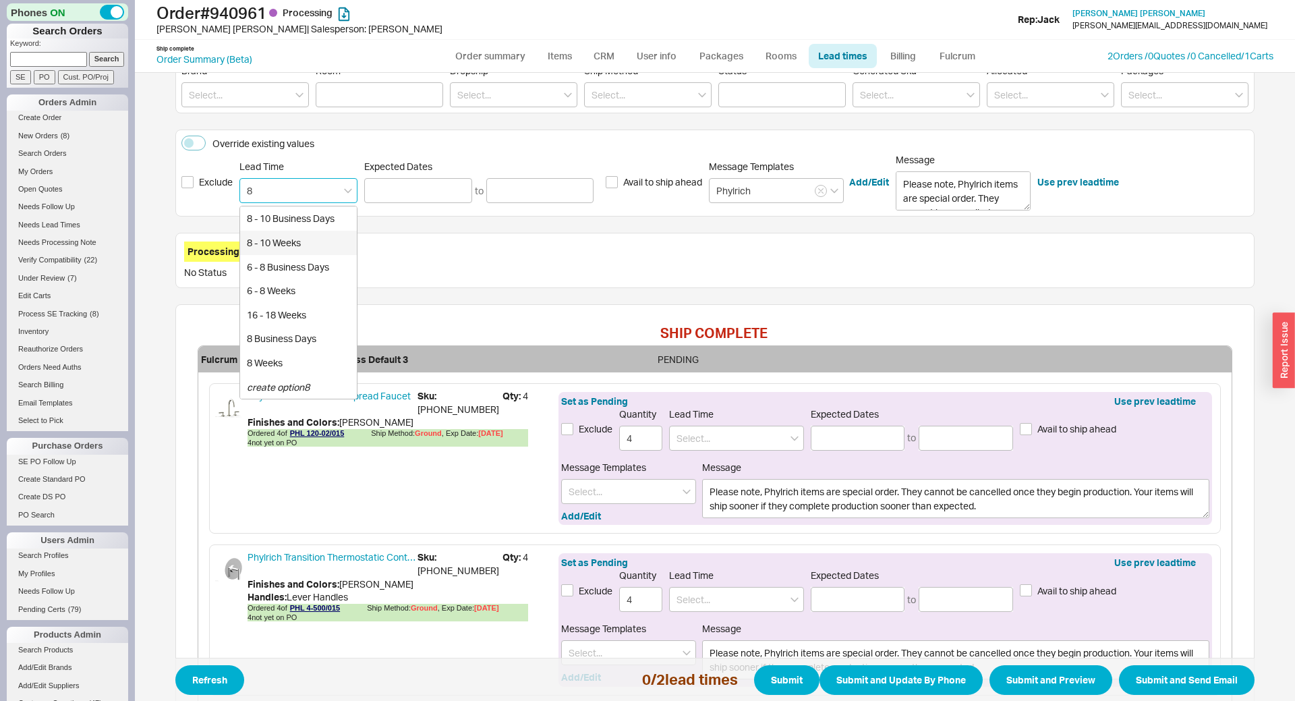
click at [295, 241] on div "8 - 10 Weeks" at bounding box center [298, 243] width 117 height 24
type input "8 - 10 Weeks"
type input "[DATE]"
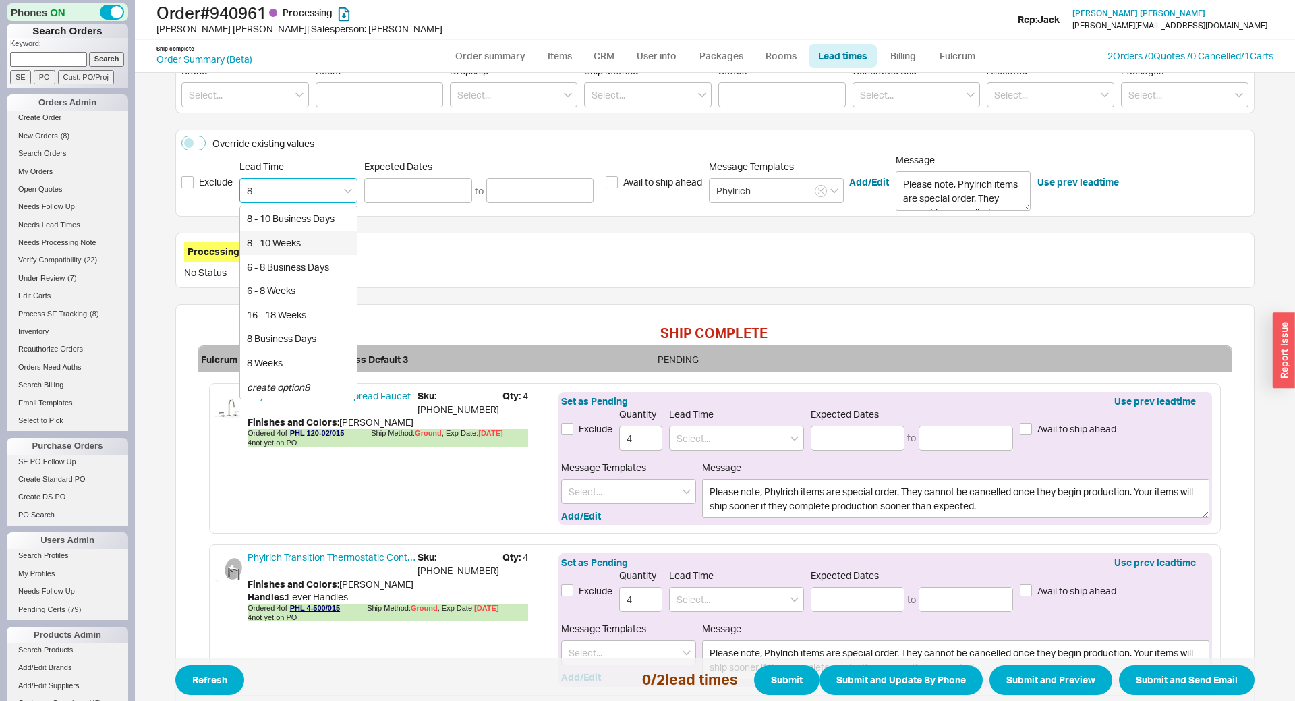
type input "8 - 10 Weeks"
type input "[DATE]"
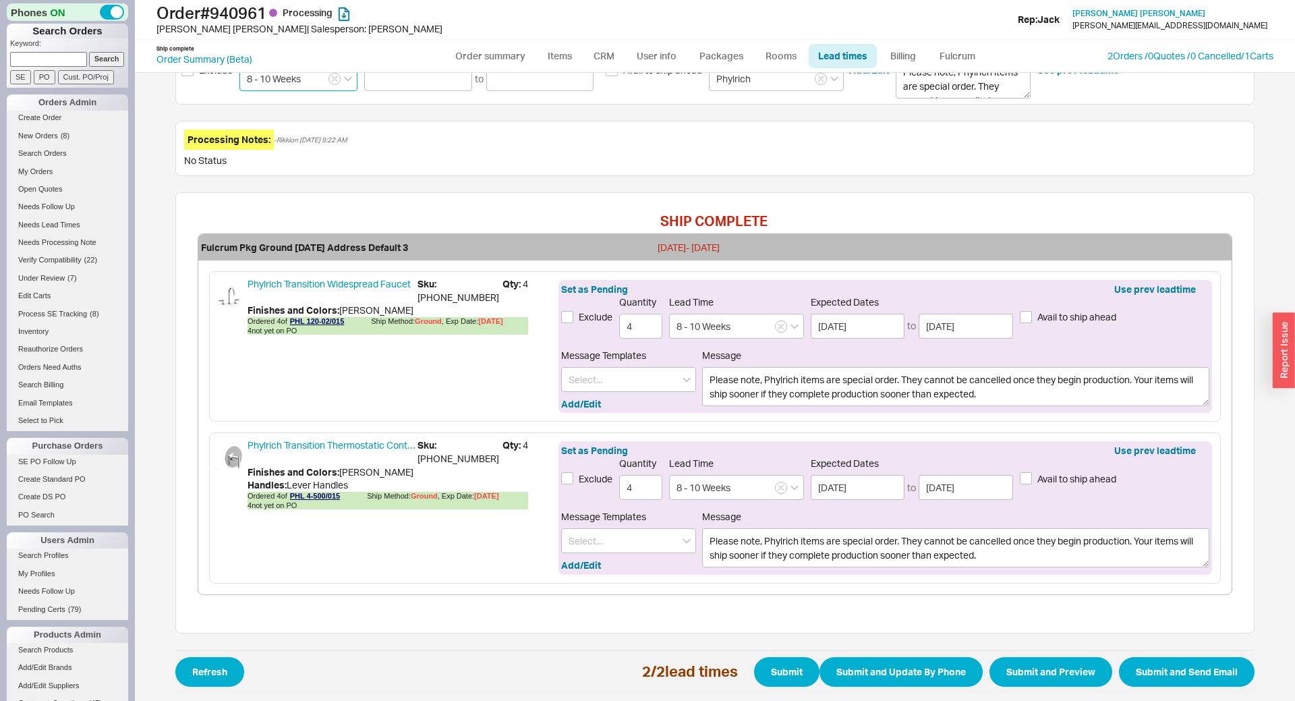
scroll to position [314, 0]
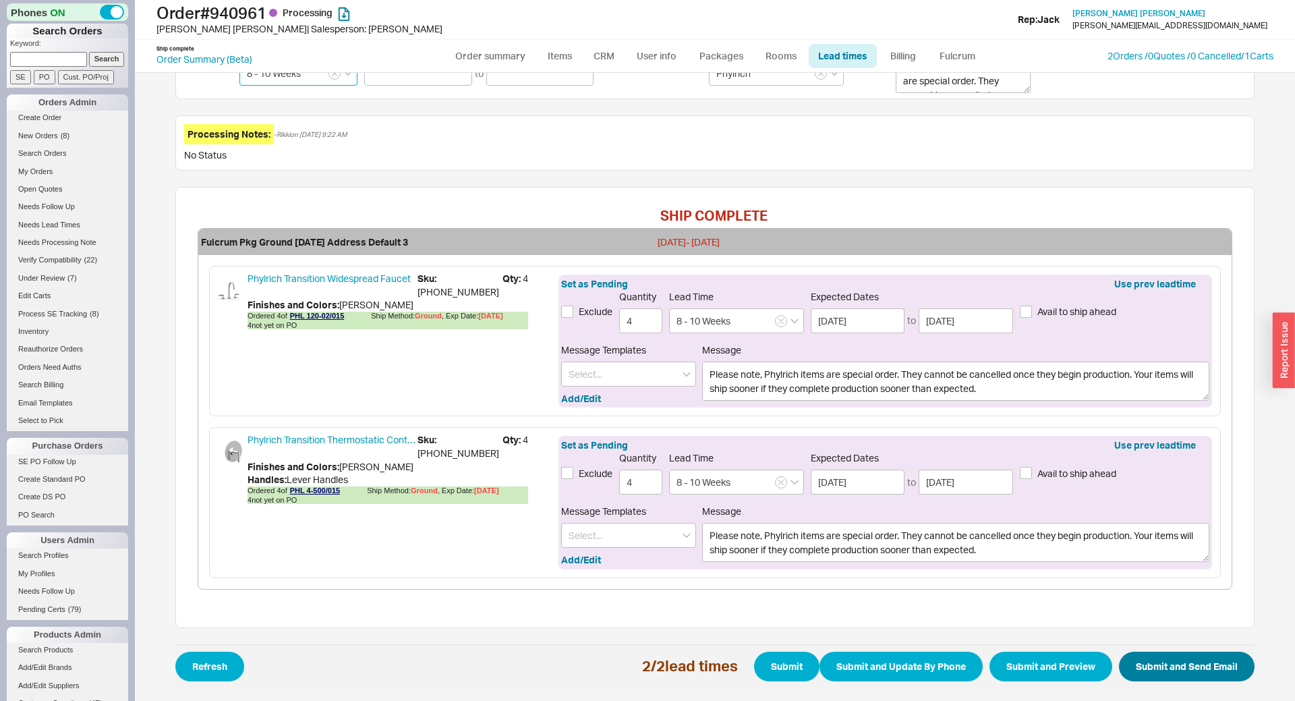
type input "8 - 10 Weeks"
click at [1188, 675] on button "Submit and Send Email" at bounding box center [1187, 666] width 136 height 30
select select "*"
select select "LOW"
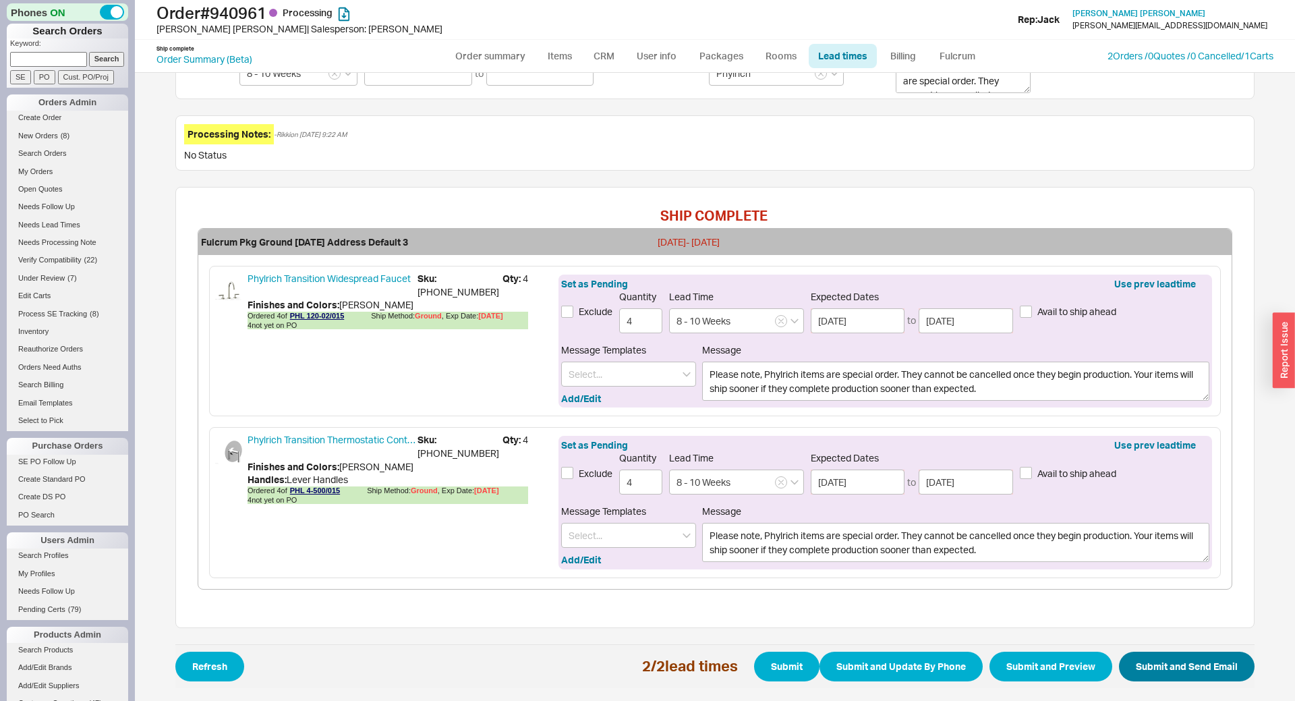
select select "3"
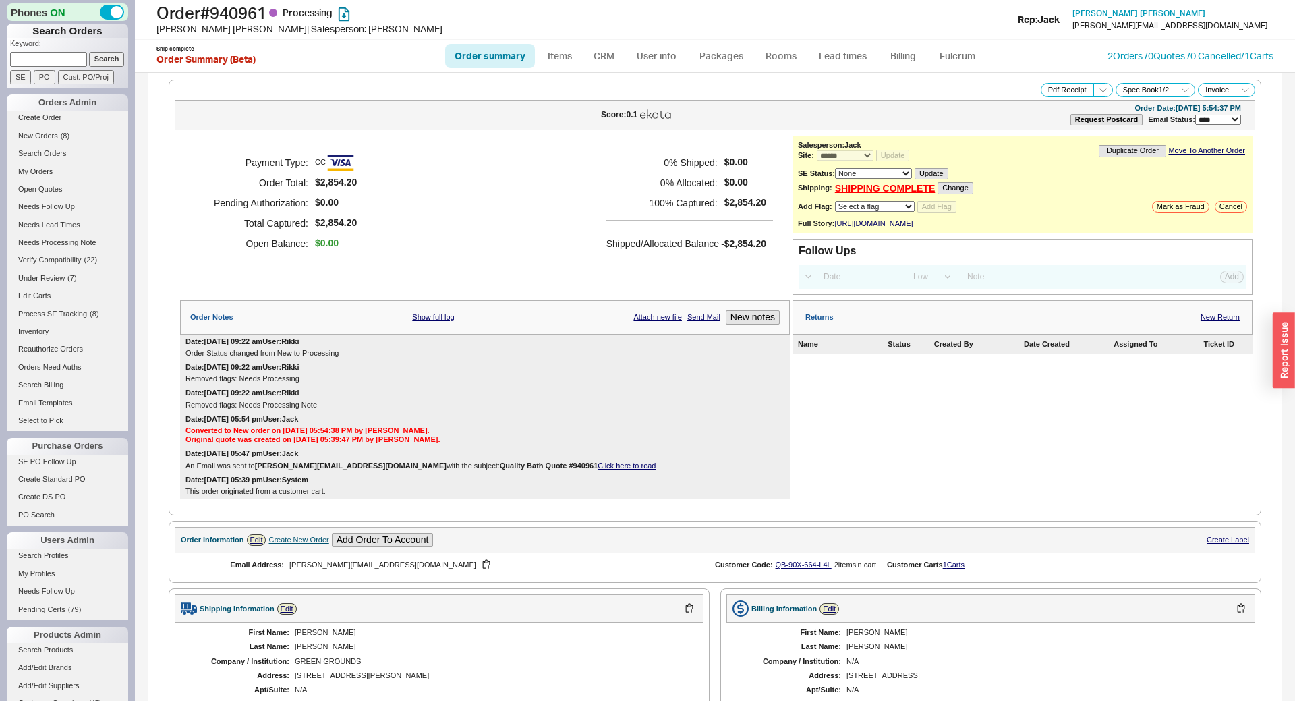
select select "*"
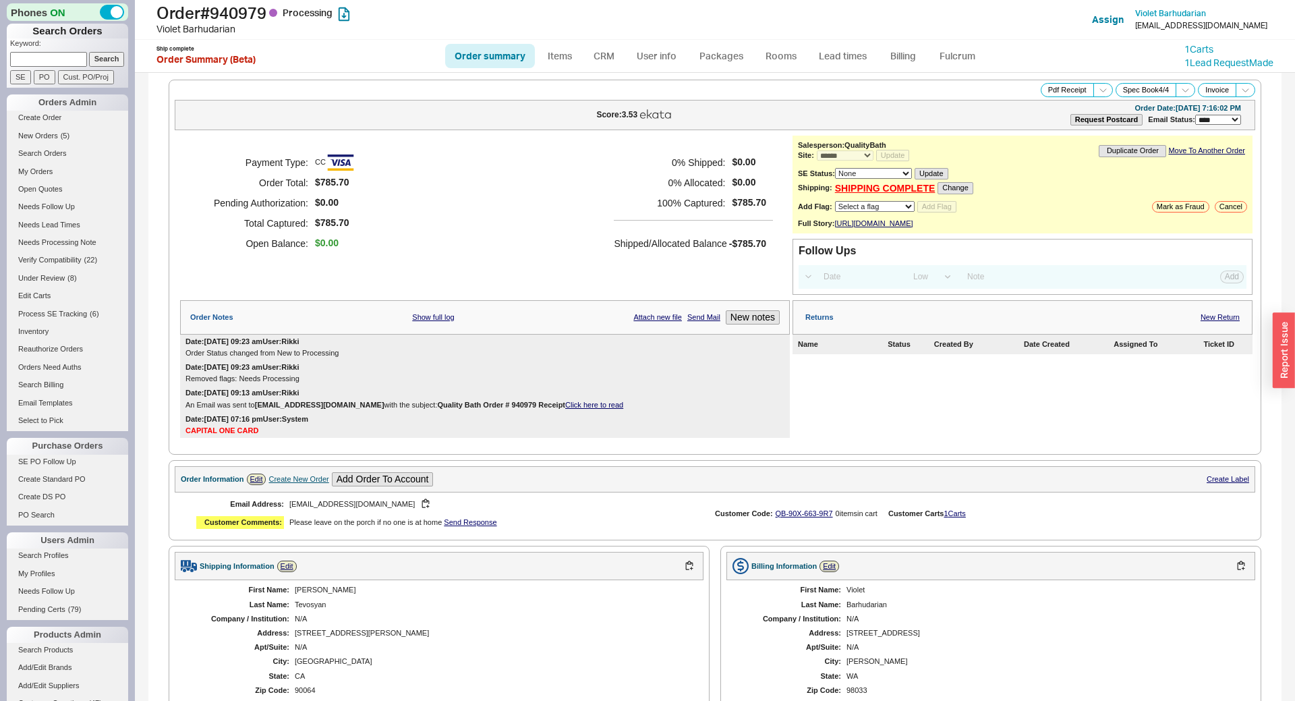
select select "*"
select select "LOW"
select select "3"
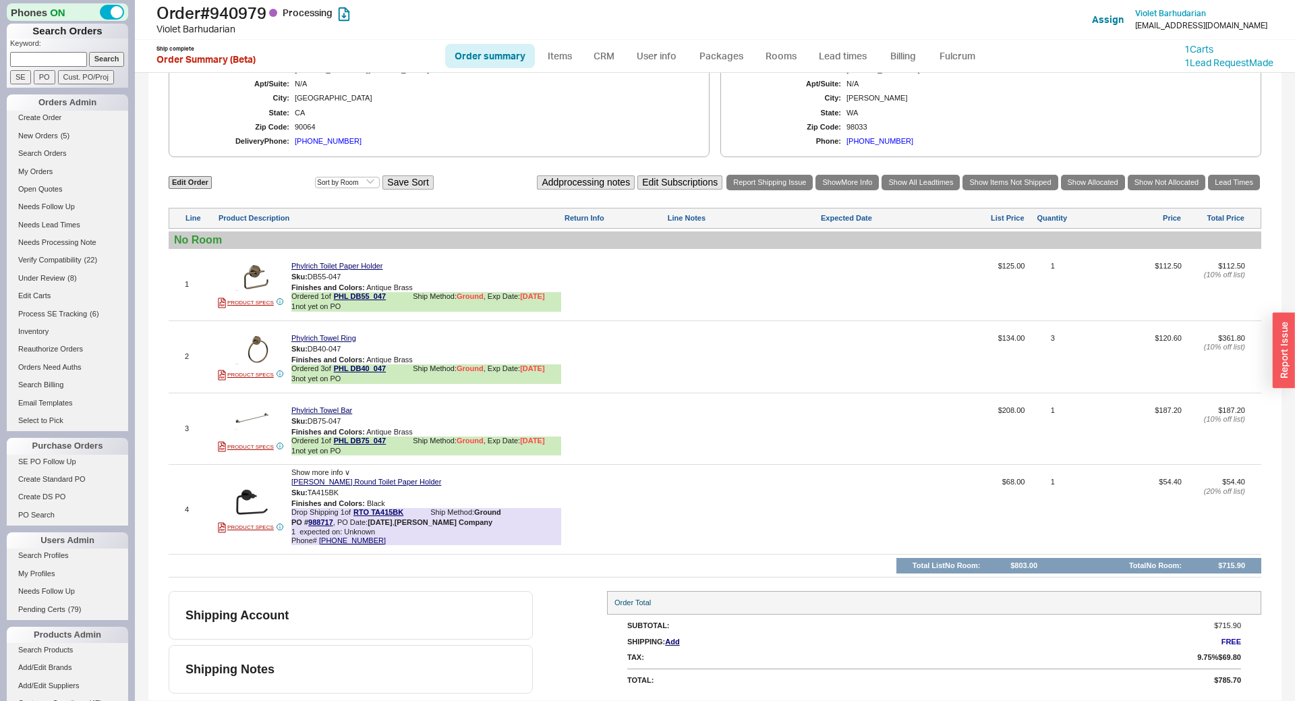
click at [1240, 176] on div "**********" at bounding box center [714, 105] width 1133 height 1191
click at [1241, 187] on link "Lead Times" at bounding box center [1234, 183] width 52 height 16
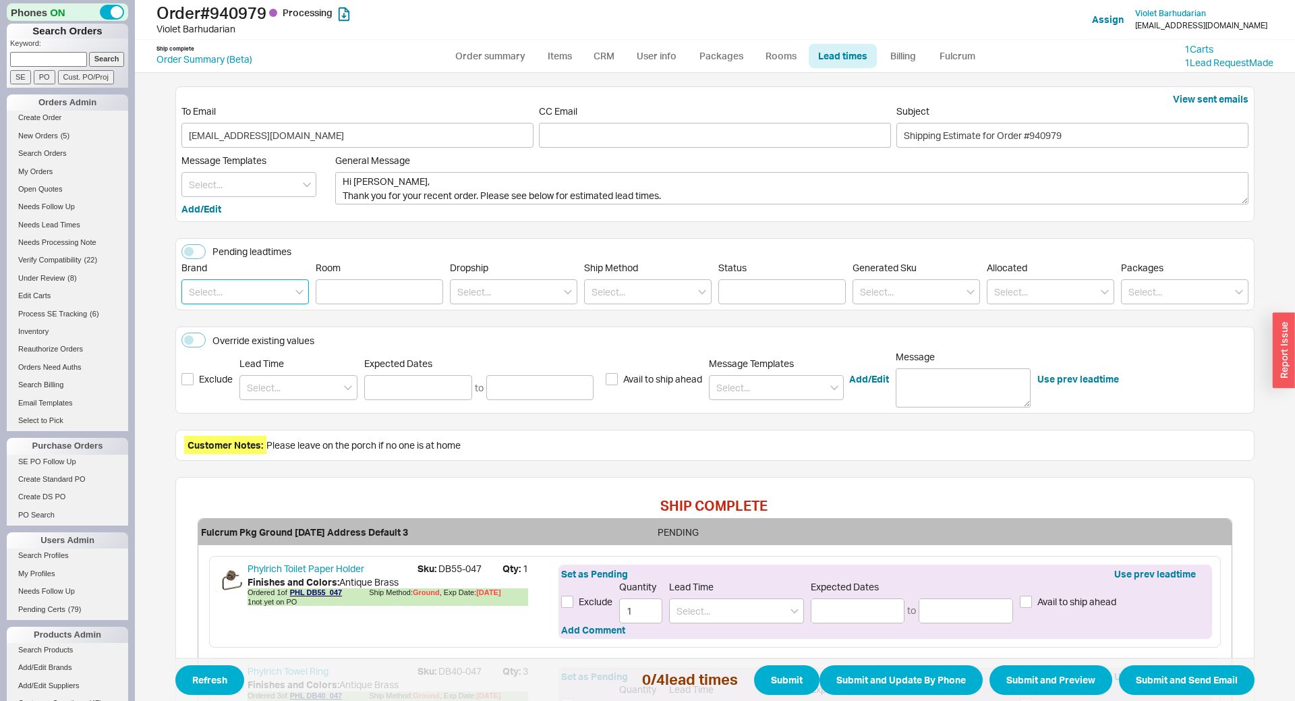
drag, startPoint x: 204, startPoint y: 282, endPoint x: 210, endPoint y: 306, distance: 25.0
click at [204, 286] on input at bounding box center [244, 291] width 127 height 25
click at [219, 326] on div "Phylrich" at bounding box center [245, 319] width 126 height 24
type input "Phylrich"
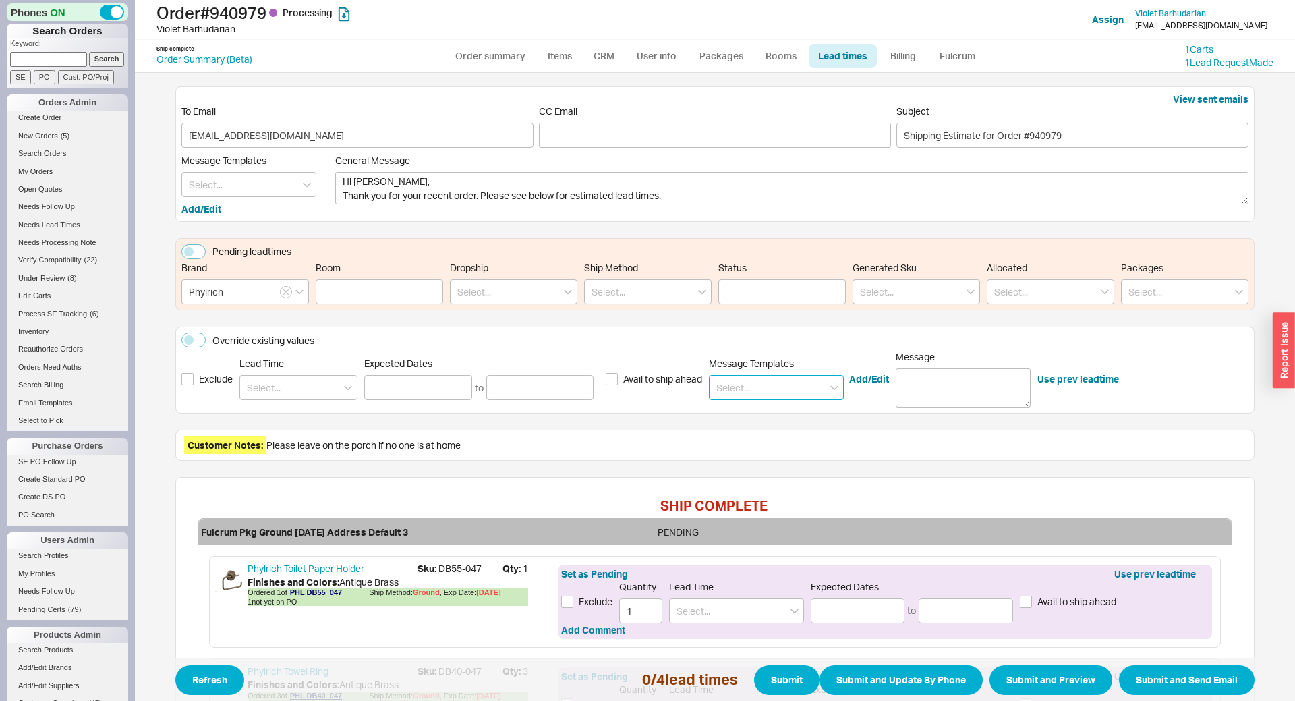
click at [742, 385] on input at bounding box center [776, 387] width 135 height 25
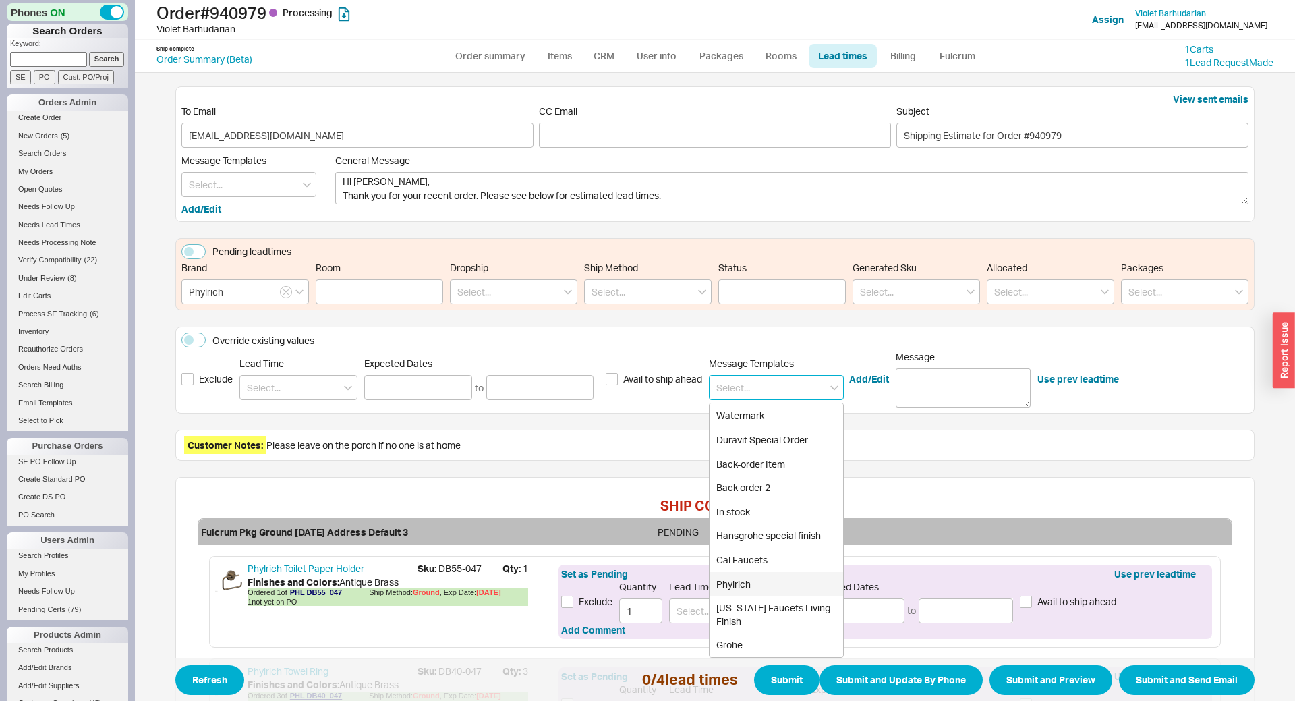
click at [755, 589] on div "Phylrich" at bounding box center [775, 584] width 133 height 24
type textarea "Please note, Phylrich items are special order. They cannot be cancelled once th…"
type input "Phylrich"
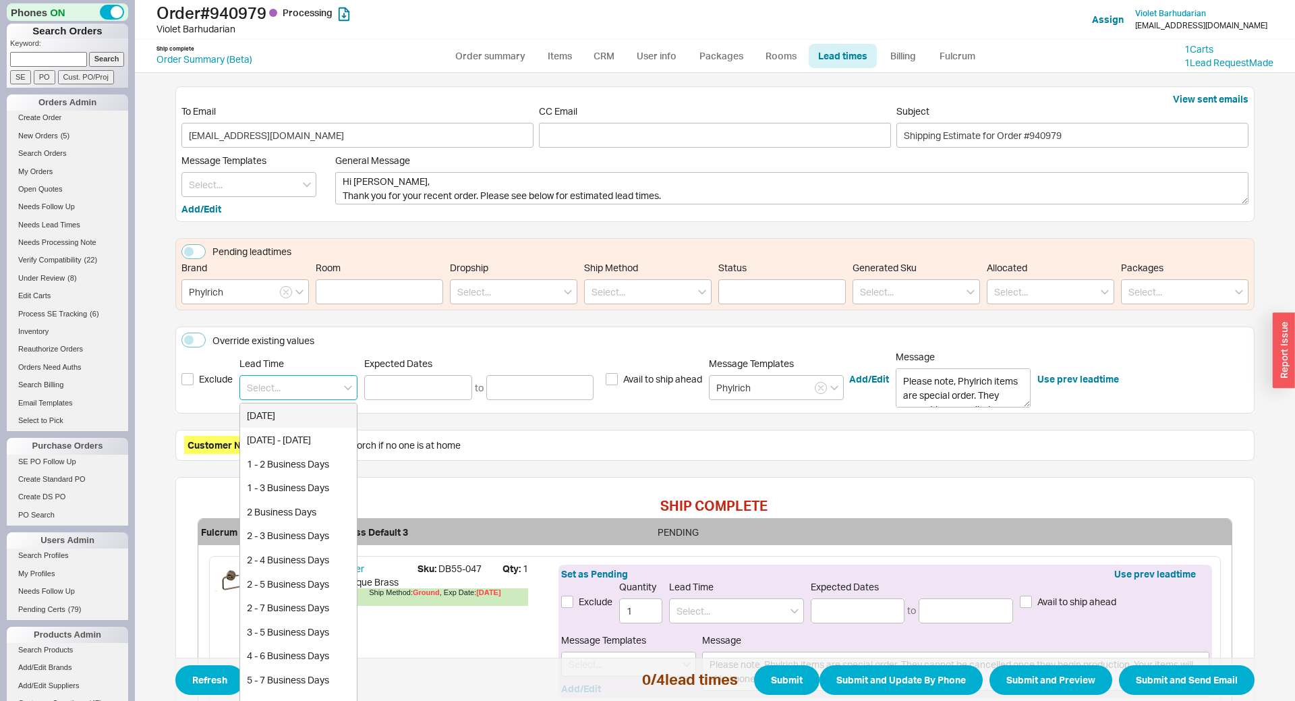
click at [321, 388] on input at bounding box center [298, 387] width 118 height 25
click at [291, 443] on div "8 - 10 Weeks" at bounding box center [298, 439] width 117 height 24
type input "8 - 10 Weeks"
type input "11/14/2025"
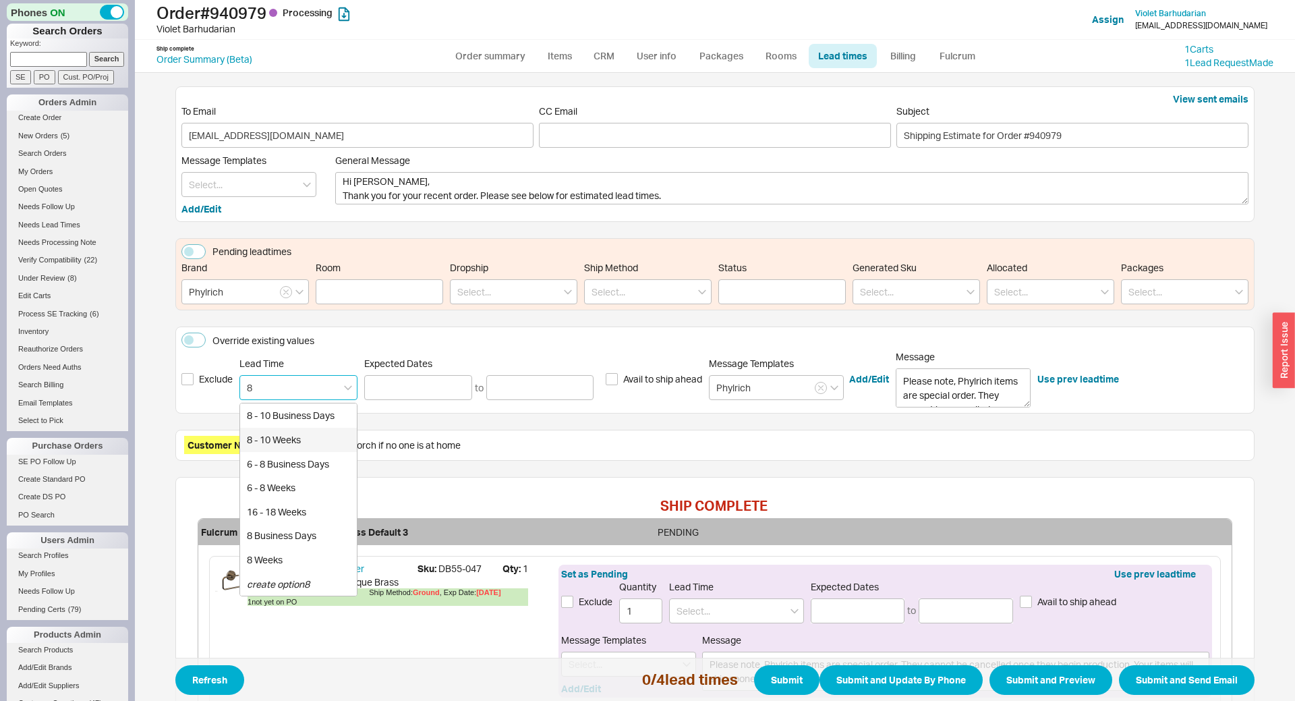
type input "11/28/2025"
type input "8 - 10 Weeks"
type input "11/14/2025"
type input "11/28/2025"
type input "8 - 10 Weeks"
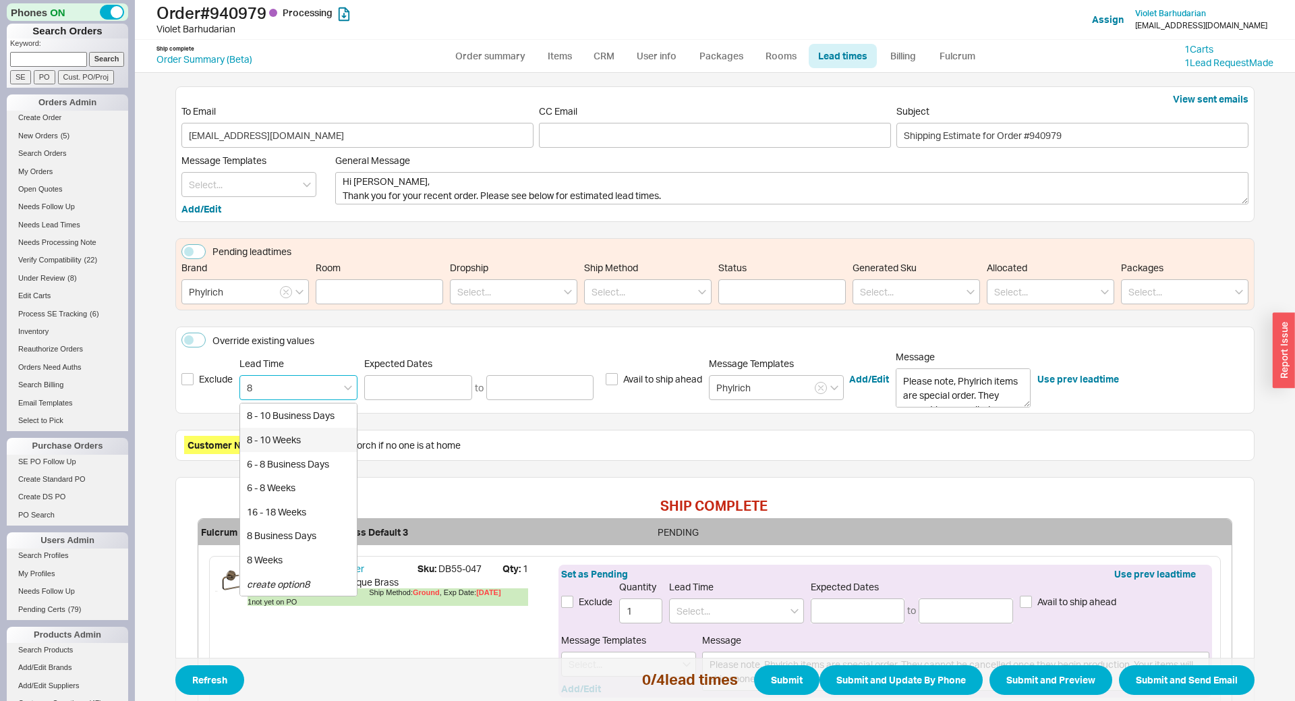
type input "11/14/2025"
type input "11/28/2025"
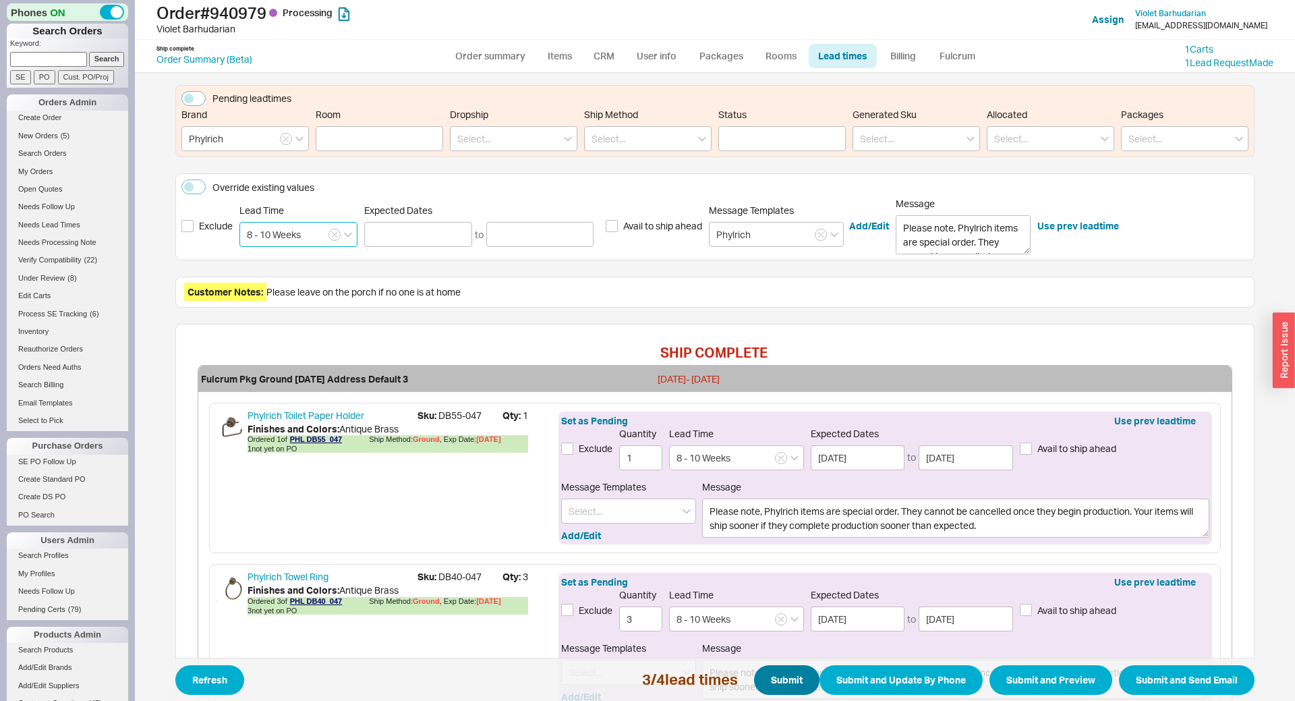
scroll to position [451, 0]
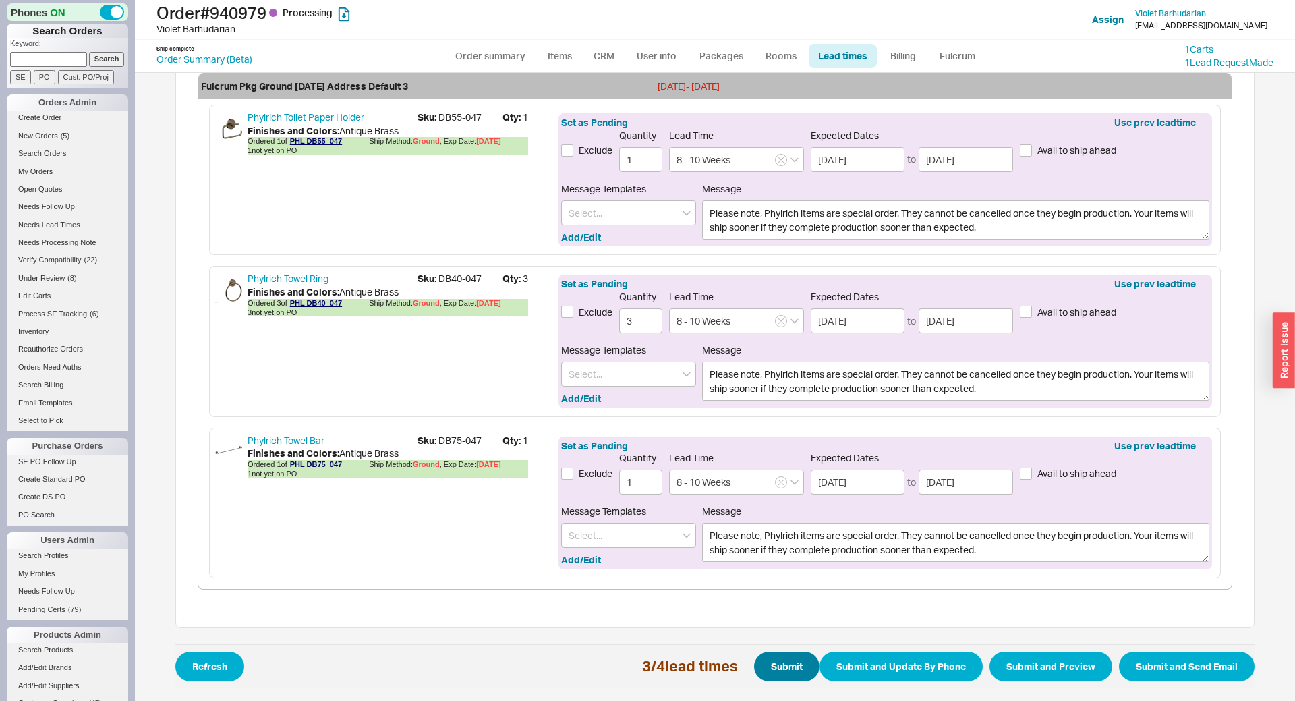
type input "8 - 10 Weeks"
click at [784, 670] on button "Submit" at bounding box center [786, 666] width 65 height 30
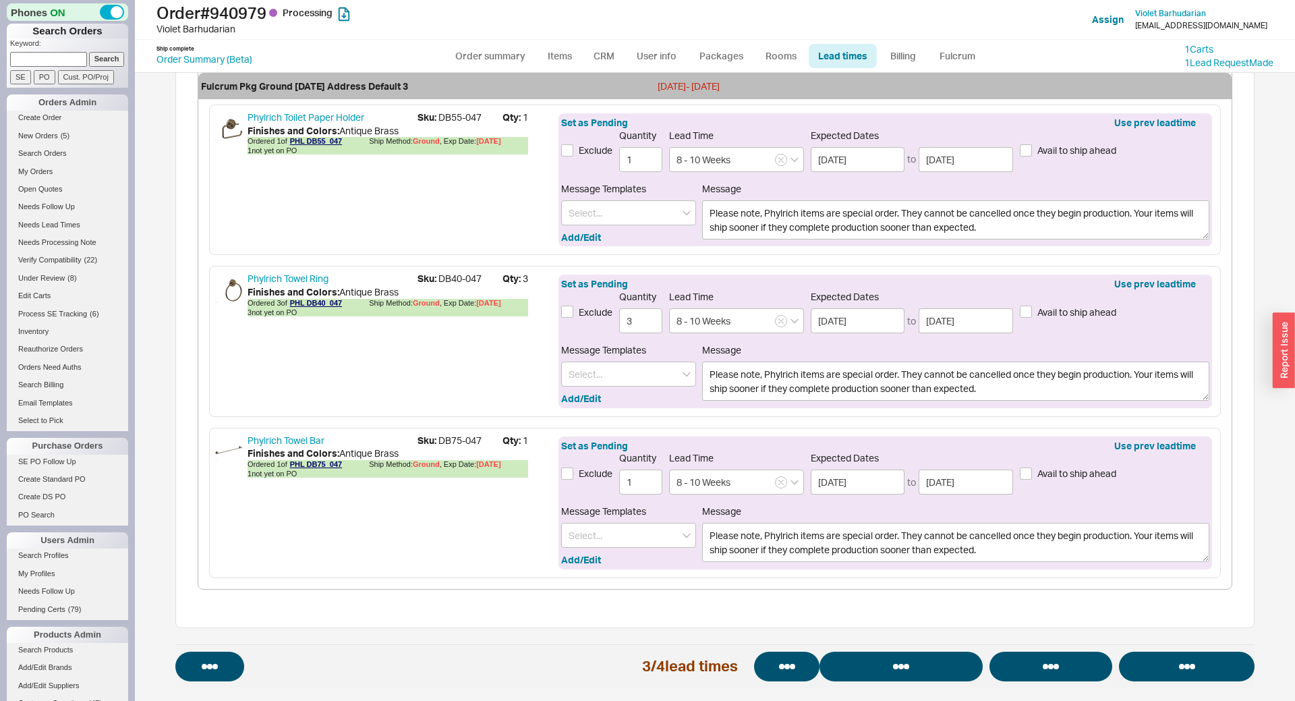
select select "*"
select select "LOW"
select select "3"
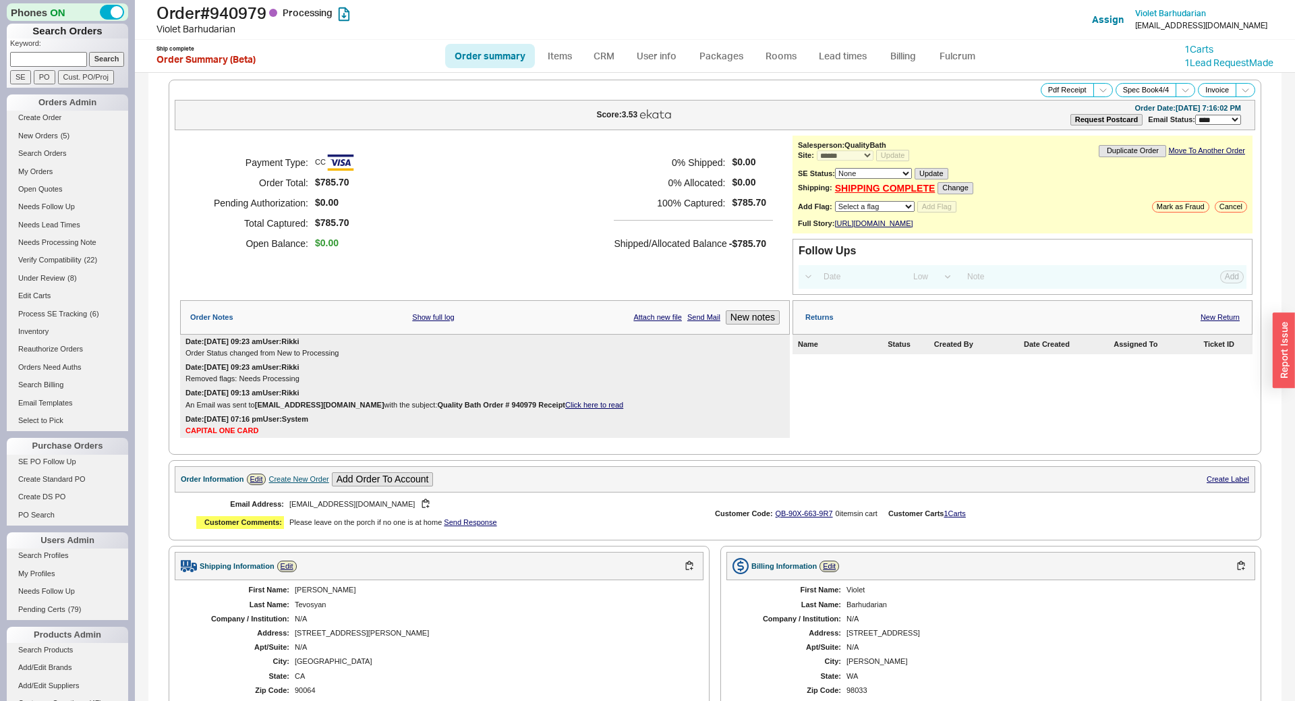
scroll to position [572, 0]
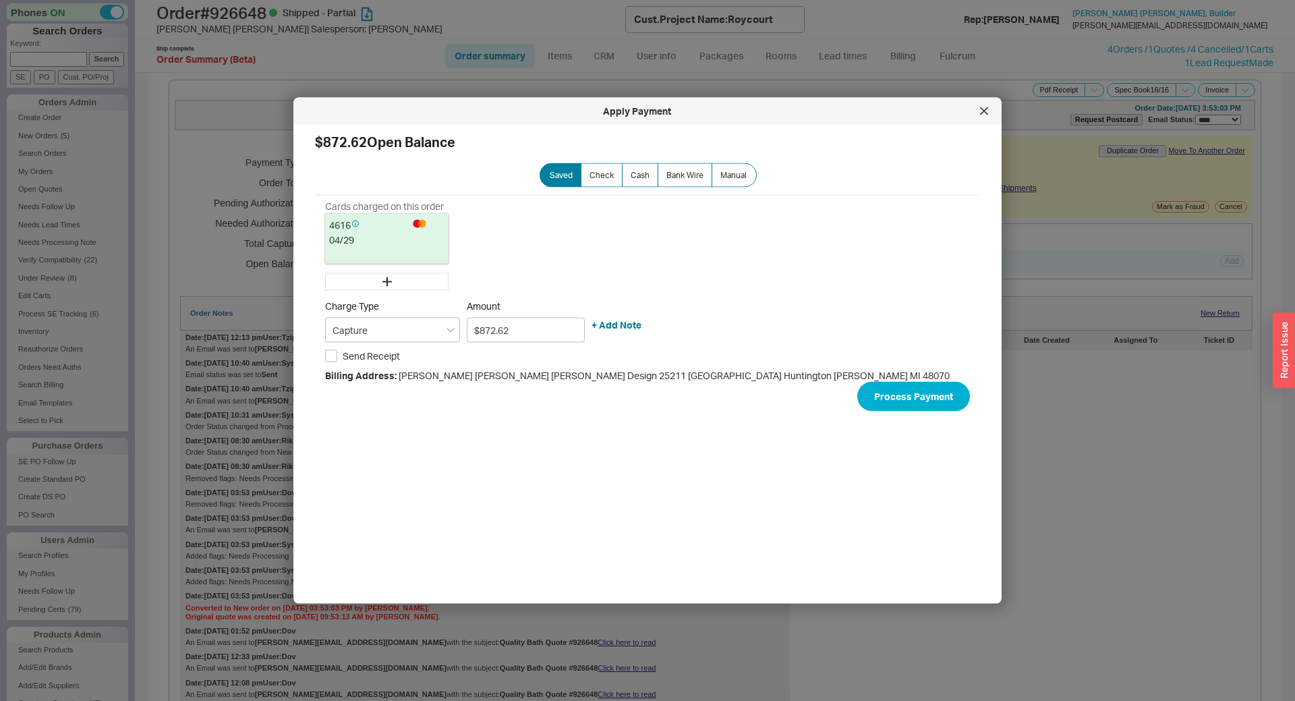
select select "*"
select select "LOW"
select select "3"
click at [982, 121] on div at bounding box center [984, 111] width 22 height 22
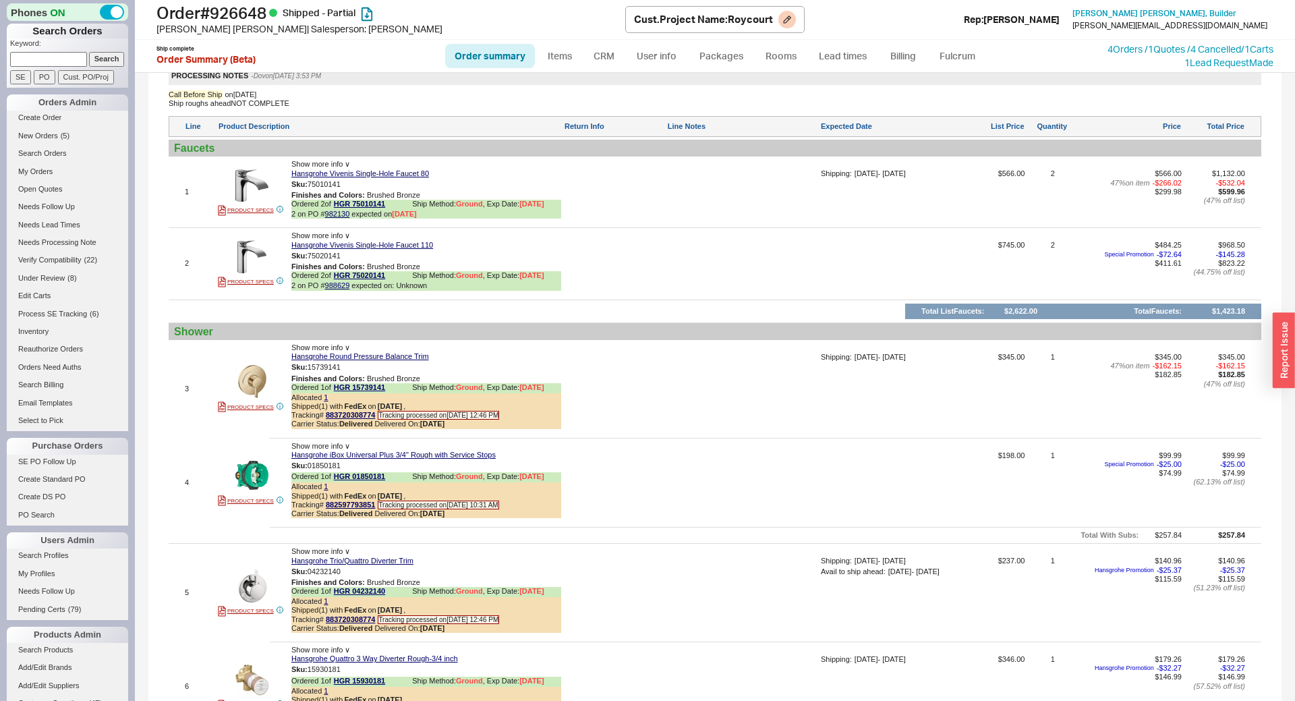
scroll to position [894, 0]
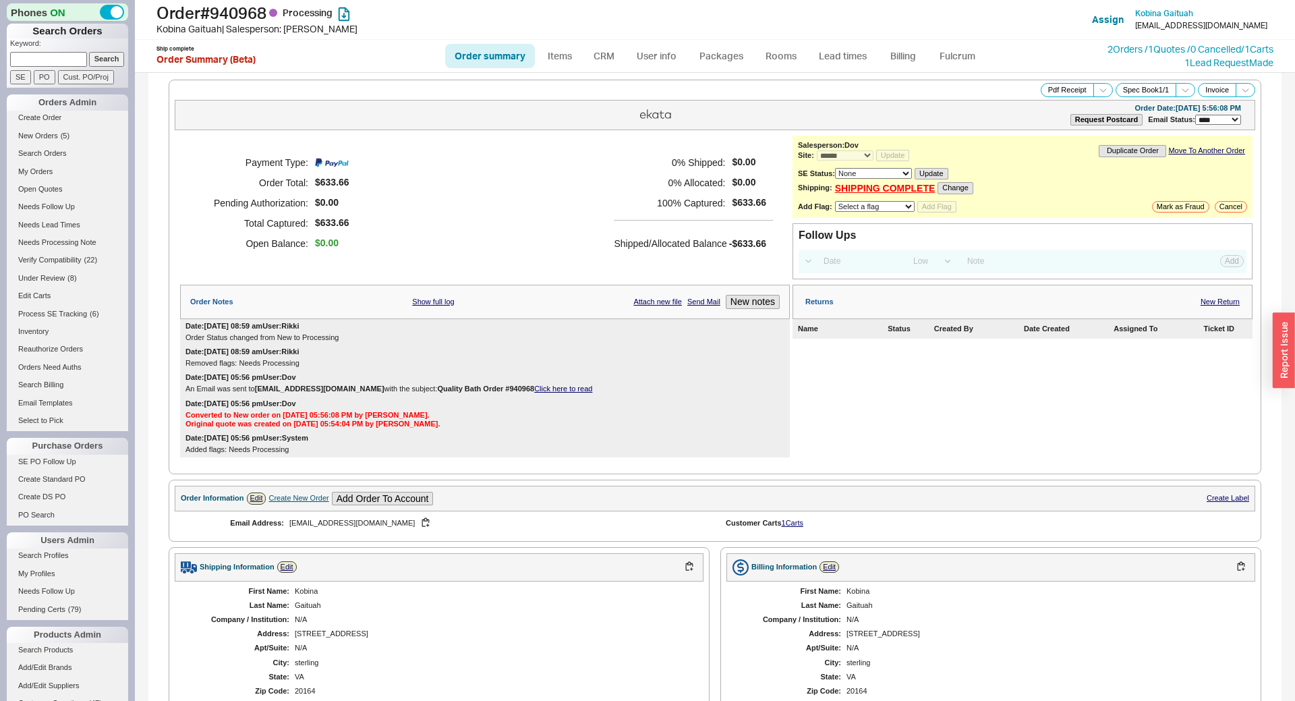
select select "*"
select select "LOW"
select select "3"
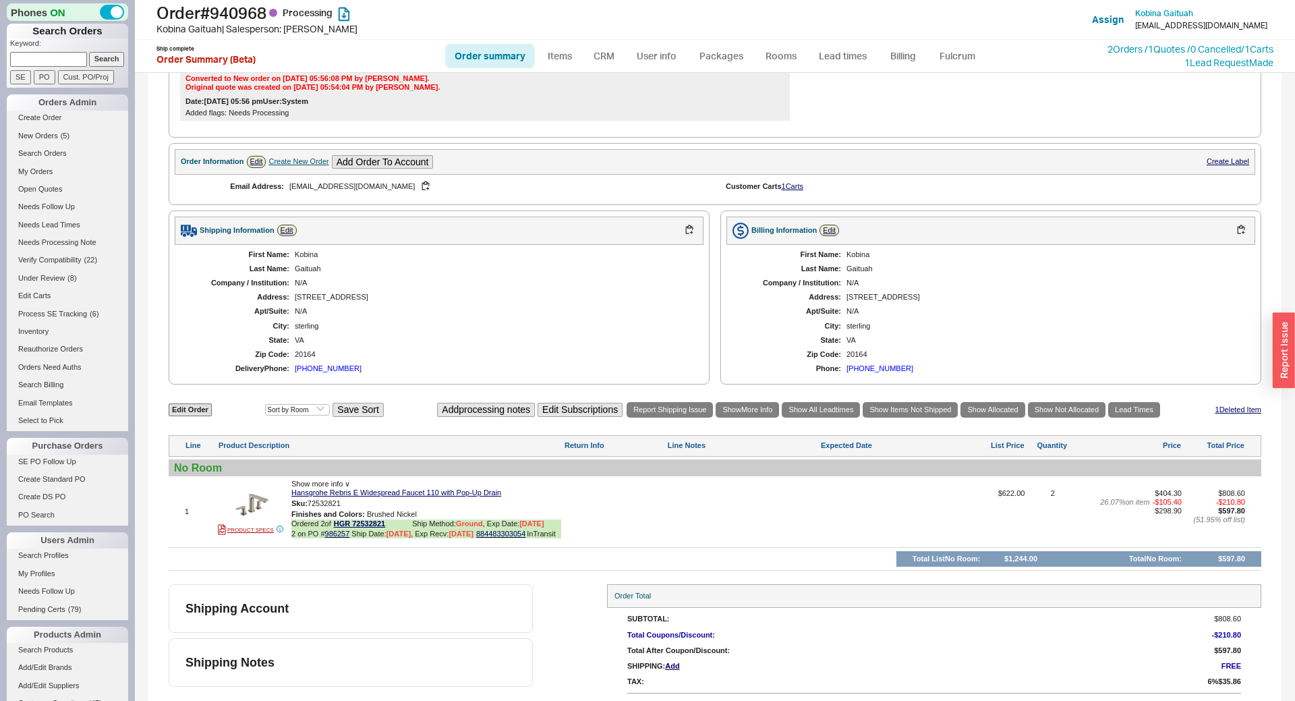
scroll to position [371, 0]
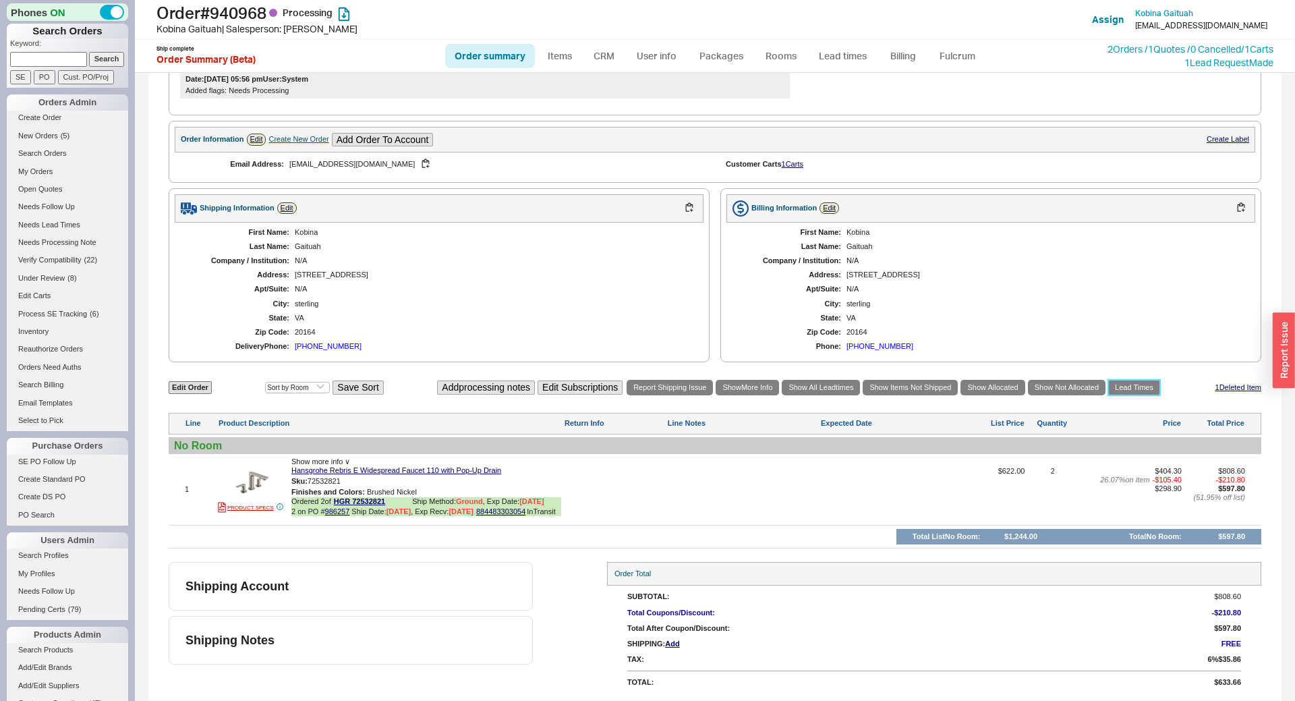
click at [1137, 380] on link "Lead Times" at bounding box center [1134, 388] width 52 height 16
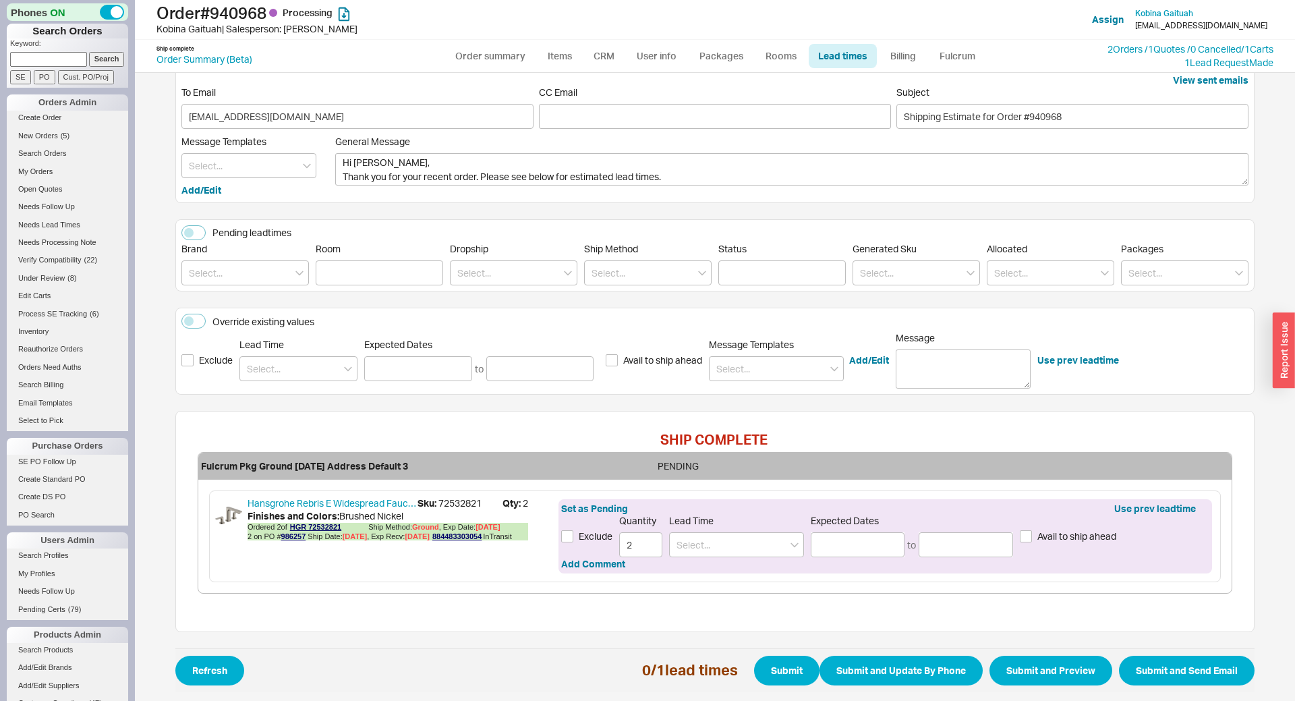
scroll to position [23, 0]
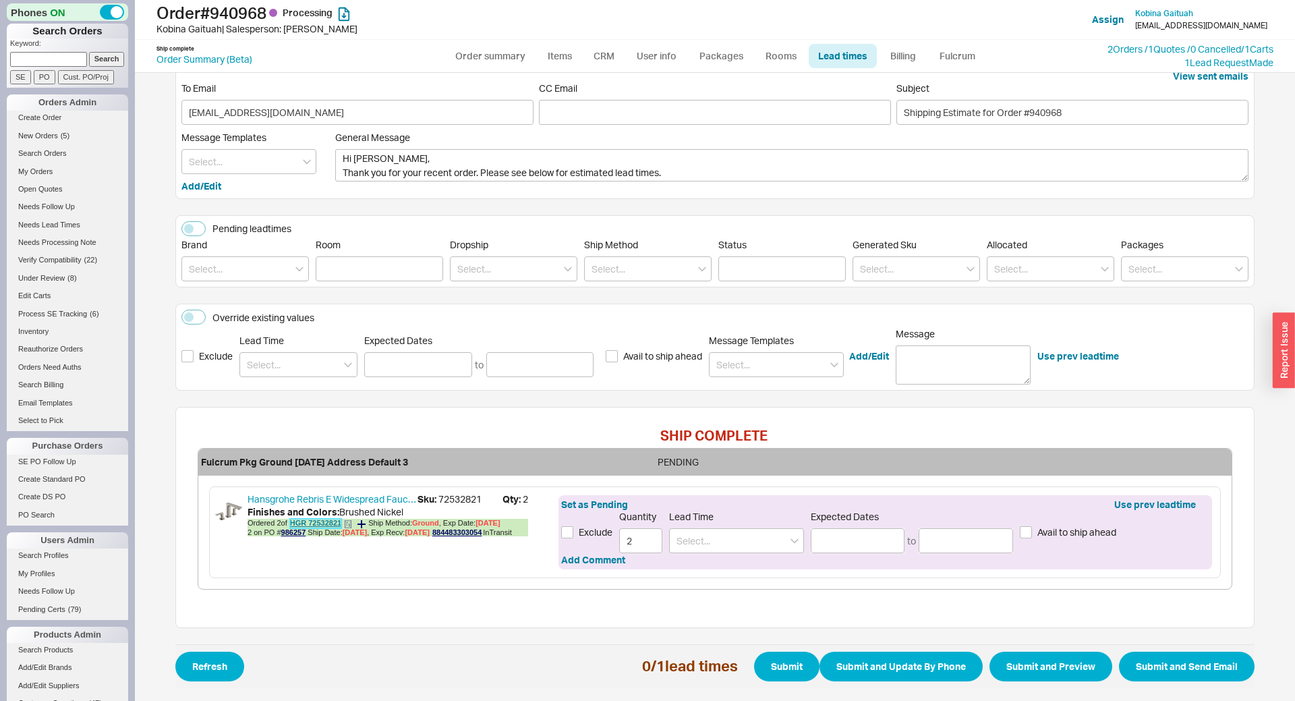
click at [320, 525] on link "HGR 72532821" at bounding box center [315, 522] width 51 height 9
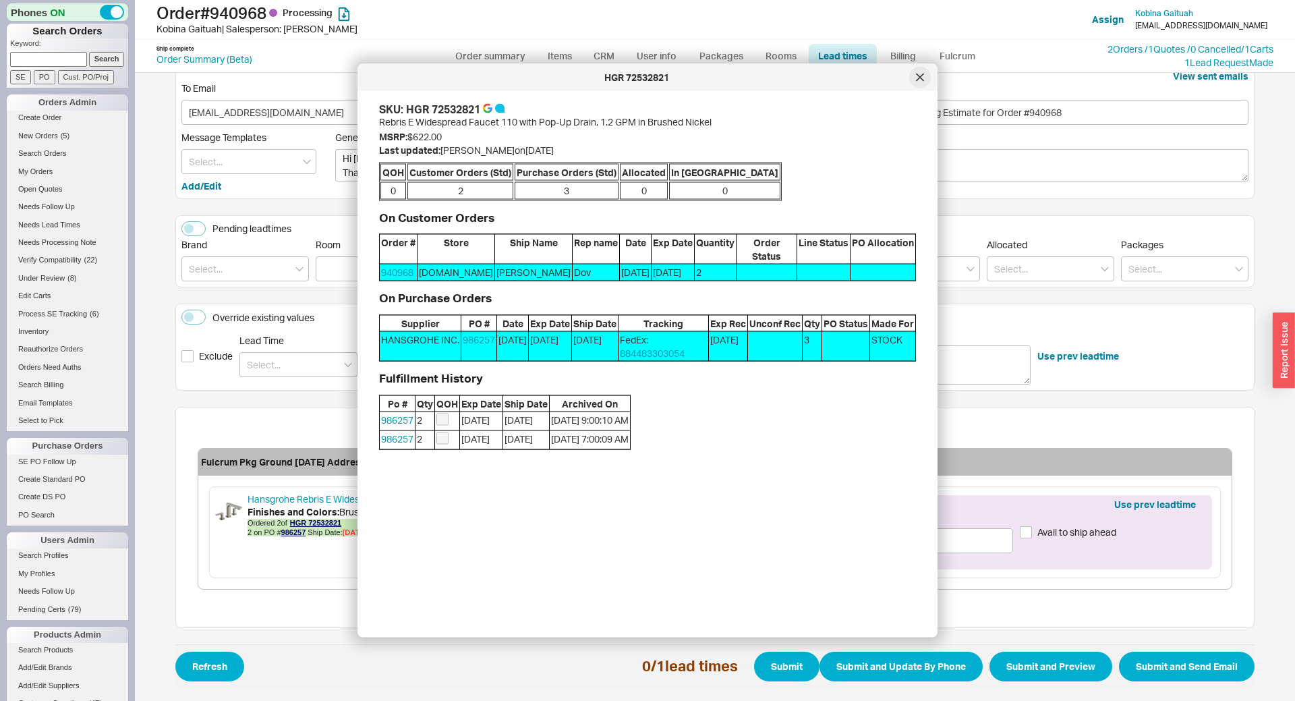
click at [916, 73] on div at bounding box center [920, 78] width 22 height 22
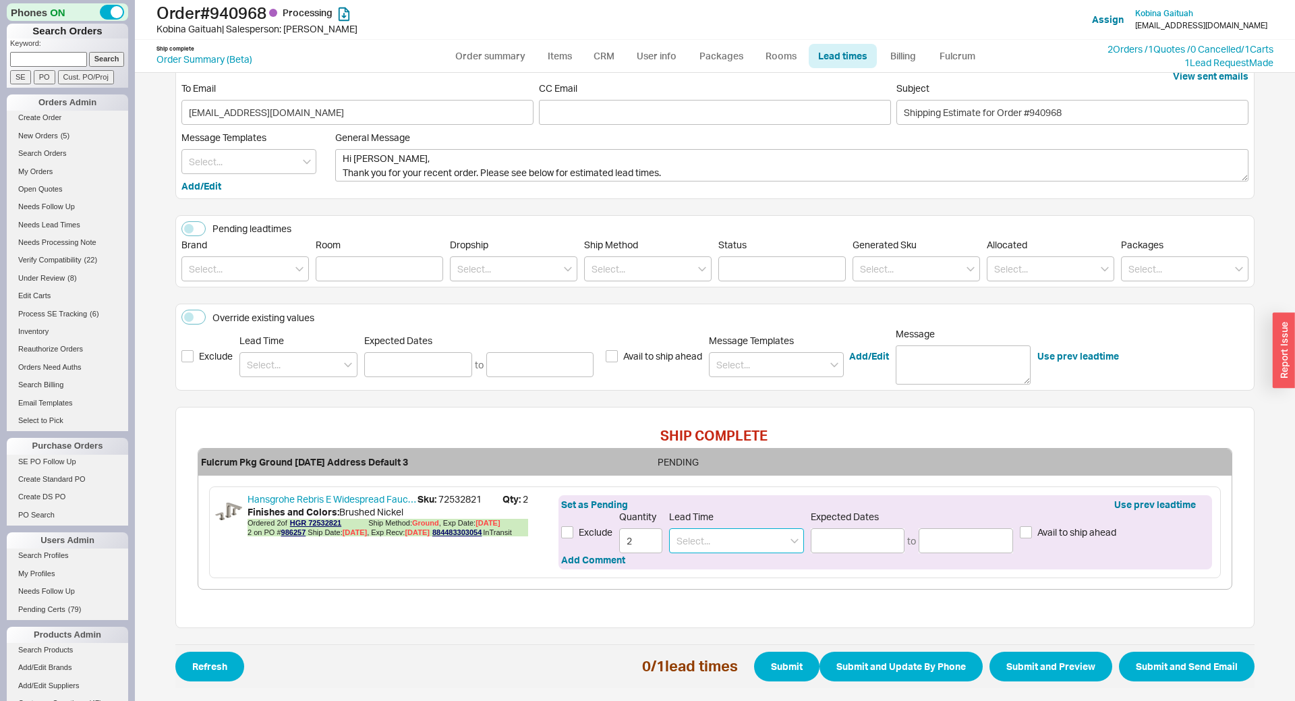
click at [728, 543] on input at bounding box center [736, 540] width 135 height 25
drag, startPoint x: 710, startPoint y: 564, endPoint x: 736, endPoint y: 574, distance: 27.9
click at [710, 565] on div "5 - 7 Business Days" at bounding box center [736, 568] width 133 height 24
type input "5 - 7 Business Days"
type input "09/26/2025"
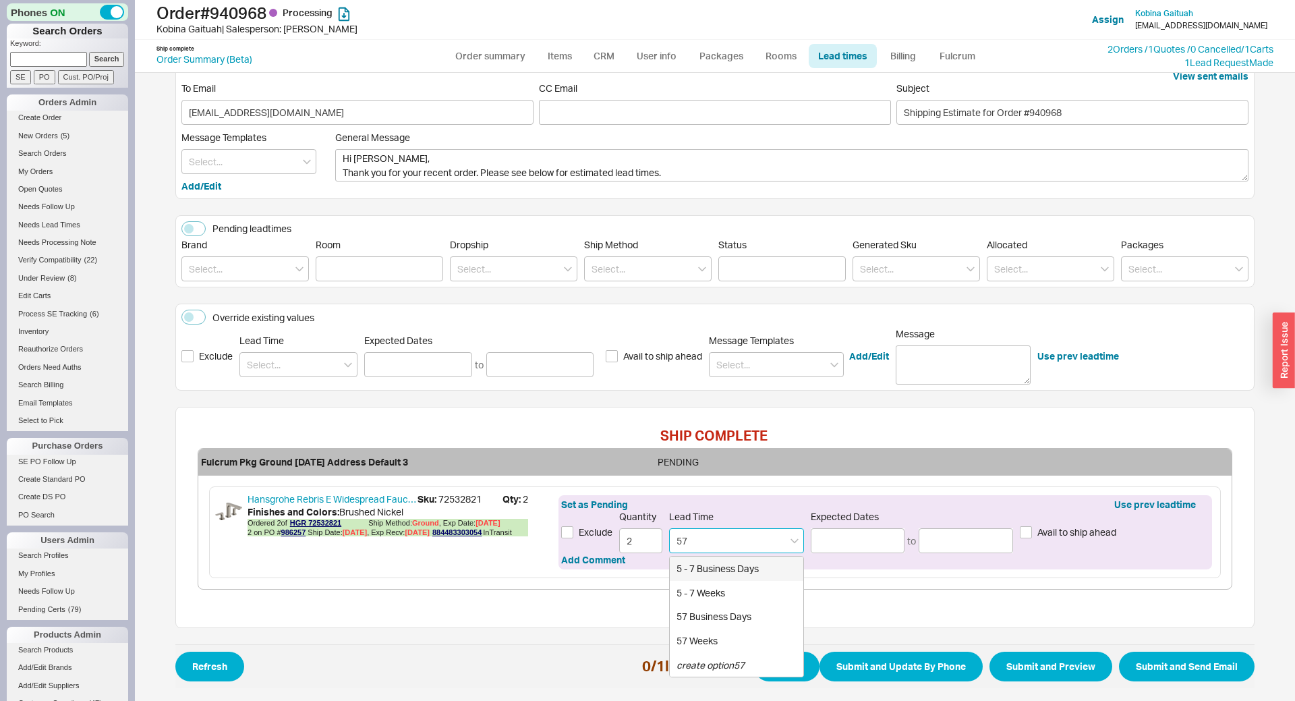
type input "09/30/2025"
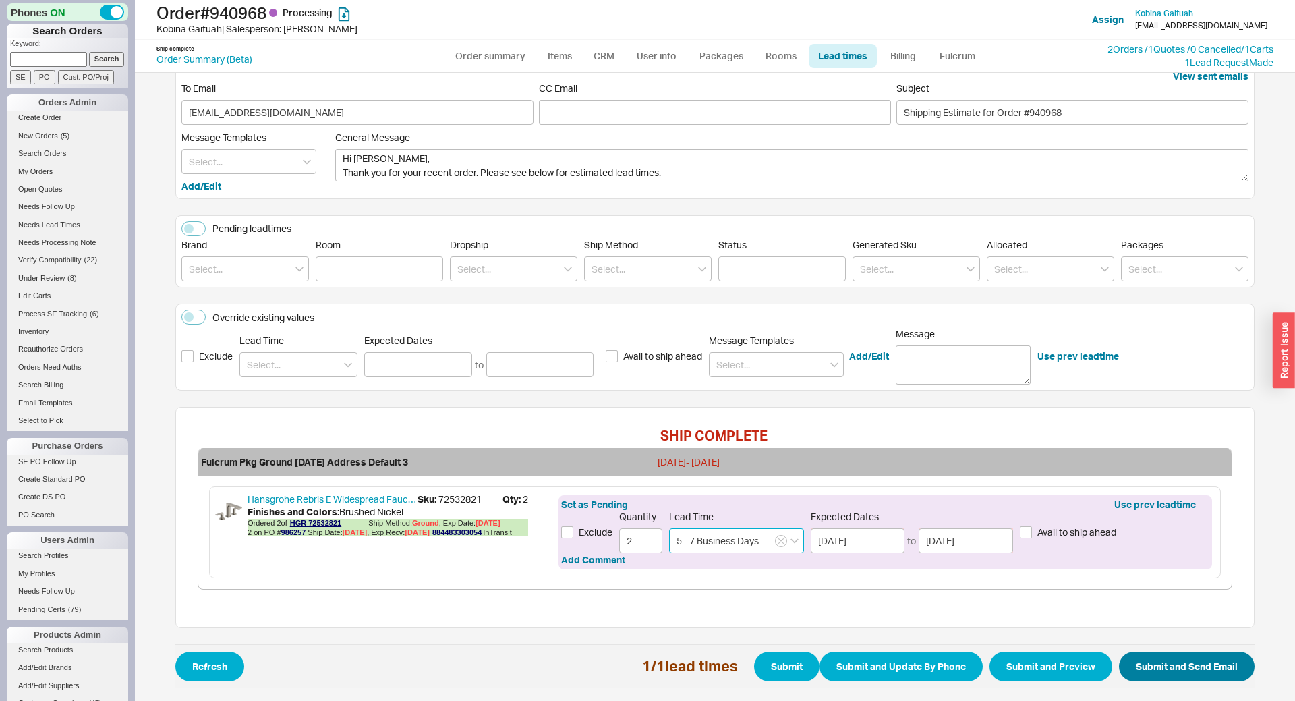
type input "5 - 7 Business Days"
click at [1216, 668] on button "Submit and Send Email" at bounding box center [1187, 666] width 136 height 30
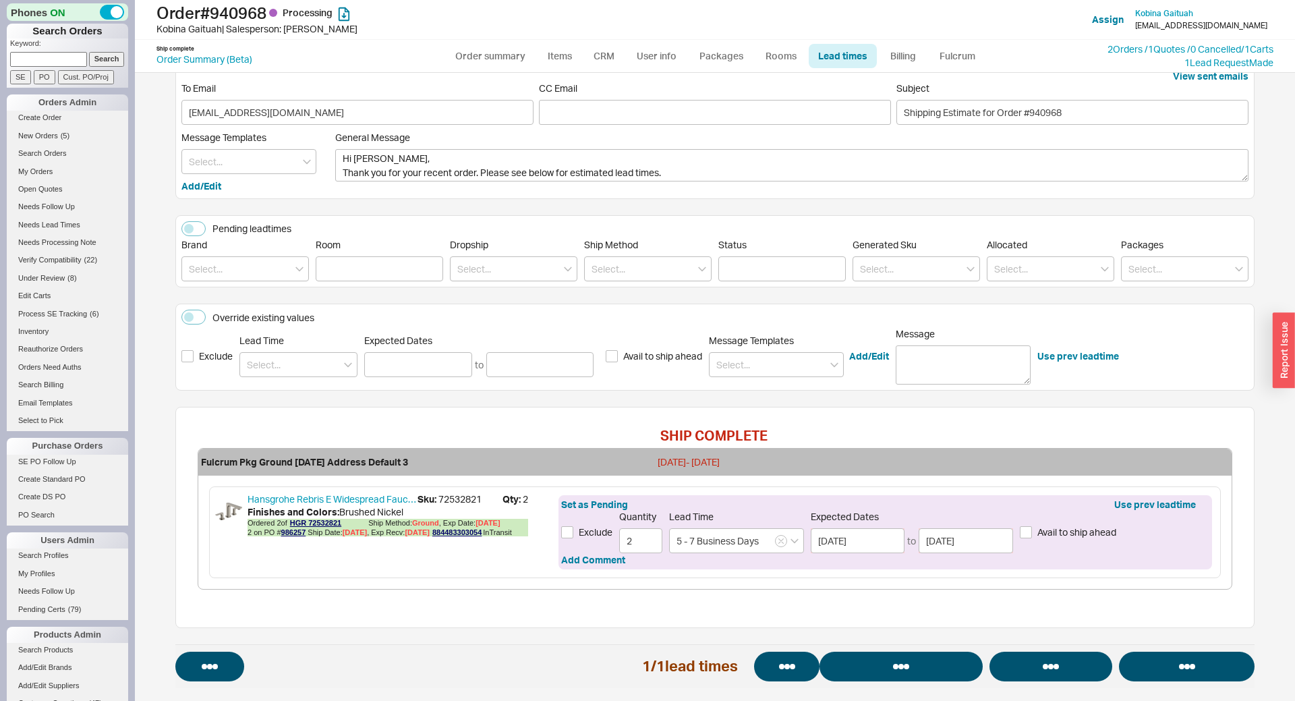
select select "*"
select select "LOW"
select select "3"
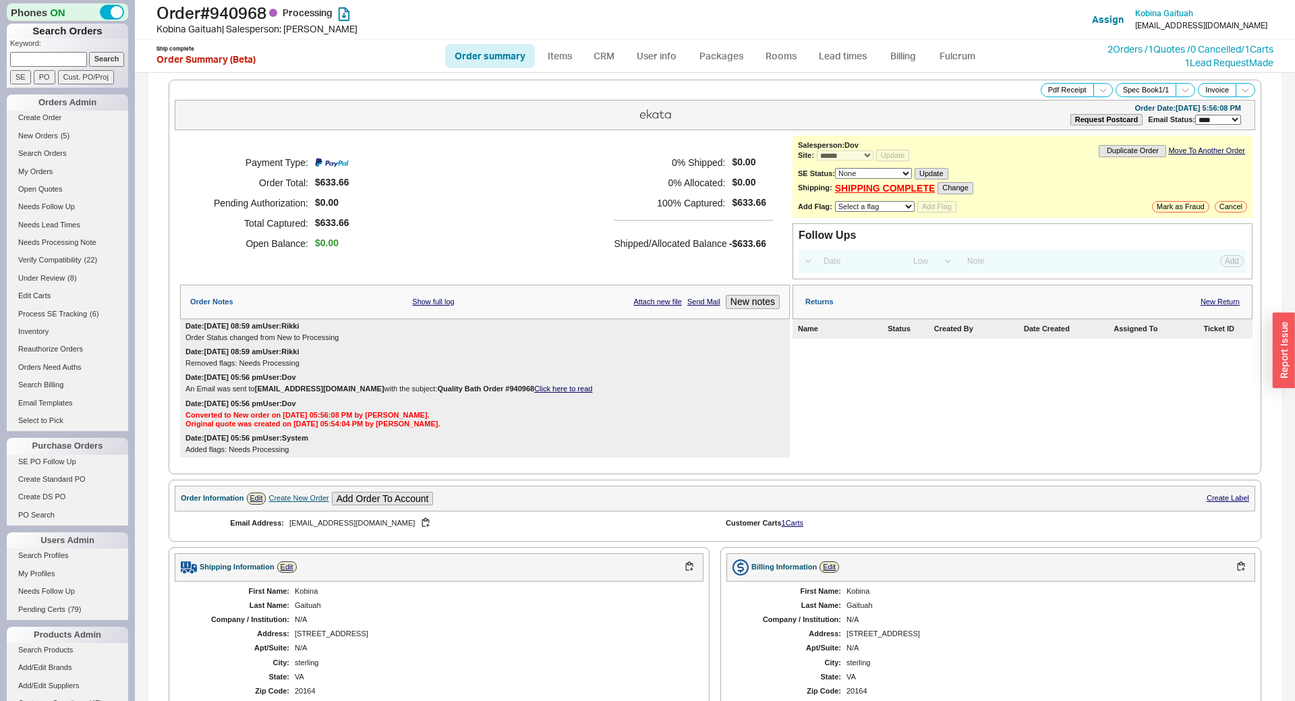
select select "*"
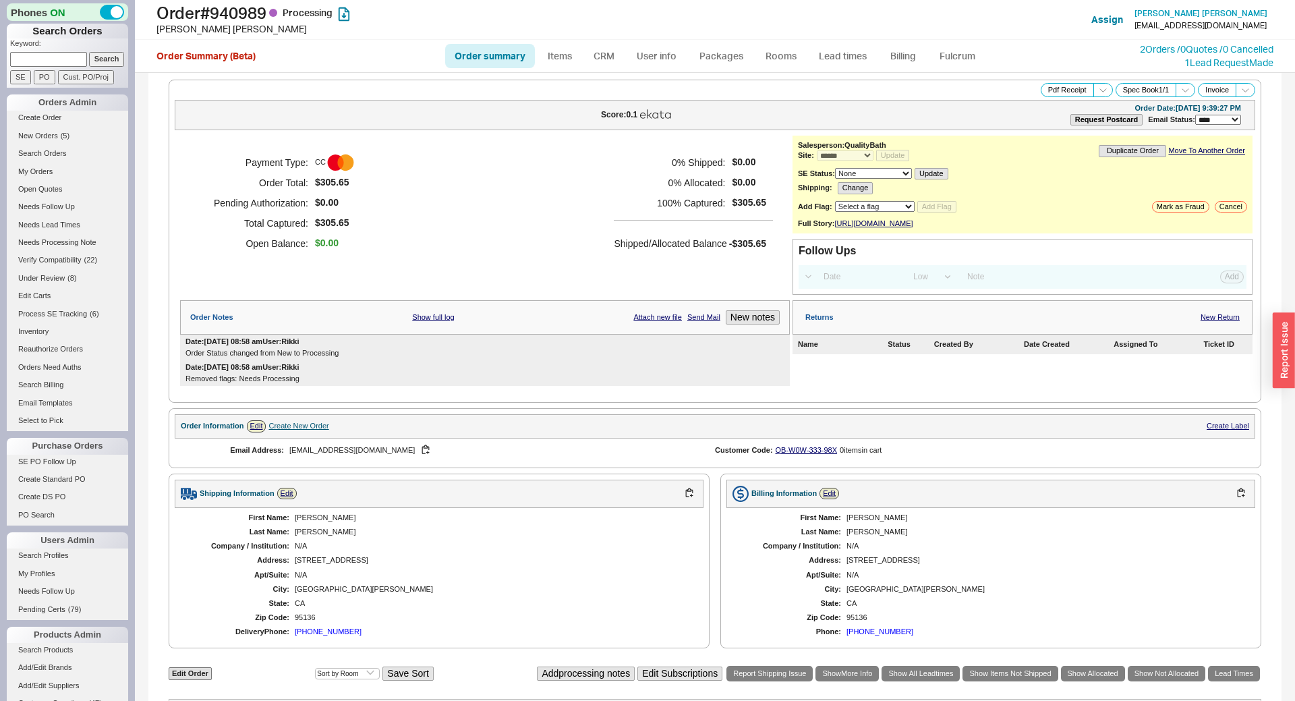
select select "*"
select select "LOW"
select select "3"
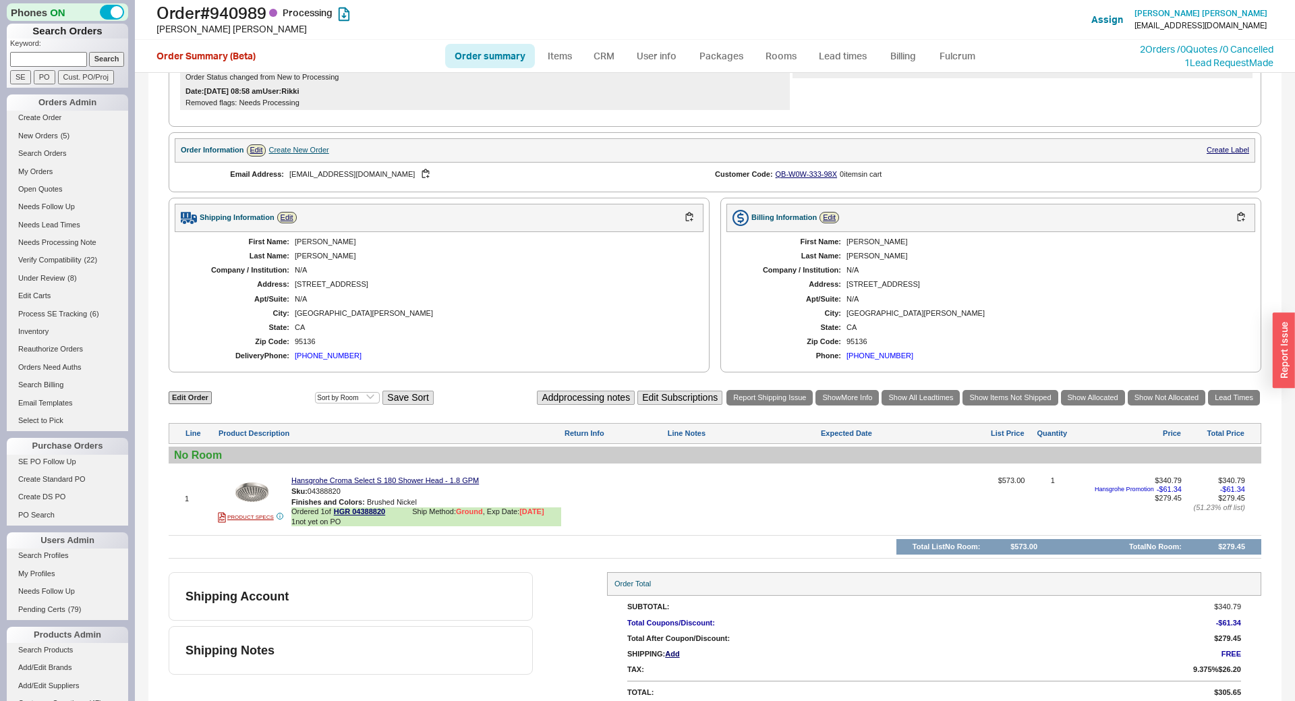
scroll to position [298, 0]
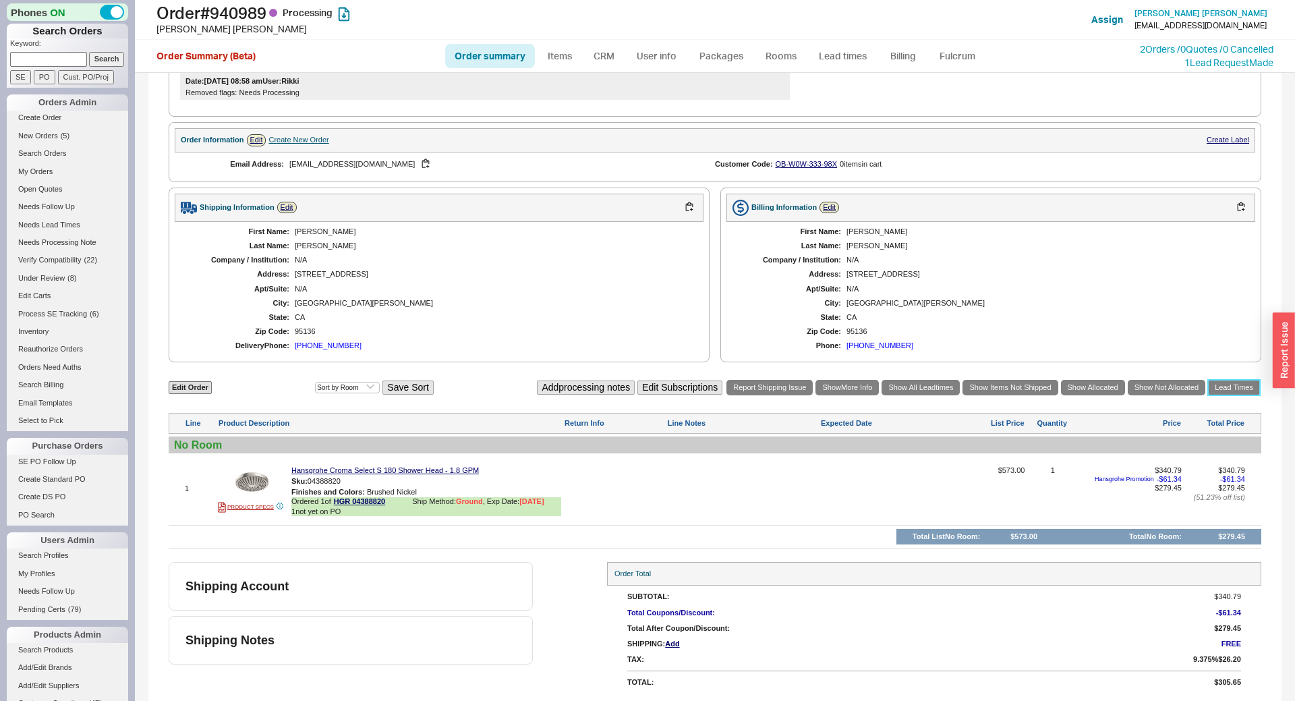
click at [1214, 390] on link "Lead Times" at bounding box center [1234, 388] width 52 height 16
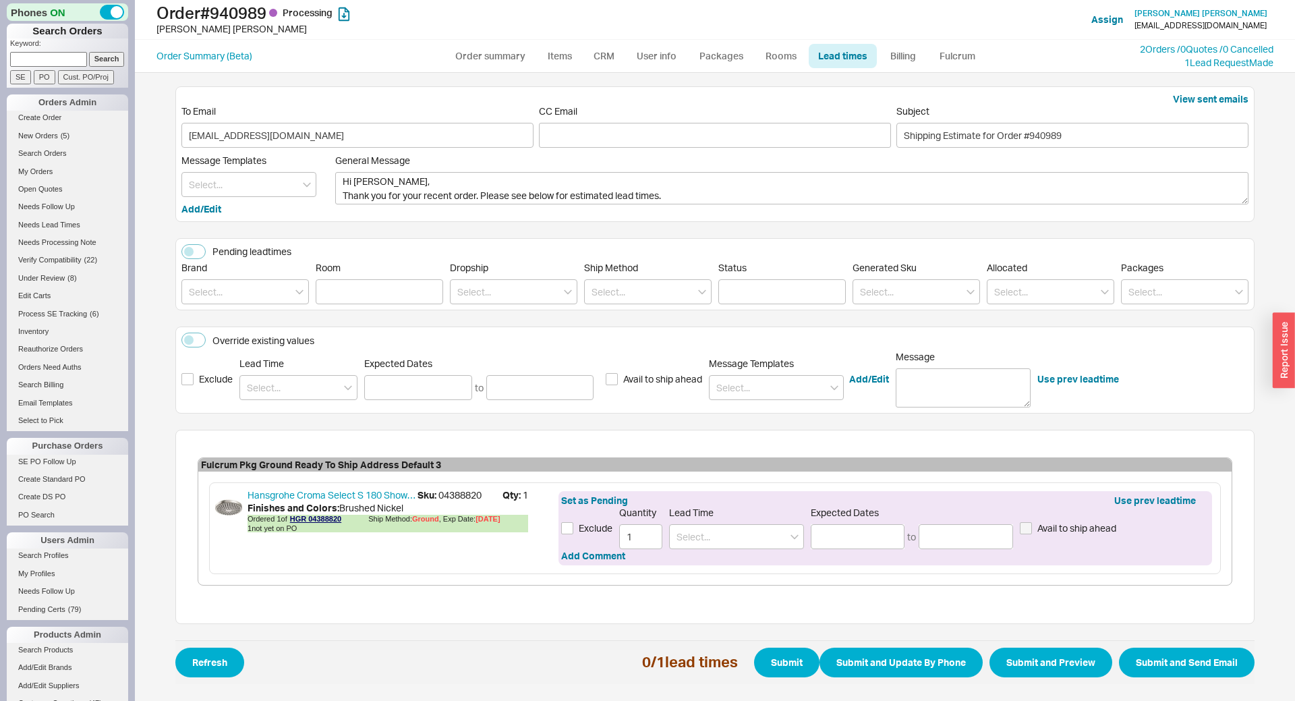
click at [481, 496] on span "Sku: 04388820" at bounding box center [459, 494] width 85 height 13
copy span "04388820"
click at [763, 537] on input at bounding box center [736, 536] width 135 height 25
click at [734, 564] on div "6 Weeks" at bounding box center [736, 564] width 133 height 24
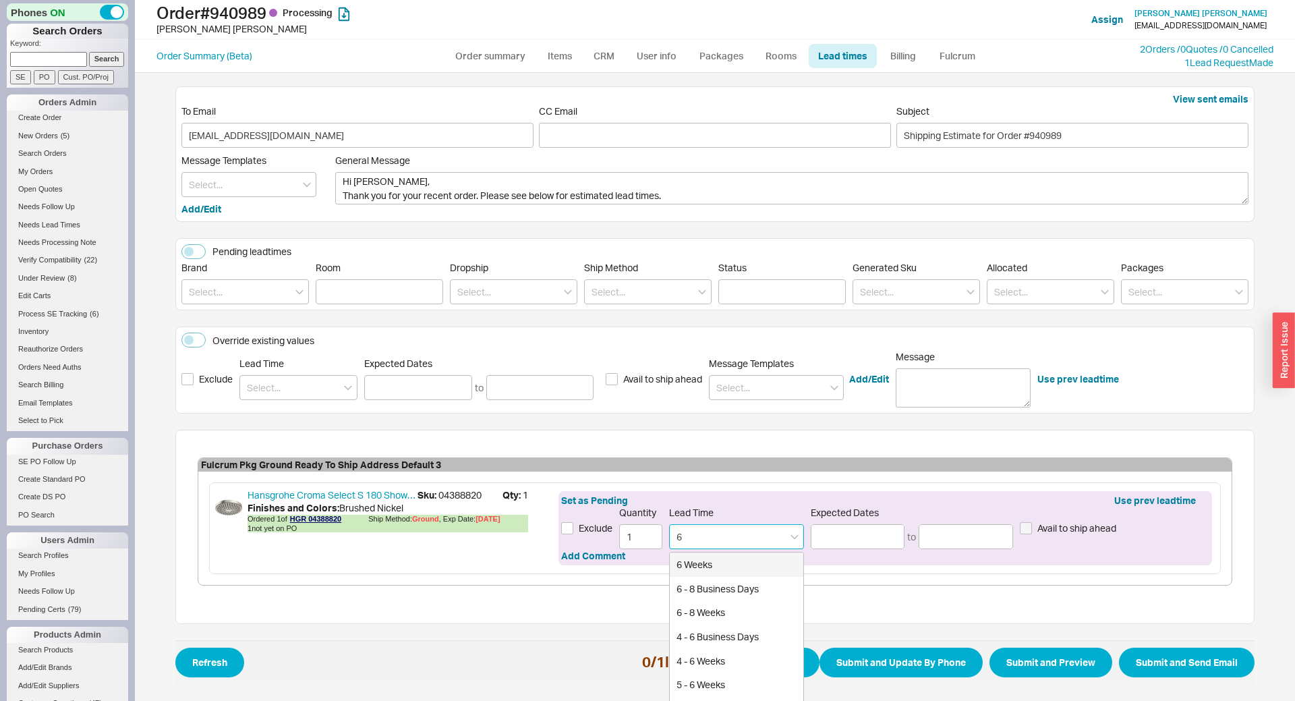
type input "6 Weeks"
type input "[DATE]"
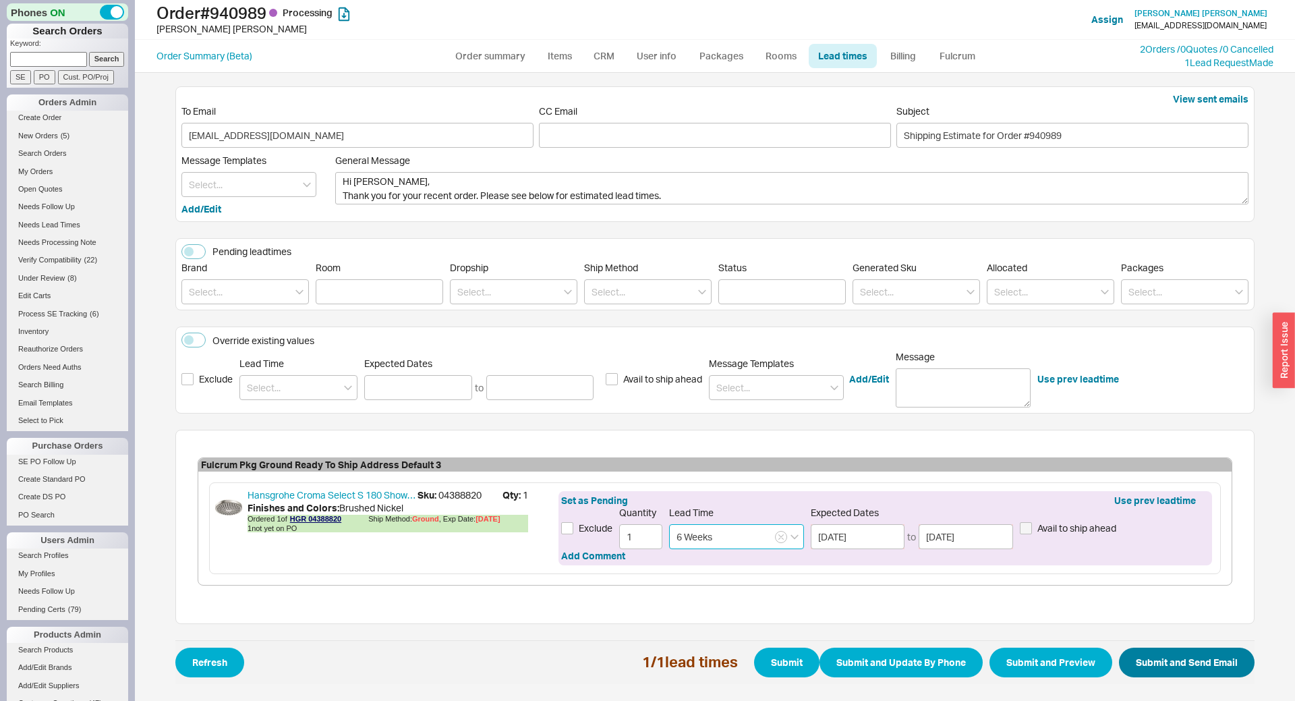
type input "6 Weeks"
click at [1173, 667] on button "Submit and Send Email" at bounding box center [1187, 662] width 136 height 30
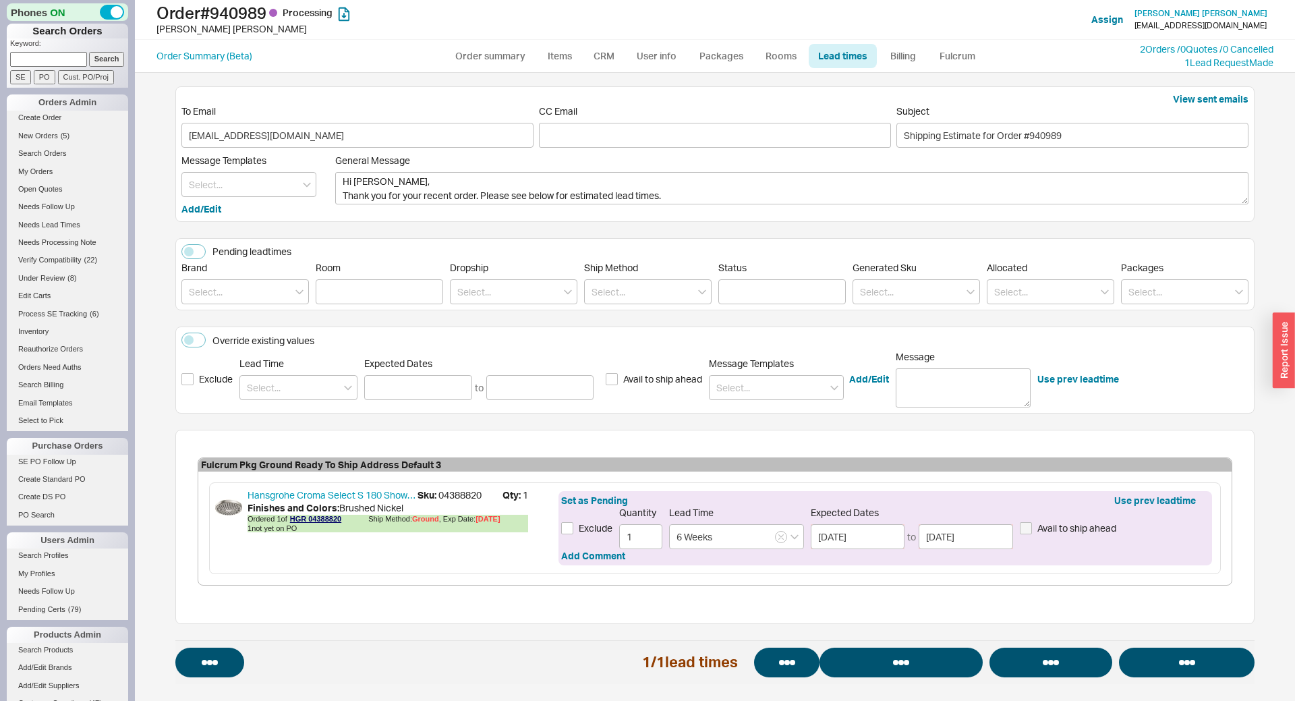
select select "*"
select select "LOW"
select select "3"
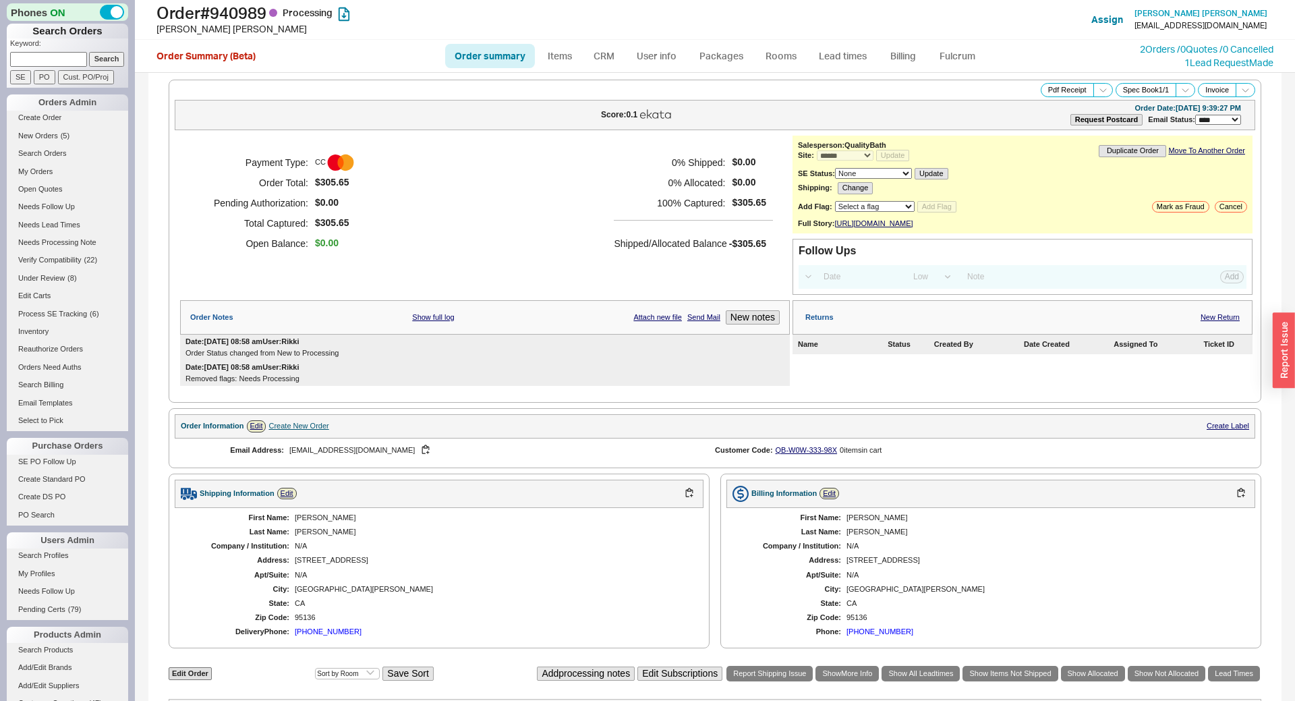
select select "*"
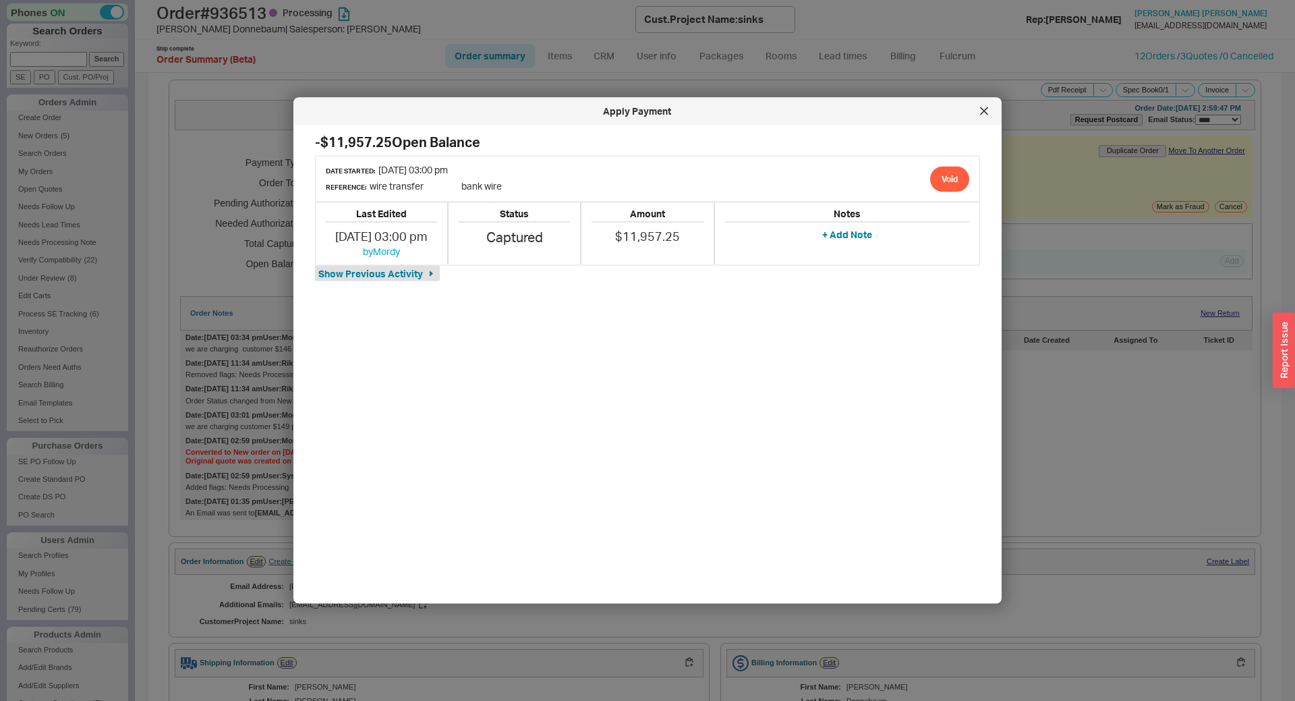
select select "*"
select select "LOW"
select select "3"
click at [979, 119] on div at bounding box center [984, 111] width 22 height 22
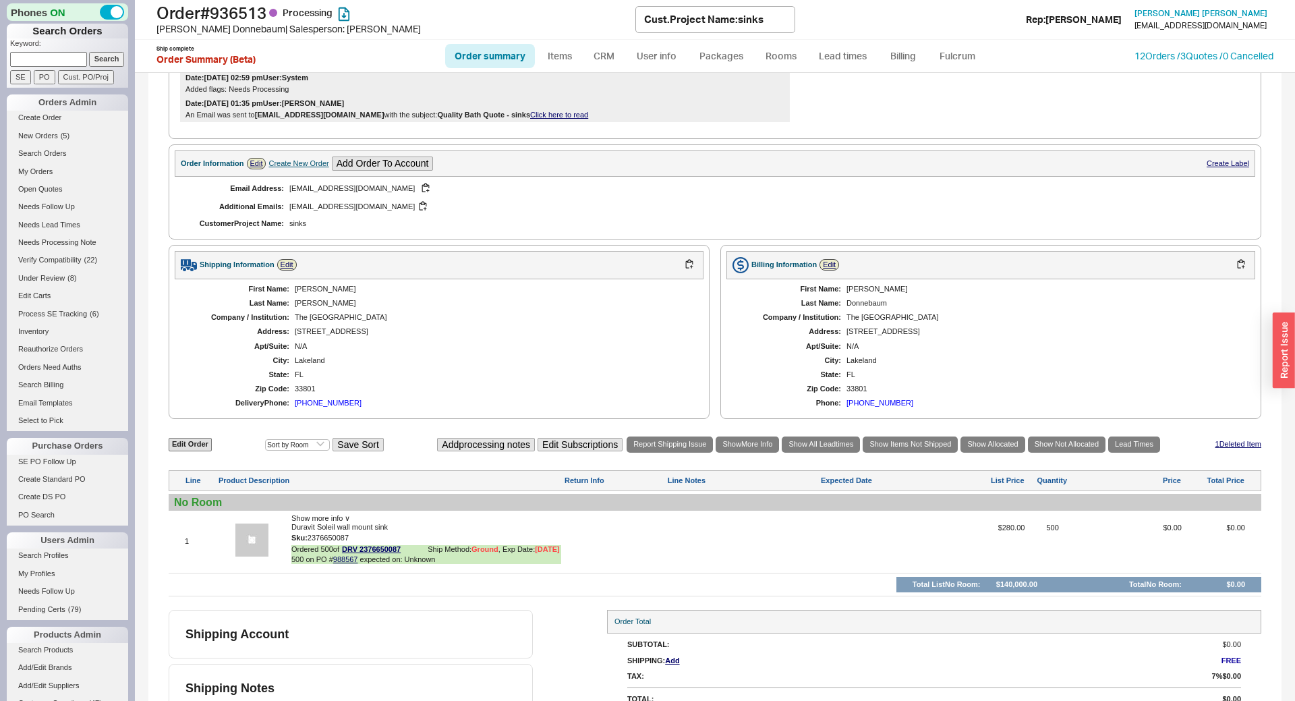
scroll to position [425, 0]
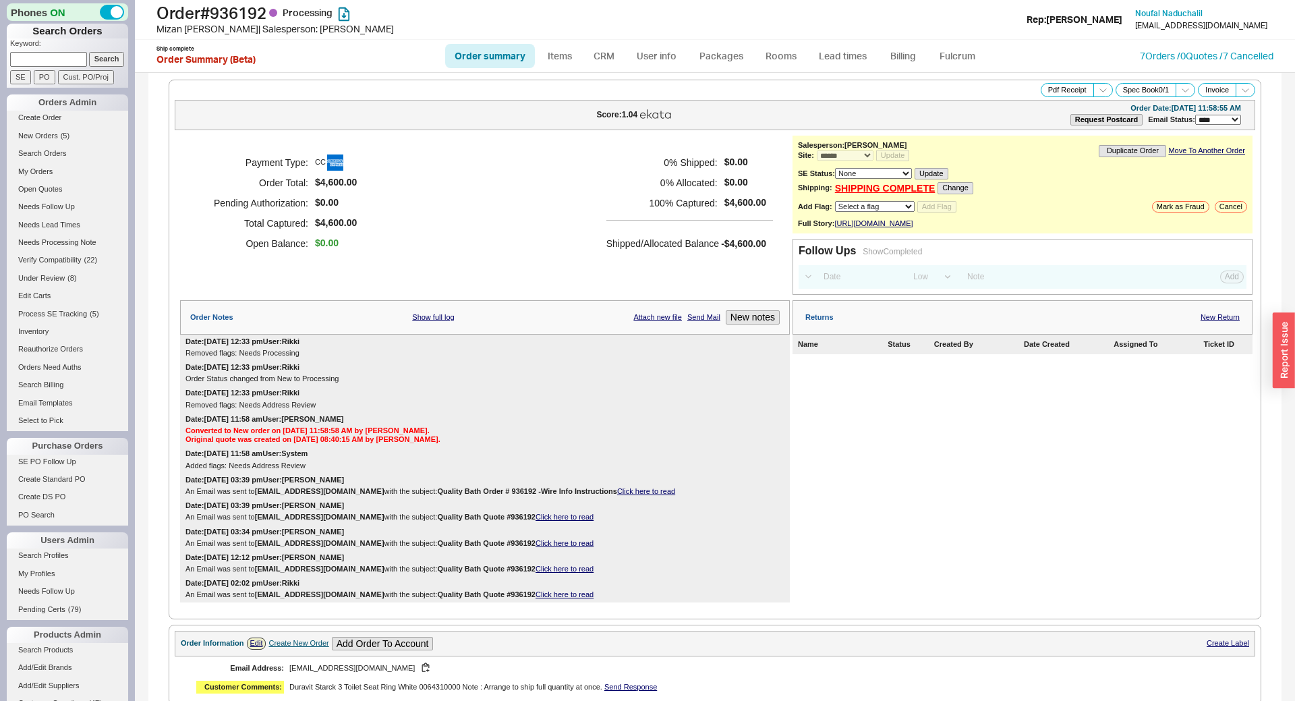
select select "*"
select select "LOW"
select select "3"
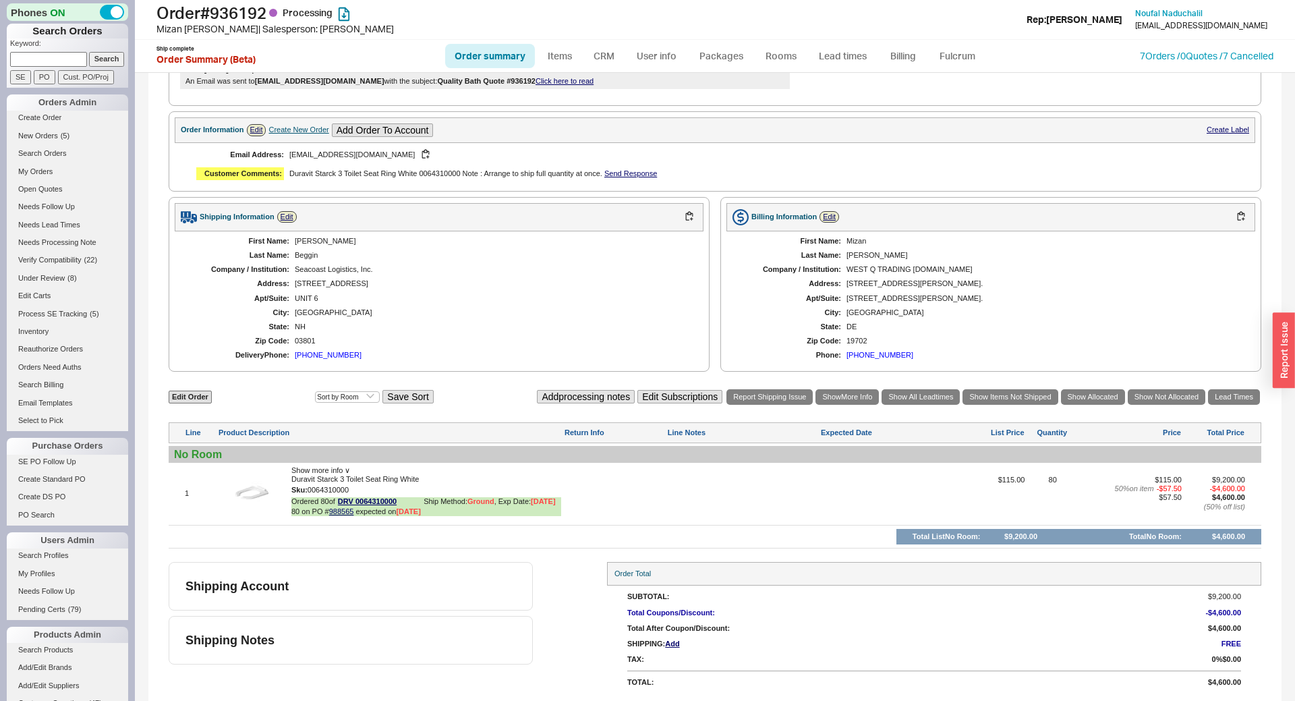
scroll to position [534, 0]
click at [349, 509] on link "988565" at bounding box center [341, 511] width 25 height 8
click at [1226, 390] on link "Lead Times" at bounding box center [1234, 397] width 52 height 16
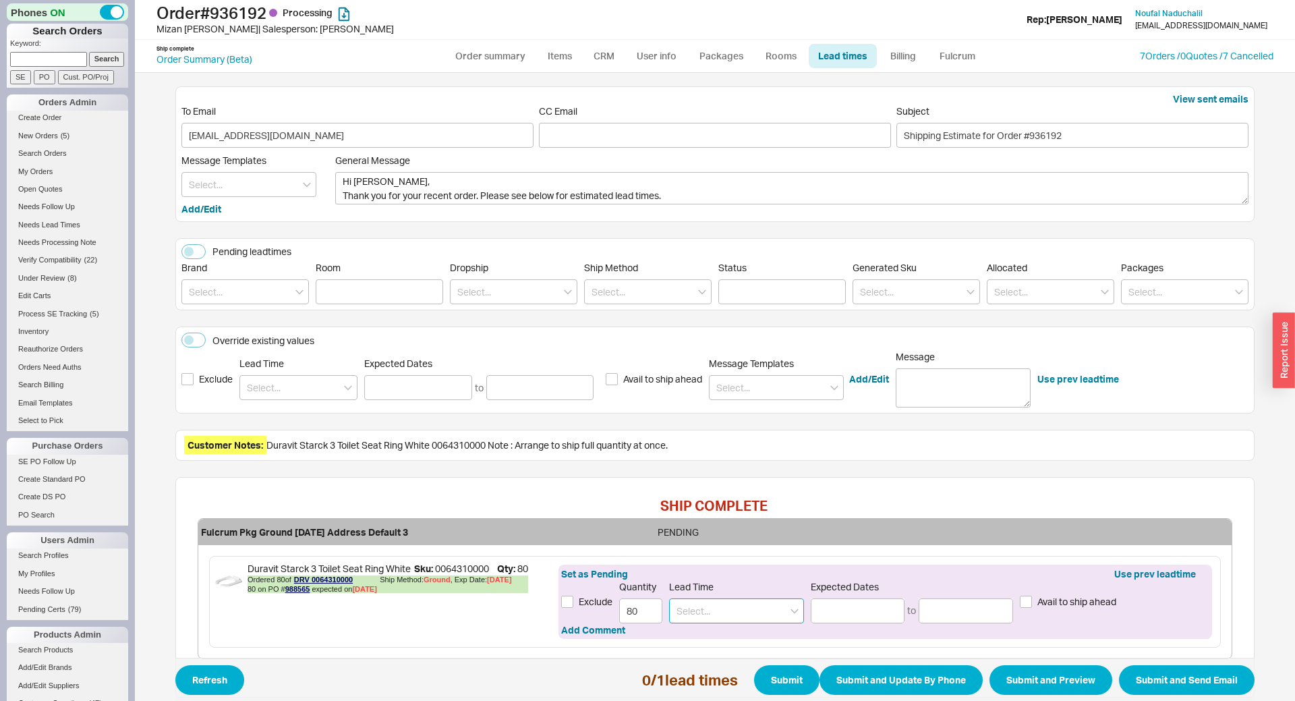
click at [788, 605] on input at bounding box center [736, 610] width 135 height 25
click at [748, 643] on div "7 - 10 Business Days" at bounding box center [736, 638] width 133 height 24
type input "7 - 10 Business Days"
type input "[DATE]"
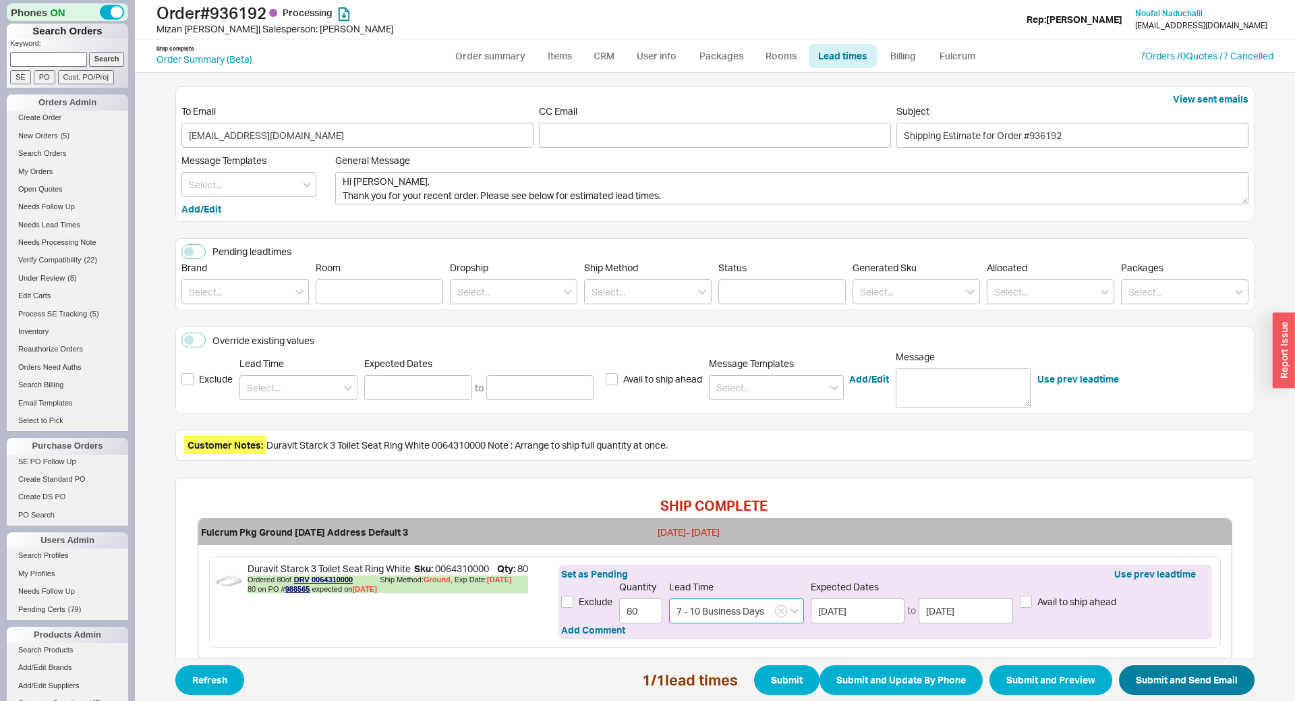
type input "7 - 10 Business Days"
click at [1212, 684] on button "Submit and Send Email" at bounding box center [1187, 680] width 136 height 30
select select "*"
select select "LOW"
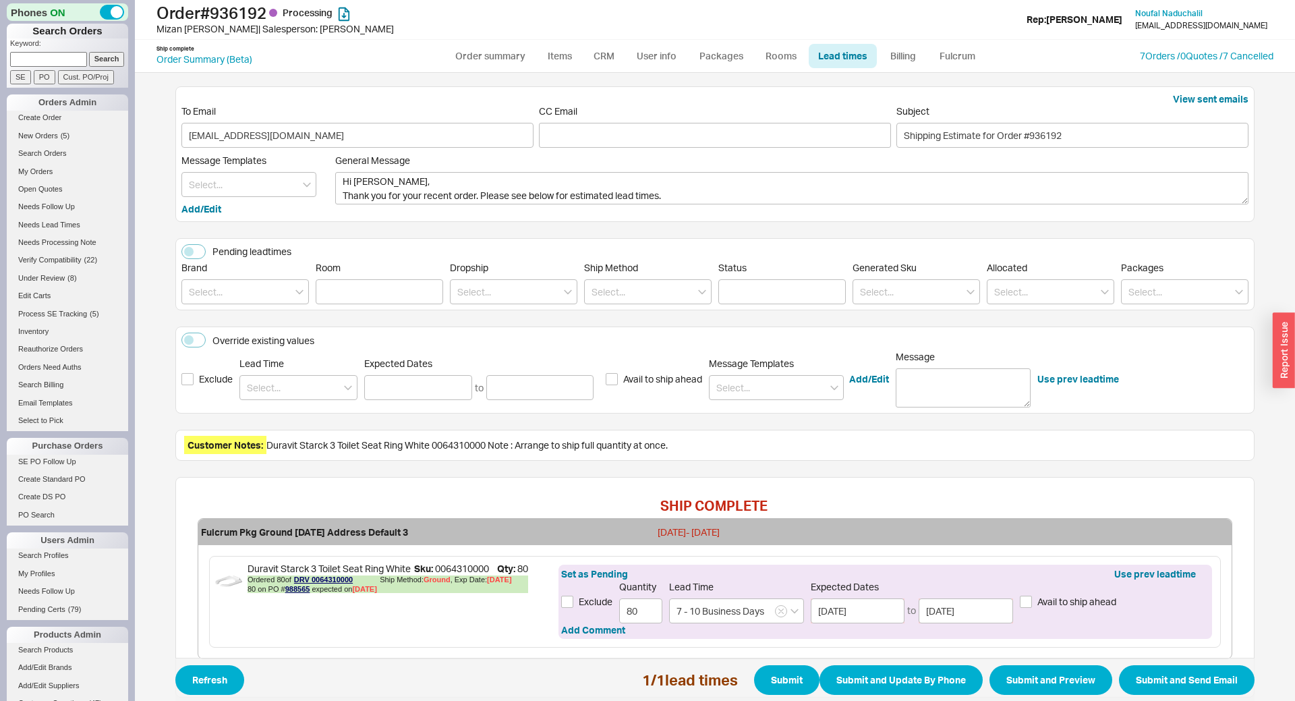
select select "3"
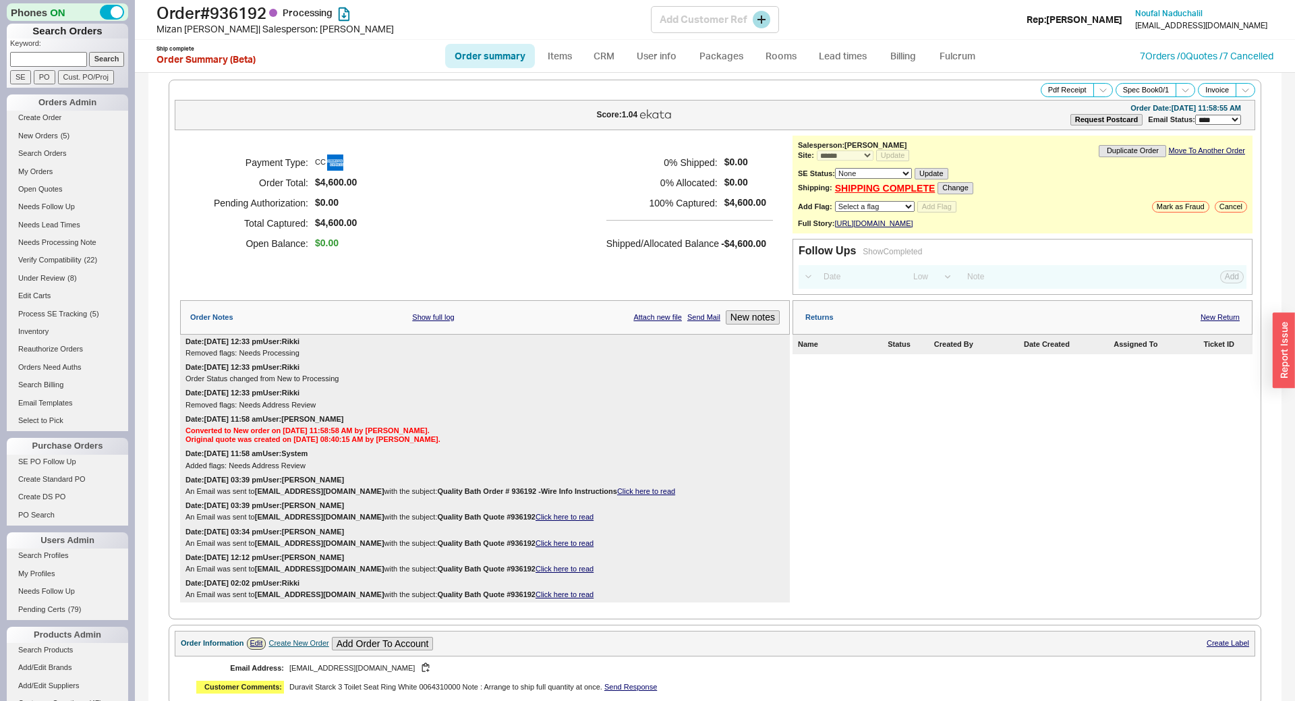
select select "*"
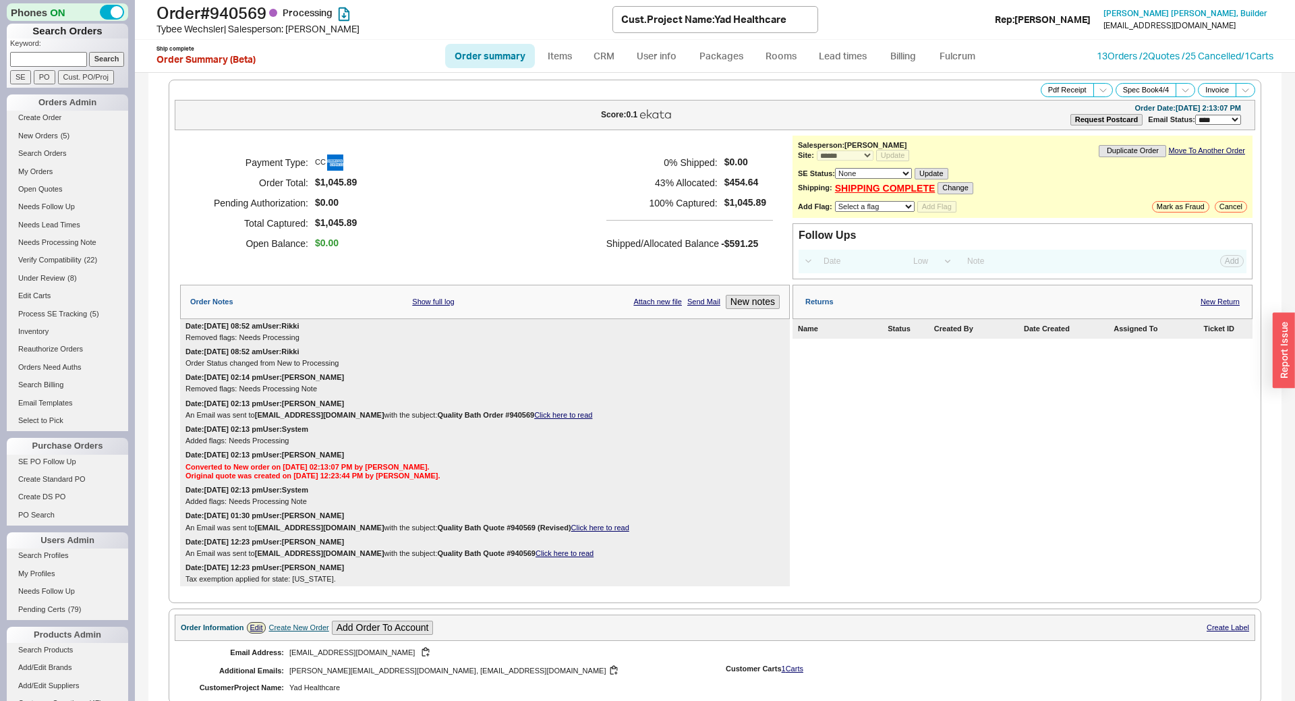
select select "*"
select select "LOW"
select select "3"
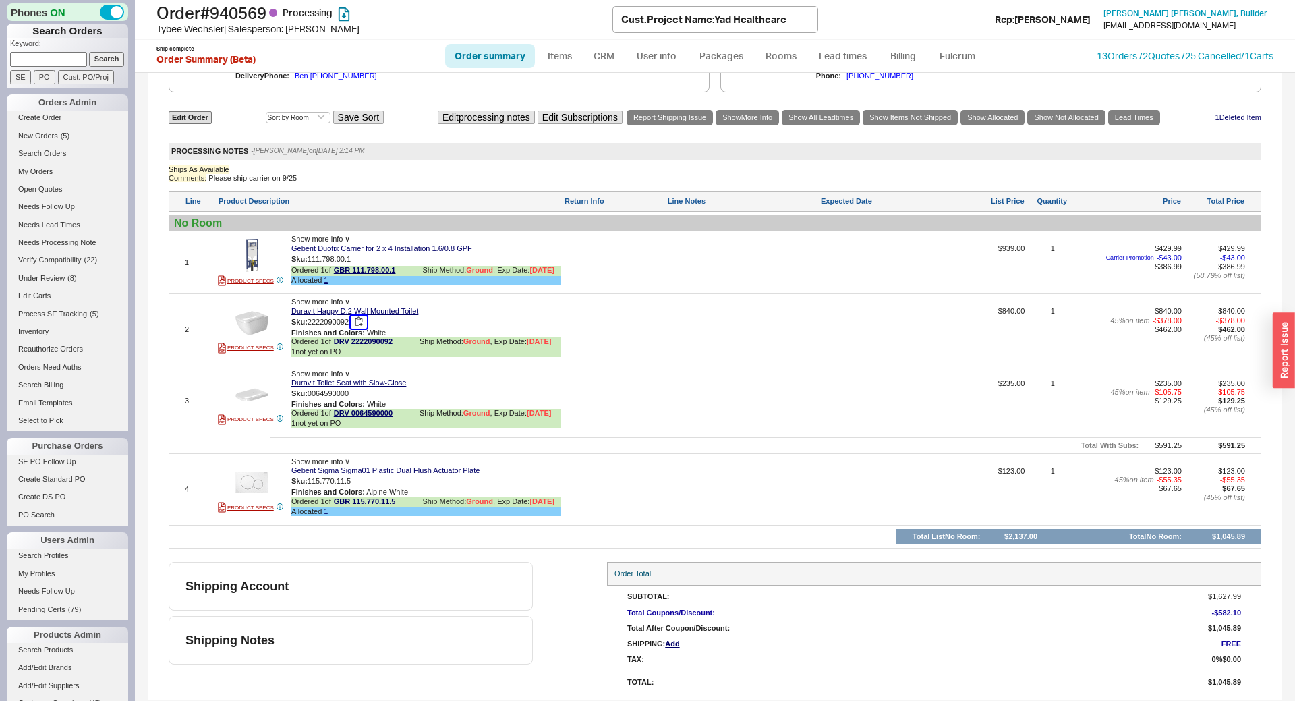
click at [364, 324] on button "button" at bounding box center [359, 322] width 16 height 13
click at [361, 393] on button "button" at bounding box center [359, 393] width 16 height 13
click at [1152, 121] on link "Lead Times" at bounding box center [1134, 118] width 52 height 16
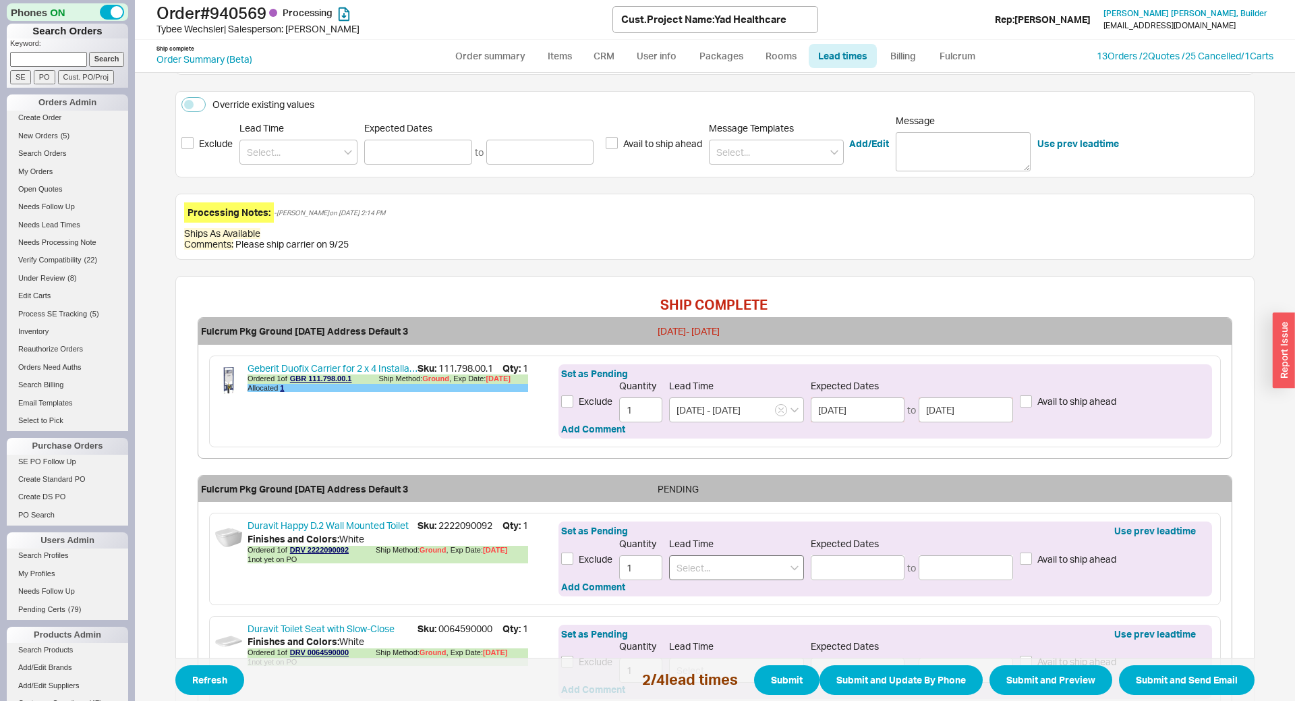
scroll to position [468, 0]
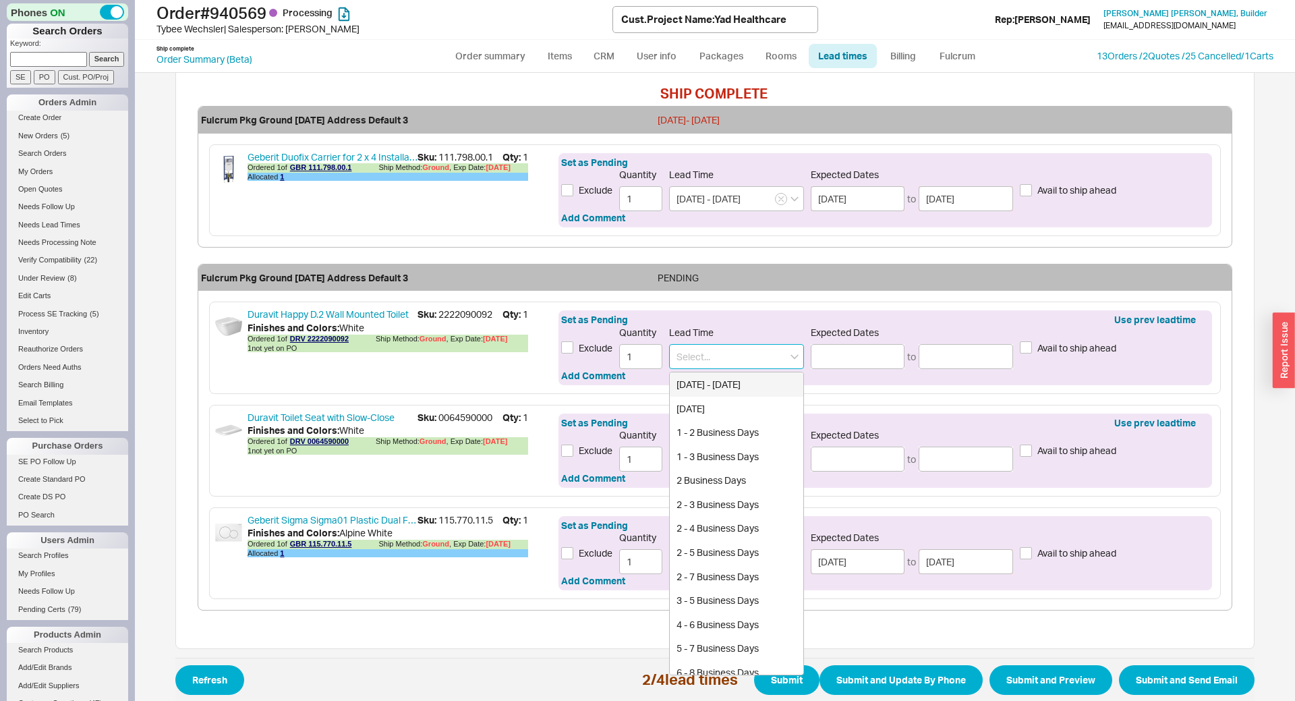
click at [745, 344] on input at bounding box center [736, 356] width 135 height 25
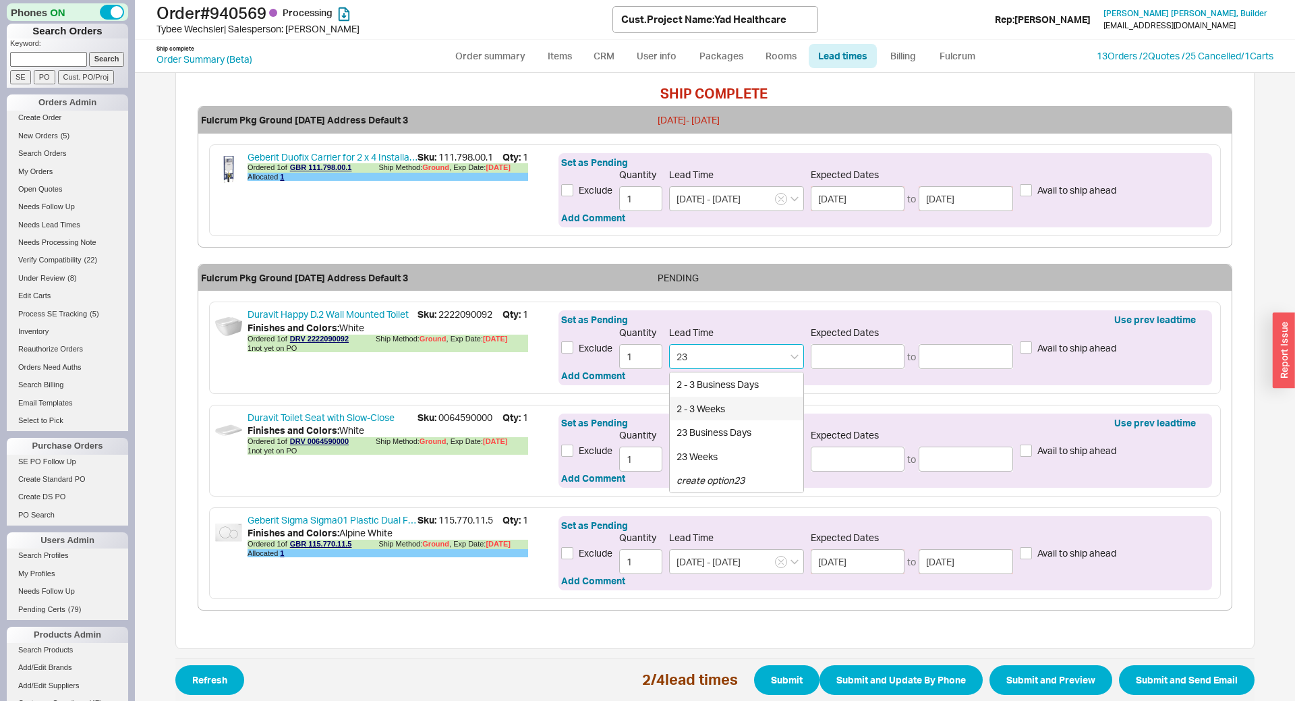
click at [737, 396] on div "2 - 3 Weeks" at bounding box center [736, 408] width 133 height 24
type input "2 - 3 Weeks"
type input "10/03/2025"
type input "10/10/2025"
type input "2 - 3 Weeks"
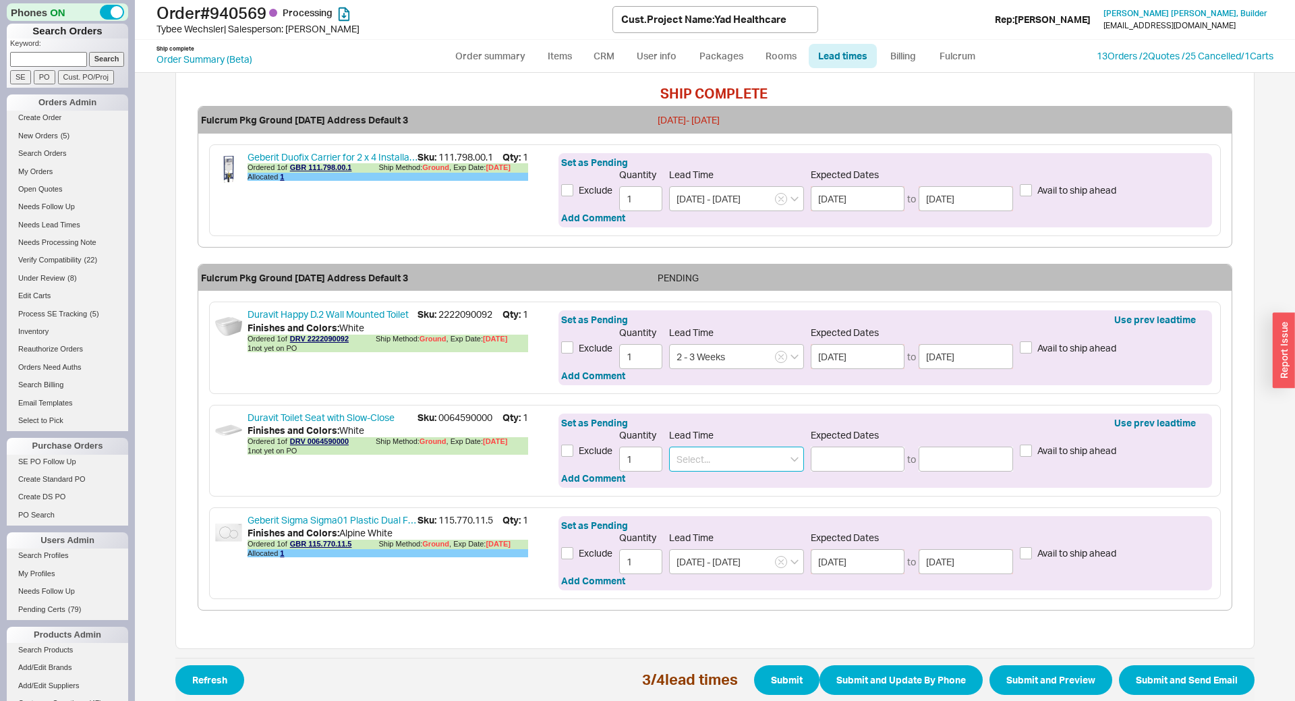
click at [724, 446] on input at bounding box center [736, 458] width 135 height 25
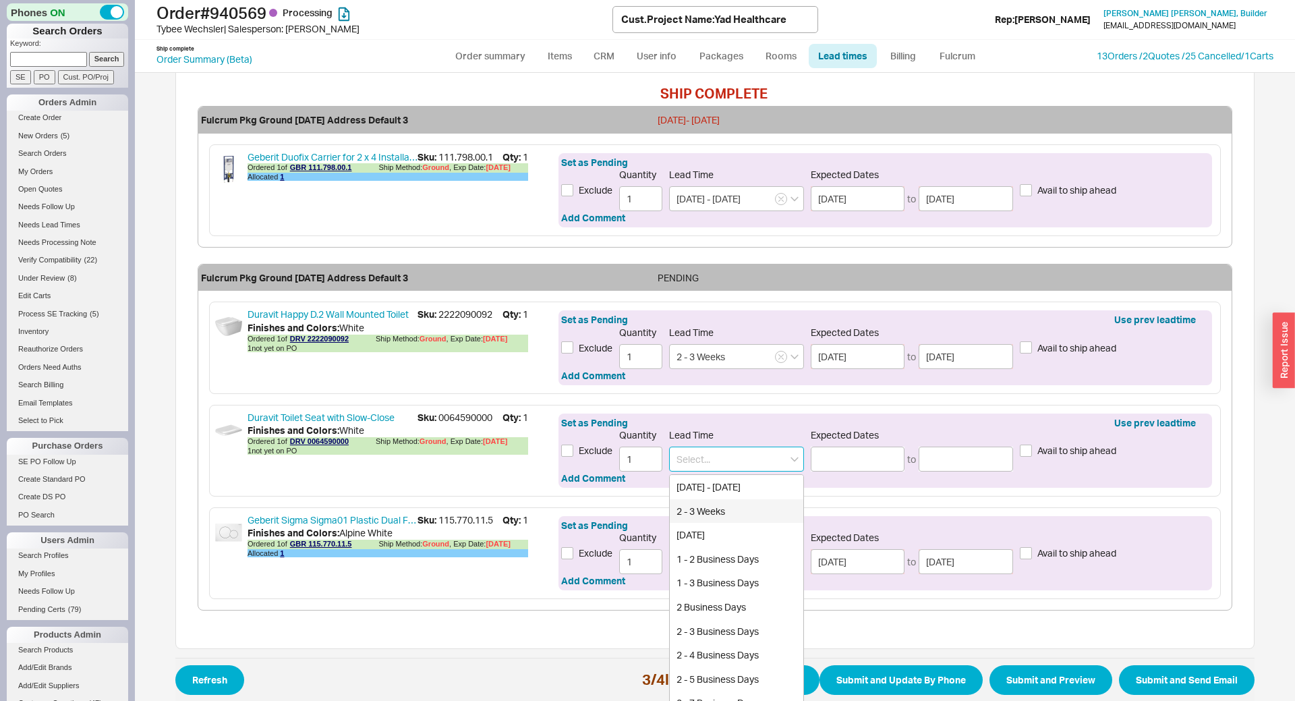
click at [730, 499] on div "2 - 3 Weeks" at bounding box center [736, 511] width 133 height 24
type input "2 - 3 Weeks"
type input "[DATE]"
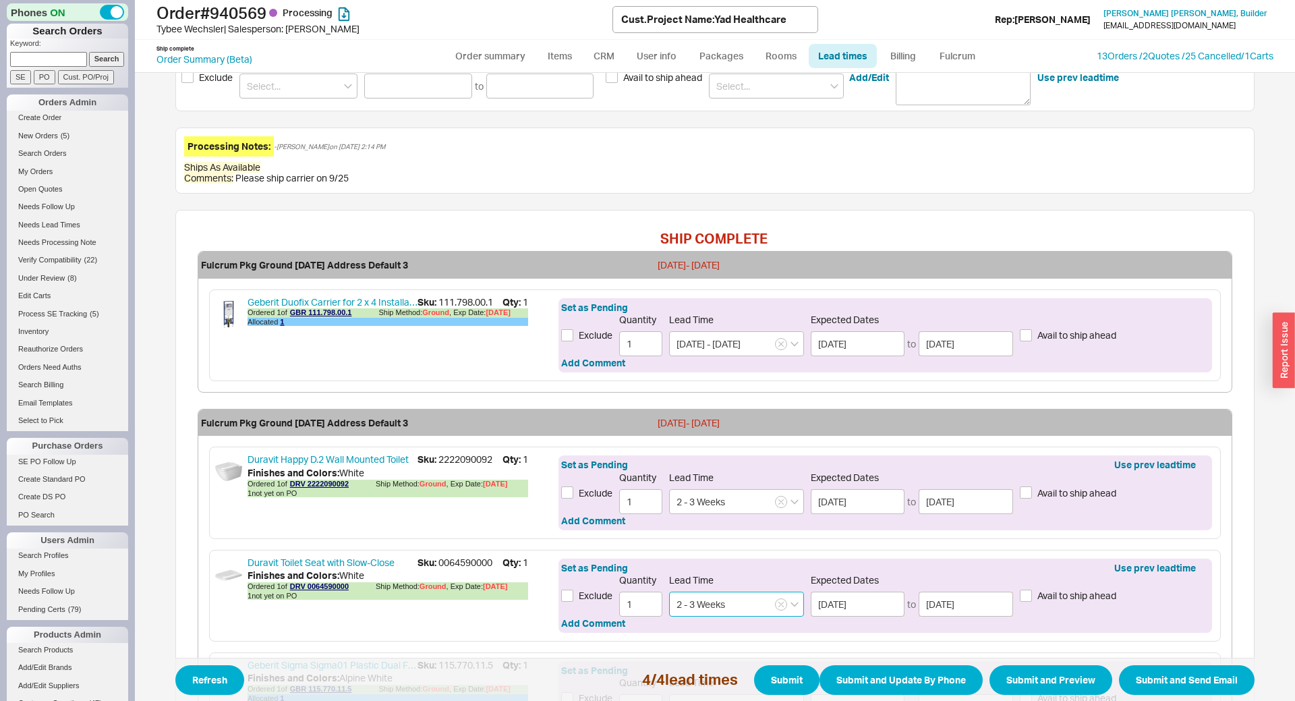
scroll to position [170, 0]
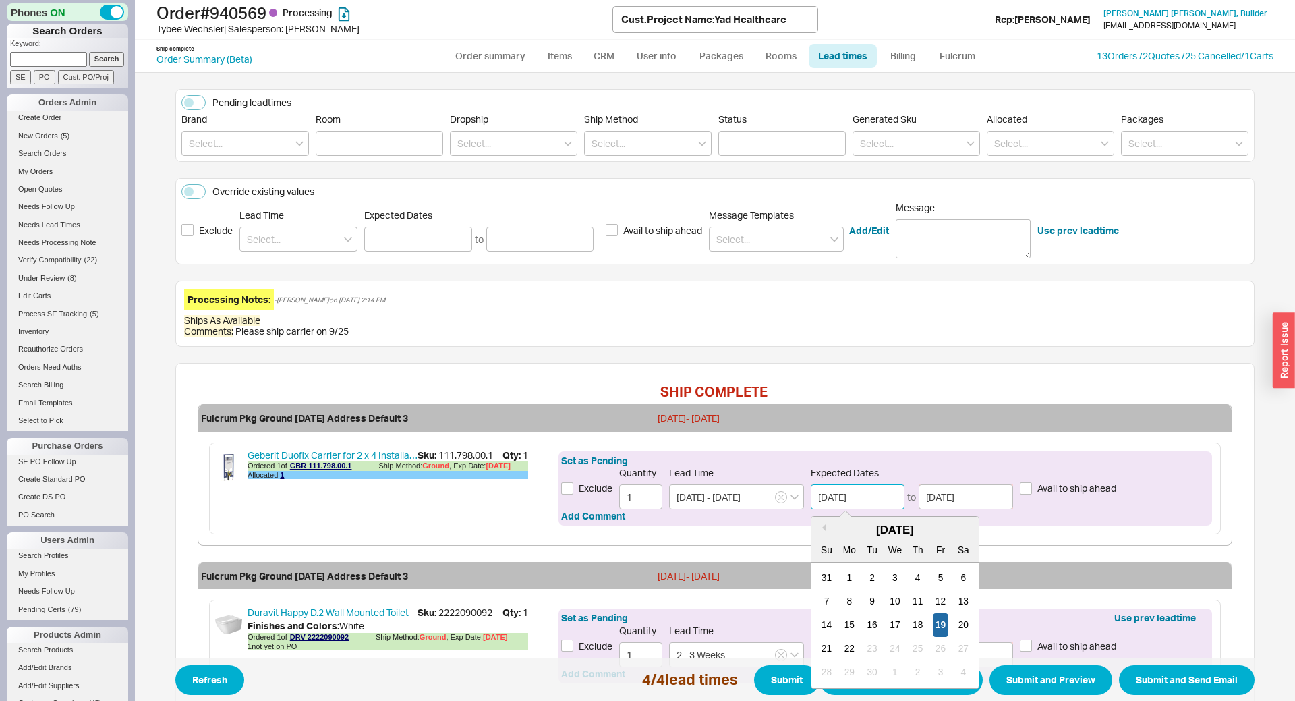
click at [874, 484] on input "09/19/2025" at bounding box center [857, 496] width 94 height 25
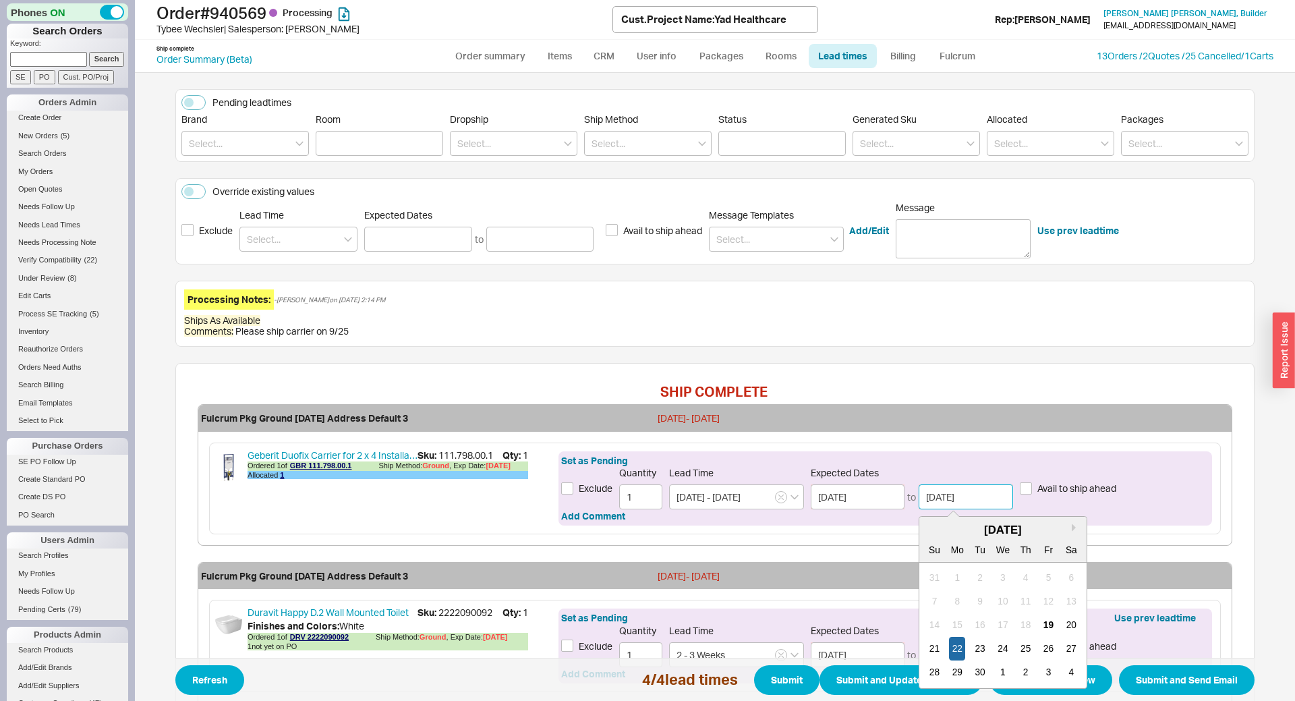
click at [963, 484] on input "09/22/2025" at bounding box center [965, 496] width 94 height 25
click at [1046, 636] on div "26" at bounding box center [1048, 648] width 16 height 24
type input "09/26/2025"
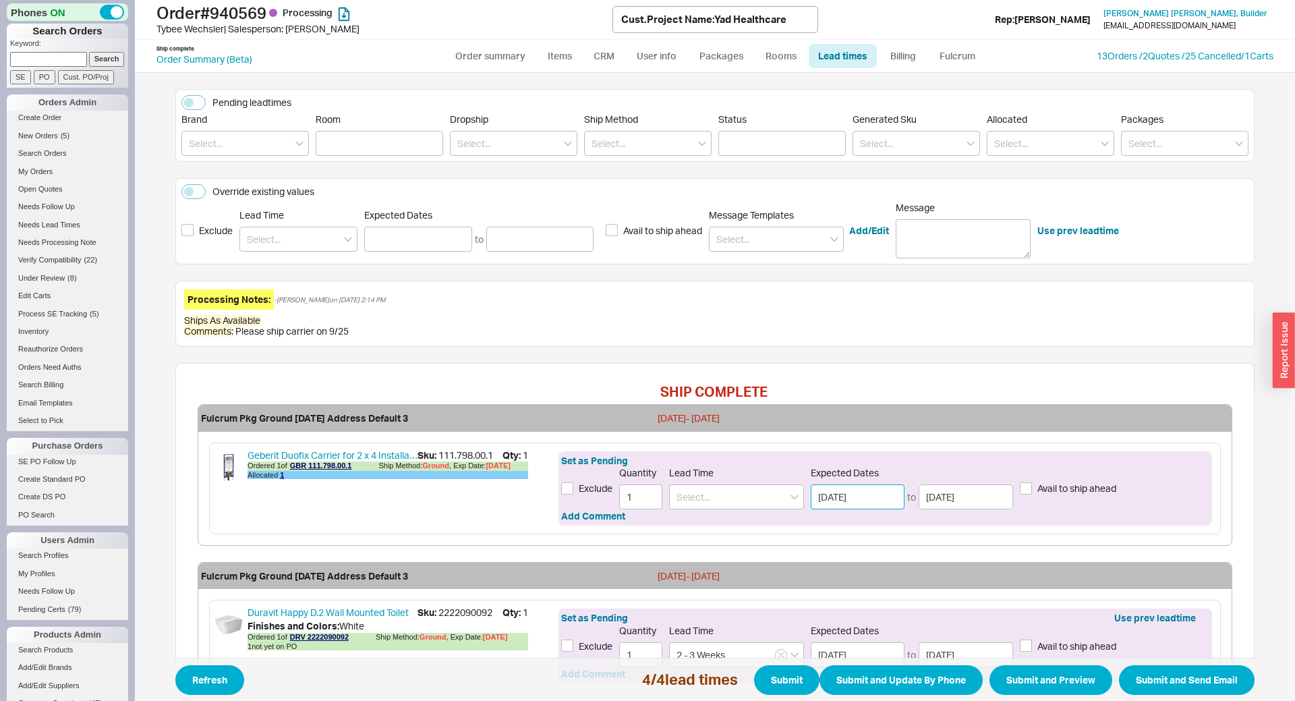
click at [867, 484] on input "09/19/2025" at bounding box center [857, 496] width 94 height 25
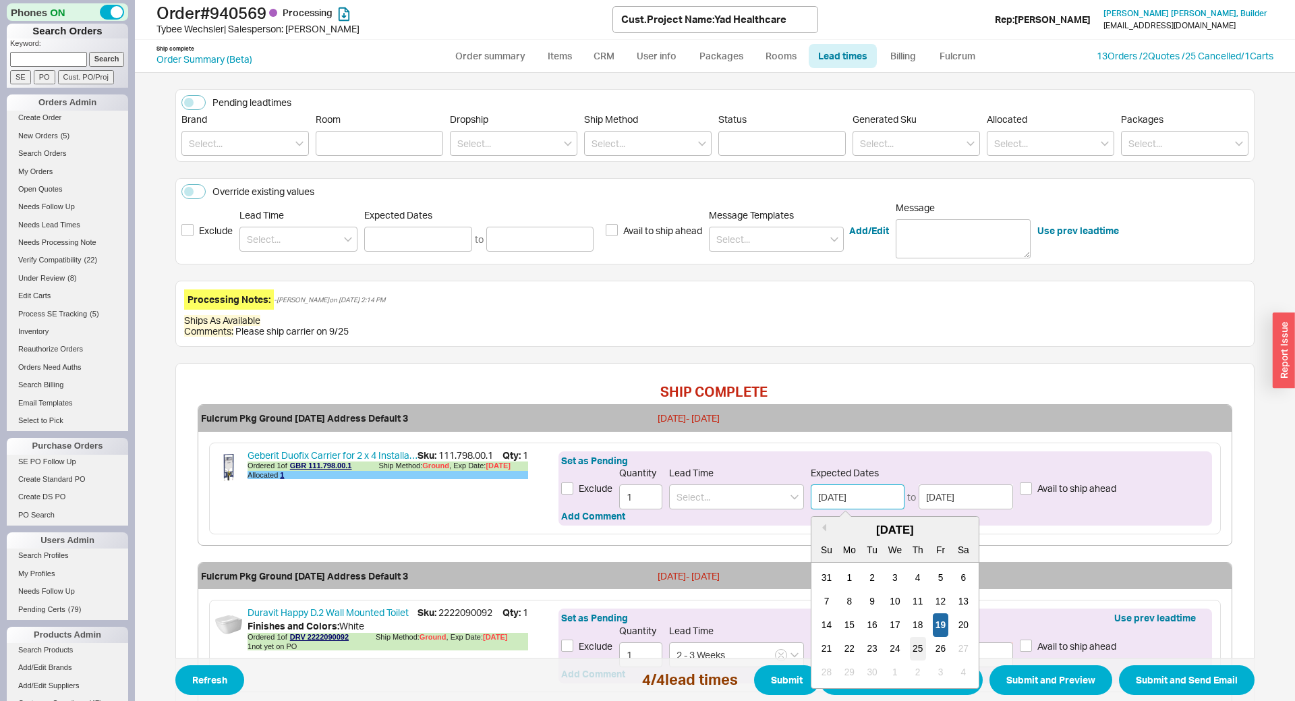
click at [916, 636] on div "25" at bounding box center [917, 648] width 16 height 24
type input "09/25/2025"
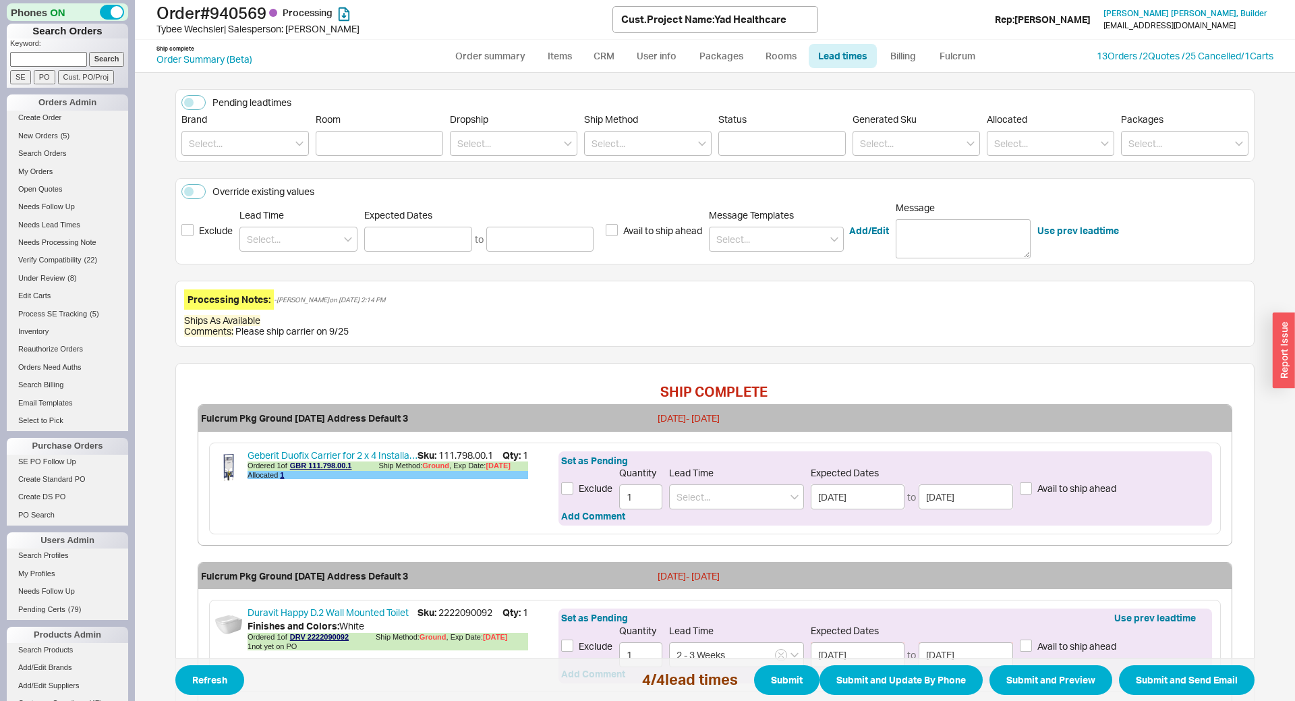
click at [917, 405] on div "Fulcrum Pkg Ground 09/25/2025 Address Default 3 09/25/25 - 09/26/25" at bounding box center [714, 418] width 1033 height 27
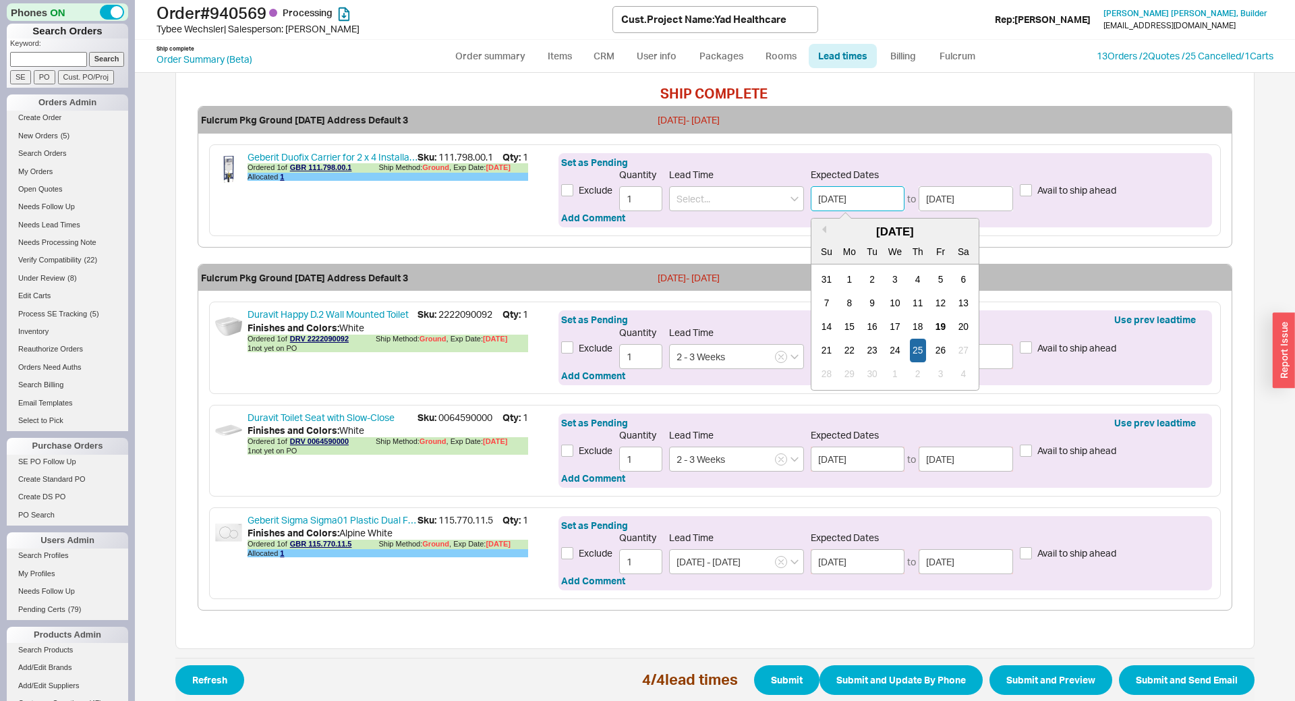
click at [835, 186] on input "09/25/2025" at bounding box center [857, 198] width 94 height 25
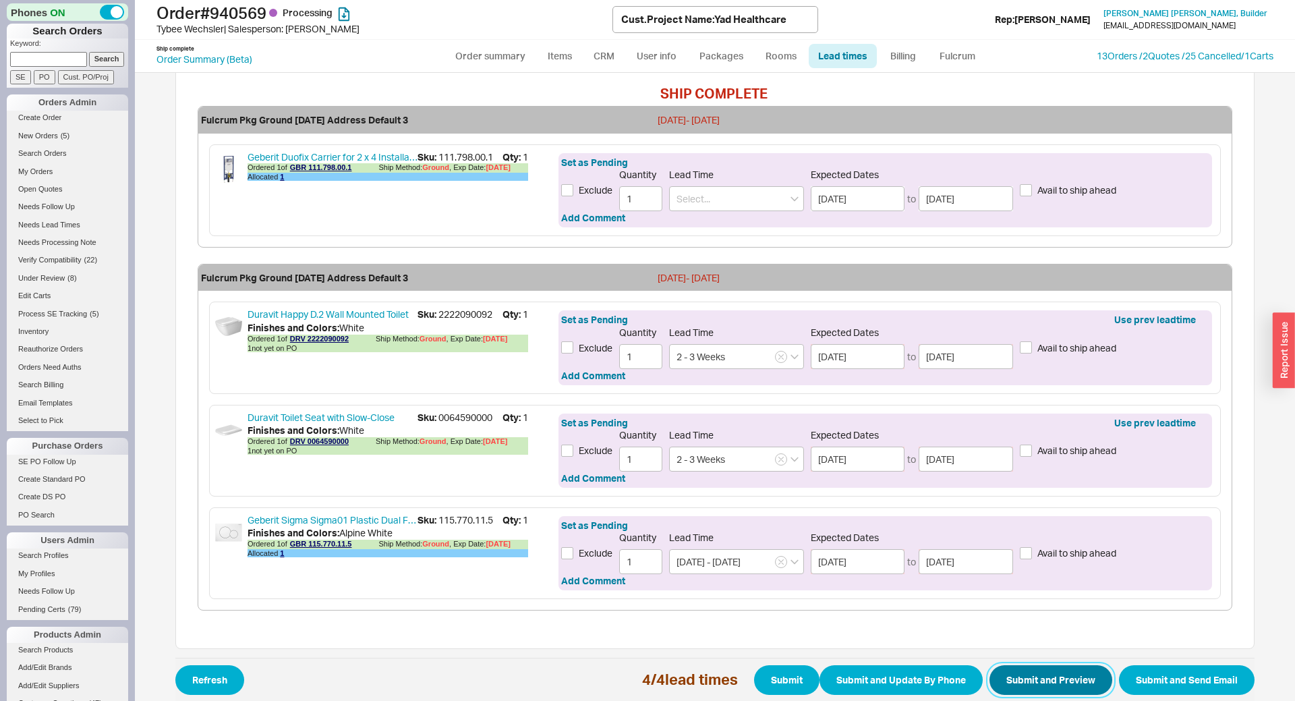
click at [1035, 665] on button "Submit and Preview" at bounding box center [1050, 680] width 123 height 30
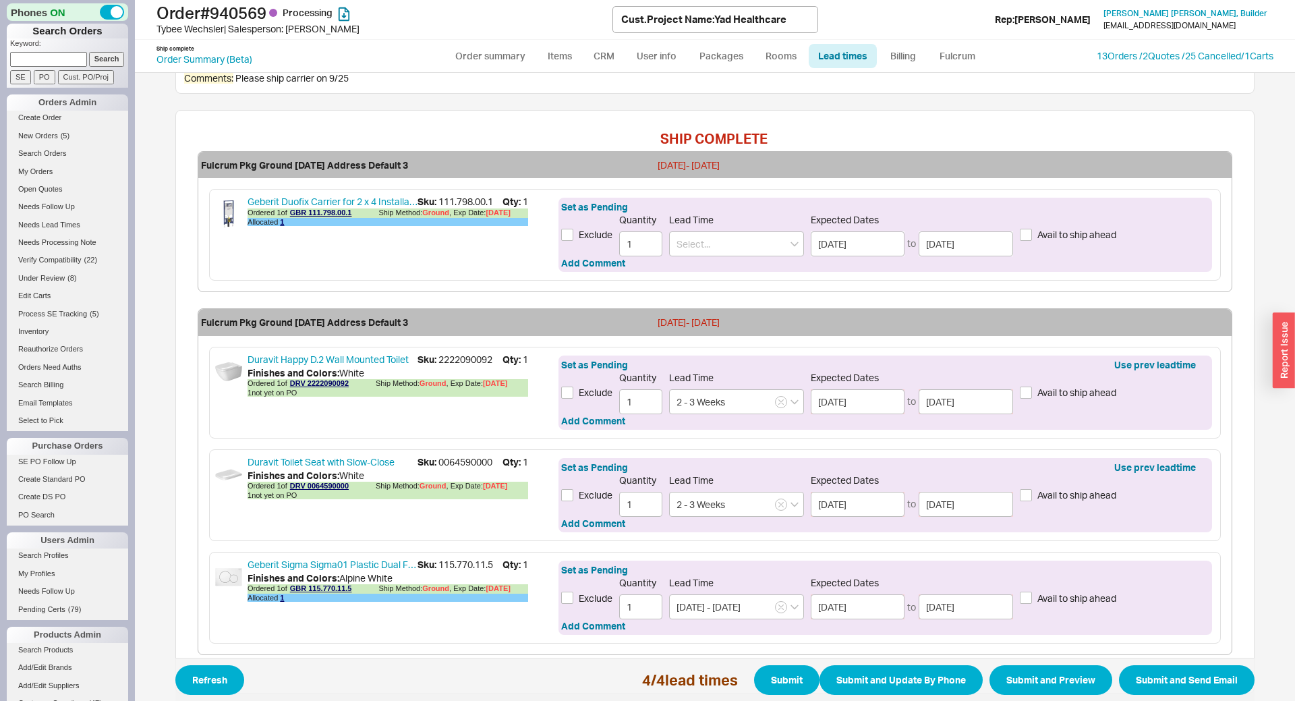
scroll to position [512, 0]
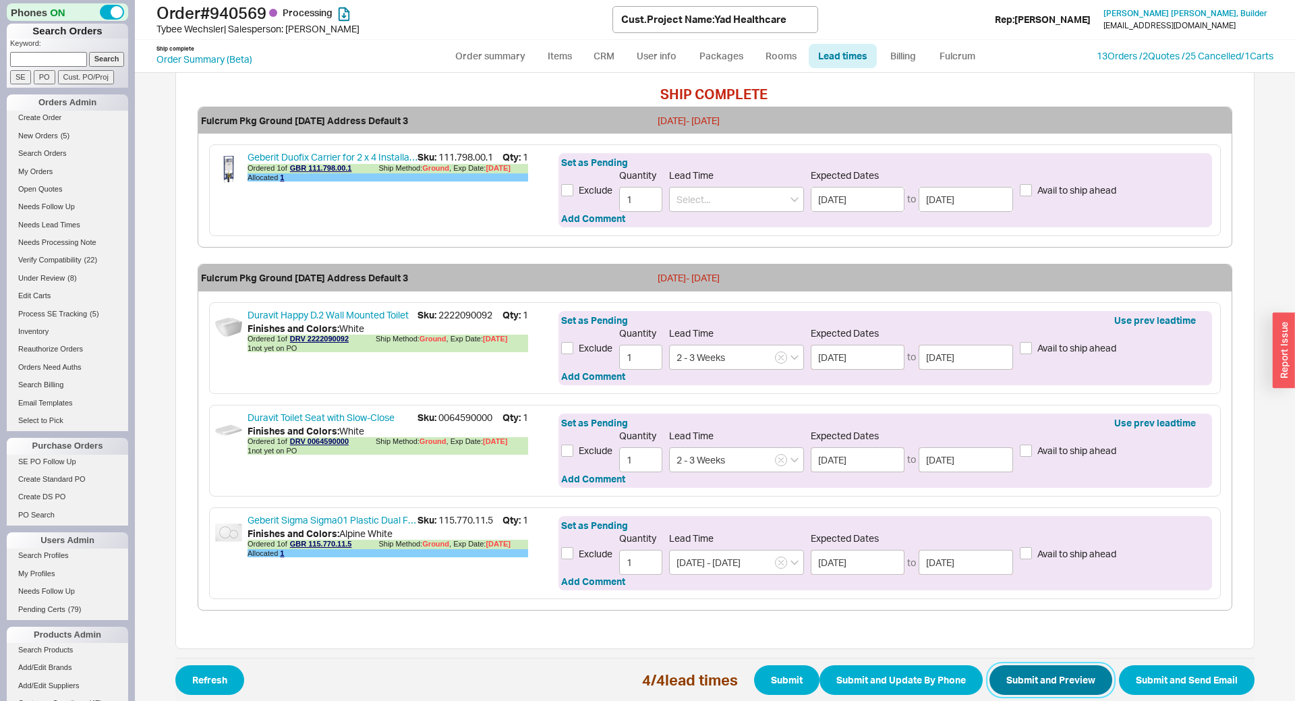
click at [1042, 665] on button "Submit and Preview" at bounding box center [1050, 680] width 123 height 30
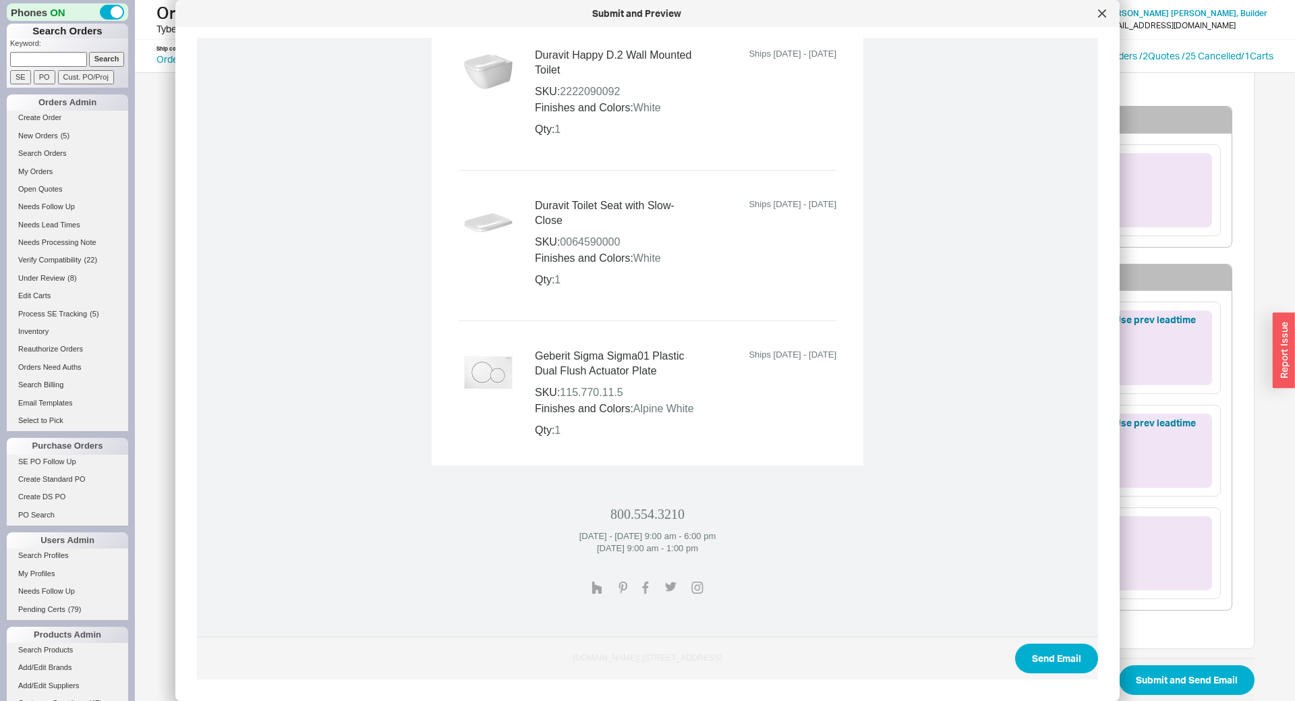
scroll to position [889, 0]
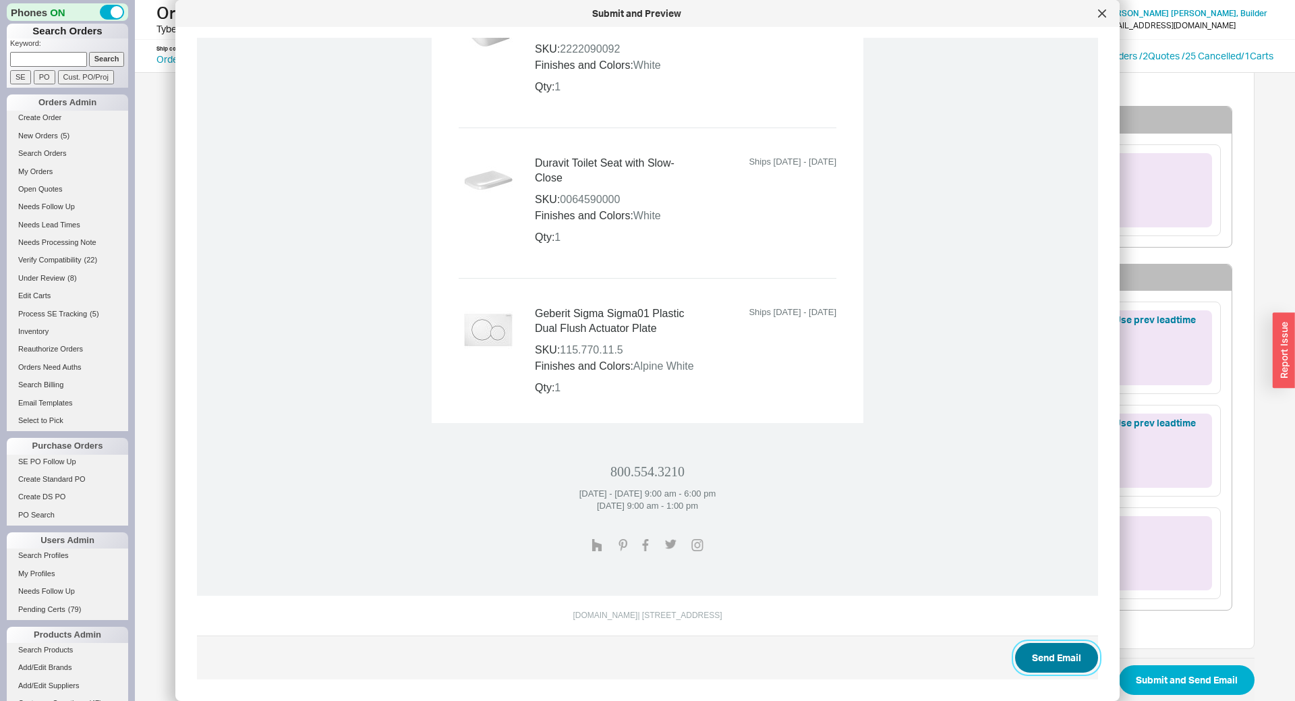
click at [1028, 646] on button "Send Email" at bounding box center [1056, 658] width 83 height 30
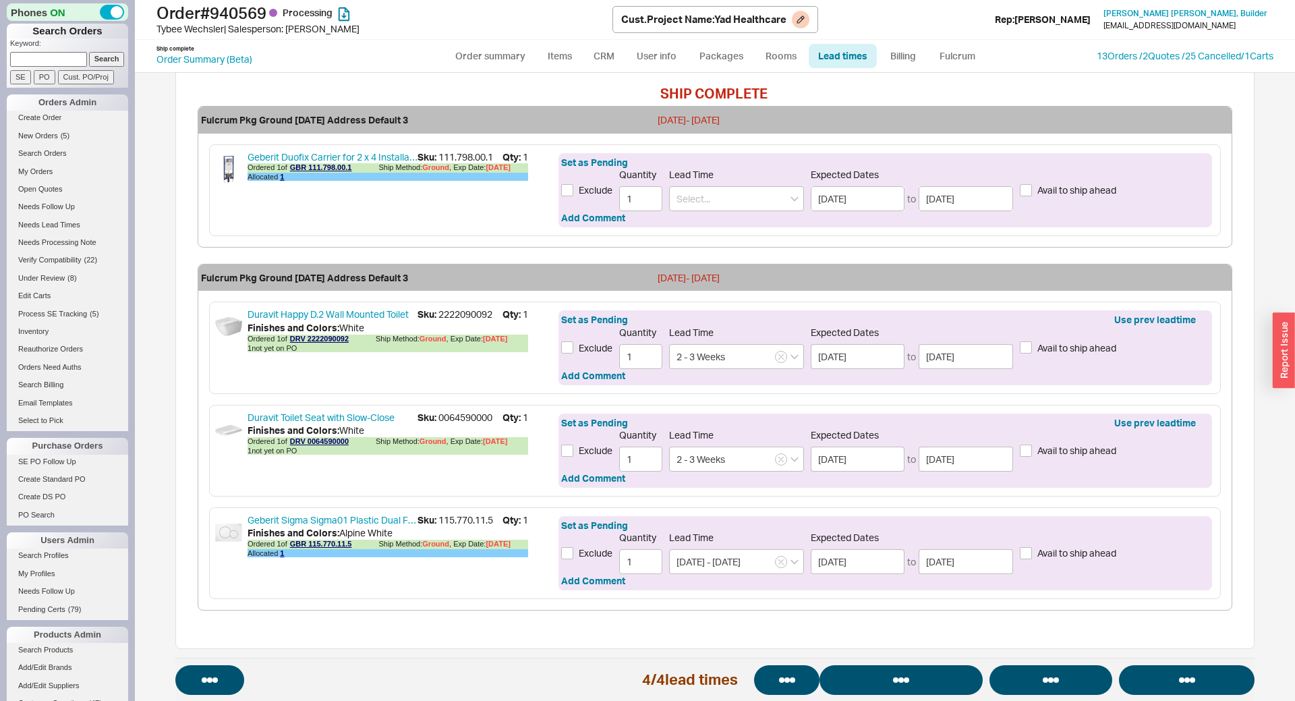
select select "*"
select select "LOW"
select select "3"
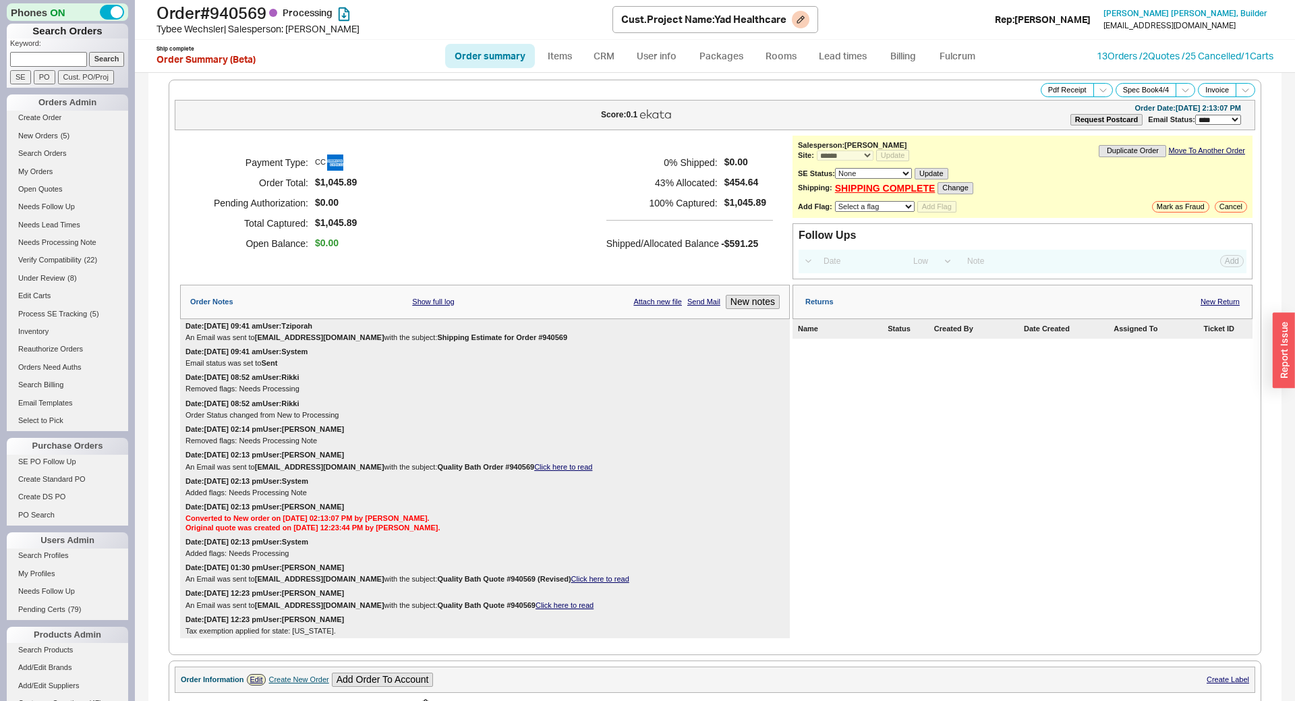
select select "*"
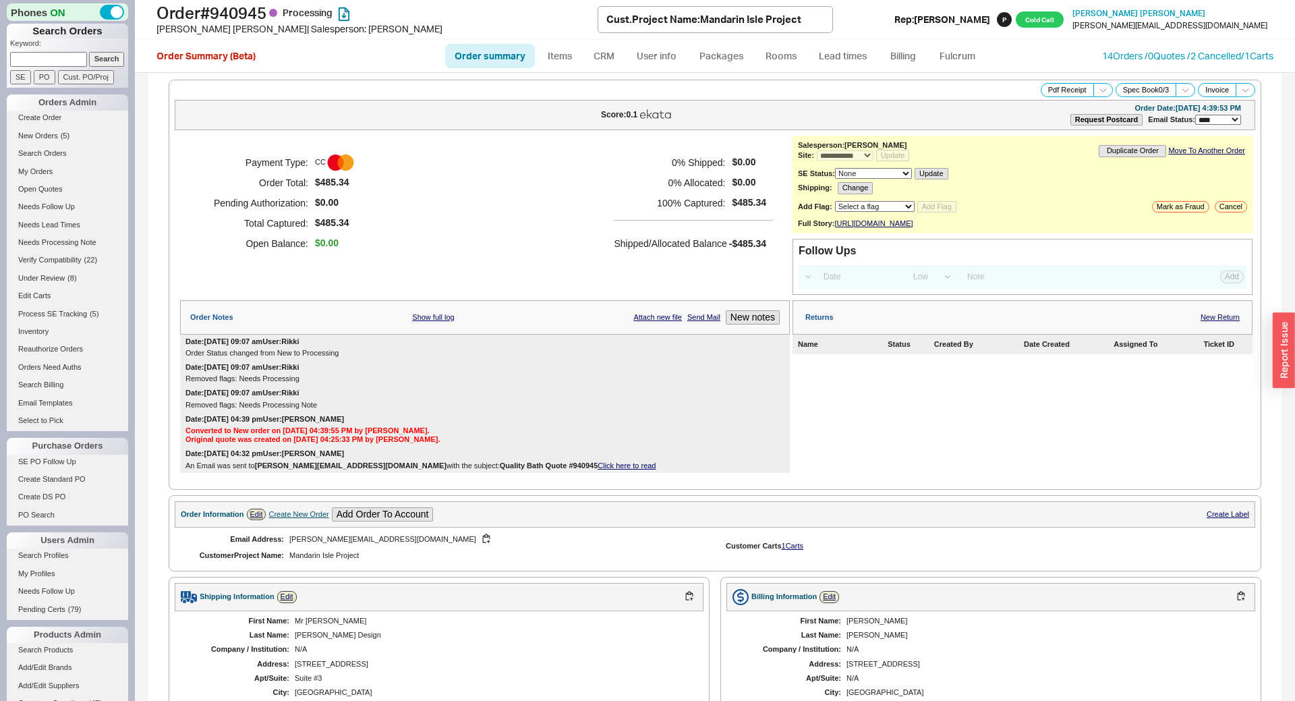
select select "*"
select select "**"
select select "LOW"
select select "3"
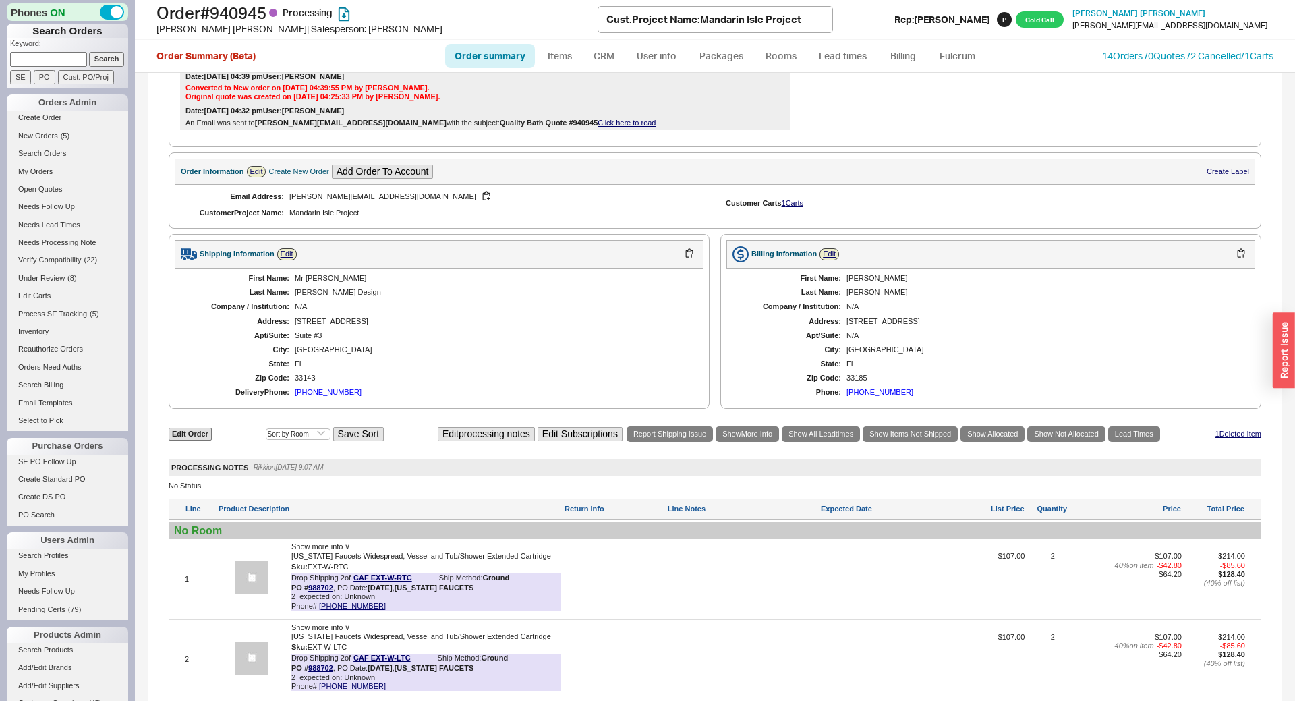
scroll to position [596, 0]
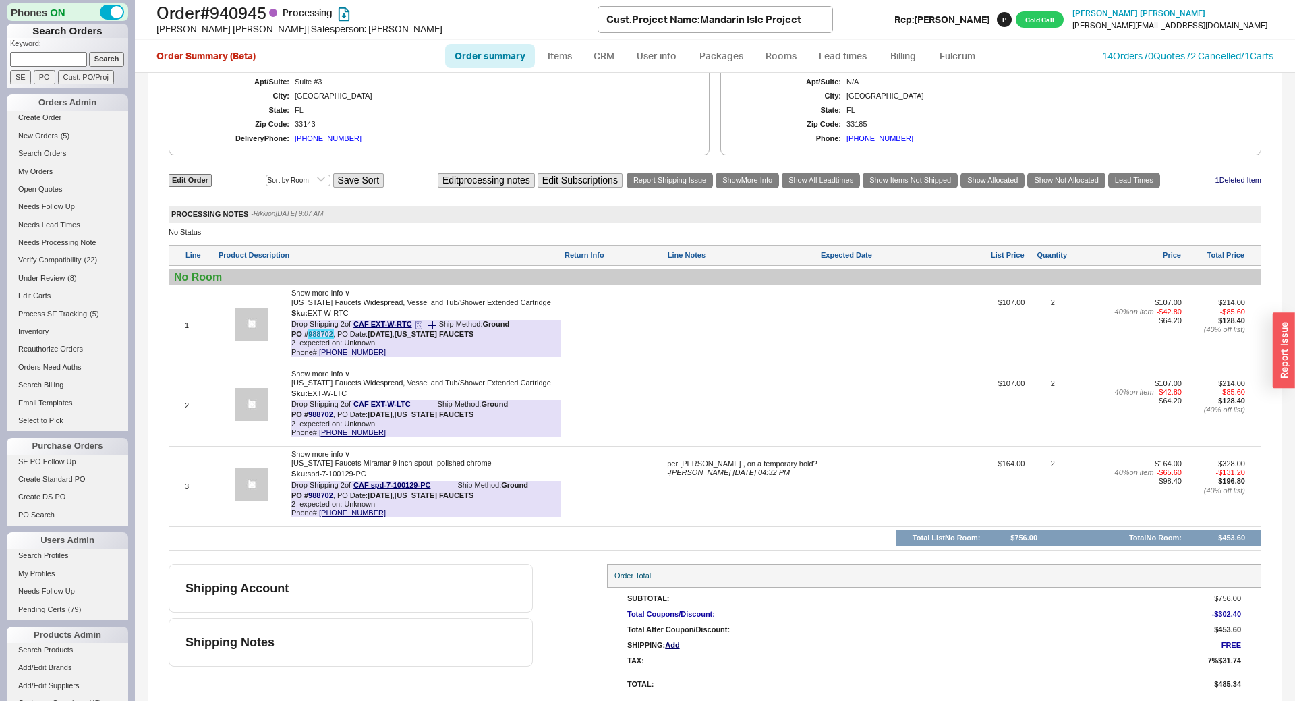
click at [320, 338] on link "988702" at bounding box center [320, 334] width 25 height 8
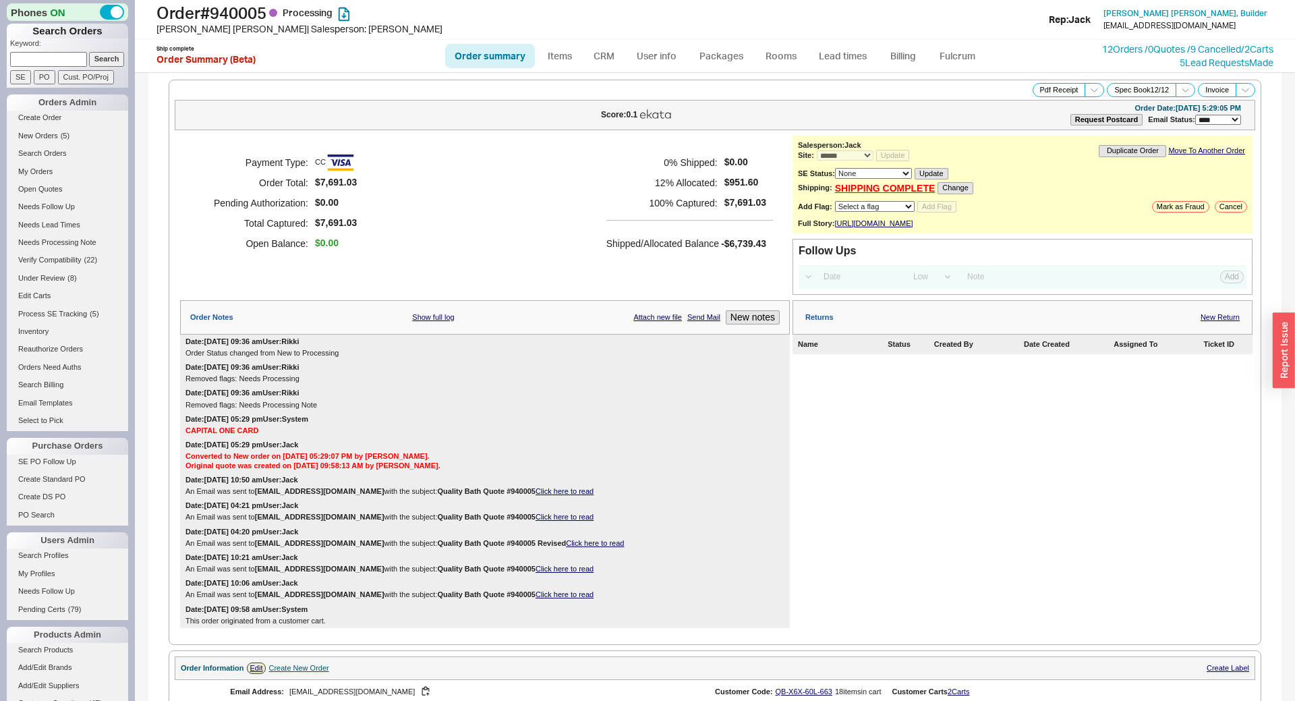
select select "*"
select select "LOW"
select select "3"
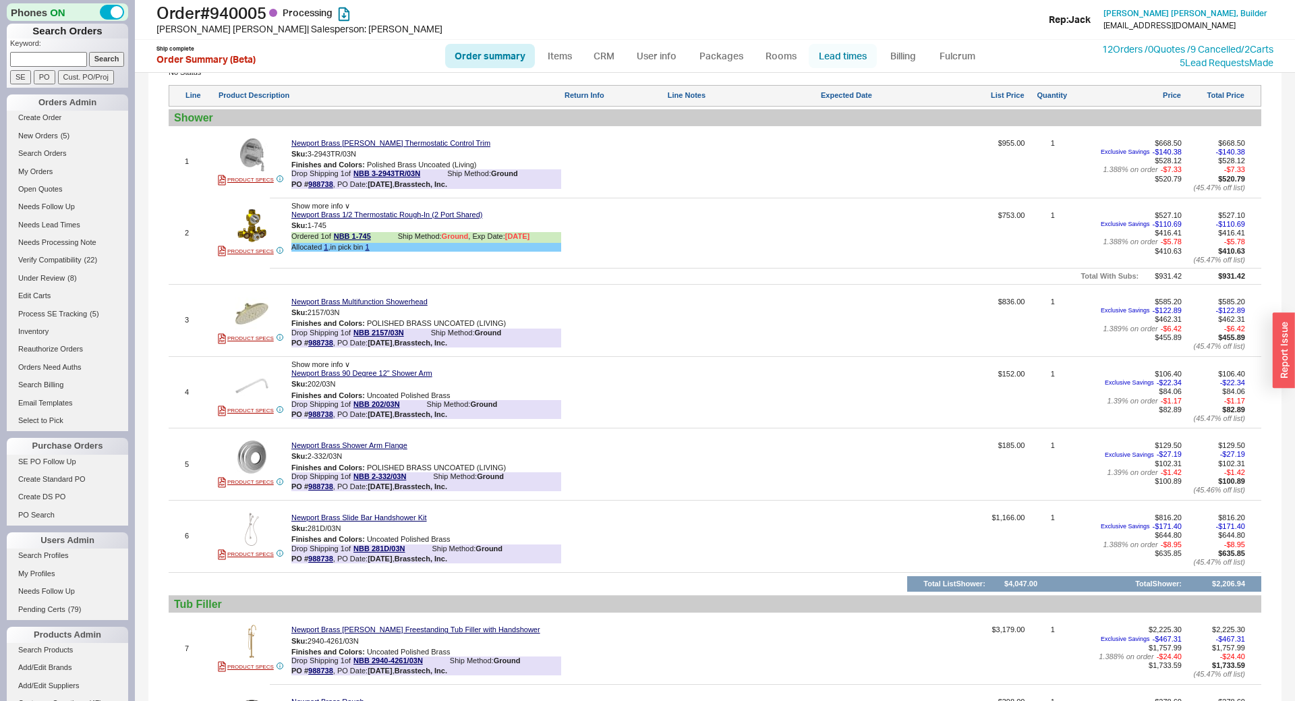
click at [837, 63] on link "Lead times" at bounding box center [842, 56] width 68 height 24
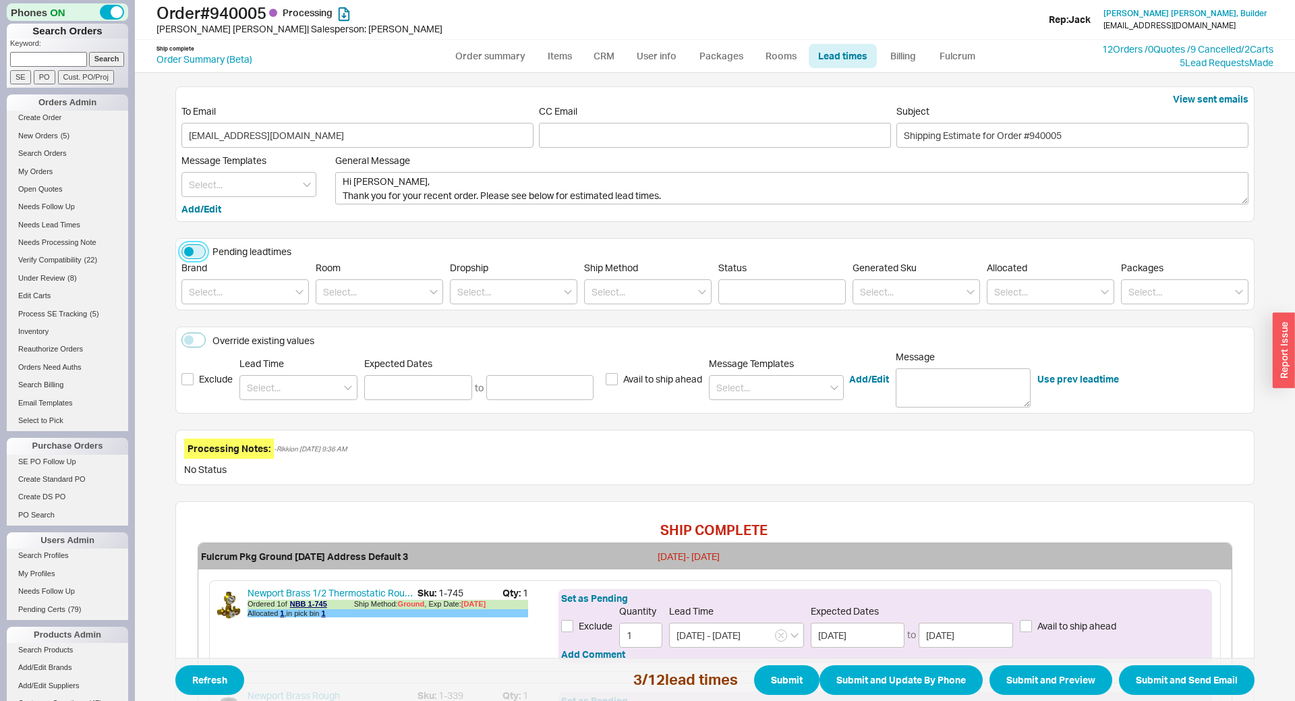
click at [201, 251] on button "Pending leadtimes" at bounding box center [193, 251] width 24 height 15
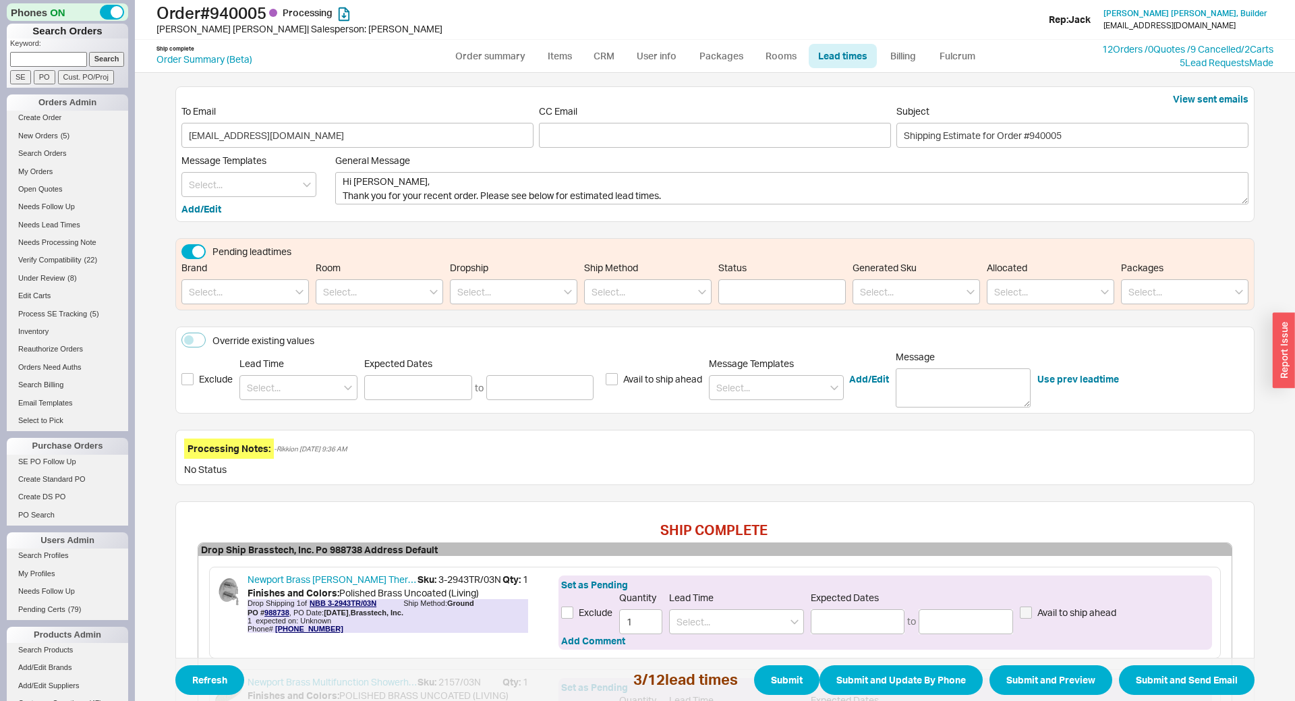
click at [214, 305] on div "Pending leadtimes Brand Room Dropship Ship Method Status Generated Sku Allocate…" at bounding box center [714, 274] width 1079 height 73
click at [225, 300] on input at bounding box center [244, 291] width 127 height 25
click at [237, 342] on div "California Faucets" at bounding box center [245, 344] width 126 height 24
type input "California Faucets"
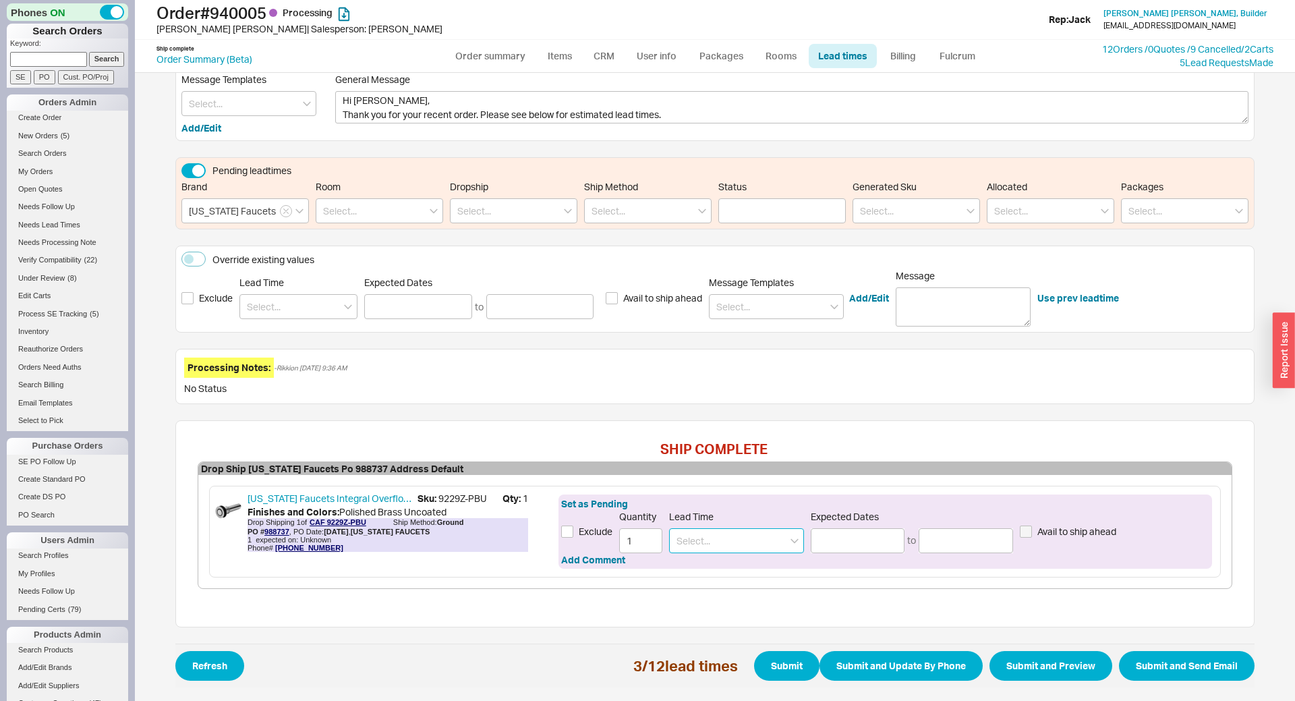
click at [724, 547] on input at bounding box center [736, 540] width 135 height 25
click at [709, 599] on div "2 - 3 Weeks" at bounding box center [736, 592] width 133 height 24
type input "2 - 3 Weeks"
type input "10/03/2025"
type input "10/10/2025"
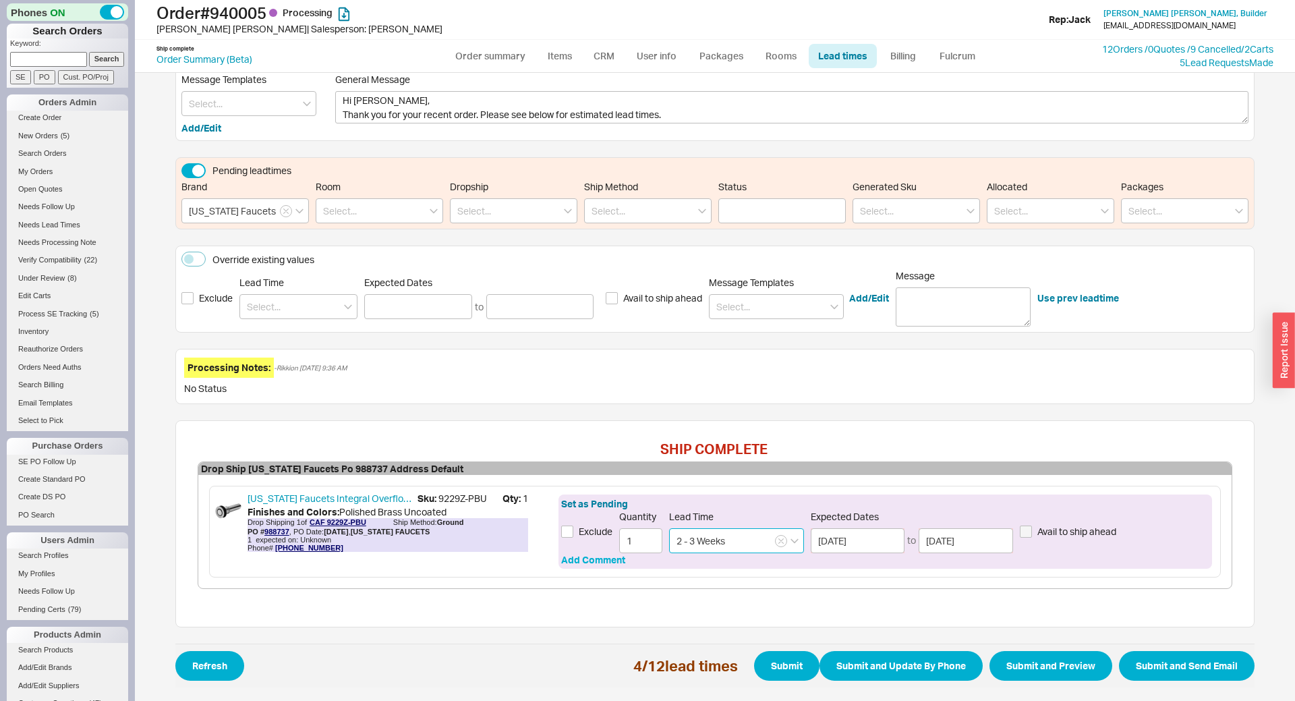
type input "2 - 3 Weeks"
click at [587, 554] on button "Add Comment" at bounding box center [593, 559] width 64 height 13
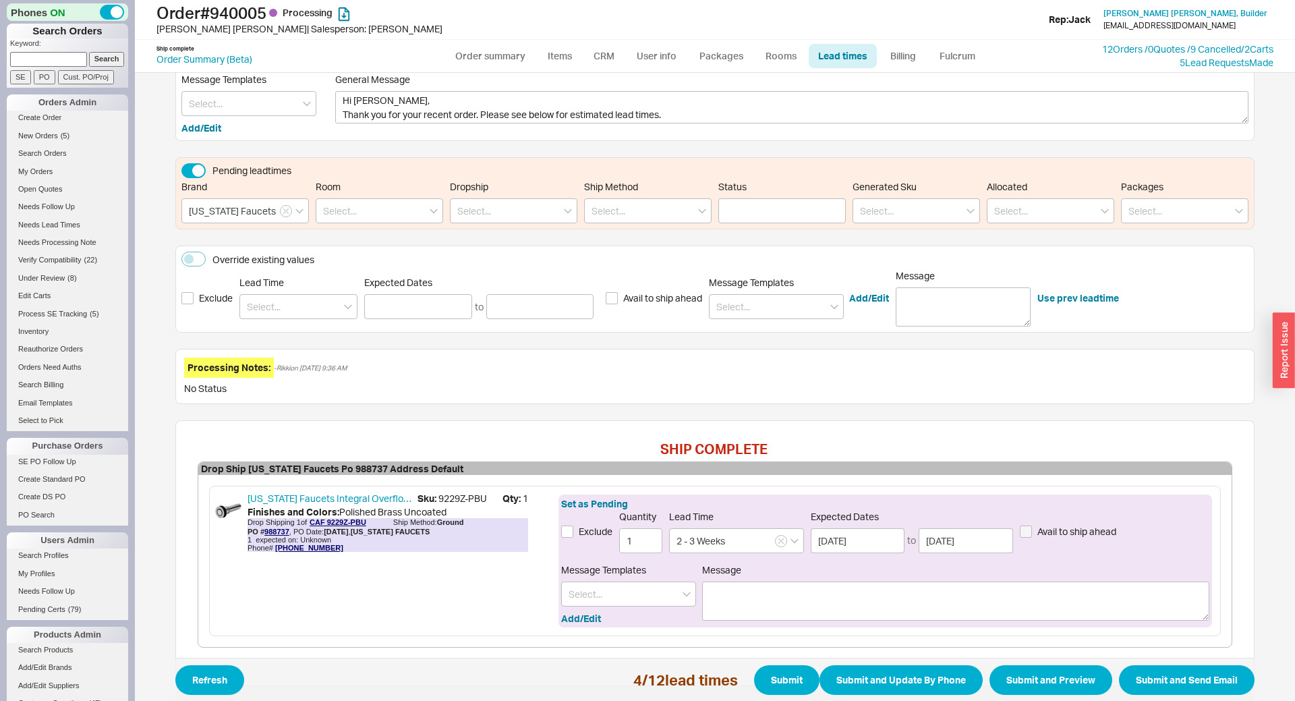
click at [591, 574] on span "Message Templates" at bounding box center [603, 569] width 85 height 11
click at [597, 593] on input at bounding box center [628, 593] width 135 height 25
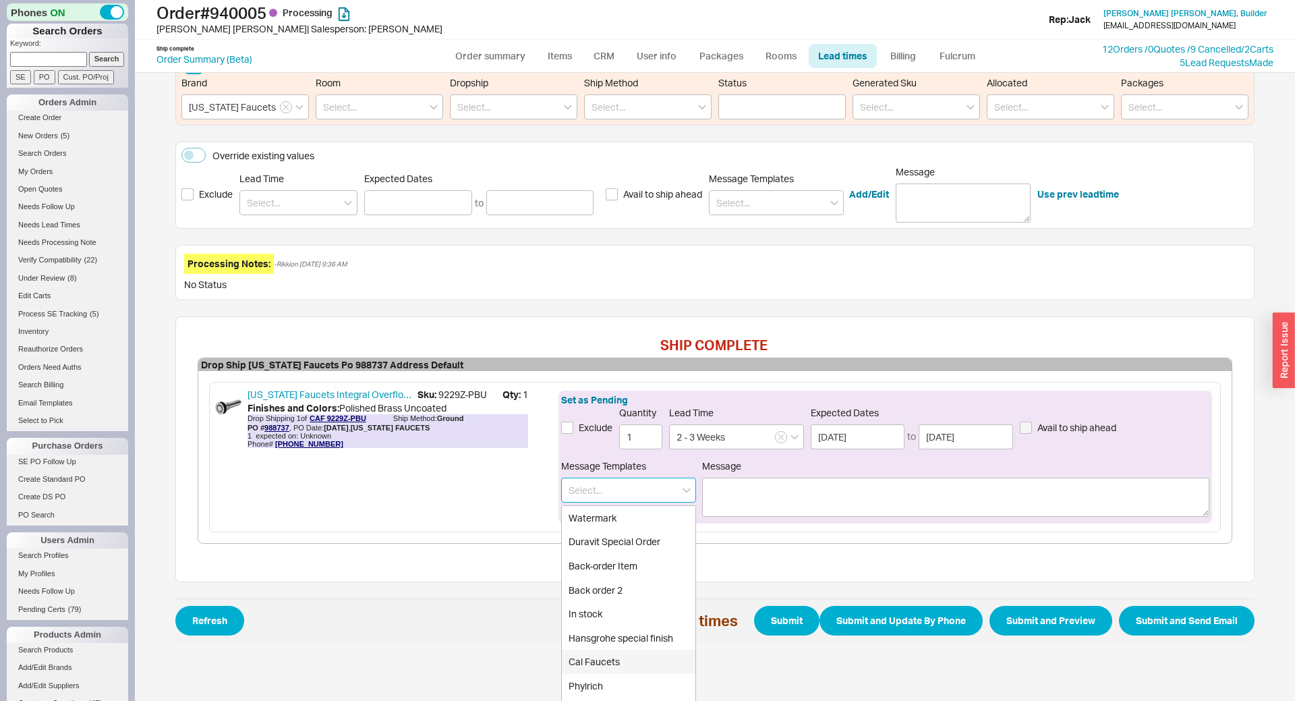
scroll to position [243, 0]
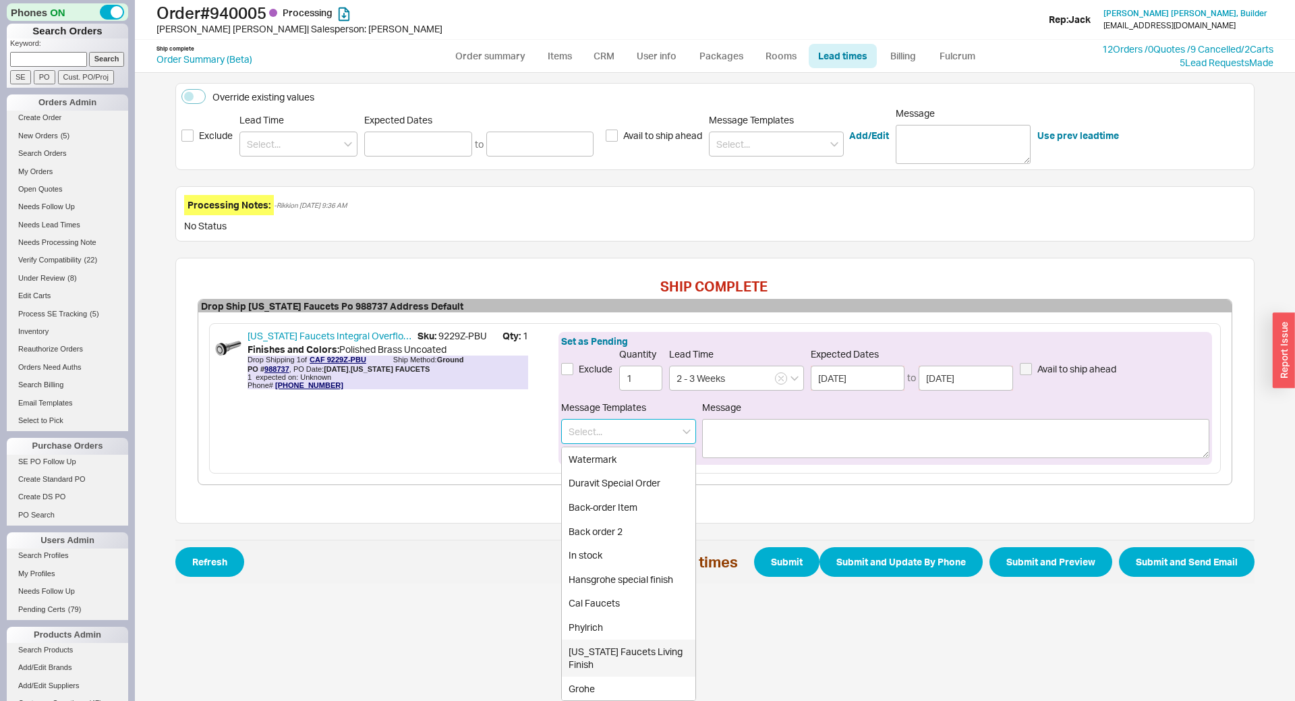
click at [659, 652] on div "California Faucets Living Finish" at bounding box center [628, 657] width 133 height 37
type input "California Faucets Living Finish"
type textarea "Please note, the finish you ordered is a living finish and is therefore non can…"
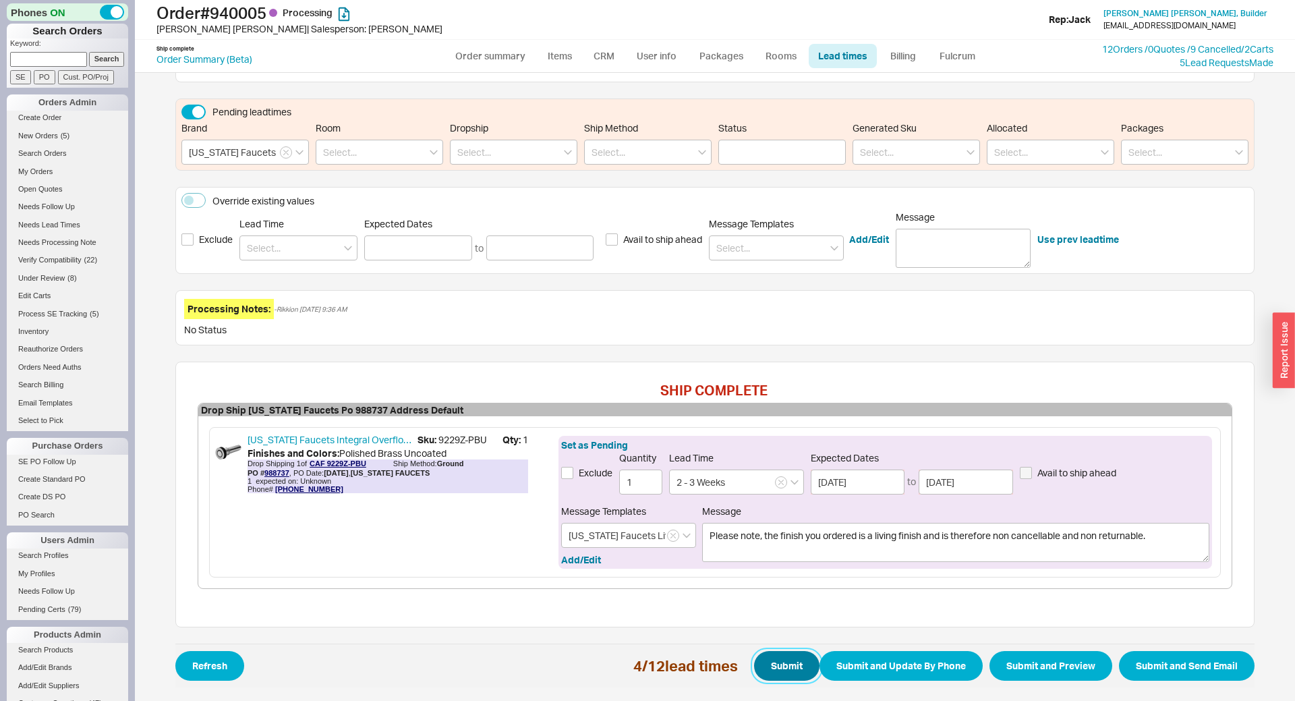
click at [765, 676] on button "Submit" at bounding box center [786, 666] width 65 height 30
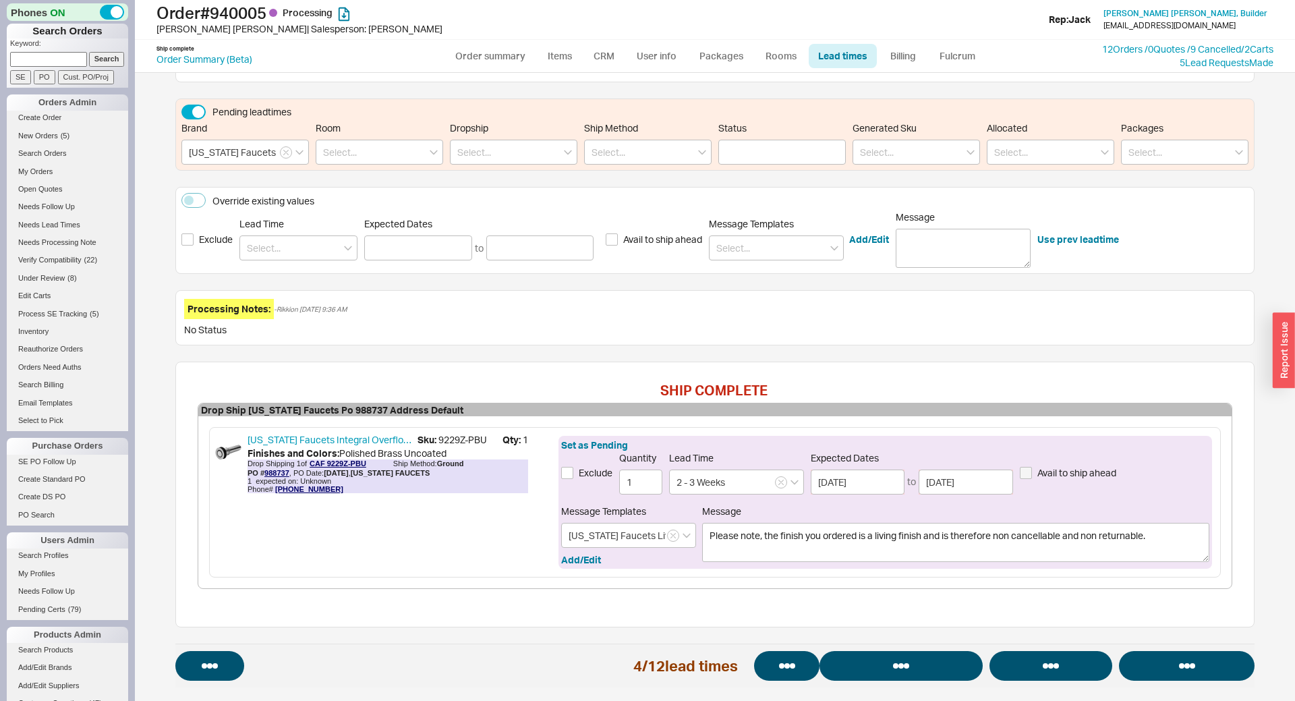
select select "*"
select select "LOW"
select select "3"
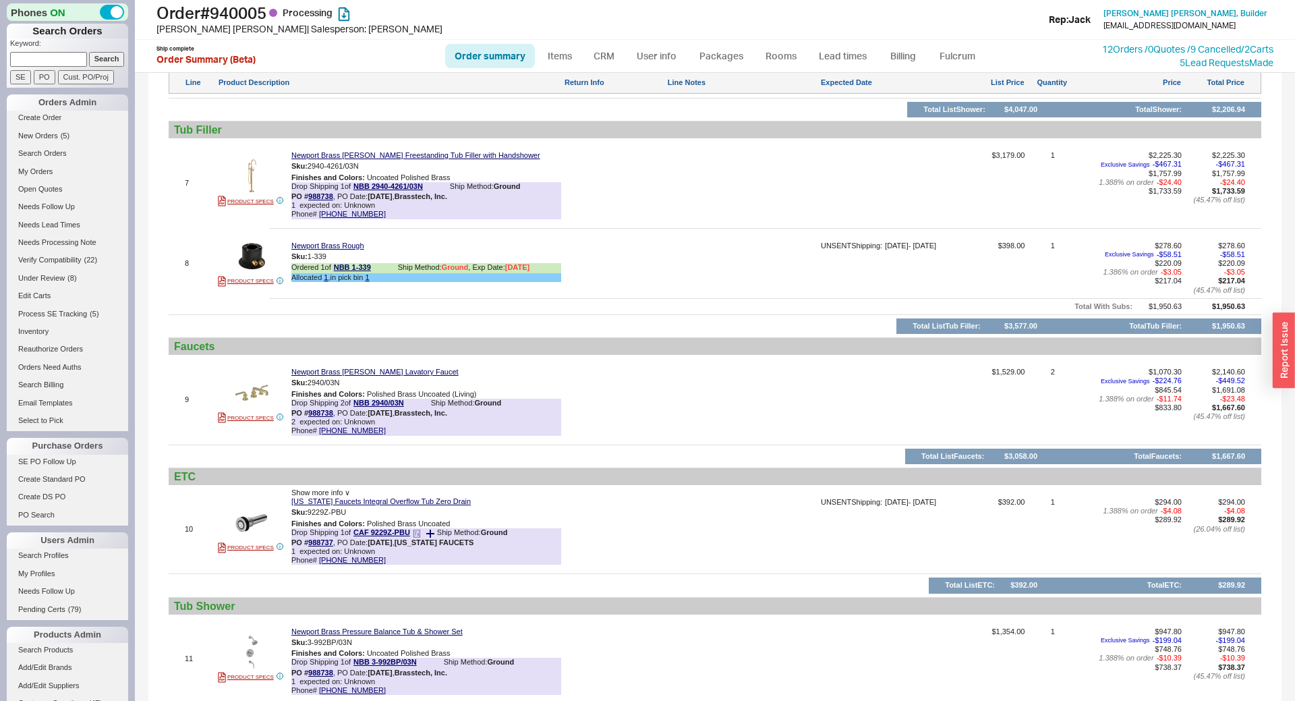
scroll to position [1456, 0]
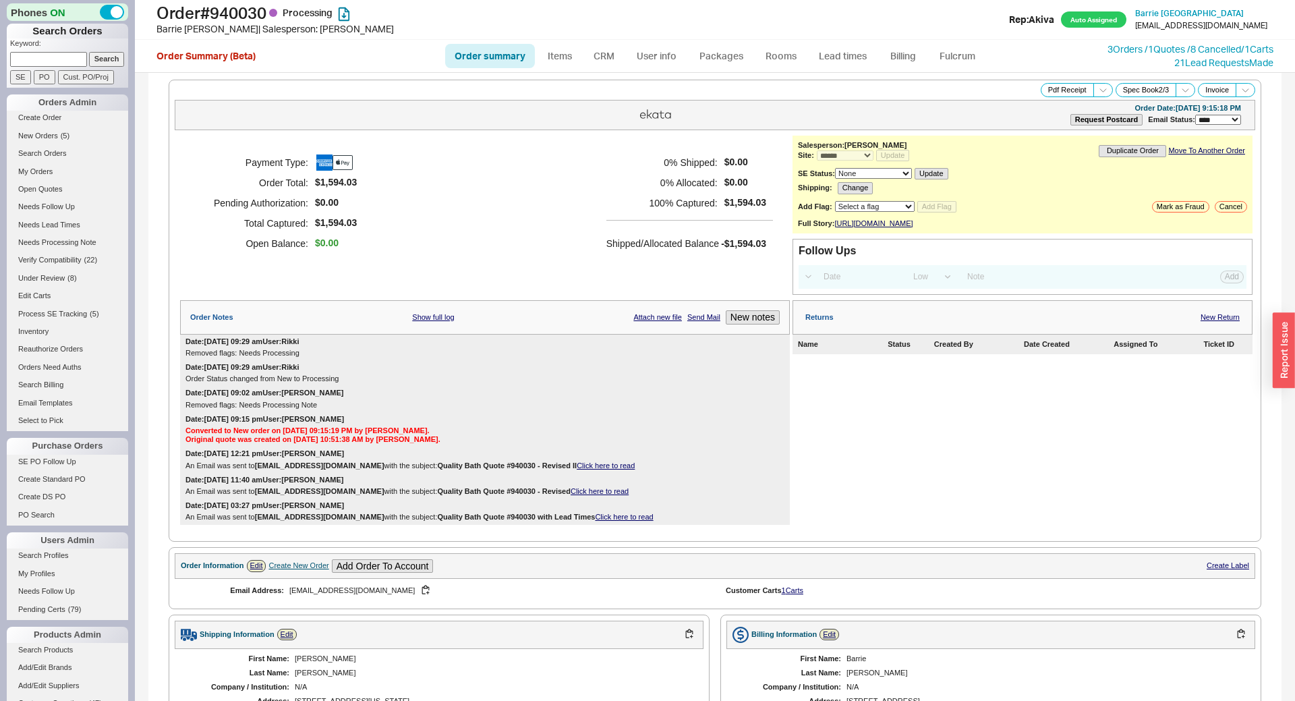
select select "*"
select select "LOW"
select select "3"
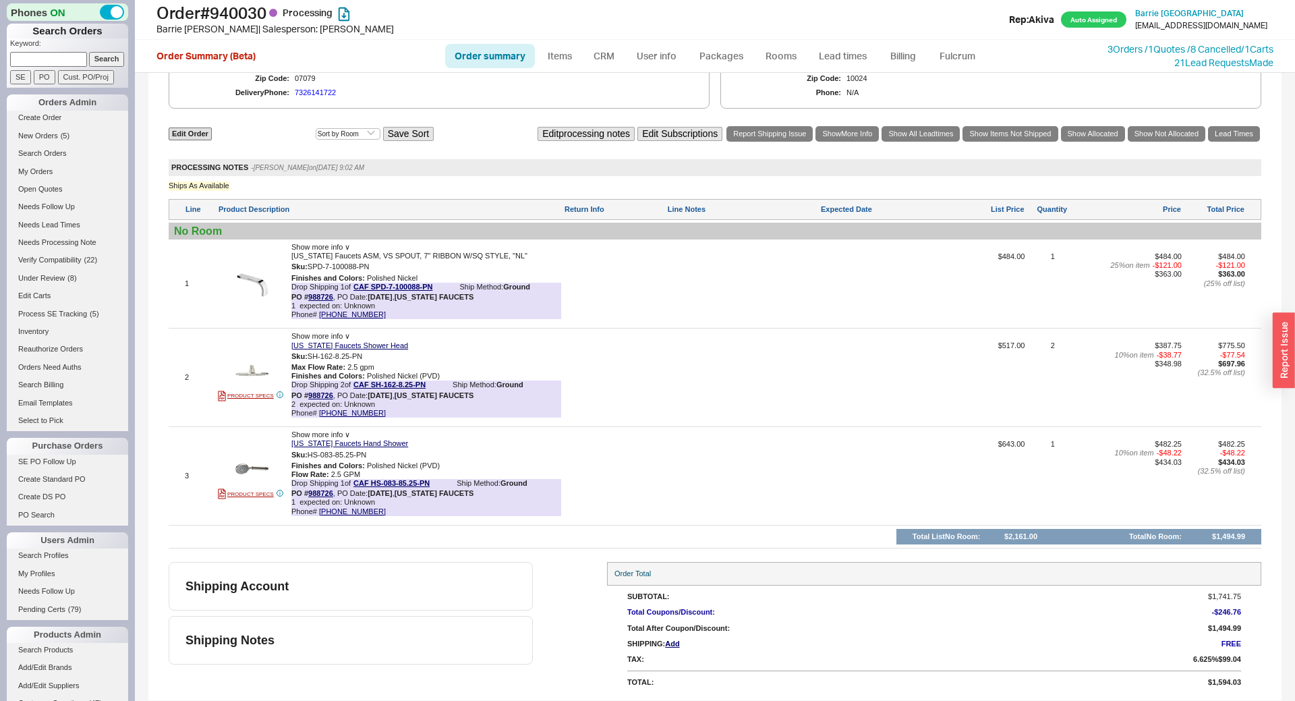
click at [769, 382] on div at bounding box center [742, 382] width 151 height 82
type textarea "2.5 GPM?"
click at [676, 374] on button "SAVE" at bounding box center [681, 370] width 29 height 11
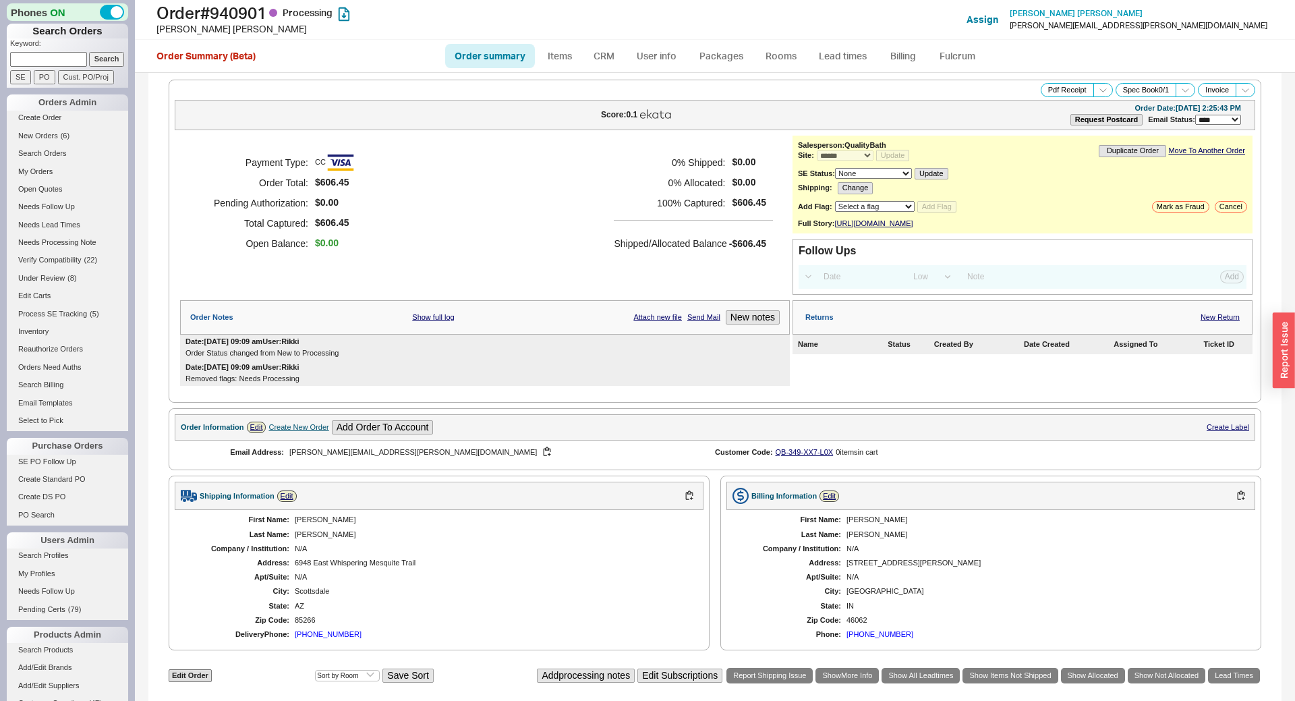
select select "*"
select select "LOW"
select select "3"
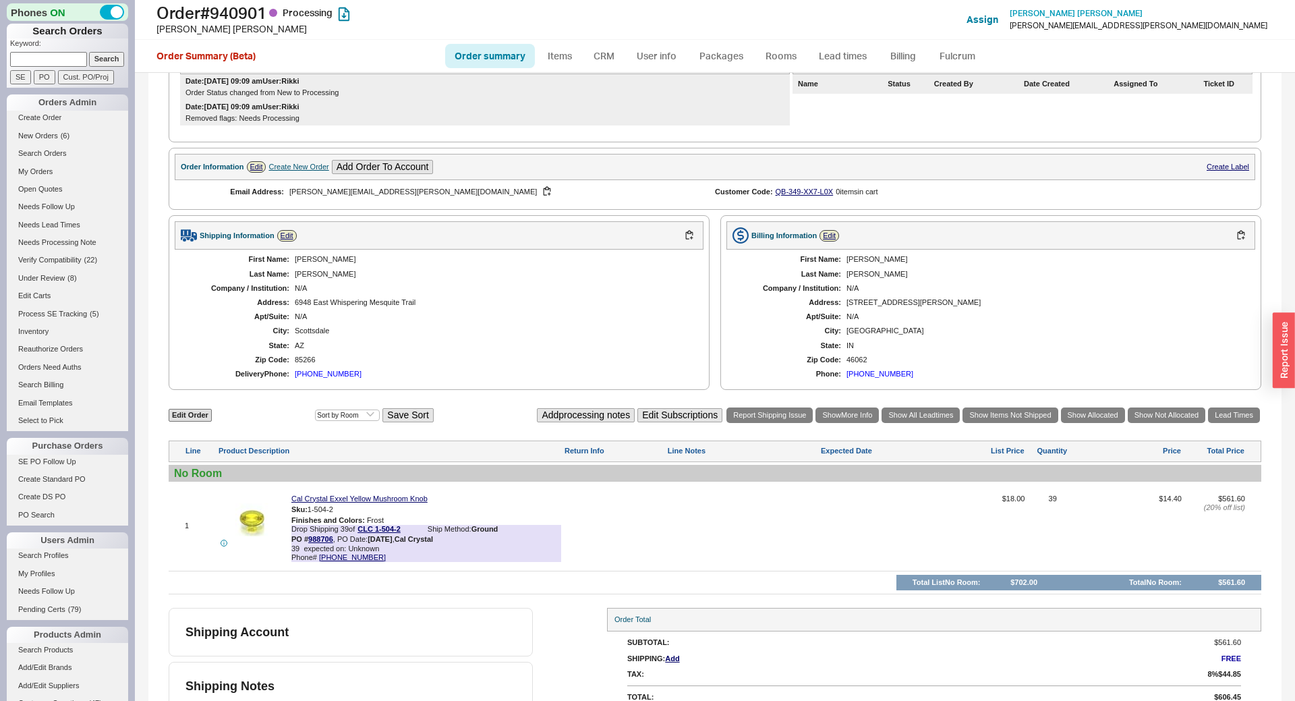
scroll to position [289, 0]
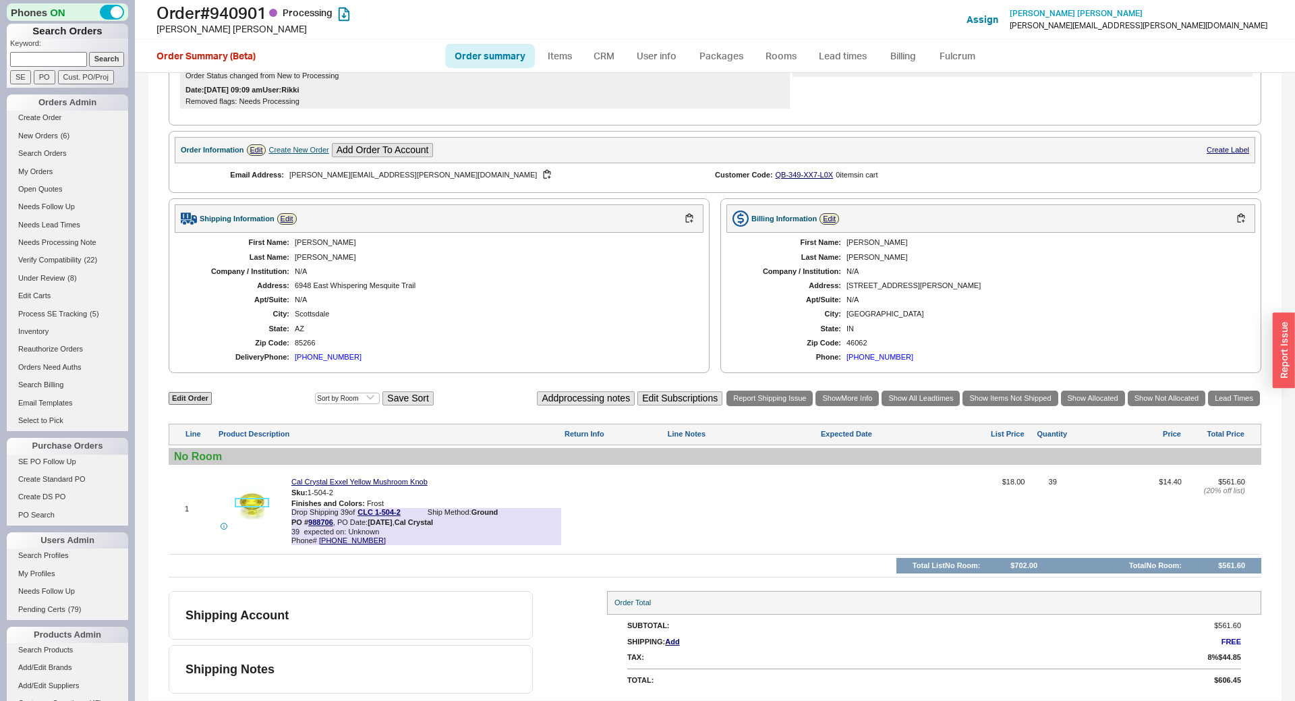
click at [241, 500] on img at bounding box center [251, 502] width 33 height 33
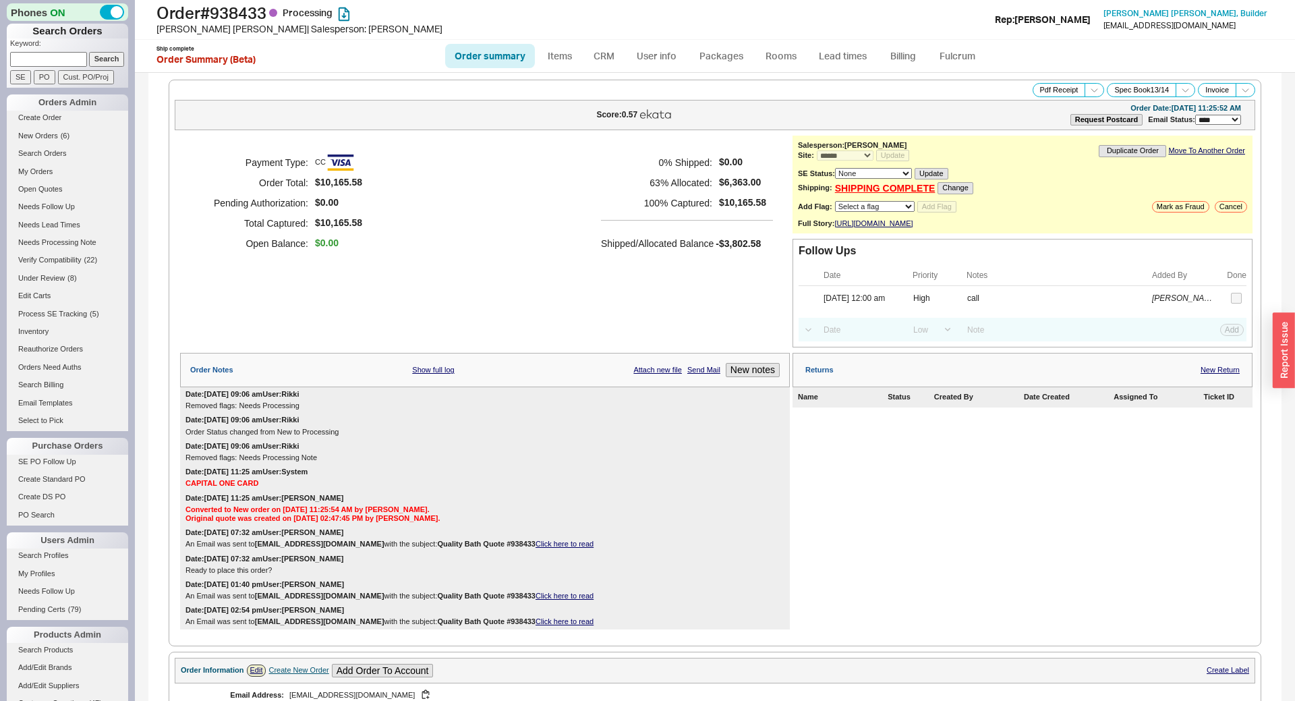
select select "*"
select select "LOW"
select select "3"
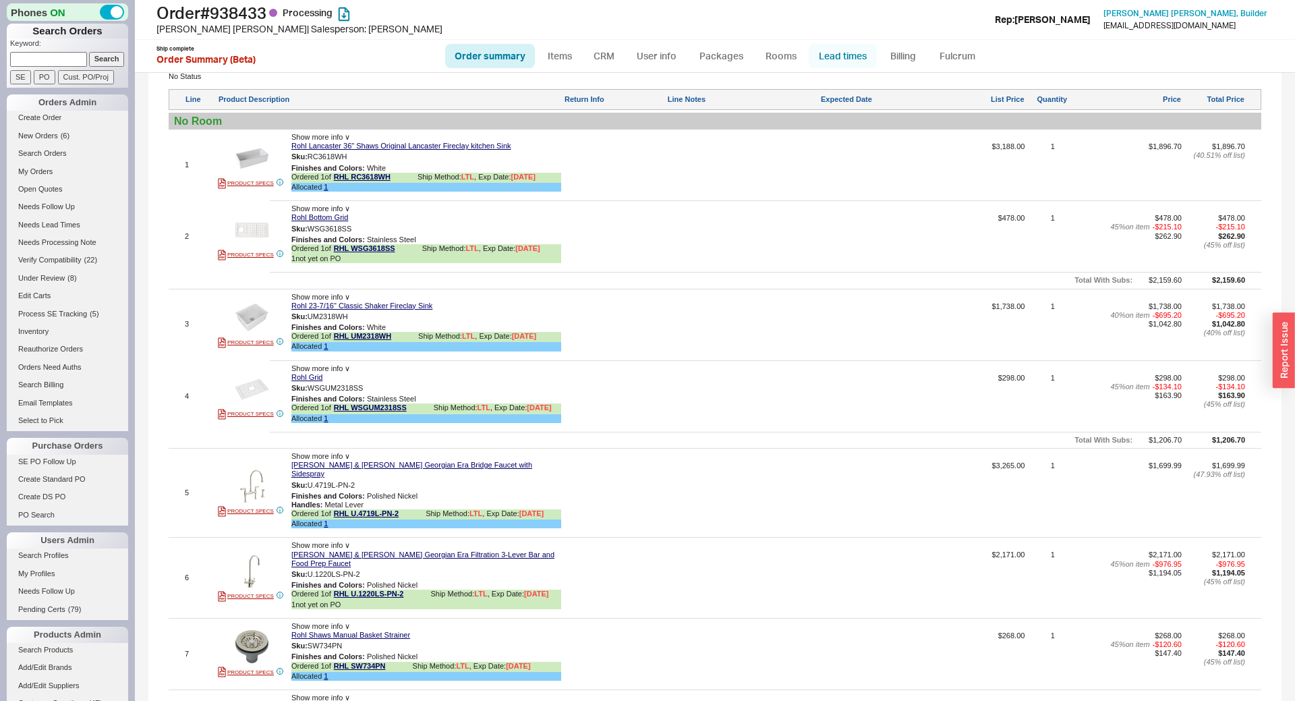
click at [843, 59] on link "Lead times" at bounding box center [842, 56] width 68 height 24
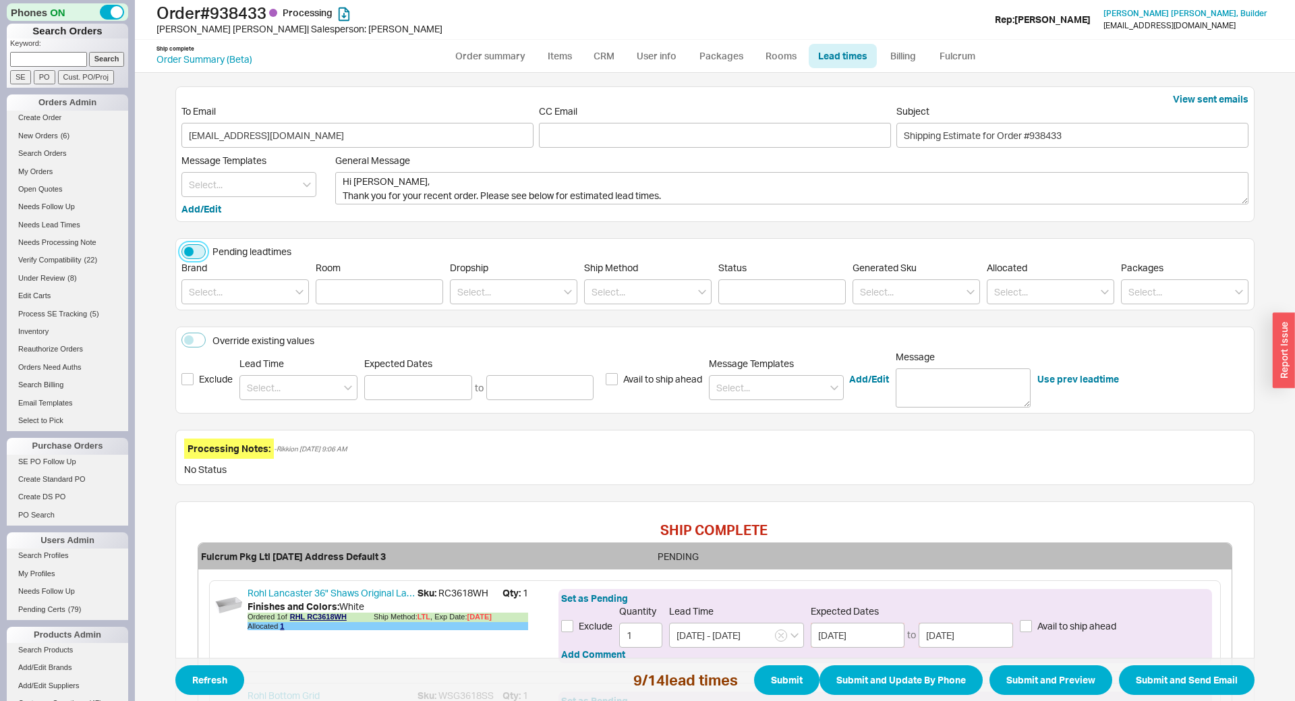
click at [202, 248] on button "Pending leadtimes" at bounding box center [193, 251] width 24 height 15
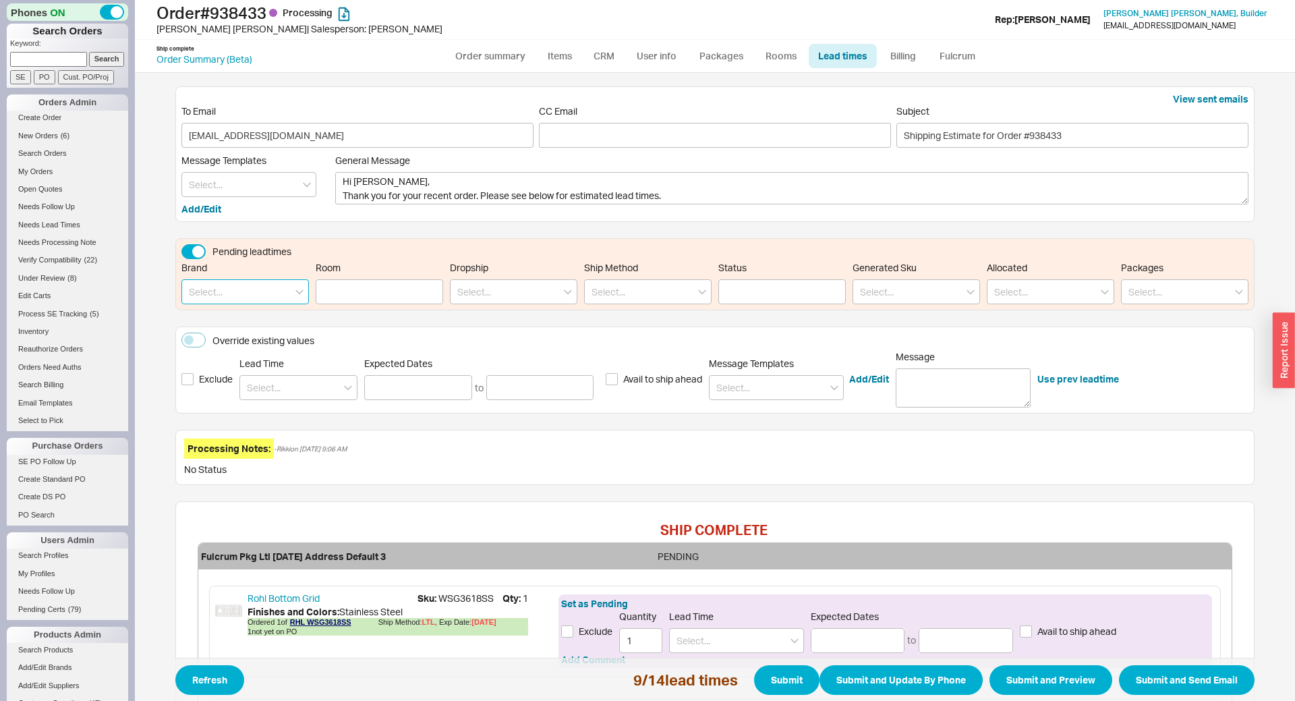
click at [243, 292] on input at bounding box center [244, 291] width 127 height 25
click at [245, 341] on div "[PERSON_NAME]" at bounding box center [245, 344] width 126 height 24
type input "[PERSON_NAME]"
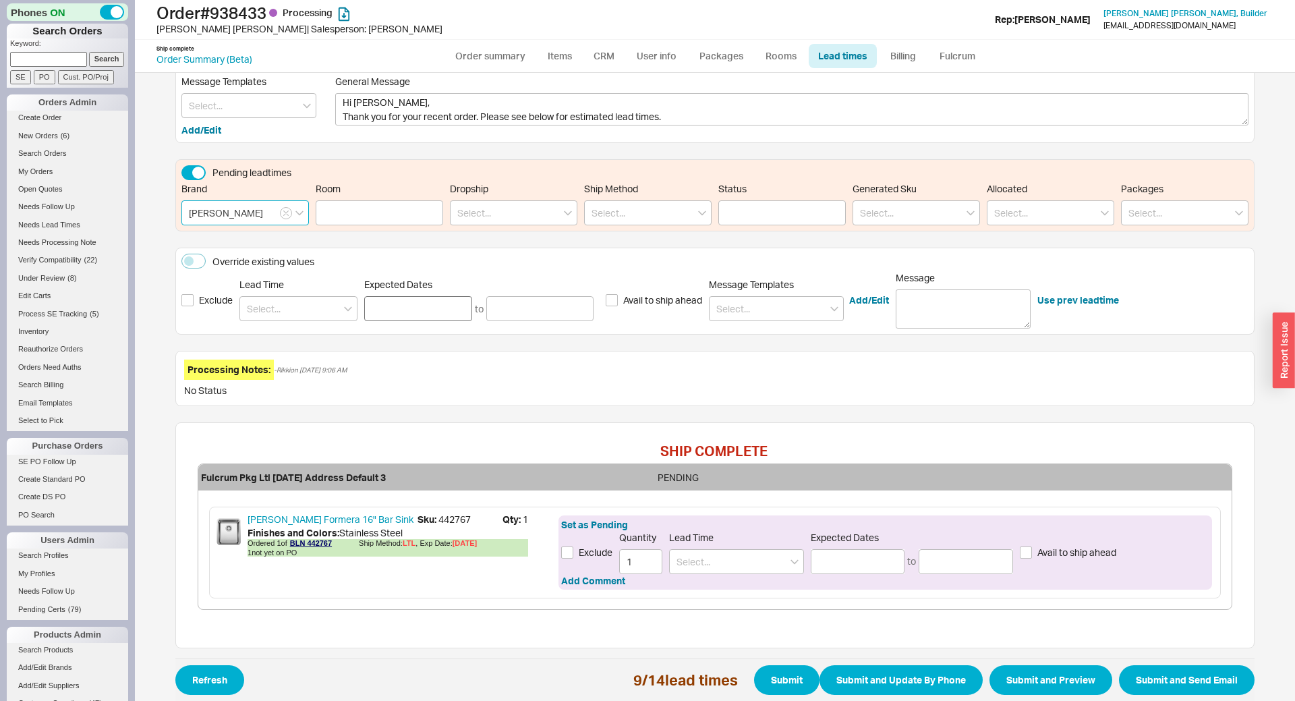
scroll to position [113, 0]
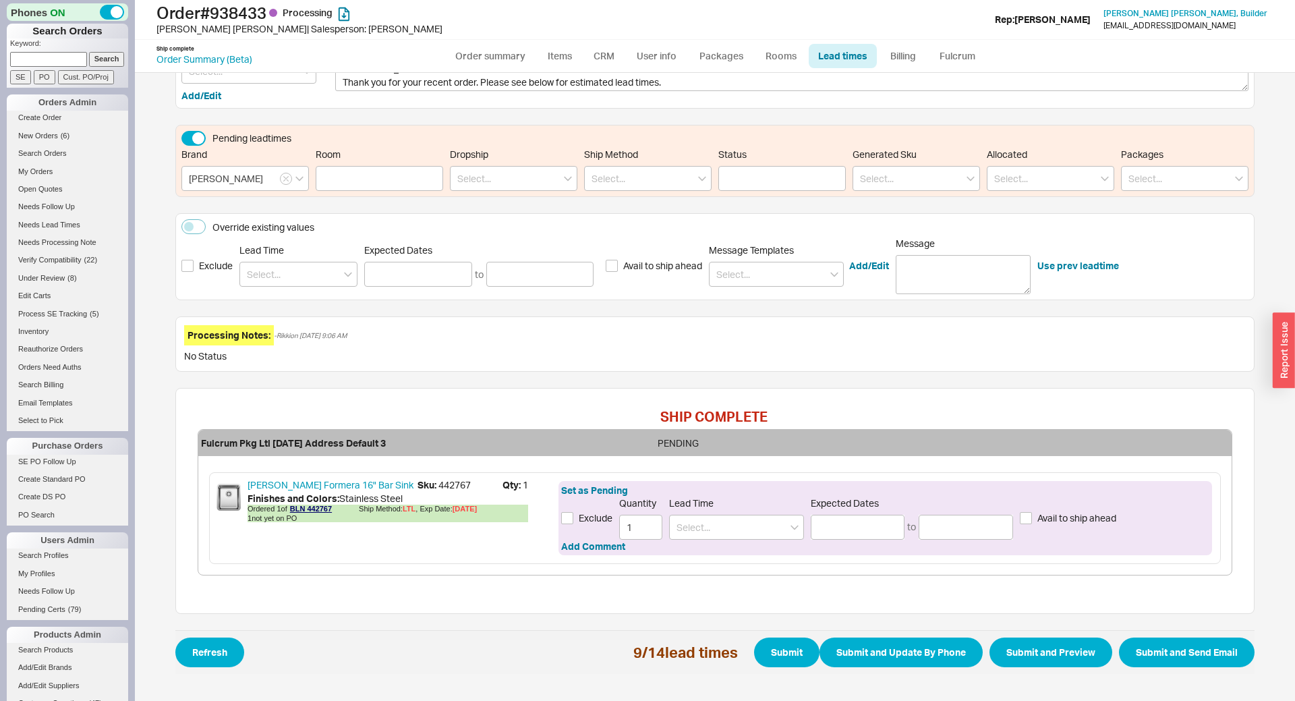
click at [461, 482] on span "Sku: 442767" at bounding box center [459, 484] width 85 height 13
copy span "442767"
click at [346, 485] on link "[PERSON_NAME] Formera 16" Bar Sink" at bounding box center [332, 484] width 170 height 13
copy span "442767"
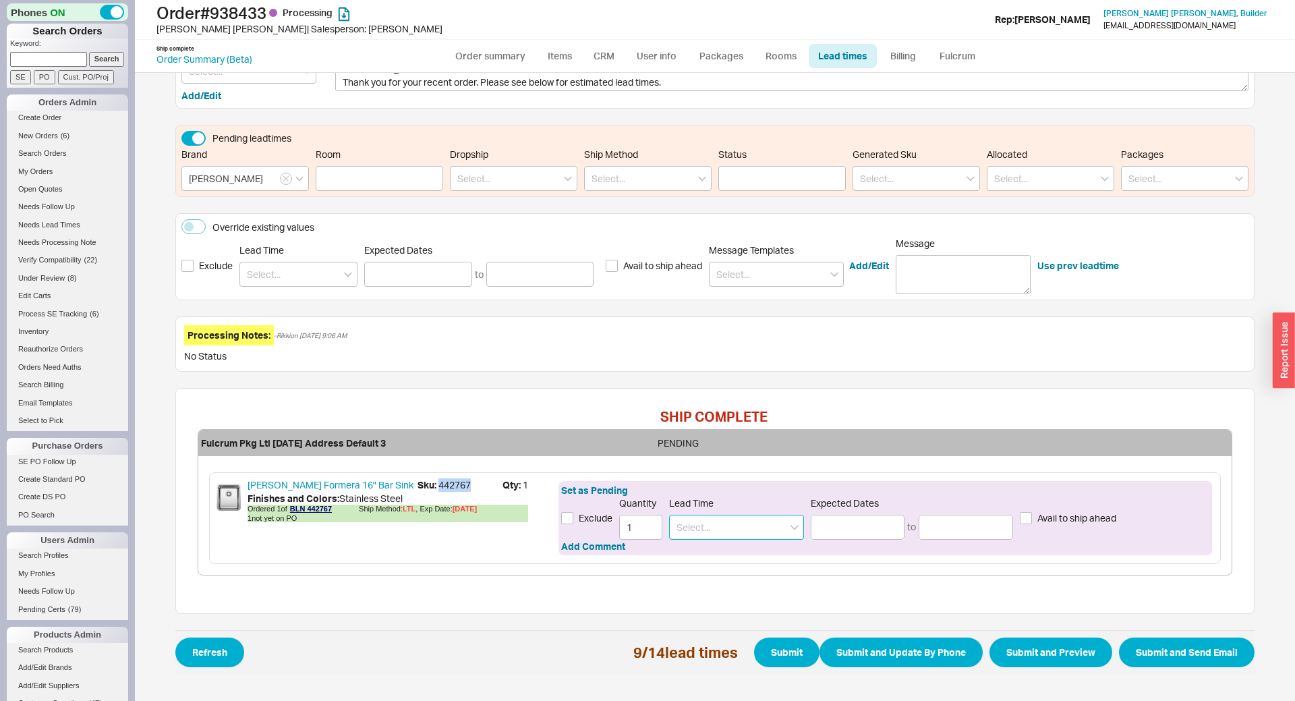
click at [697, 523] on input at bounding box center [736, 526] width 135 height 25
click at [701, 550] on div "5 - 6 Weeks" at bounding box center [736, 555] width 133 height 24
type input "5 - 6 Weeks"
type input "10/24/2025"
type input "10/31/2025"
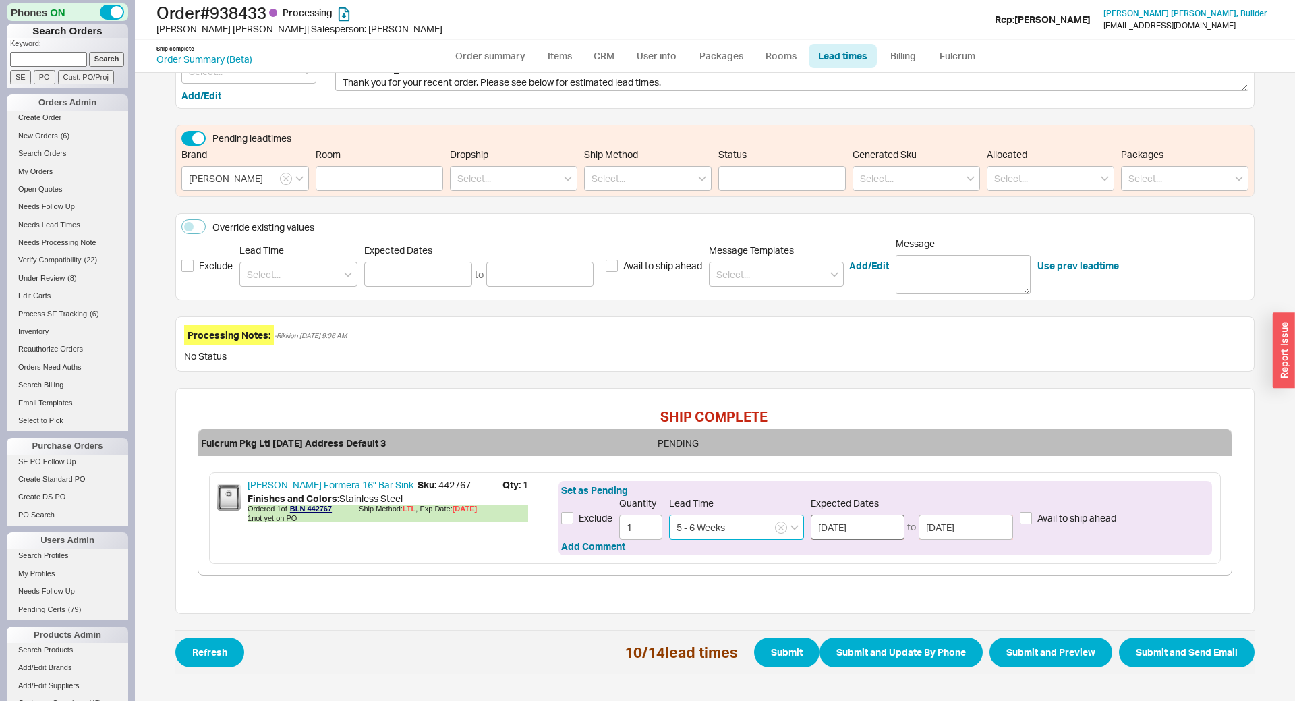
type input "5 - 6 Weeks"
click at [840, 532] on input "10/24/2025" at bounding box center [857, 526] width 94 height 25
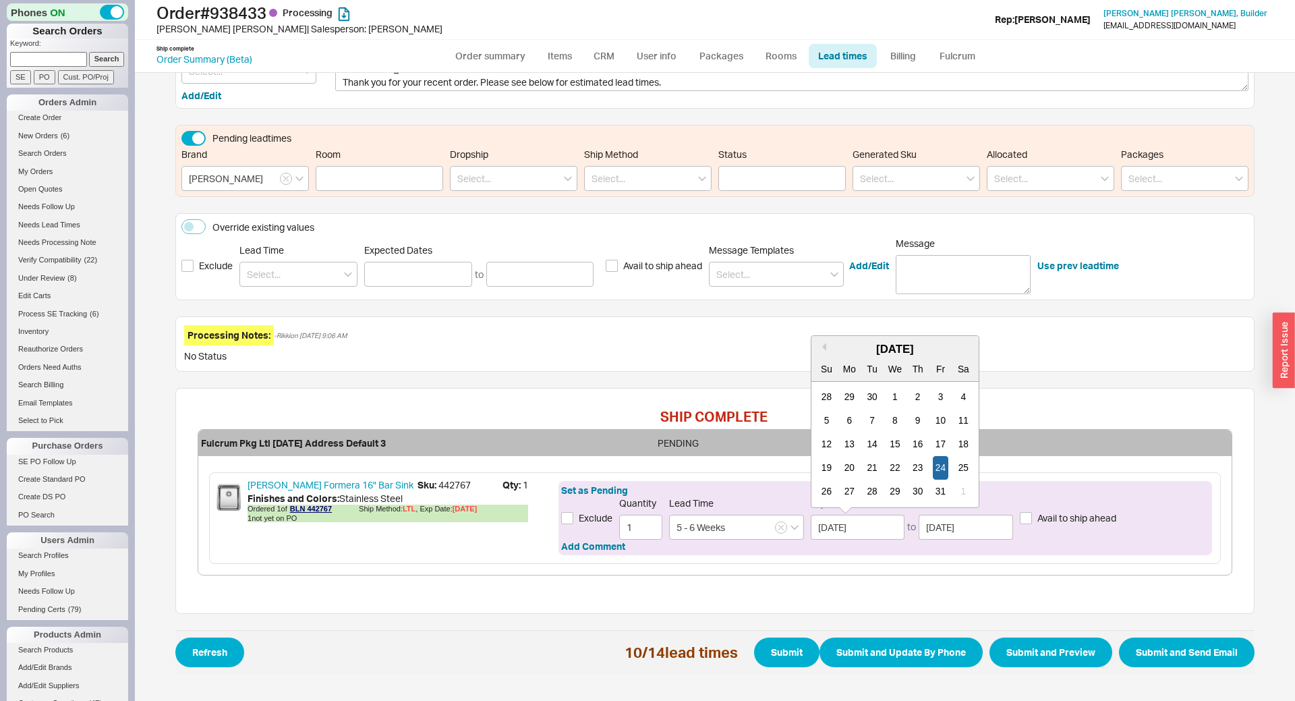
click at [964, 576] on div "SHIP COMPLETE Fulcrum Pkg Ltl 09/19/2025 Address Default 3 PENDING Rohl Lancast…" at bounding box center [714, 501] width 1079 height 227
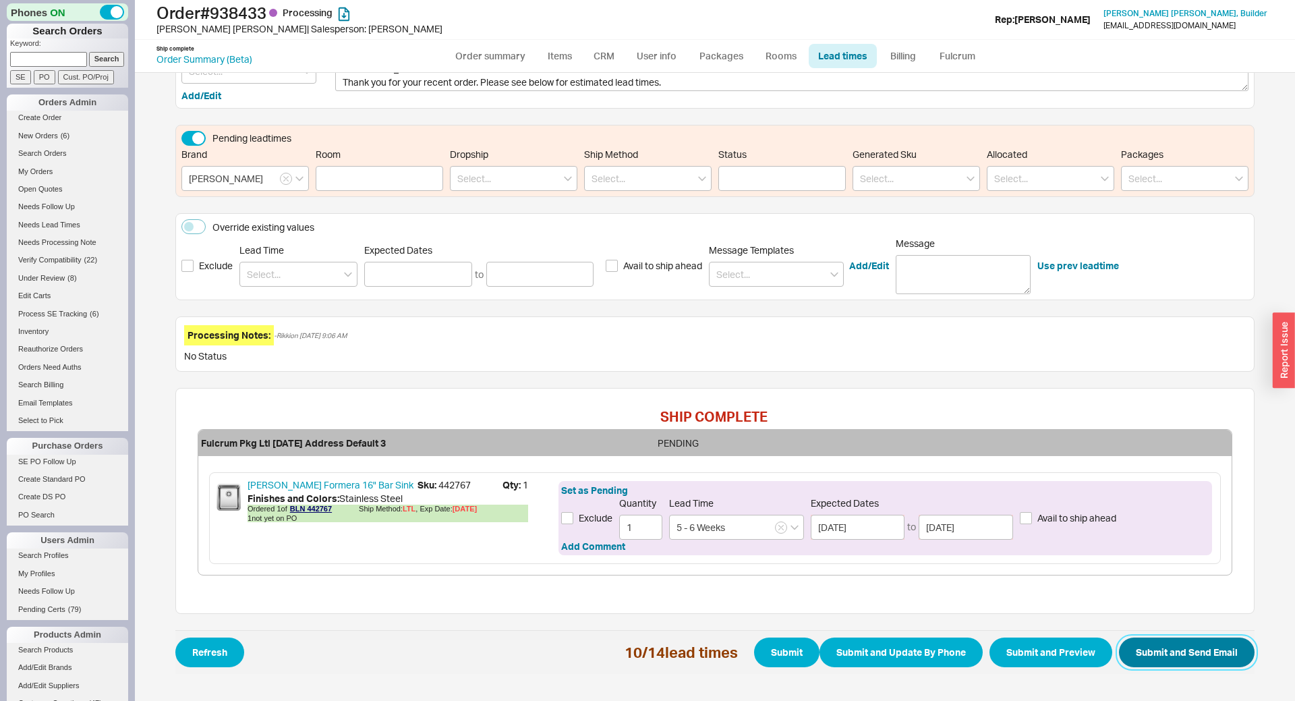
click at [1153, 656] on button "Submit and Send Email" at bounding box center [1187, 652] width 136 height 30
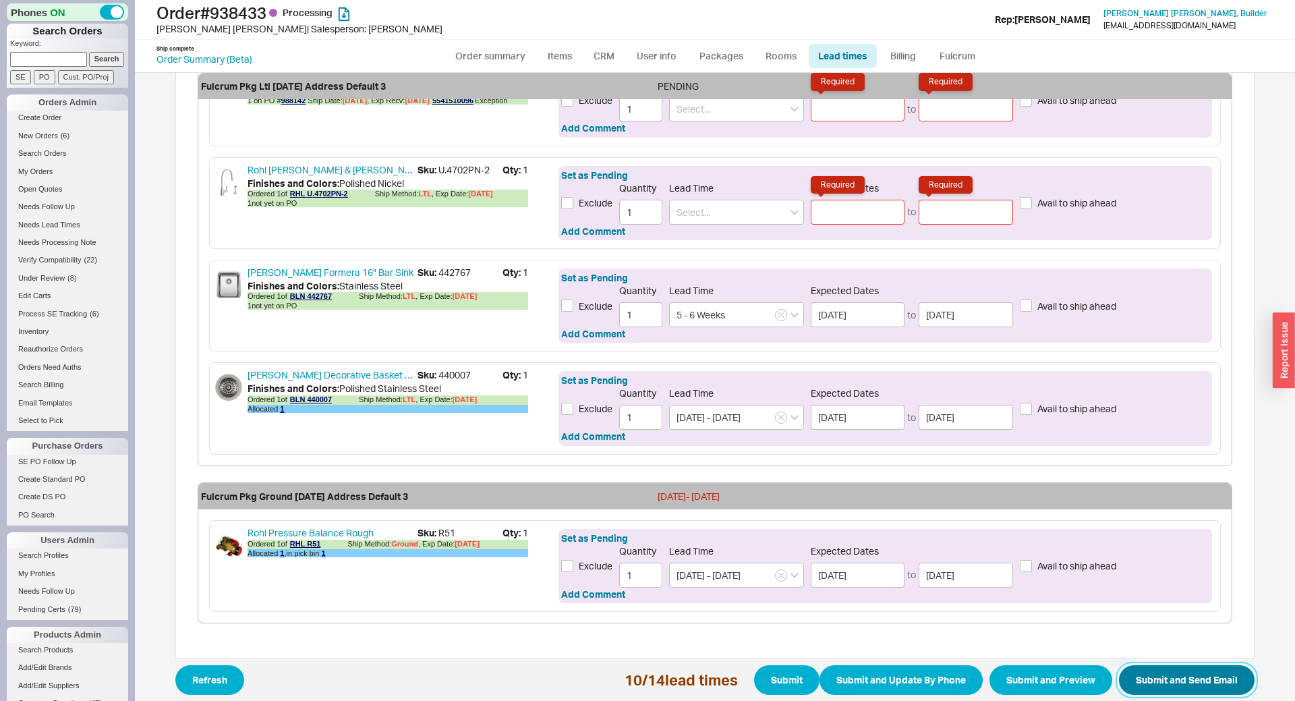
scroll to position [1483, 0]
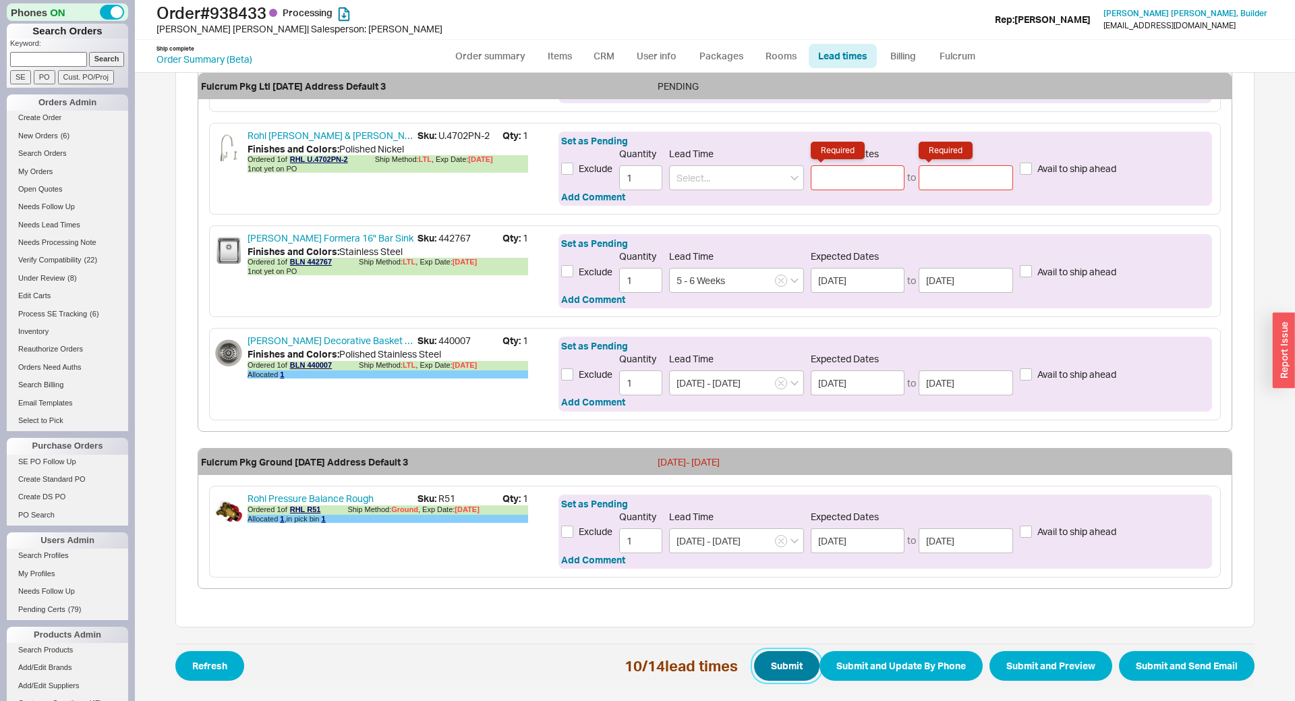
click at [775, 665] on button "Submit" at bounding box center [786, 666] width 65 height 30
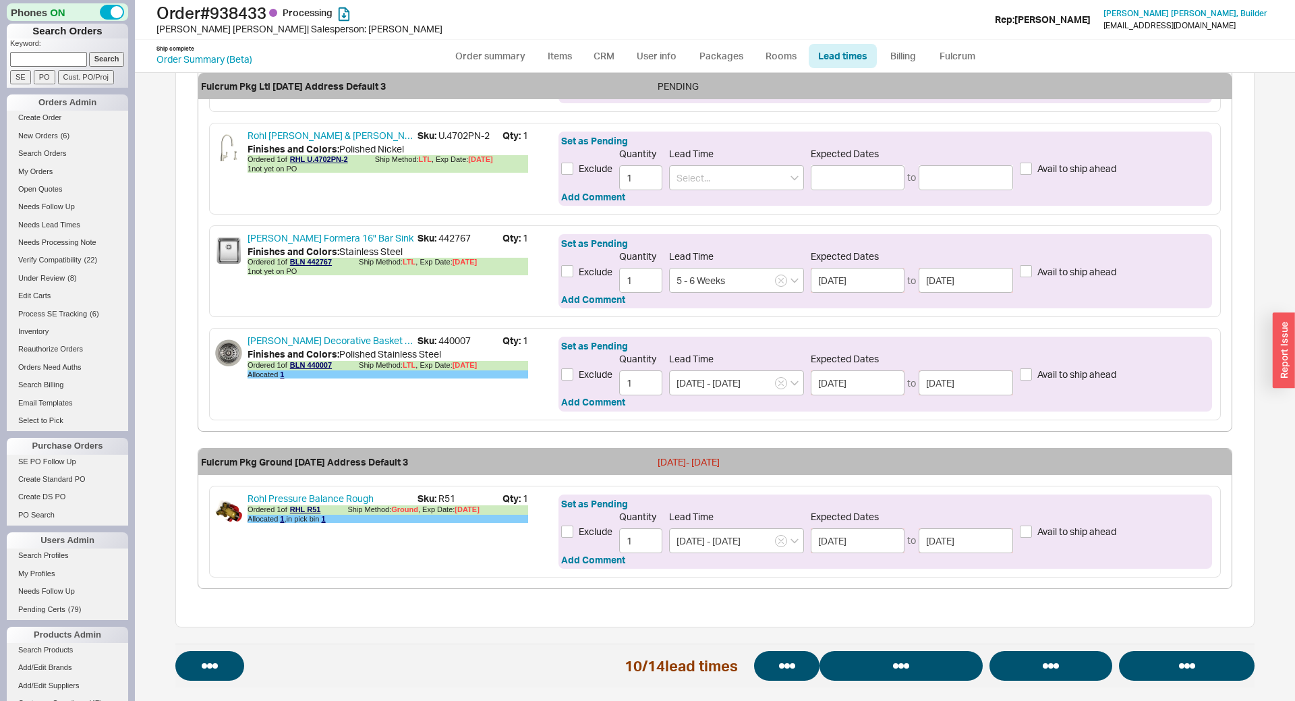
select select "*"
select select "LOW"
select select "3"
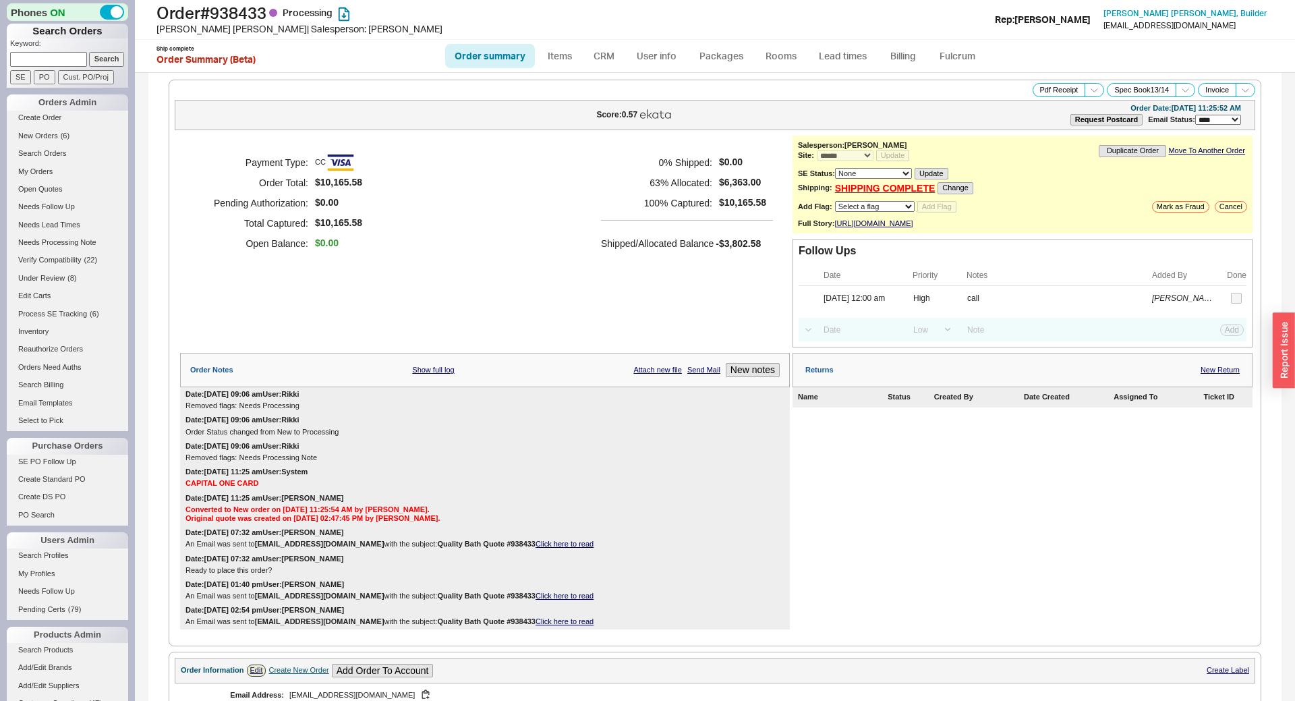
scroll to position [1553, 0]
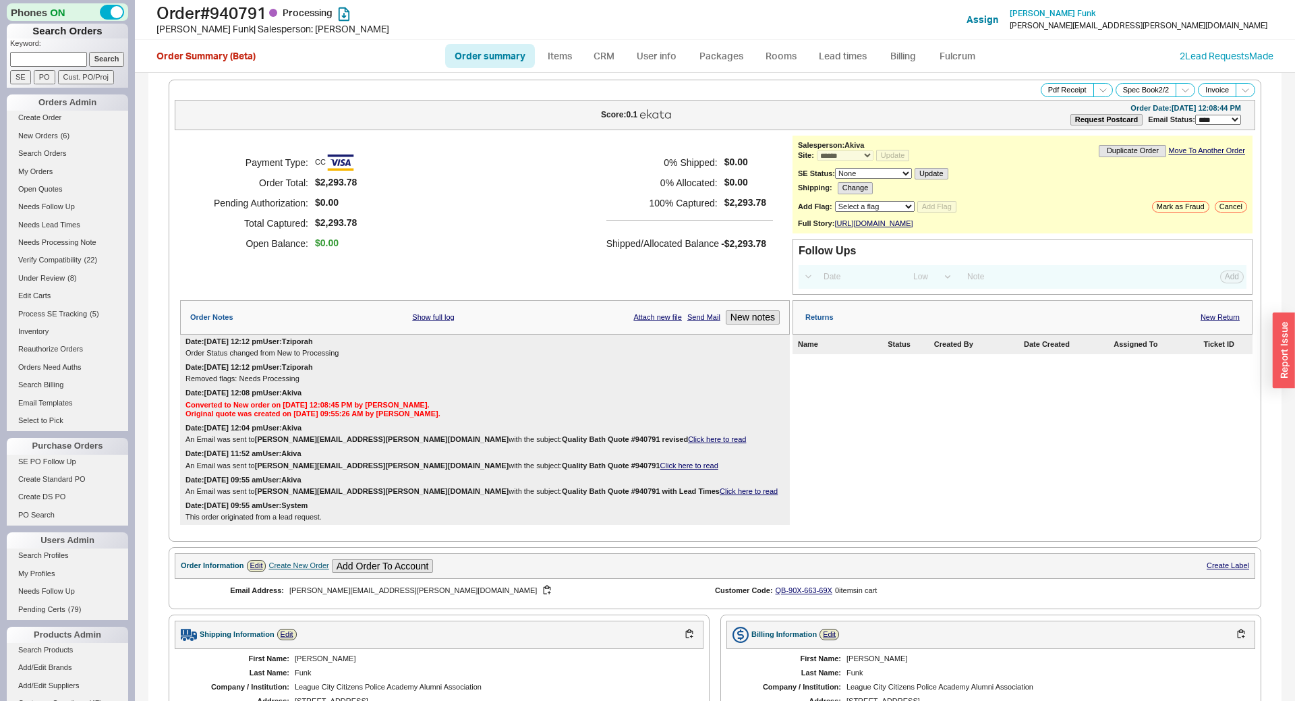
select select "*"
select select "LOW"
select select "3"
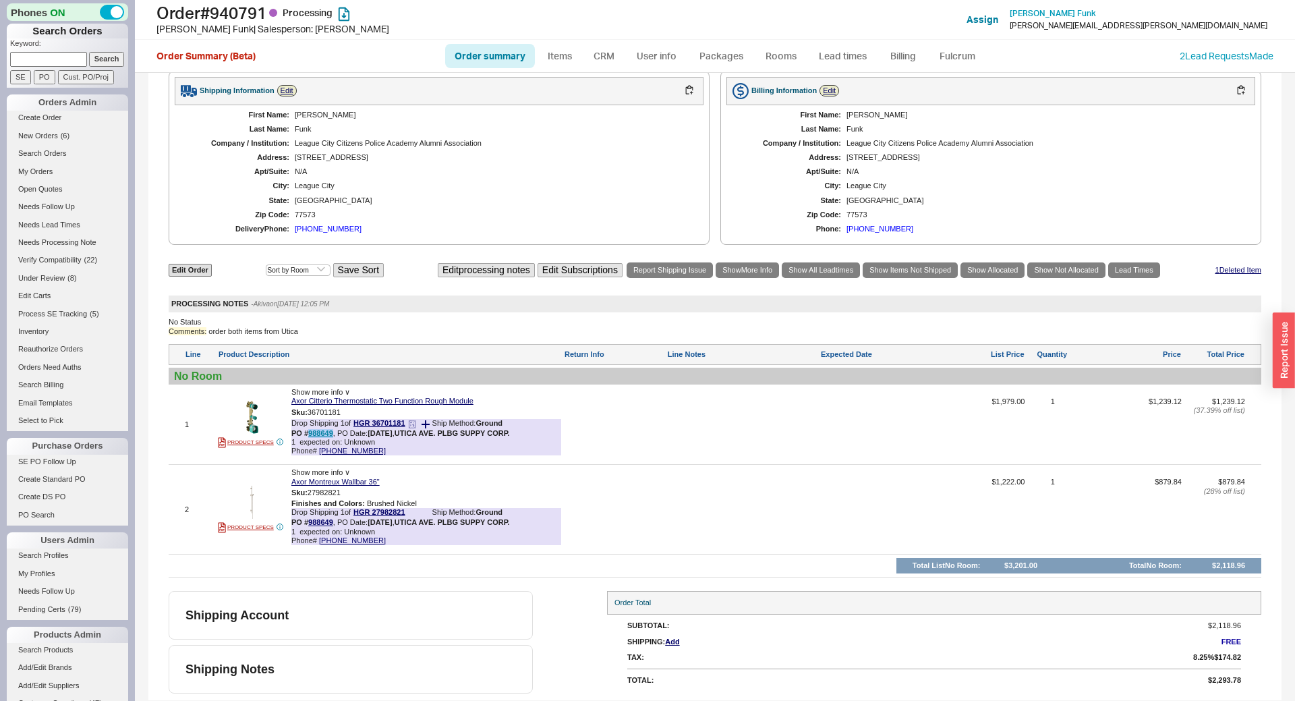
drag, startPoint x: 307, startPoint y: 432, endPoint x: 332, endPoint y: 432, distance: 25.6
click at [332, 432] on b "PO # 988649" at bounding box center [312, 433] width 42 height 8
copy b "988649"
click at [319, 436] on link "988649" at bounding box center [320, 433] width 25 height 8
click at [483, 49] on link "Order summary" at bounding box center [490, 56] width 90 height 24
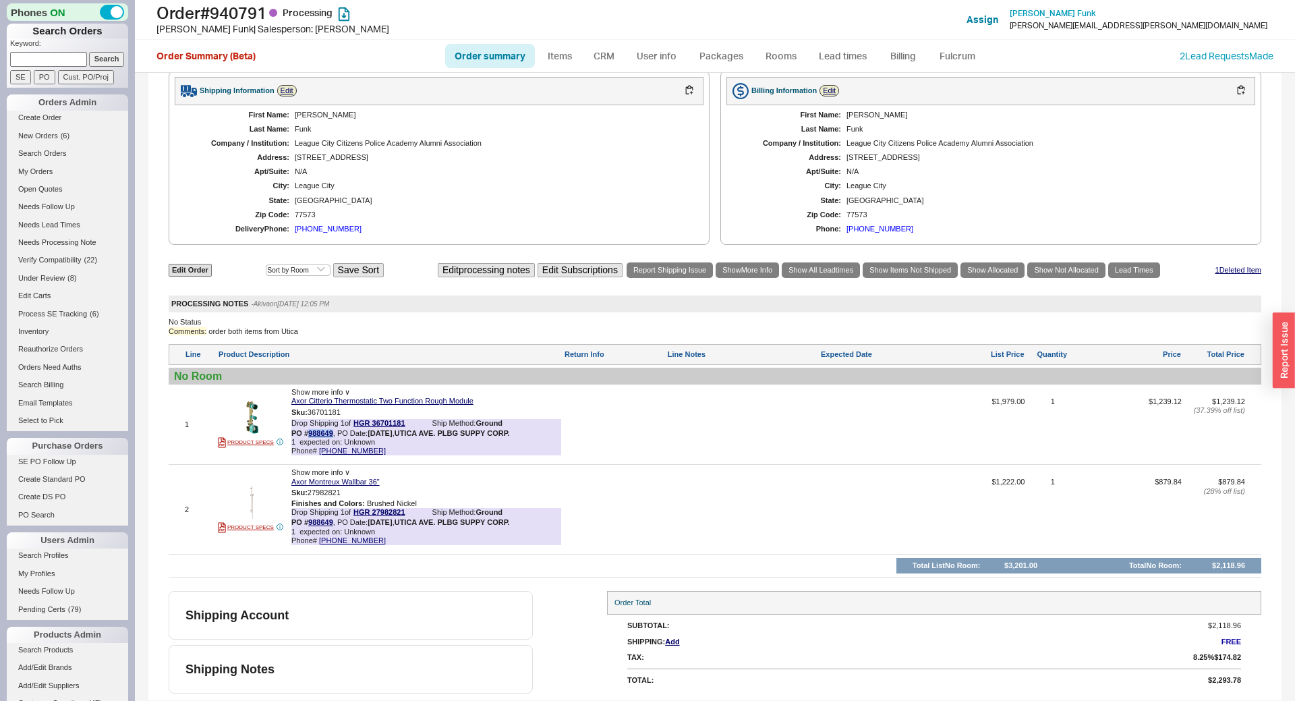
select select "*"
select select "LOW"
select select "3"
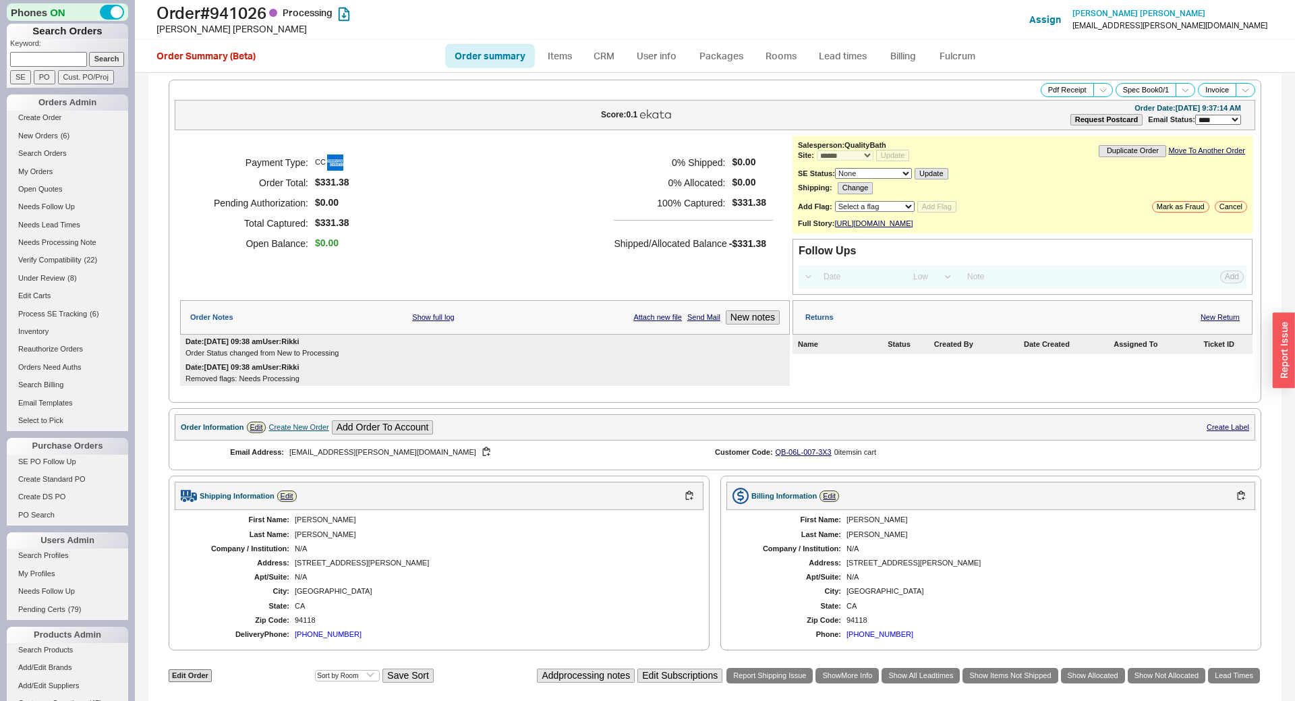
select select "*"
select select "LOW"
select select "3"
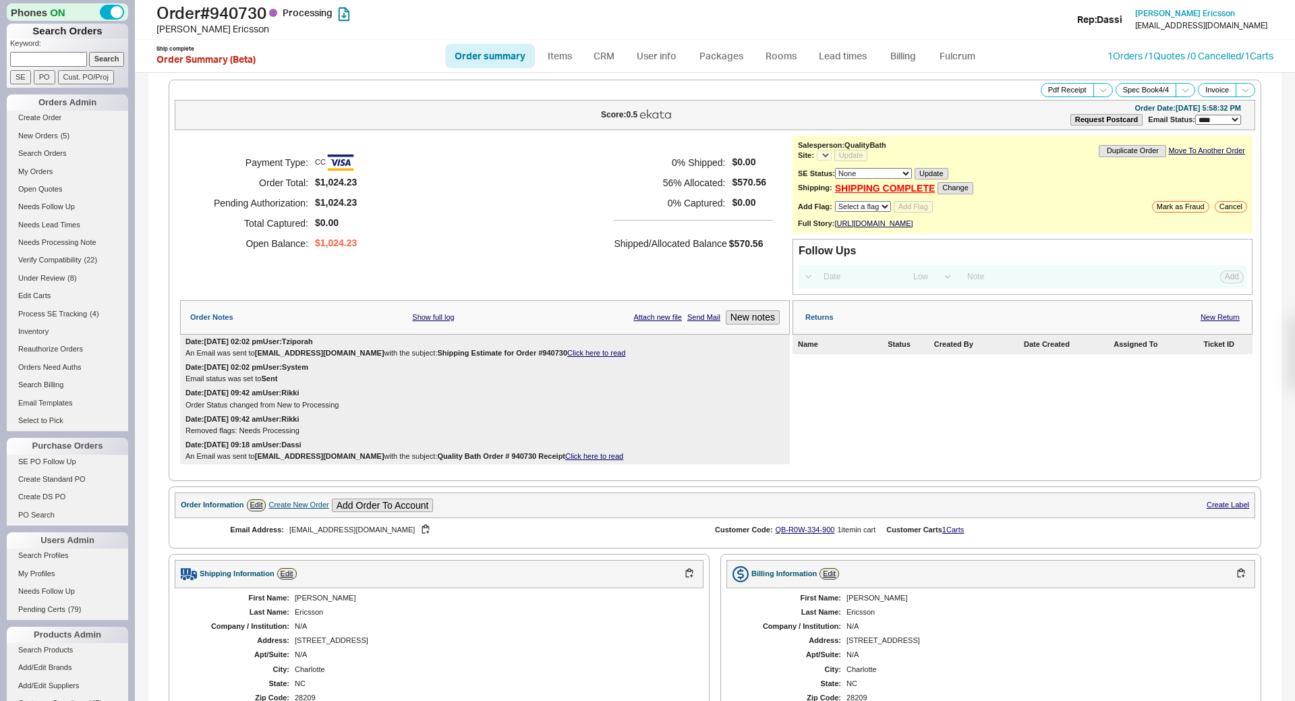
select select "LOW"
select select "3"
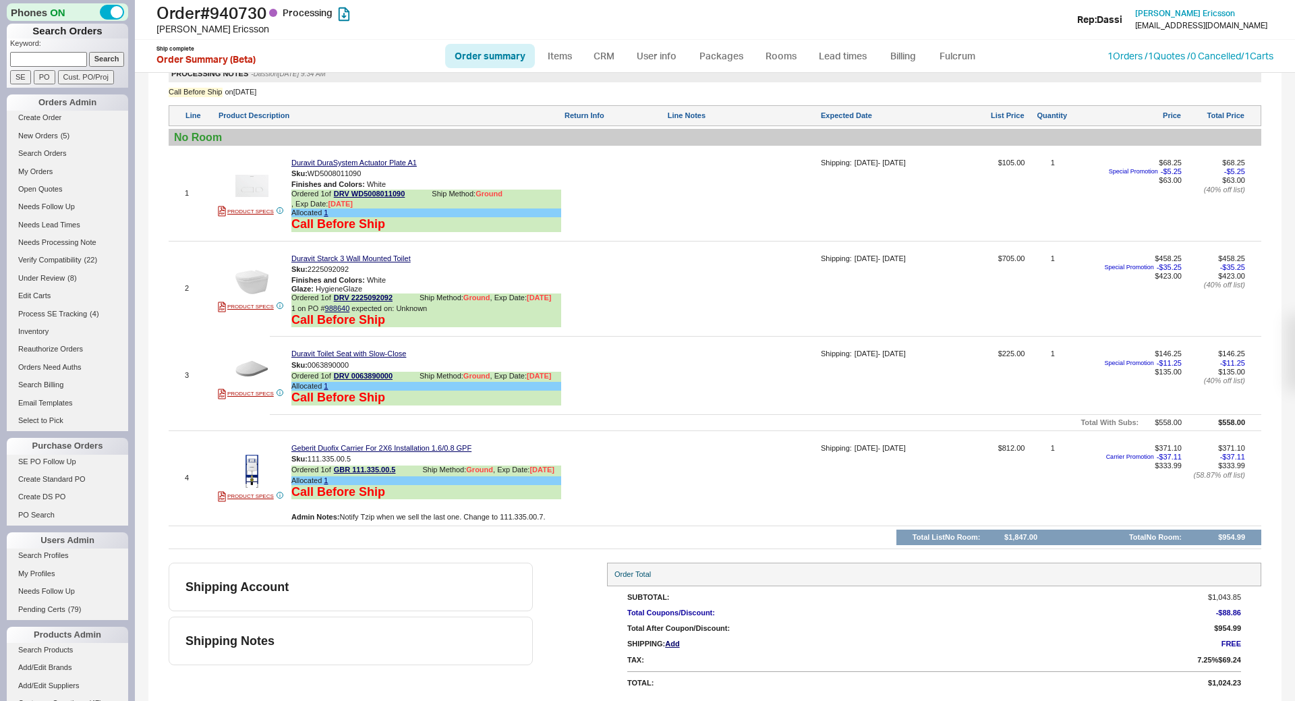
select select "*"
